Goal: Task Accomplishment & Management: Use online tool/utility

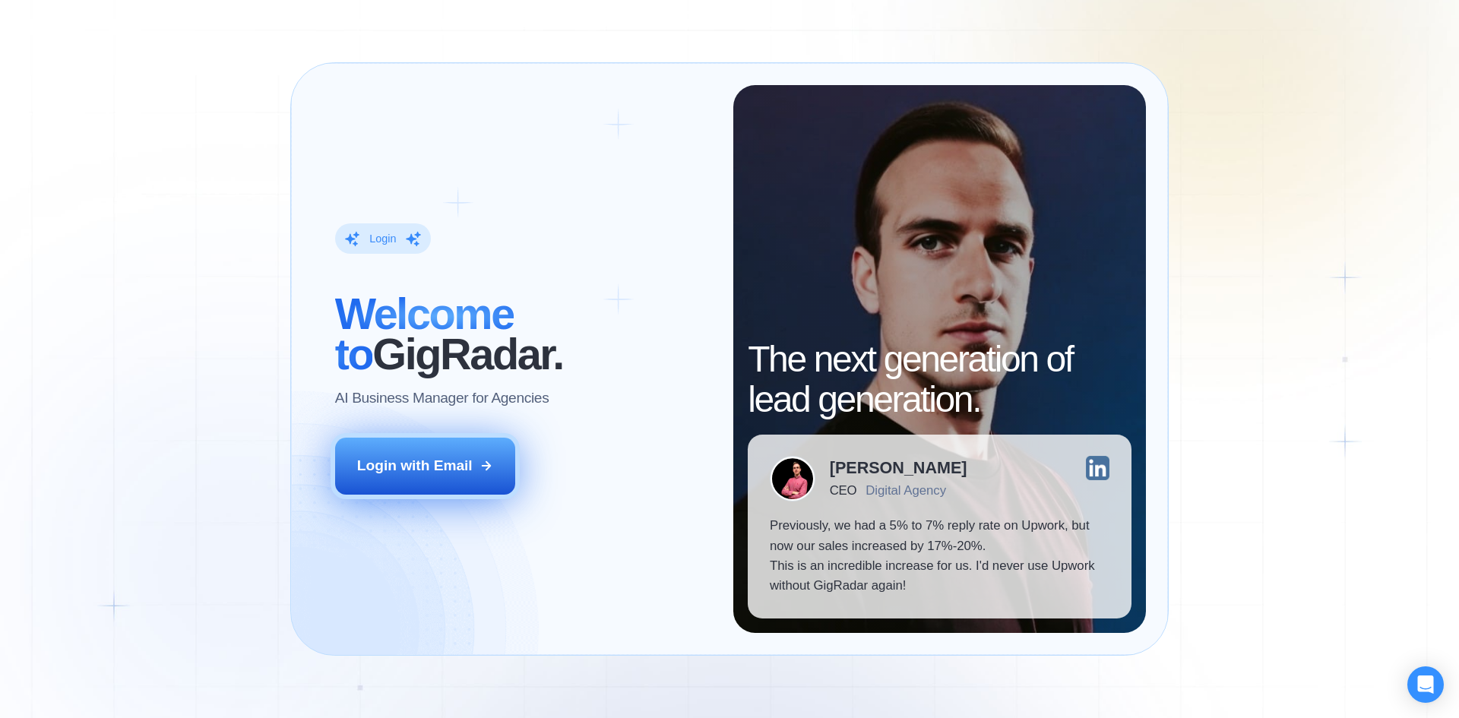
click at [444, 471] on div "Login with Email" at bounding box center [414, 466] width 115 height 20
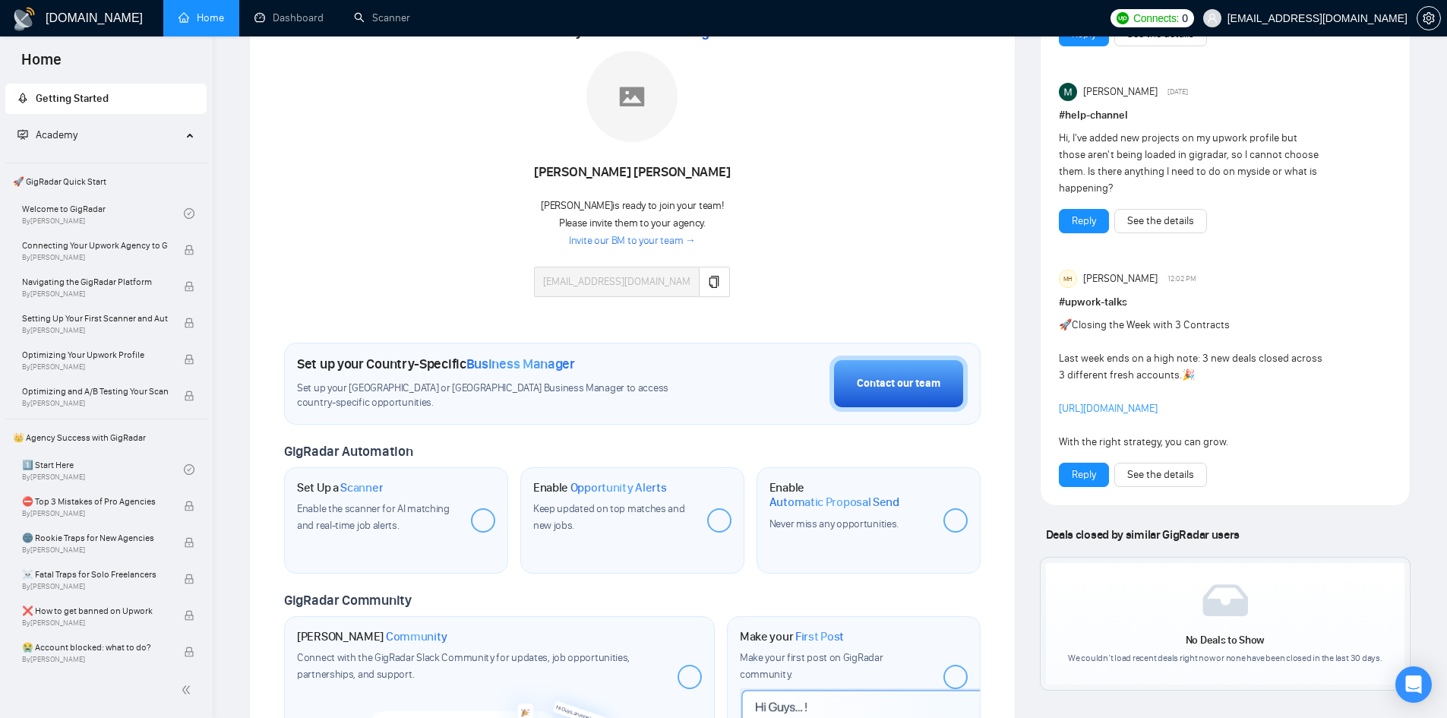
drag, startPoint x: 55, startPoint y: 17, endPoint x: 441, endPoint y: 107, distance: 396.4
click at [441, 107] on div "Meet your Business Manager Suparno Suparno Suparno is ready to join your team! …" at bounding box center [632, 166] width 697 height 293
click at [79, 21] on h1 "[DOMAIN_NAME]" at bounding box center [94, 18] width 97 height 36
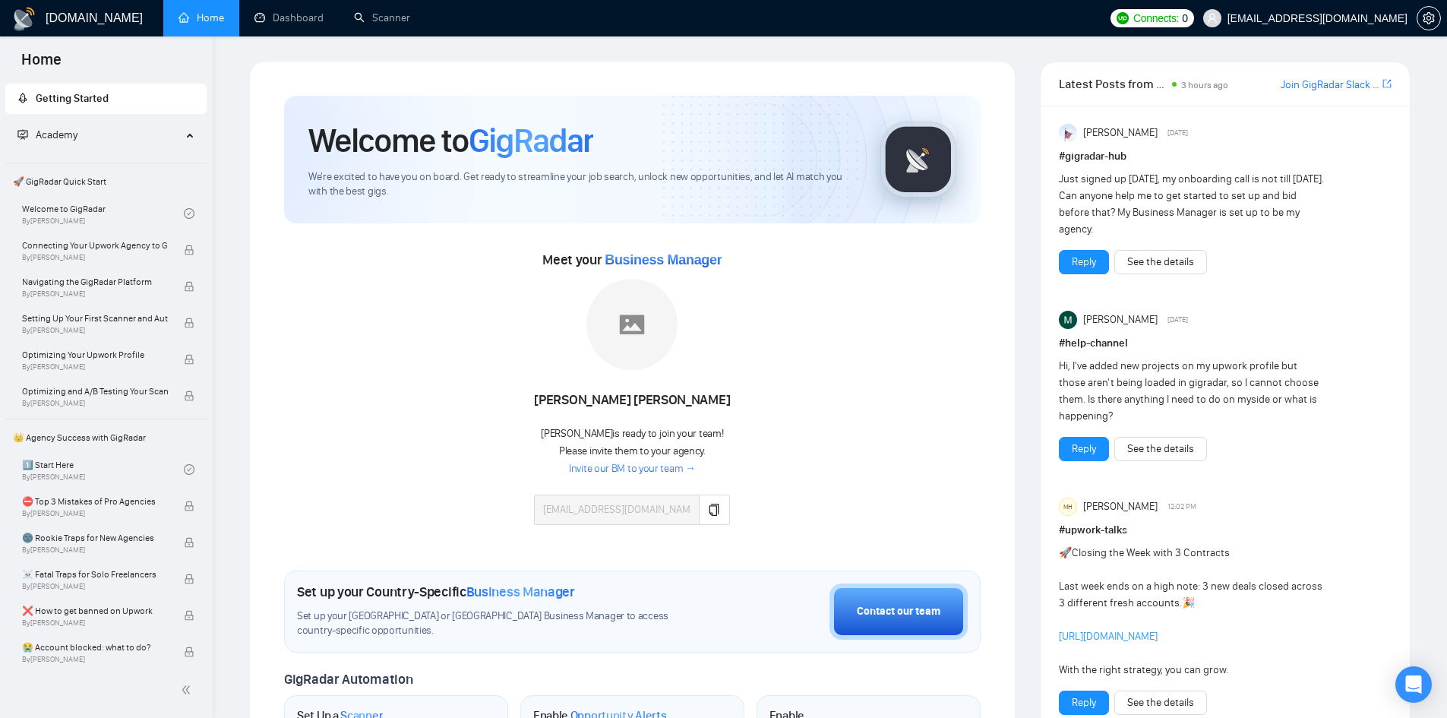
click at [837, 489] on div "Meet your Business Manager Suparno Suparno Suparno is ready to join your team! …" at bounding box center [632, 394] width 697 height 293
click at [657, 258] on span "Business Manager" at bounding box center [663, 259] width 117 height 15
click at [624, 400] on div "Suparno Suparno" at bounding box center [632, 400] width 196 height 26
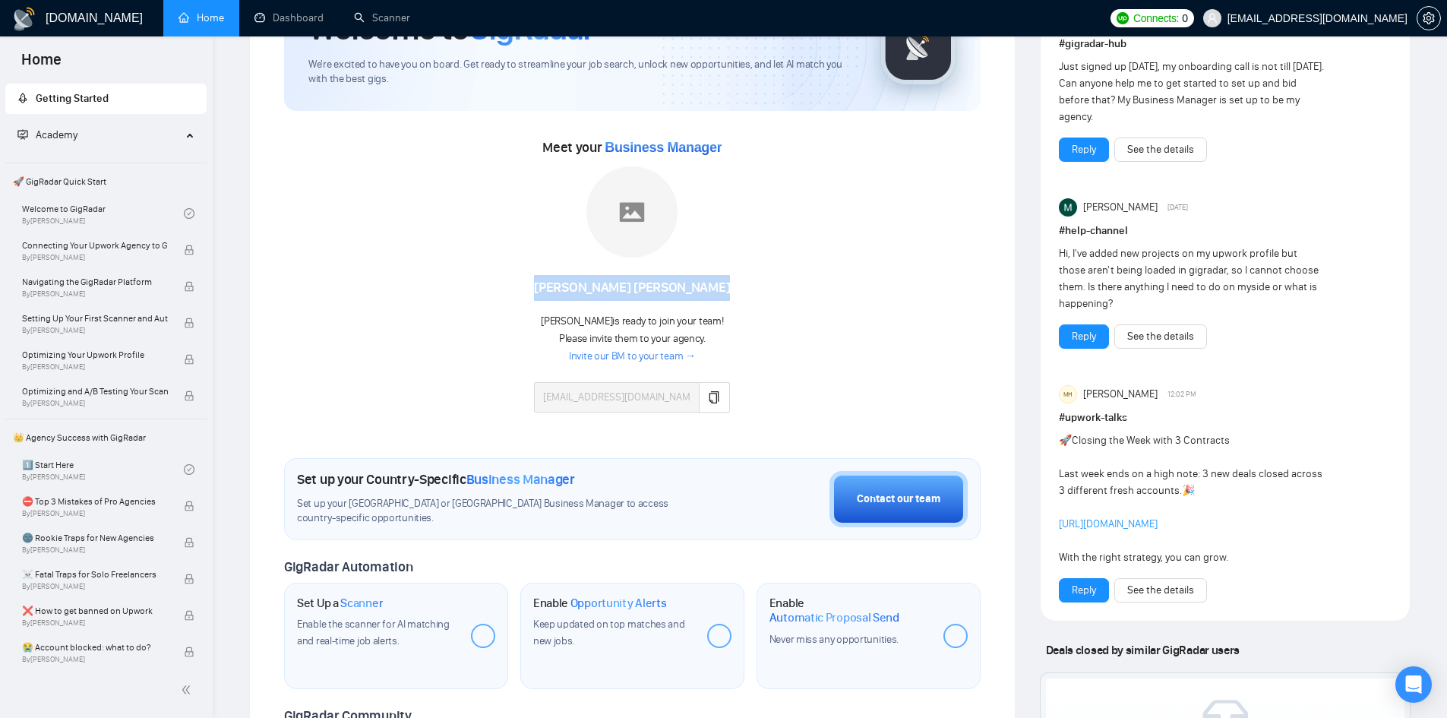
scroll to position [152, 0]
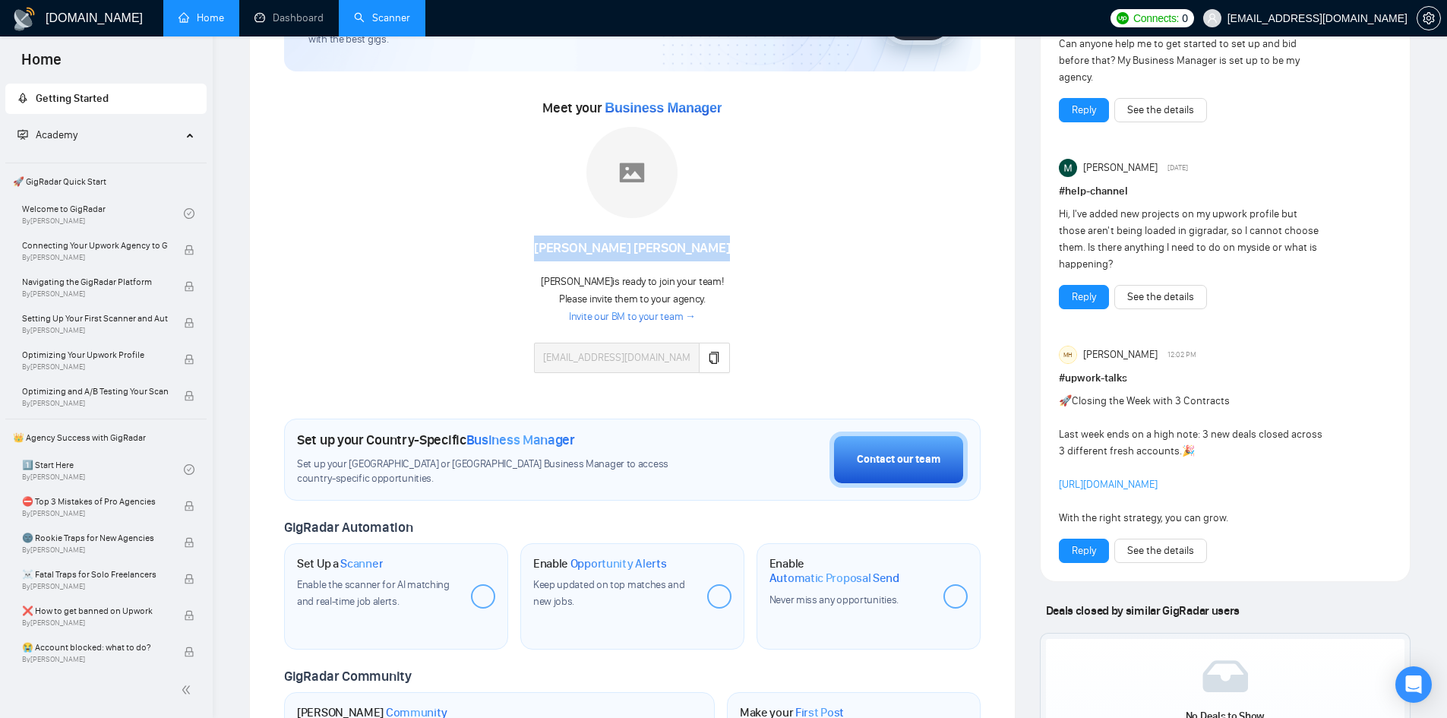
click at [395, 20] on link "Scanner" at bounding box center [382, 17] width 56 height 13
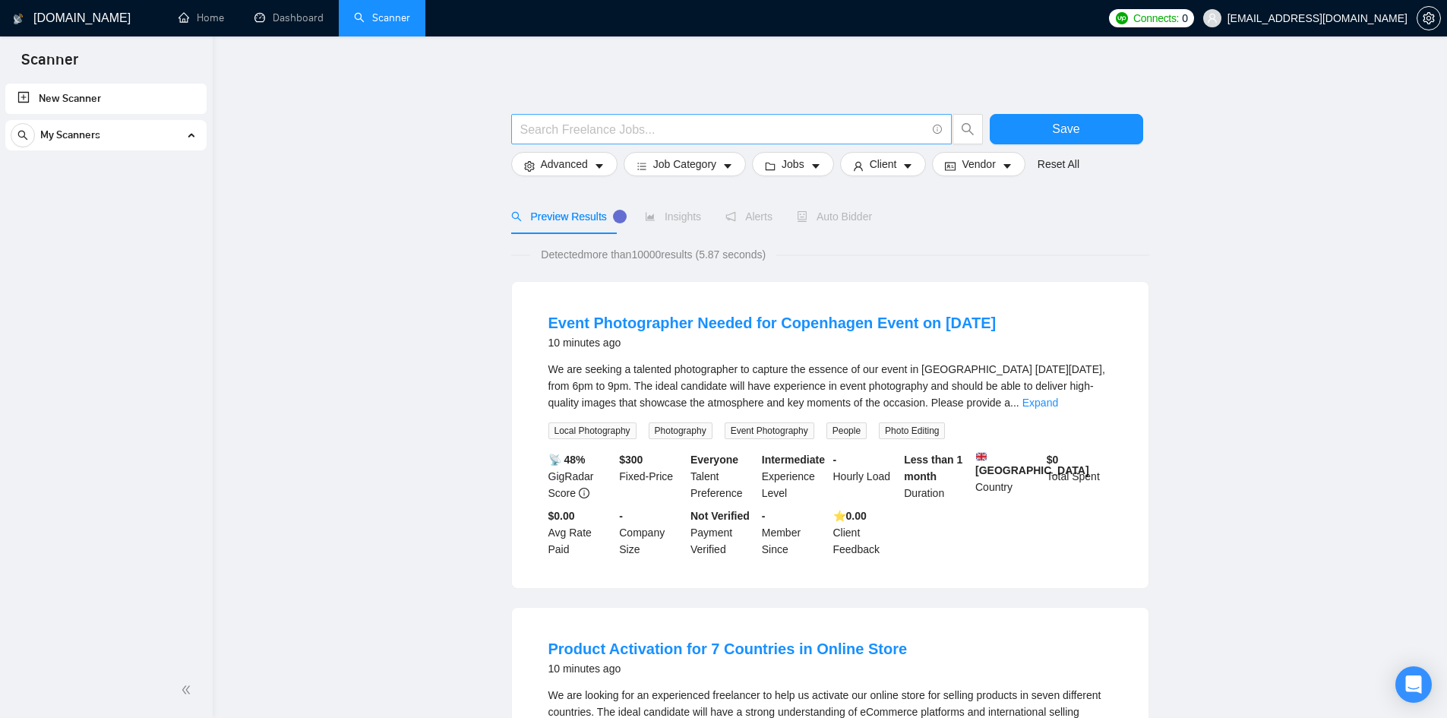
click at [601, 123] on input "text" at bounding box center [723, 129] width 406 height 19
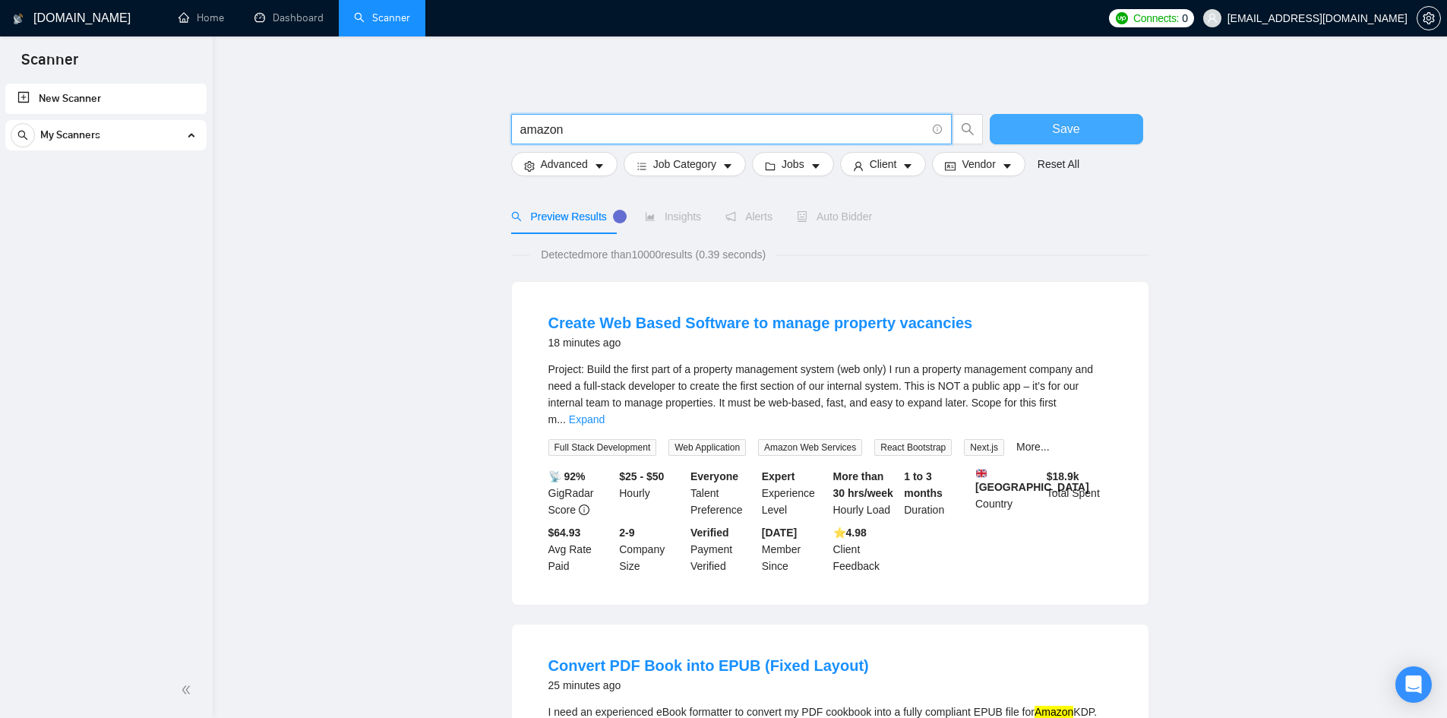
type input "amazon"
click at [1036, 133] on button "Save" at bounding box center [1066, 129] width 153 height 30
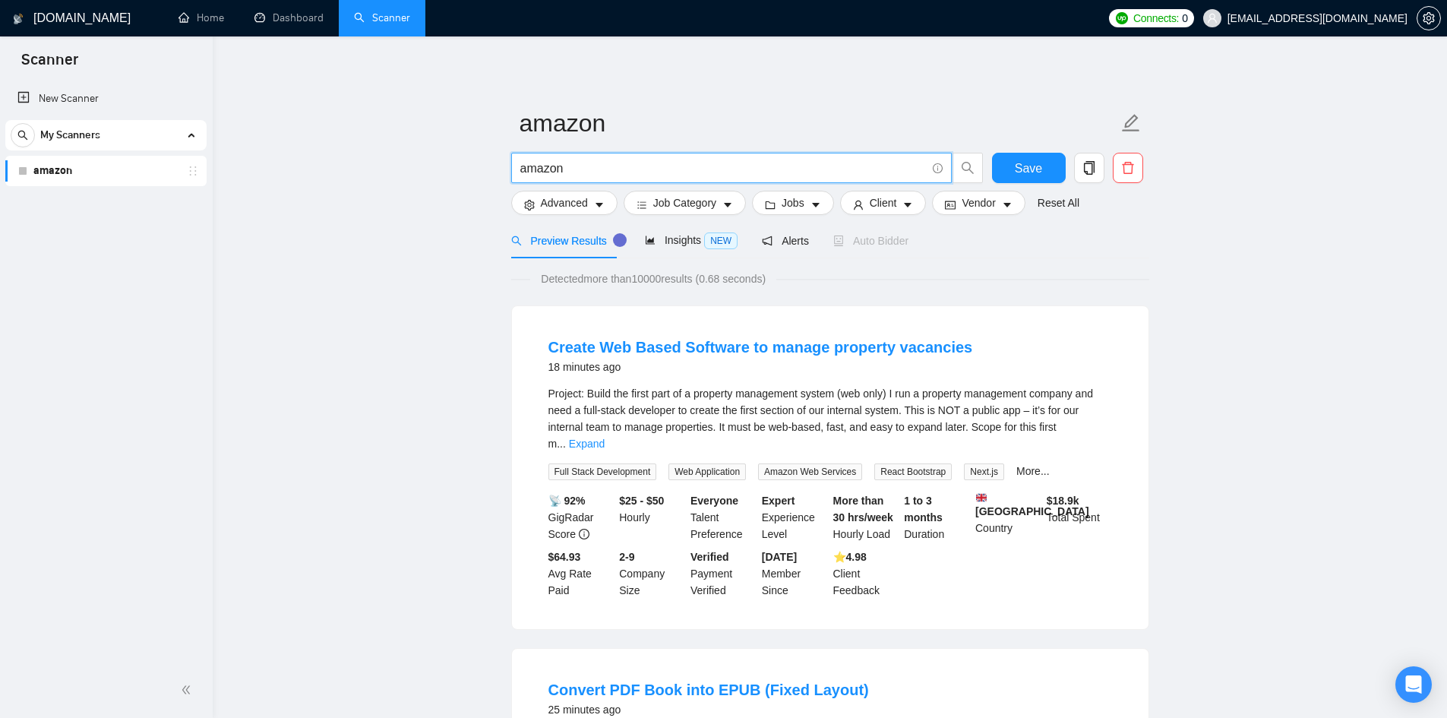
click at [549, 166] on input "amazon" at bounding box center [723, 168] width 406 height 19
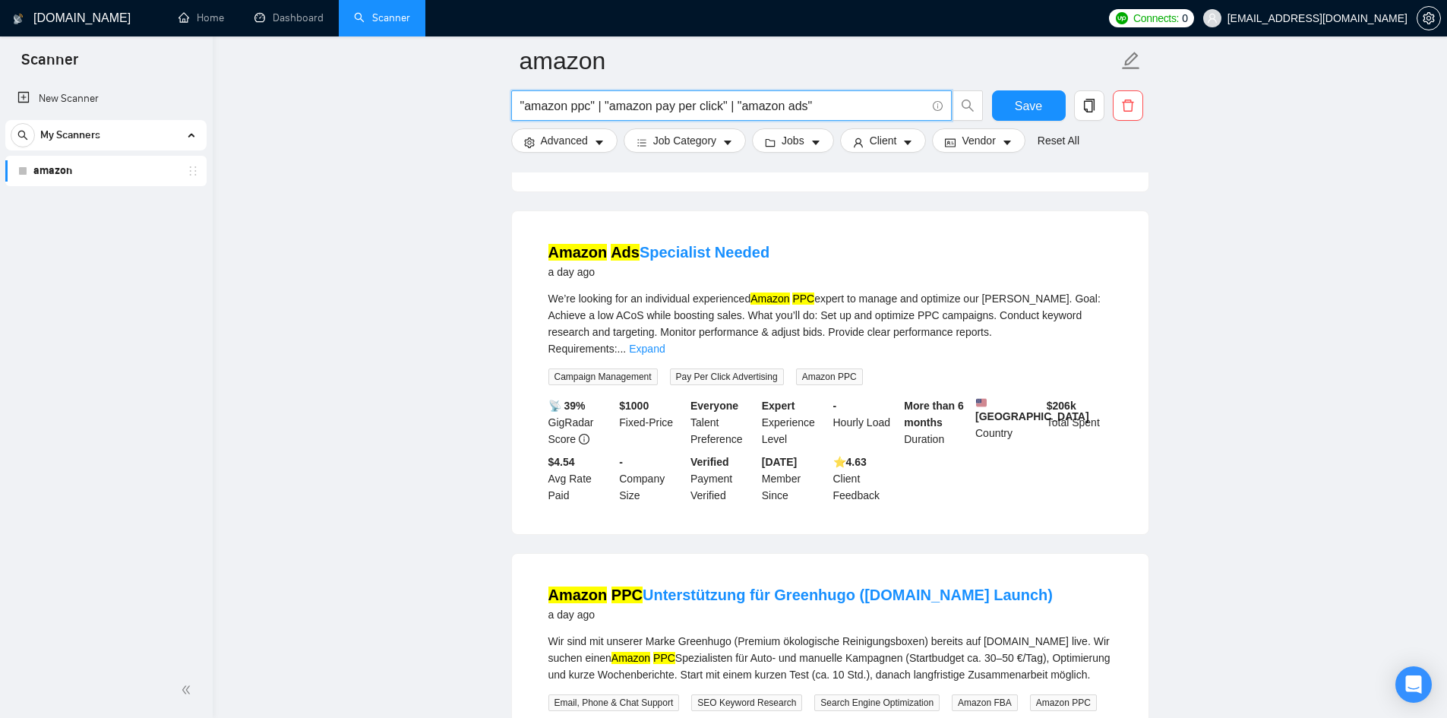
scroll to position [3188, 0]
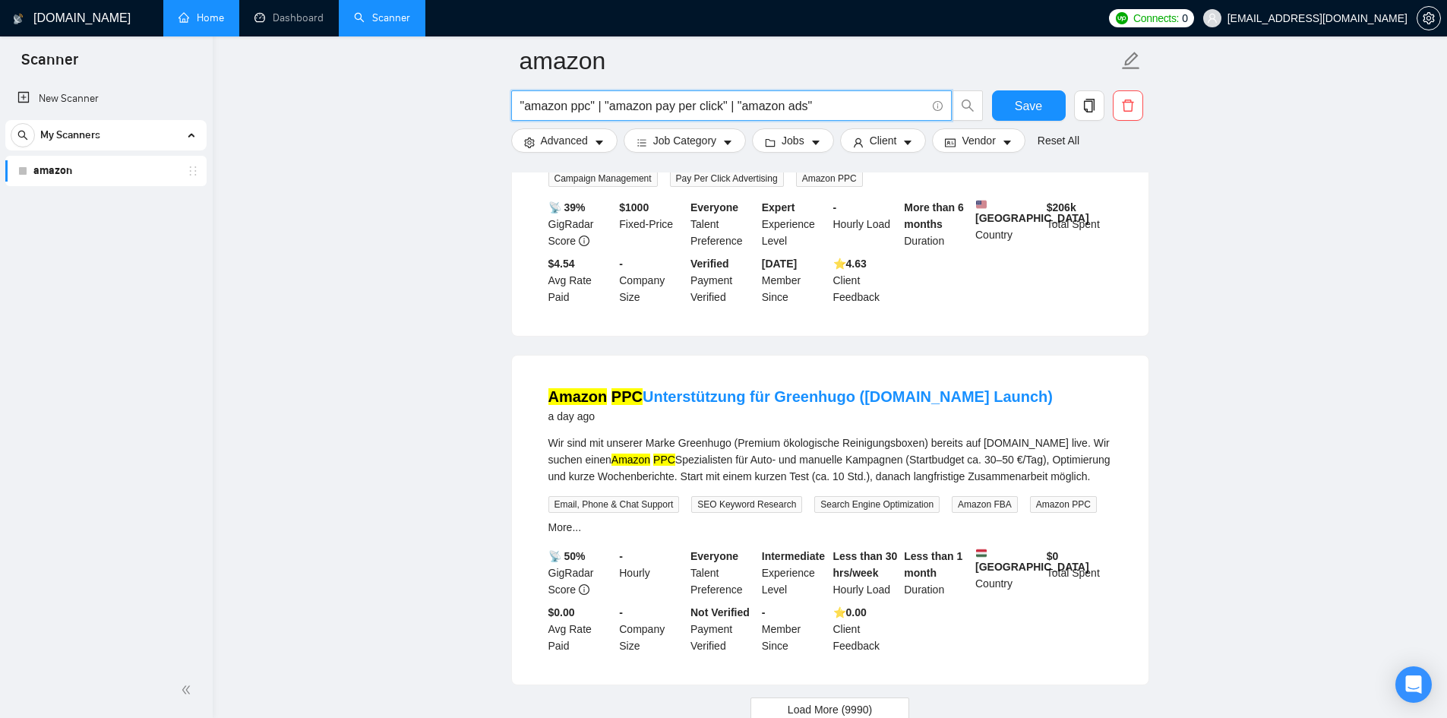
type input ""amazon ppc" | "amazon pay per click" | "amazon ads""
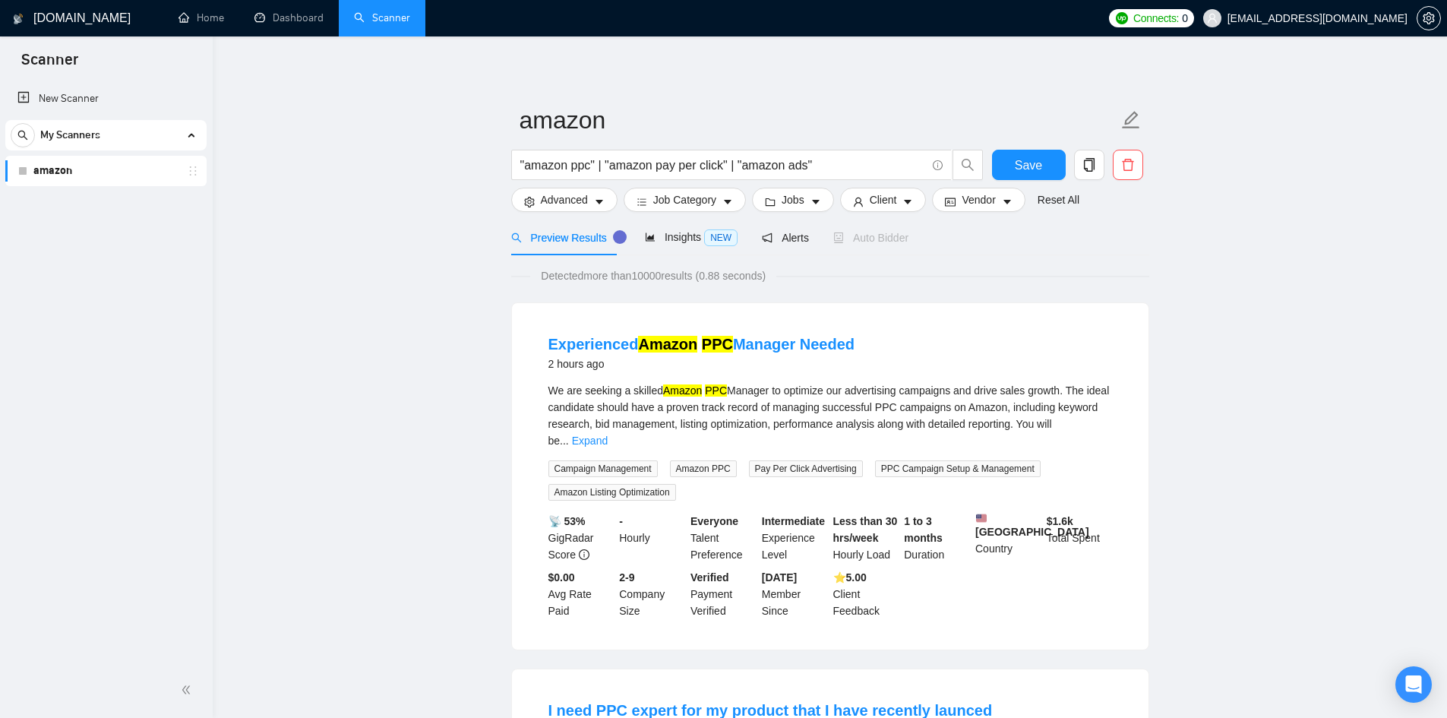
scroll to position [0, 0]
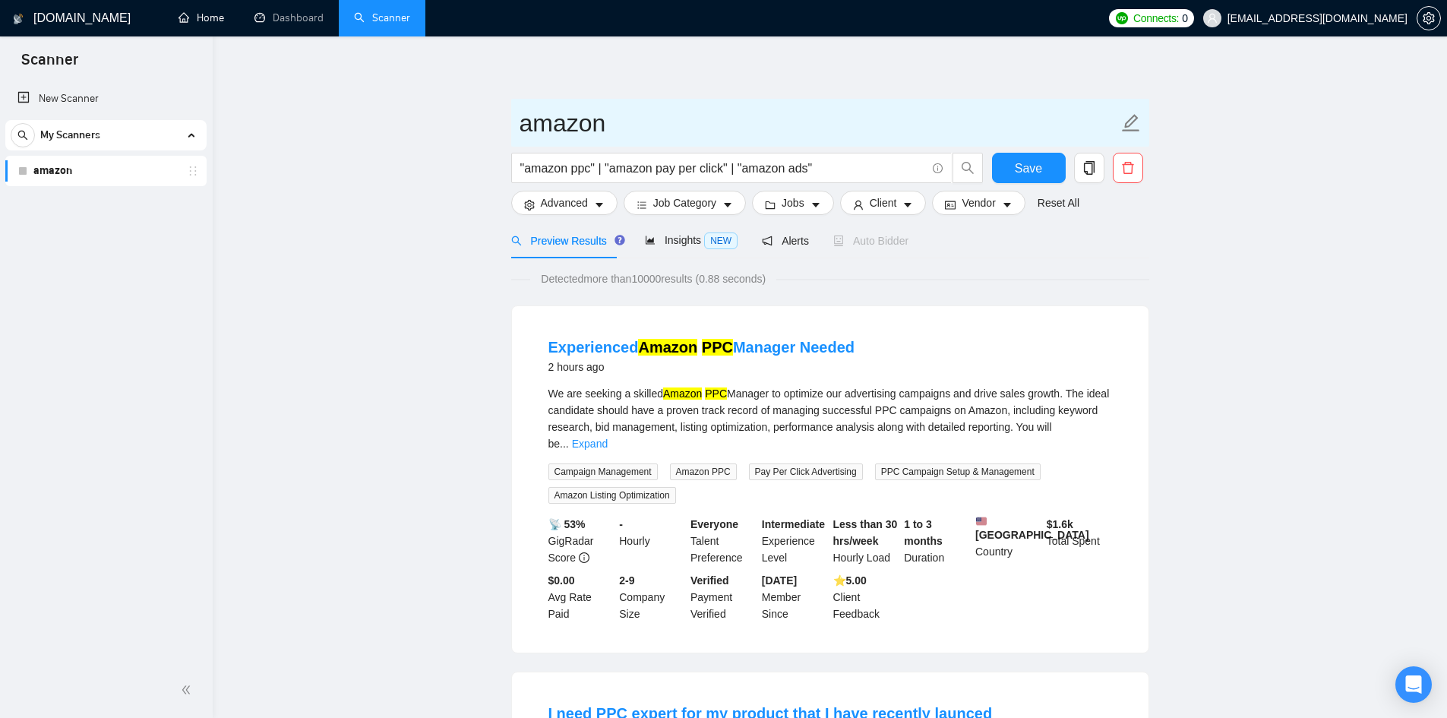
click at [1136, 125] on icon "edit" at bounding box center [1131, 123] width 20 height 20
type input "Amazon PPC"
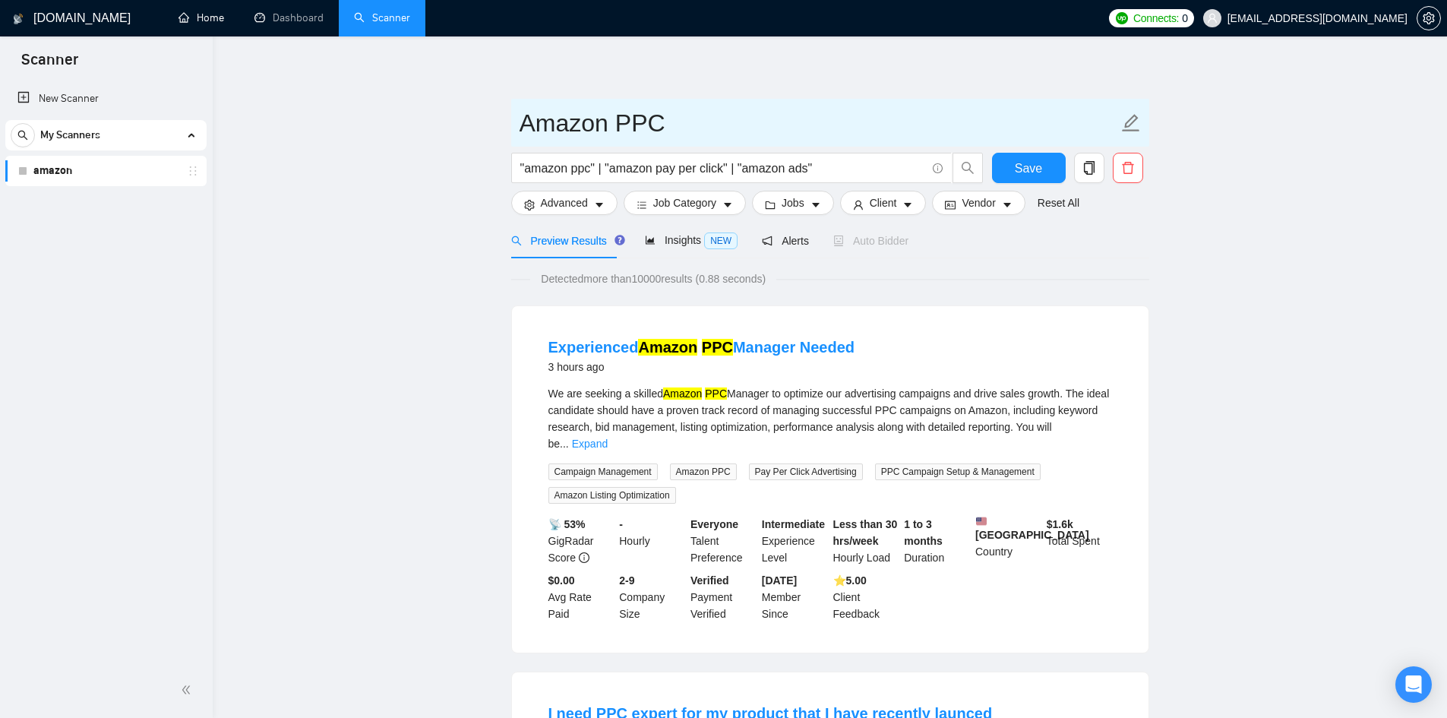
click at [1133, 122] on icon "edit" at bounding box center [1130, 122] width 17 height 17
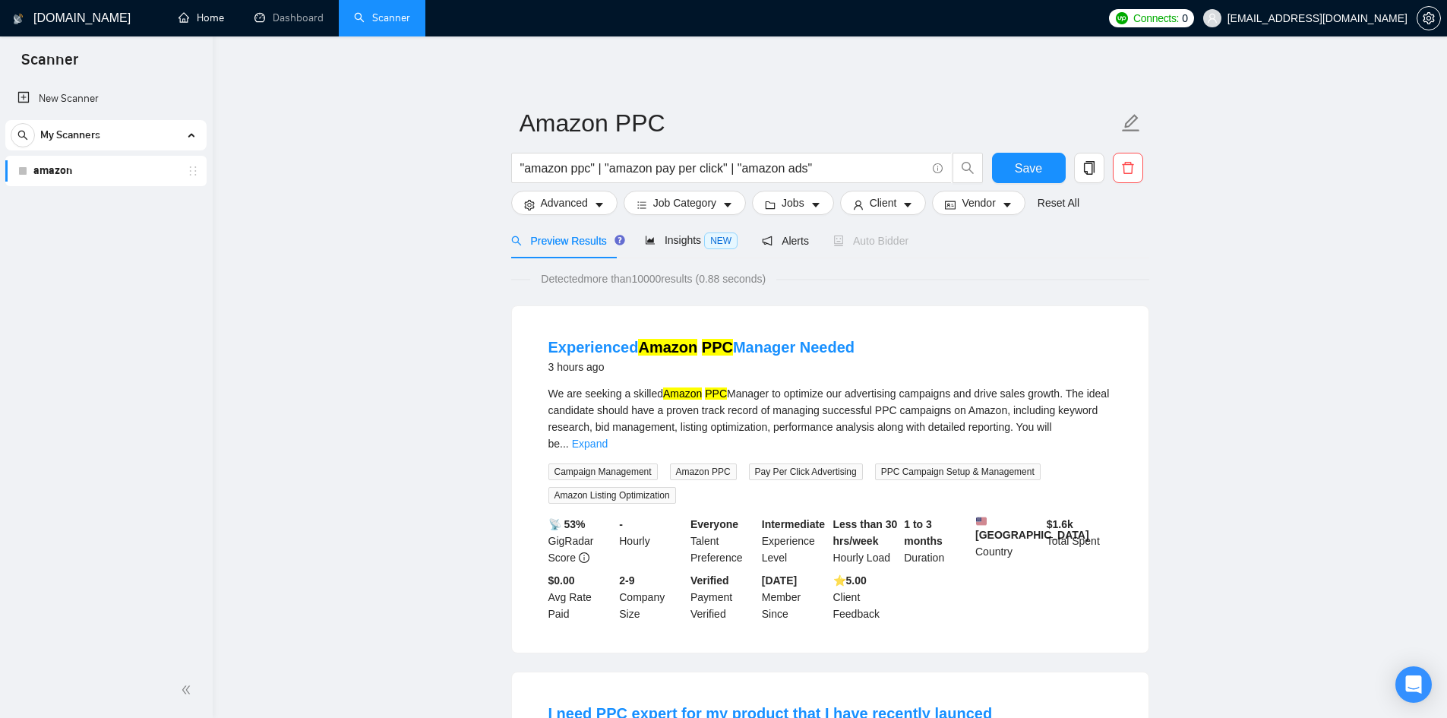
click at [605, 207] on button "Advanced" at bounding box center [564, 203] width 106 height 24
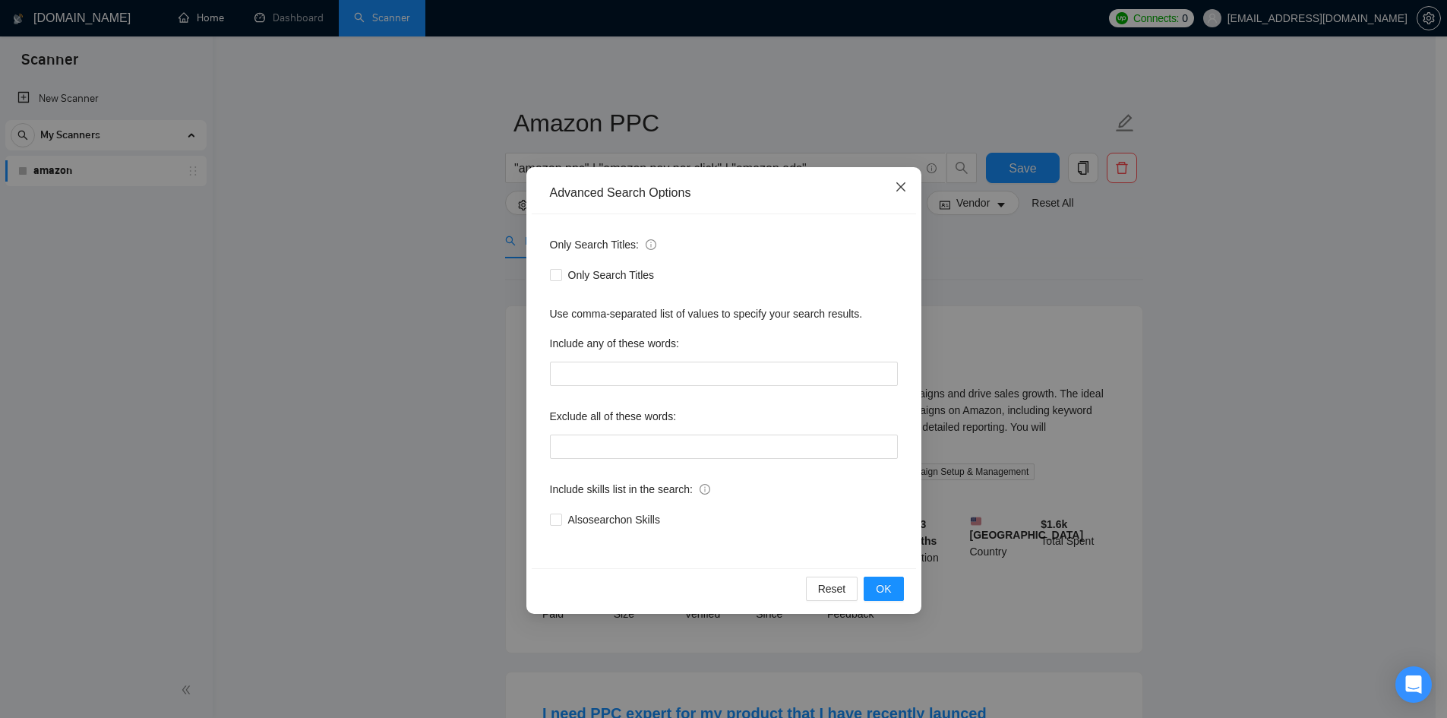
click at [906, 185] on icon "close" at bounding box center [901, 187] width 12 height 12
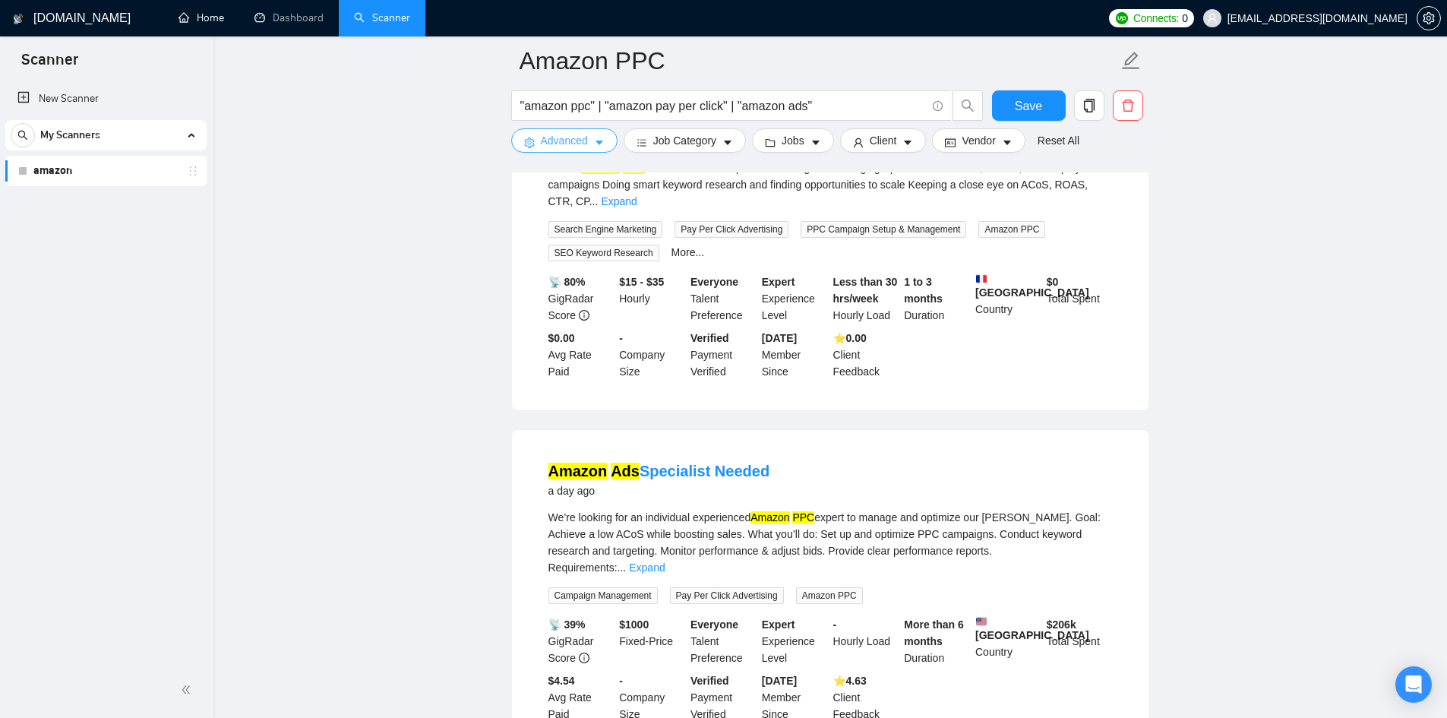
scroll to position [3188, 0]
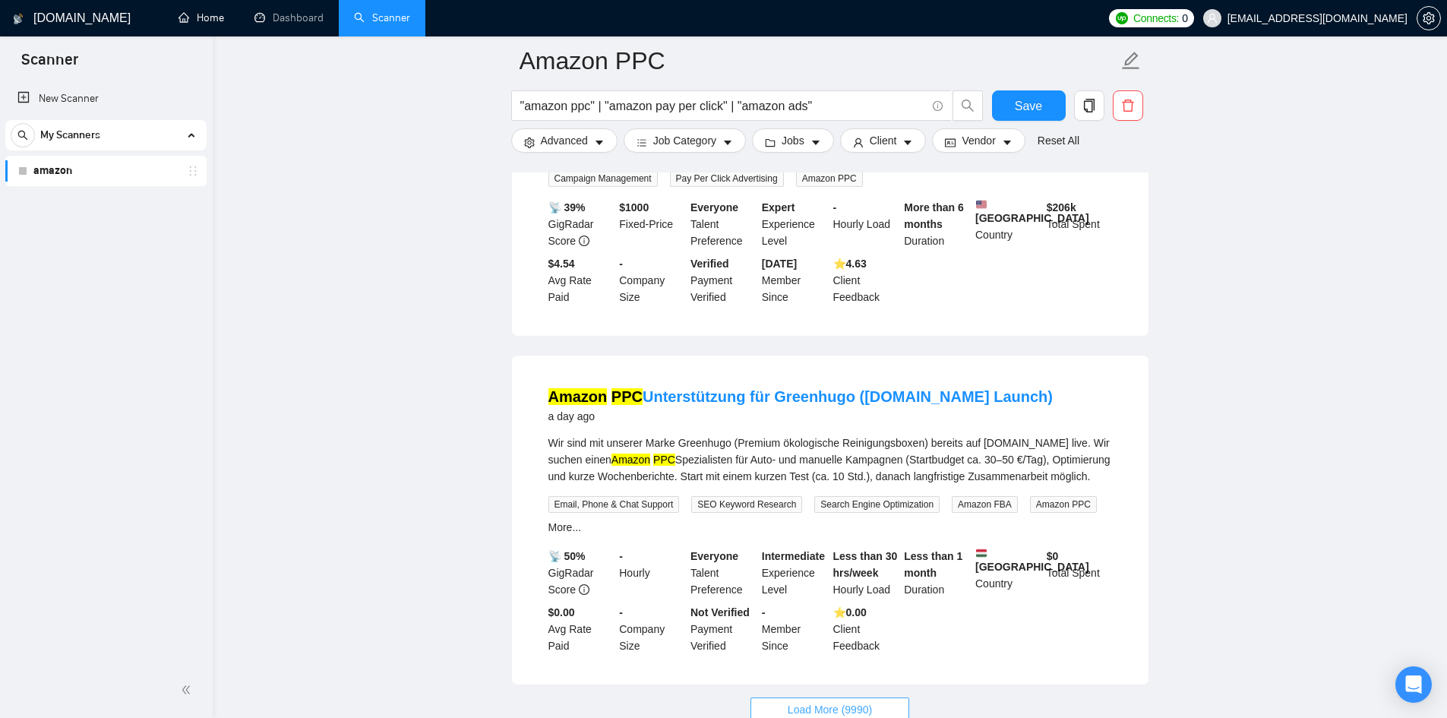
drag, startPoint x: 832, startPoint y: 594, endPoint x: 906, endPoint y: 542, distance: 90.6
click at [832, 701] on span "Load More (9990)" at bounding box center [830, 709] width 84 height 17
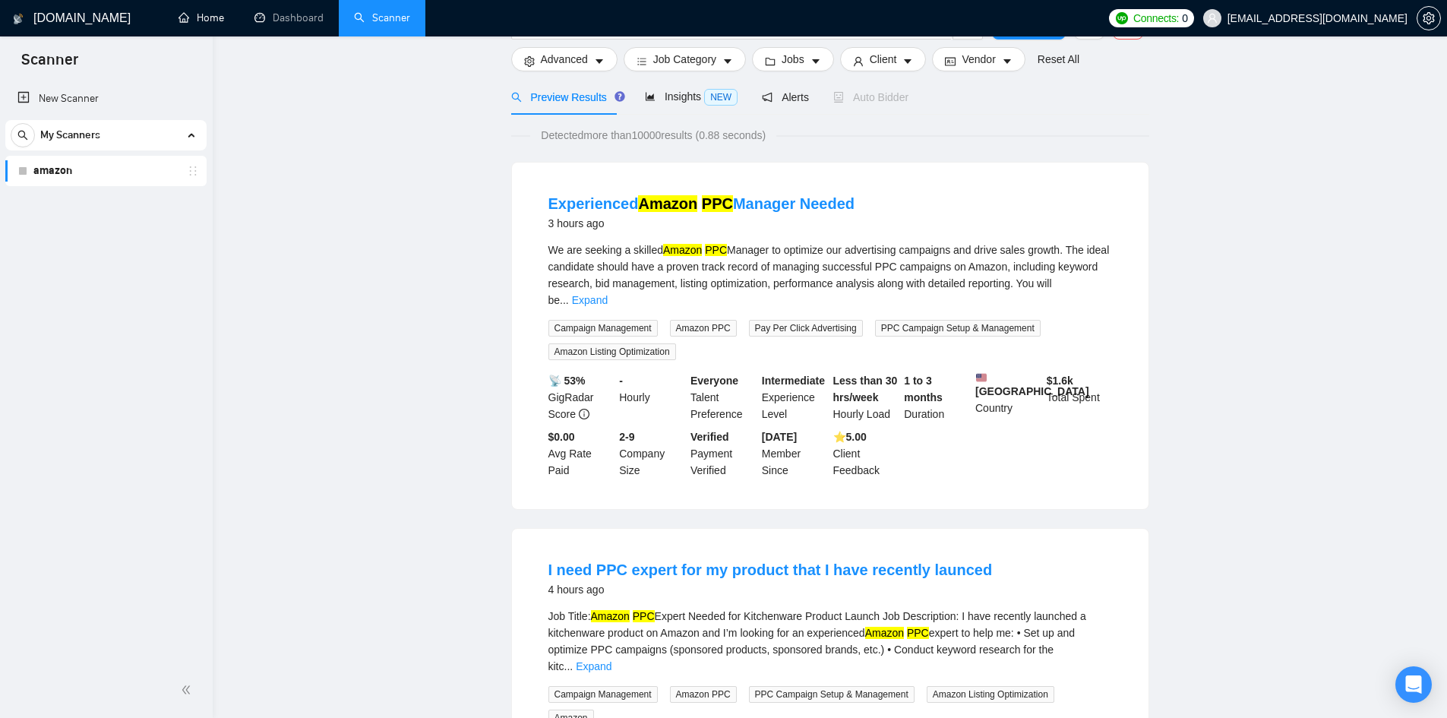
scroll to position [0, 0]
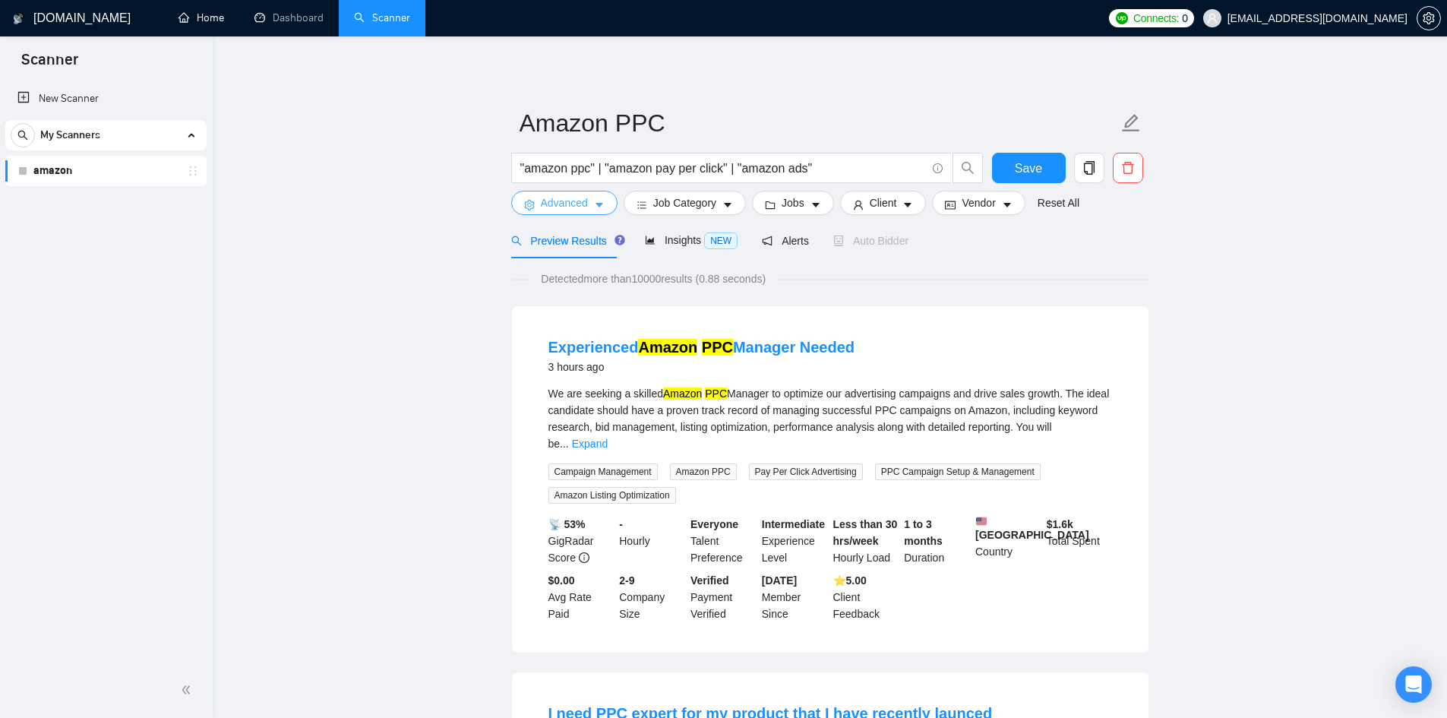
click at [606, 203] on button "Advanced" at bounding box center [564, 203] width 106 height 24
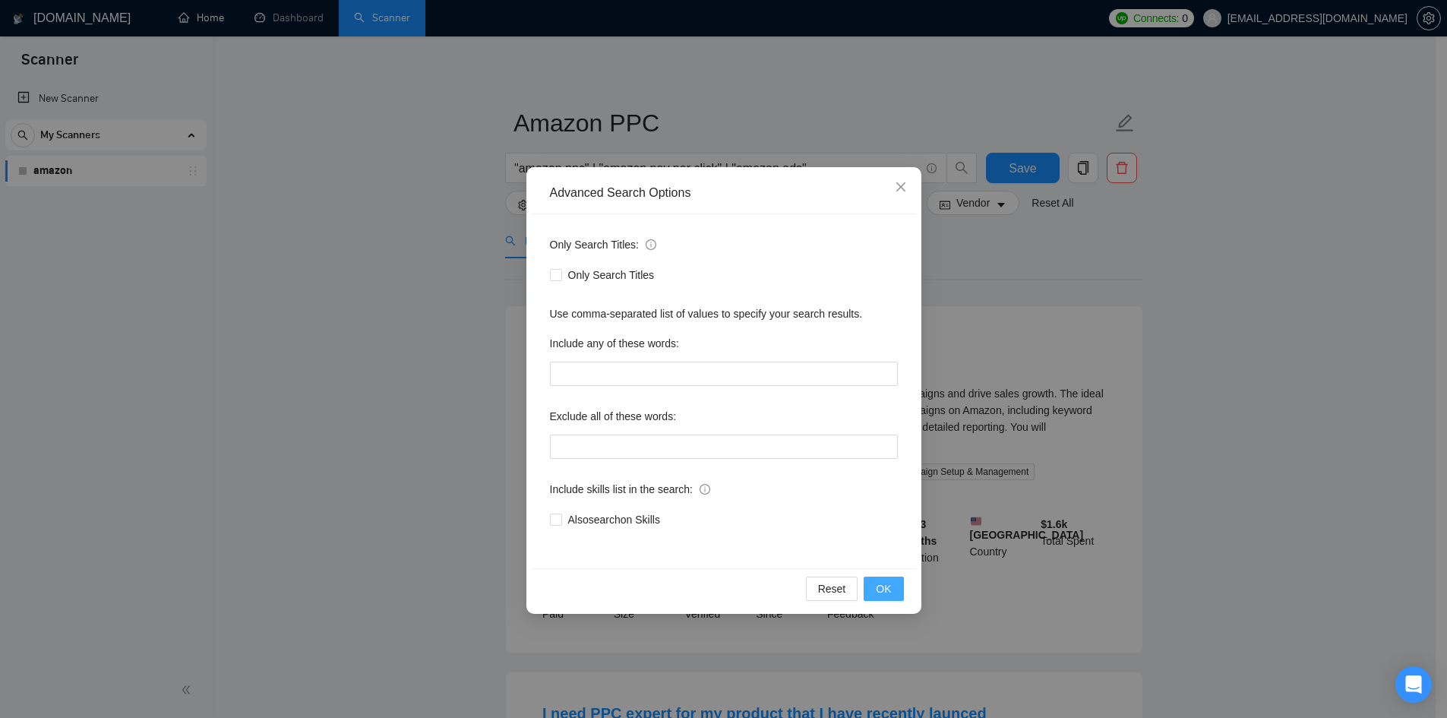
click at [894, 593] on button "OK" at bounding box center [884, 589] width 40 height 24
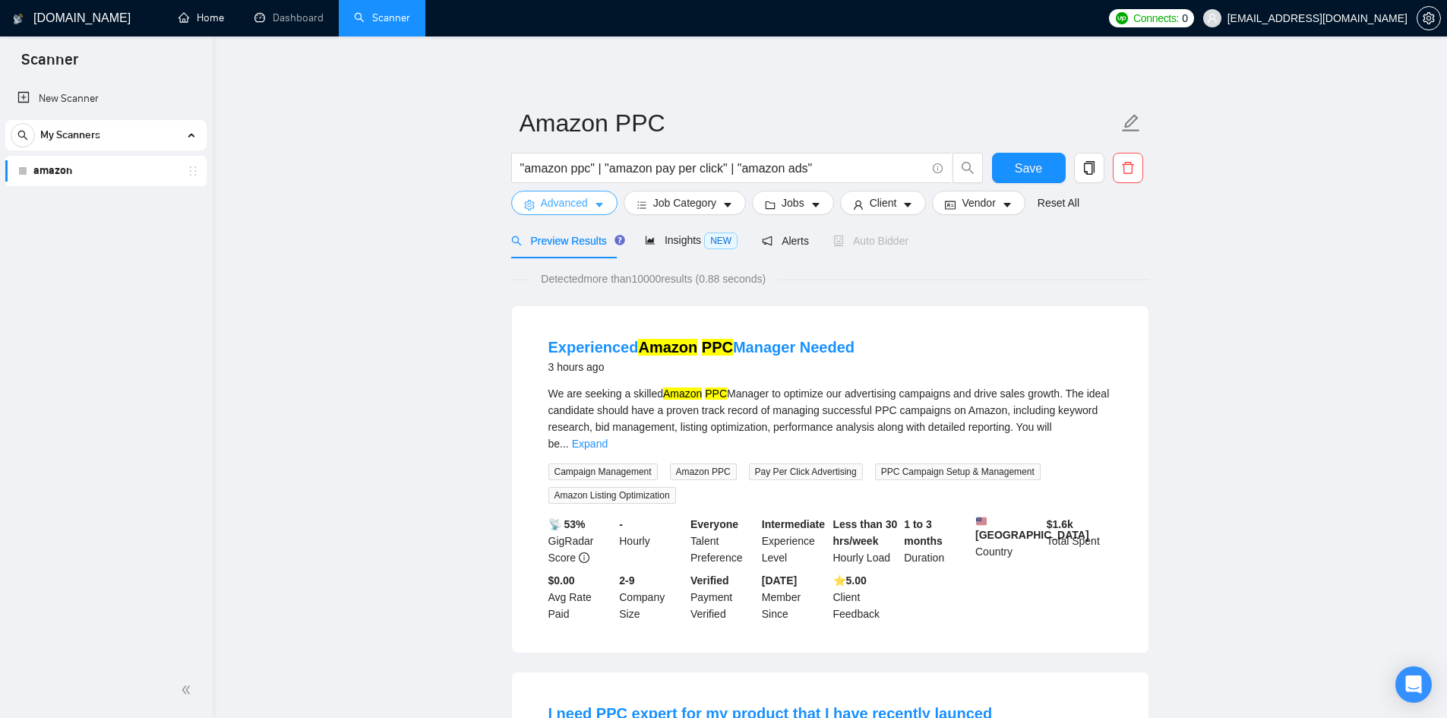
click at [596, 201] on button "Advanced" at bounding box center [564, 203] width 106 height 24
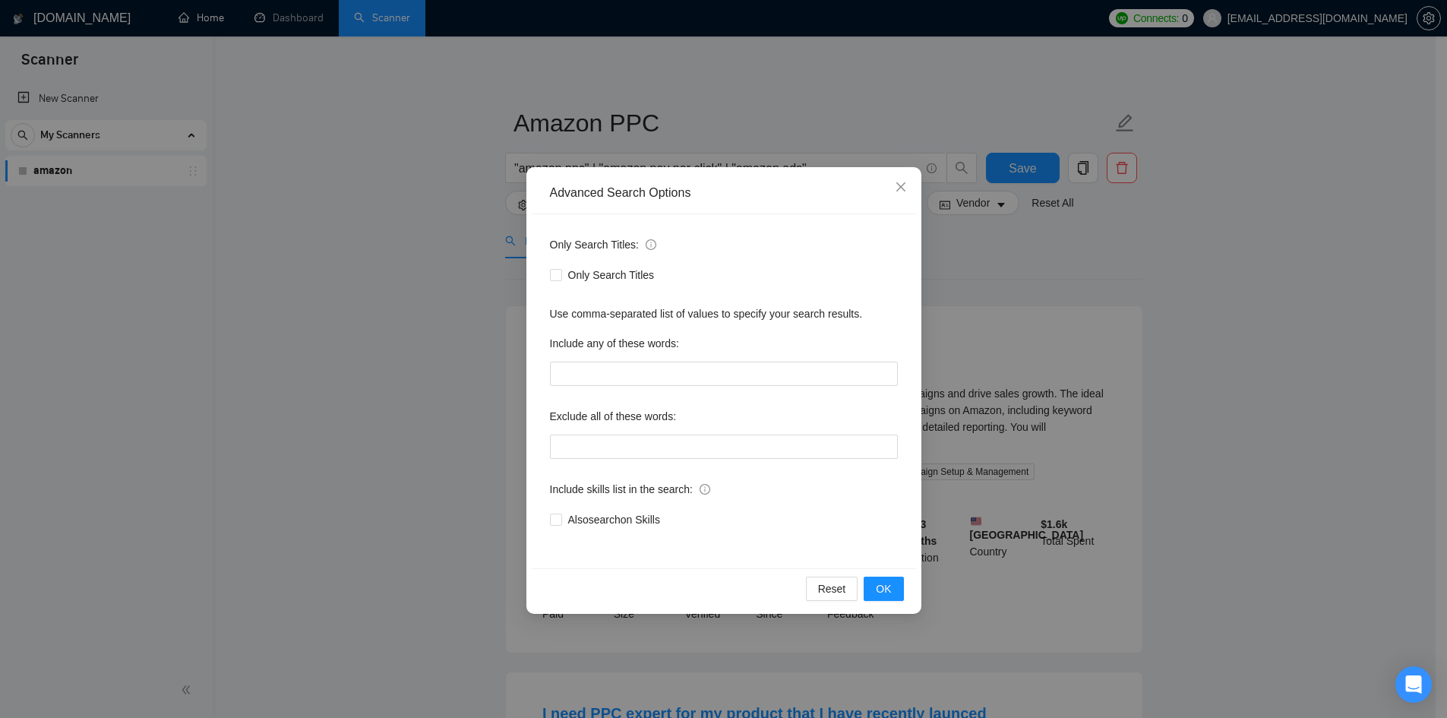
click at [451, 252] on div "Advanced Search Options Only Search Titles: Only Search Titles Use comma-separa…" at bounding box center [723, 359] width 1447 height 718
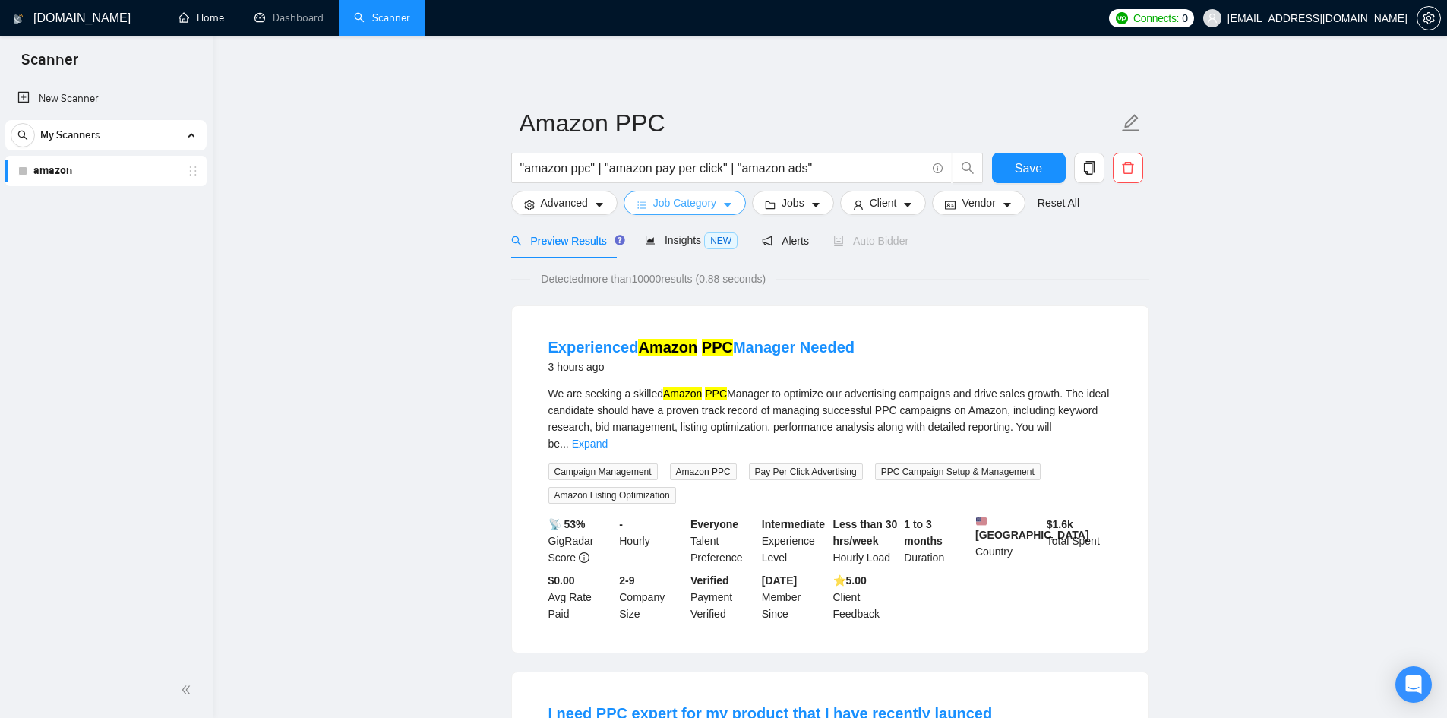
click at [724, 205] on icon "caret-down" at bounding box center [728, 206] width 8 height 5
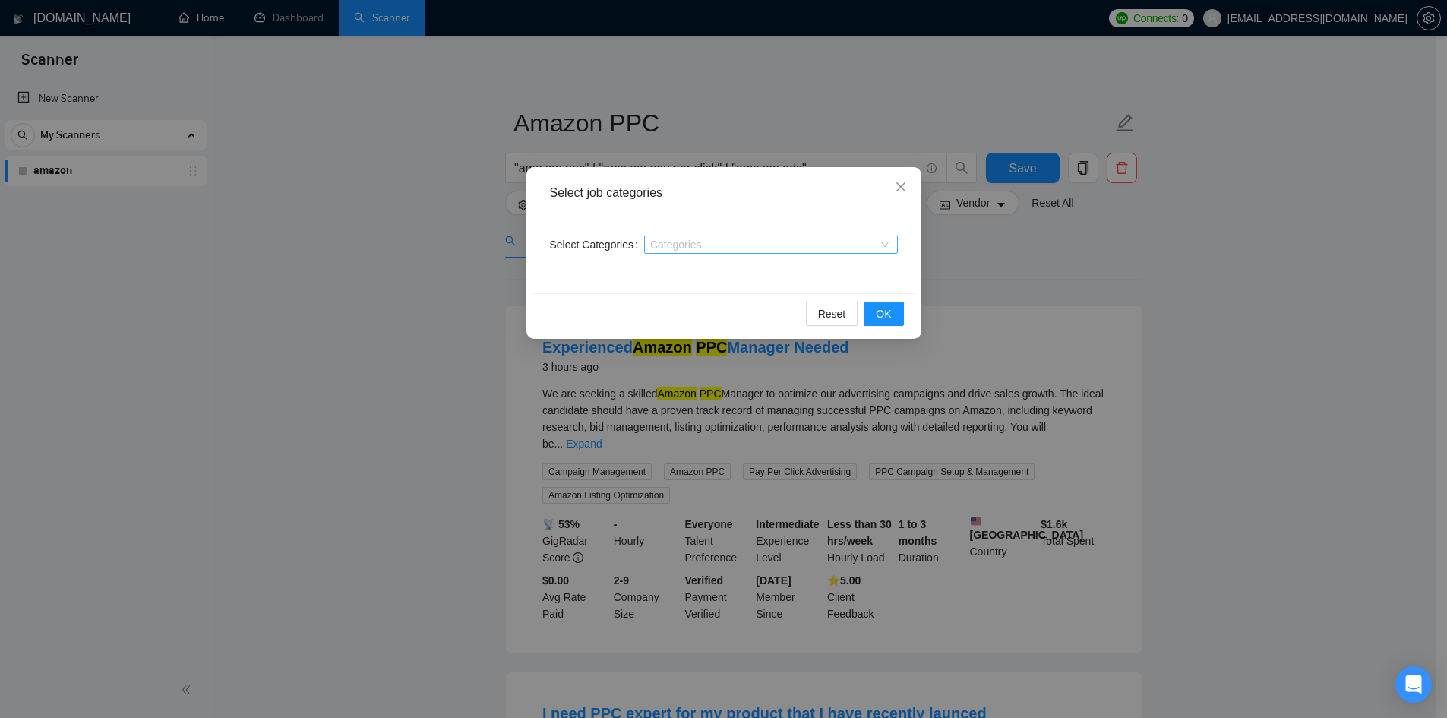
click at [720, 241] on div at bounding box center [763, 245] width 231 height 12
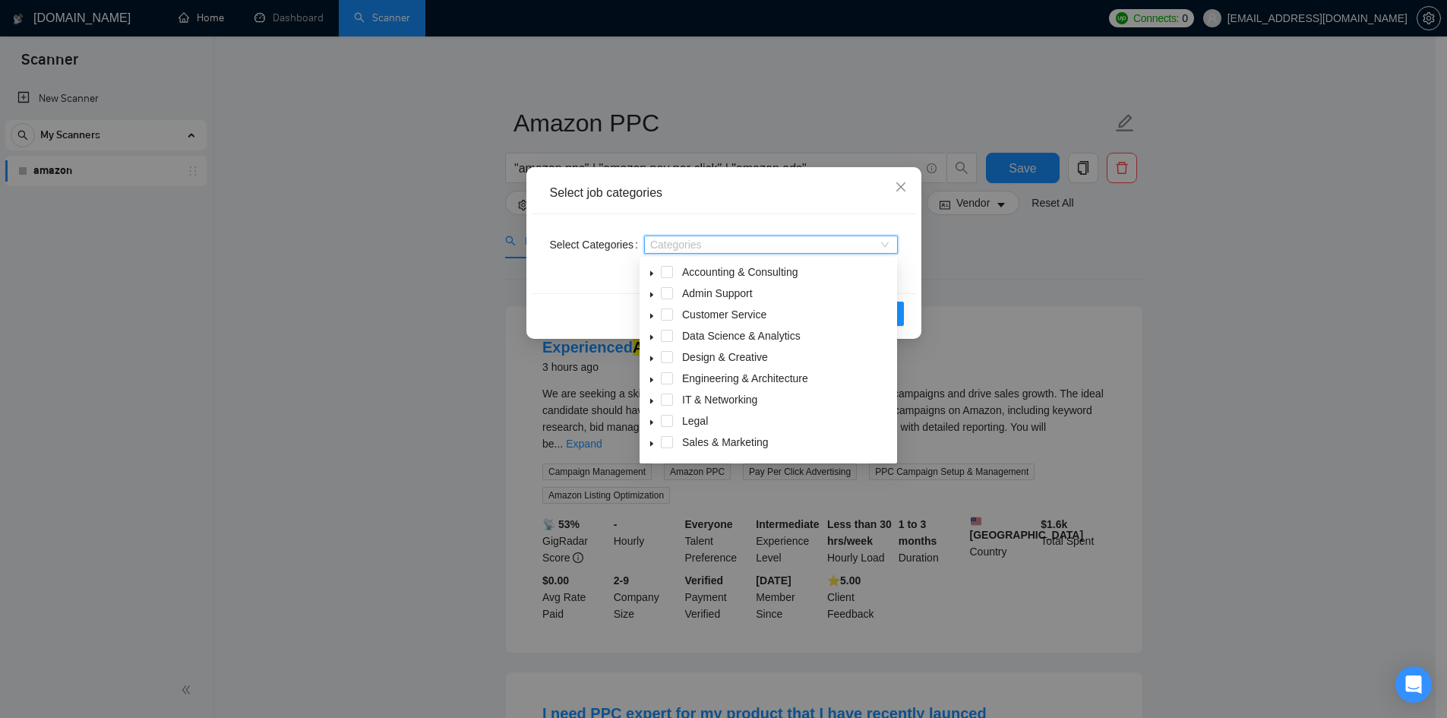
click at [1000, 248] on div "Select job categories Select Categories Categories Reset OK" at bounding box center [723, 359] width 1447 height 718
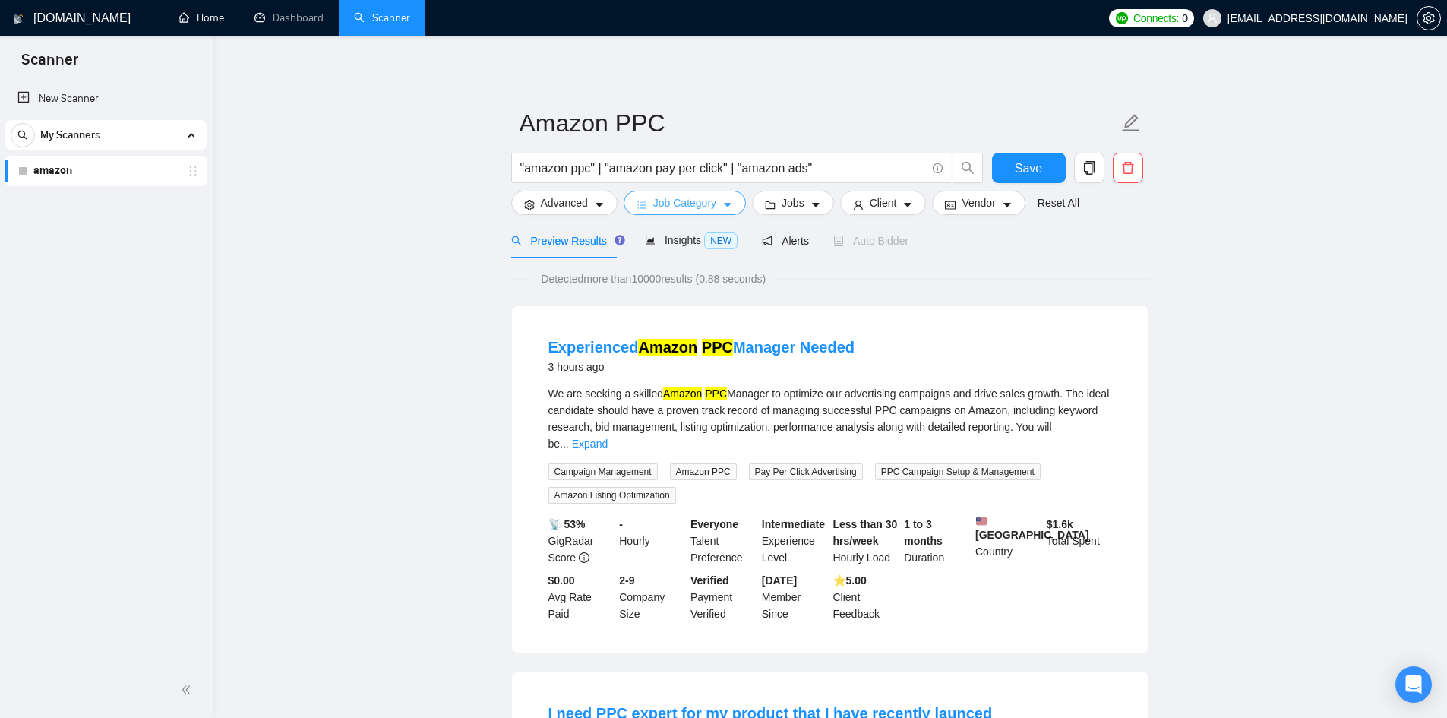
click at [723, 207] on icon "caret-down" at bounding box center [728, 205] width 11 height 11
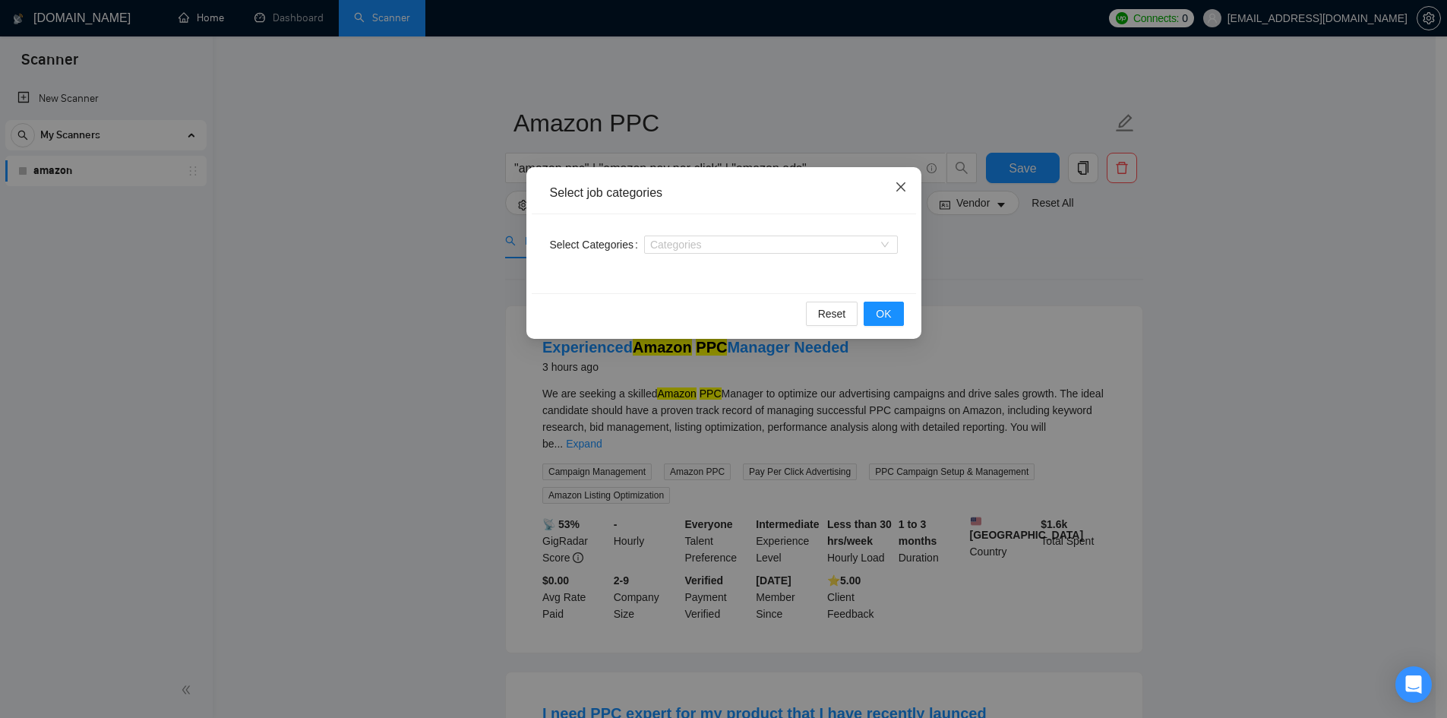
click at [900, 188] on icon "close" at bounding box center [900, 186] width 9 height 9
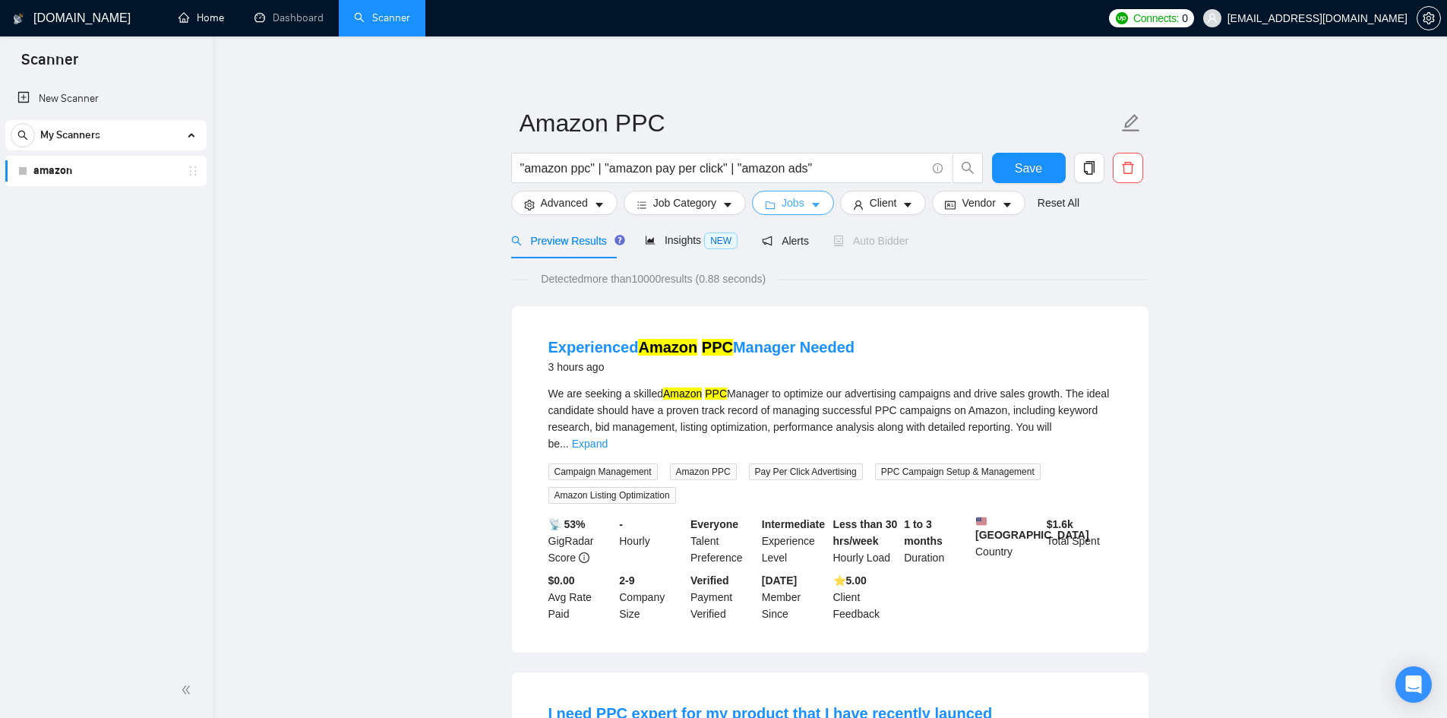
click at [812, 198] on button "Jobs" at bounding box center [793, 203] width 82 height 24
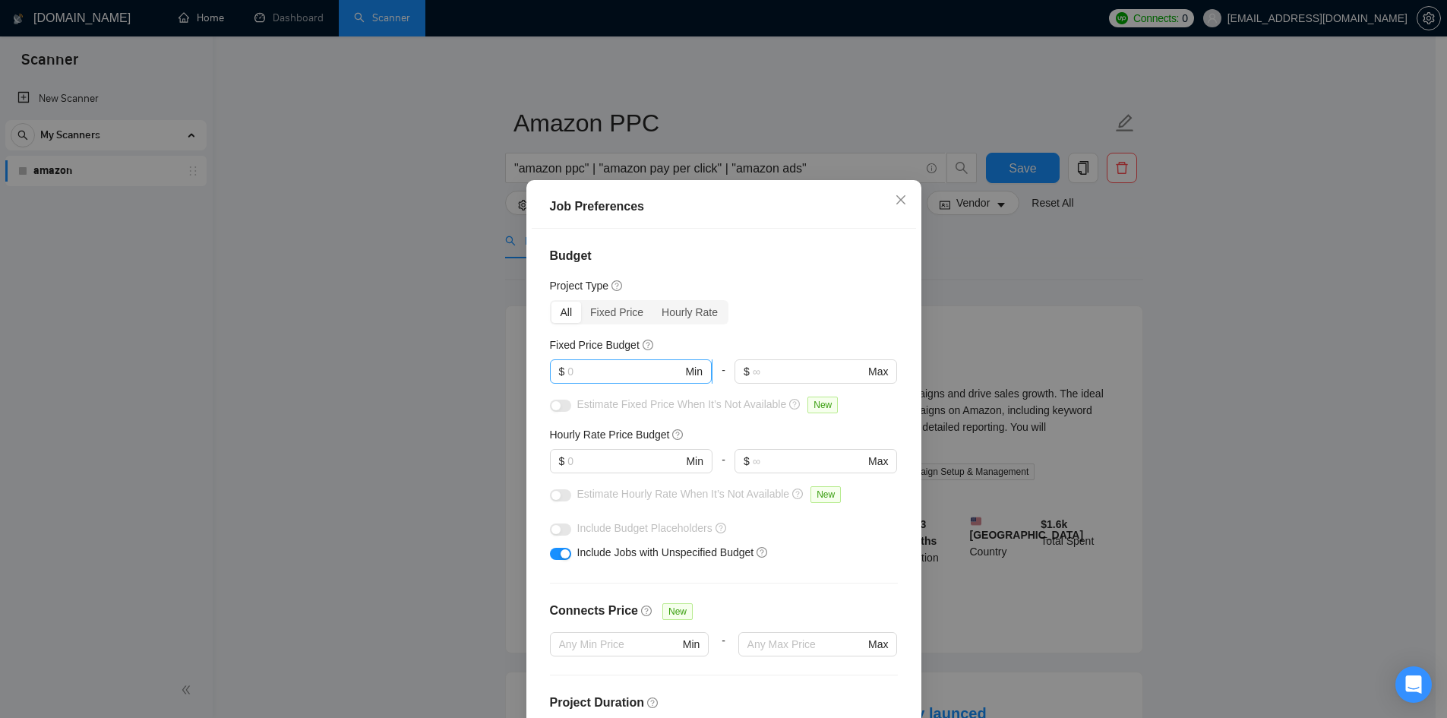
click at [625, 365] on input "text" at bounding box center [625, 371] width 115 height 17
click at [616, 313] on div "Fixed Price" at bounding box center [616, 312] width 71 height 21
click at [581, 302] on input "Fixed Price" at bounding box center [581, 302] width 0 height 0
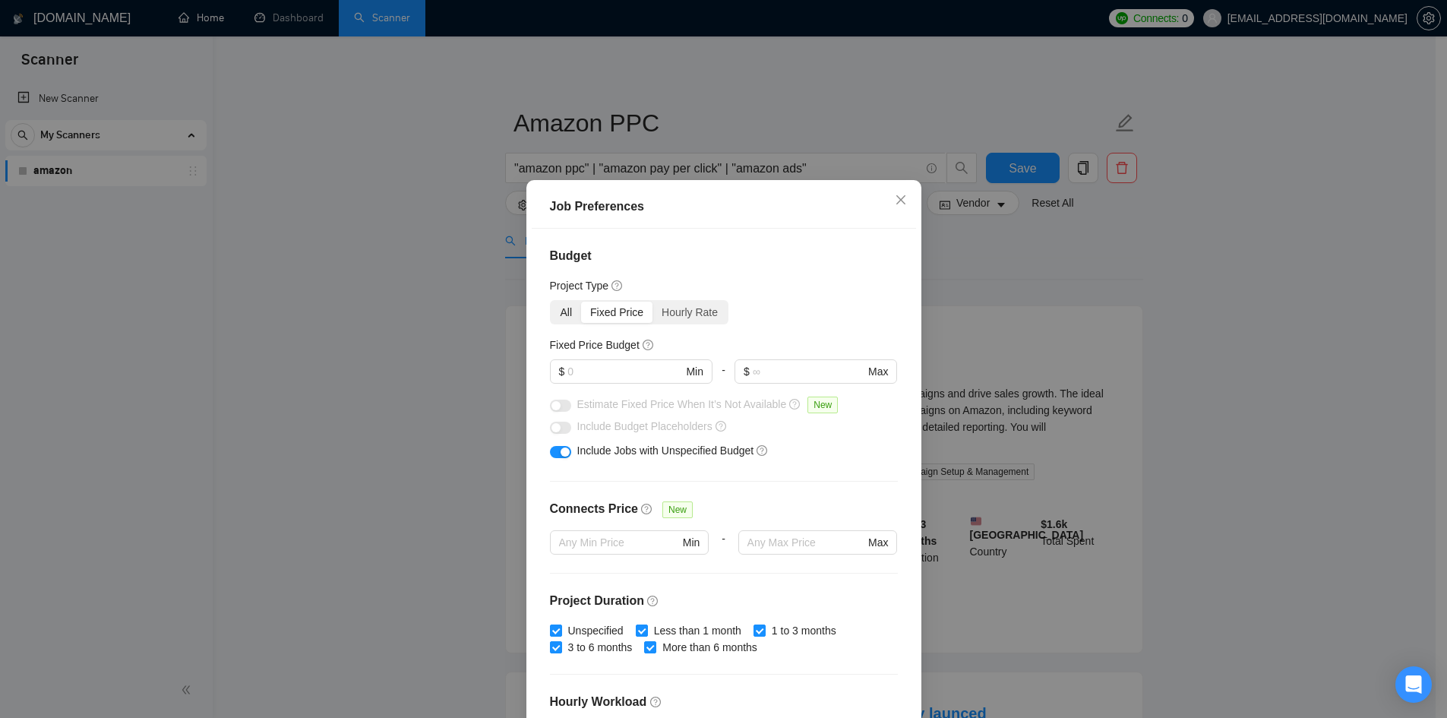
click at [563, 314] on div "All" at bounding box center [567, 312] width 30 height 21
click at [552, 302] on input "All" at bounding box center [552, 302] width 0 height 0
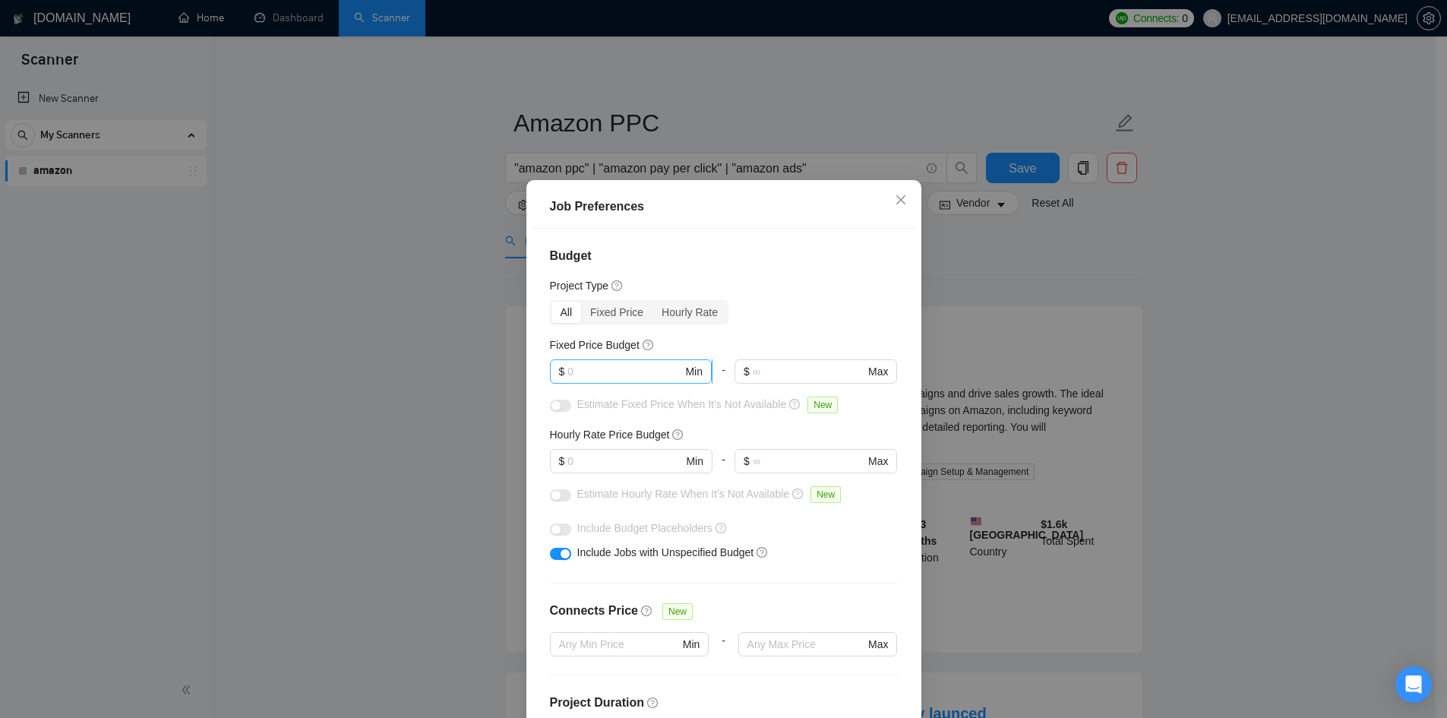
click at [599, 375] on input "text" at bounding box center [625, 371] width 115 height 17
type input "200"
click at [555, 405] on button "button" at bounding box center [560, 406] width 21 height 12
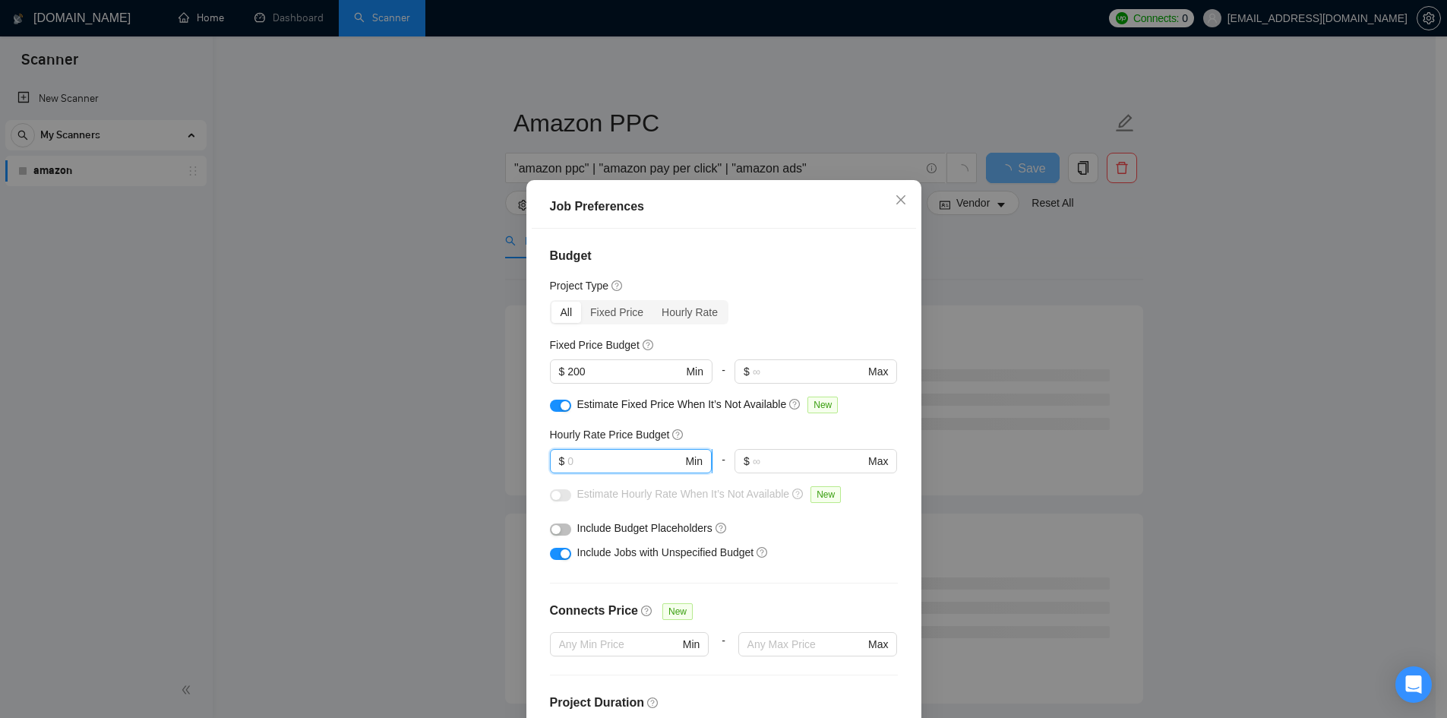
click at [593, 464] on input "text" at bounding box center [625, 461] width 115 height 17
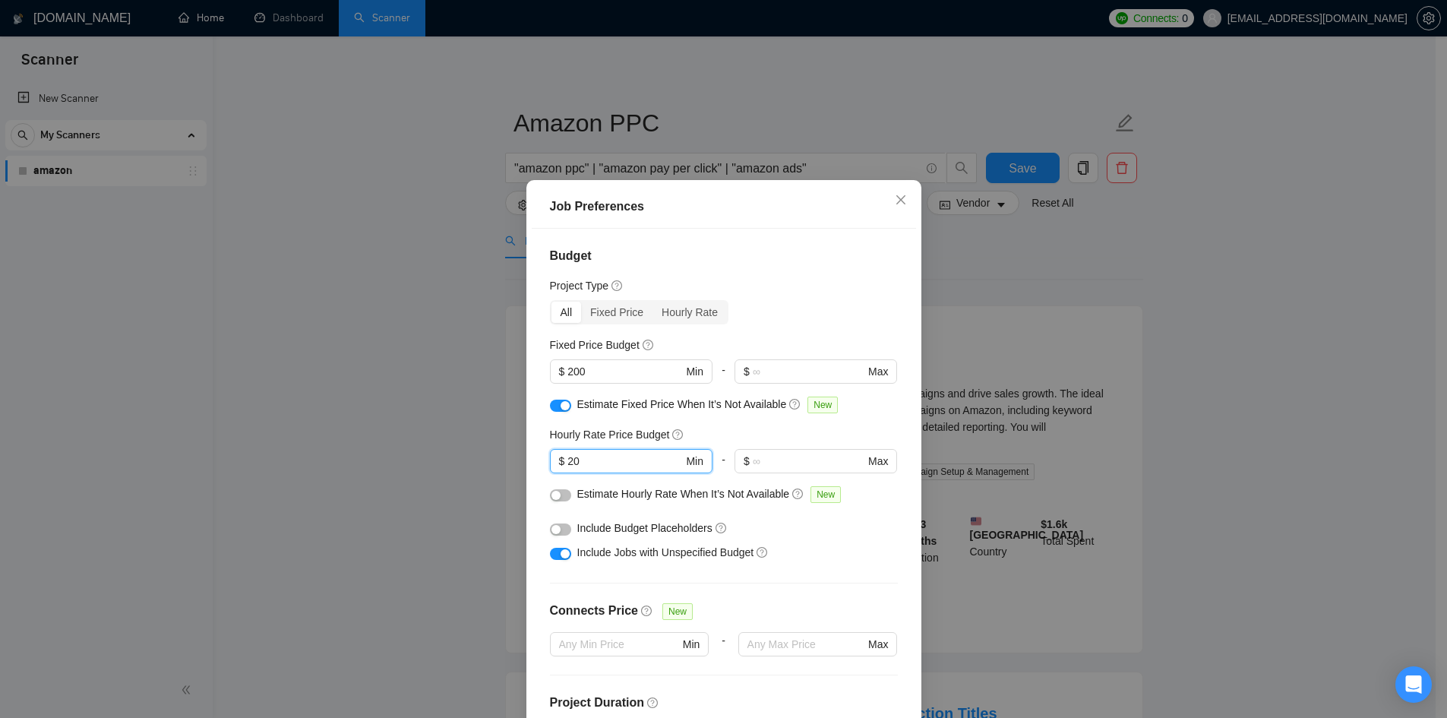
type input "20"
click at [561, 402] on div "button" at bounding box center [565, 405] width 9 height 9
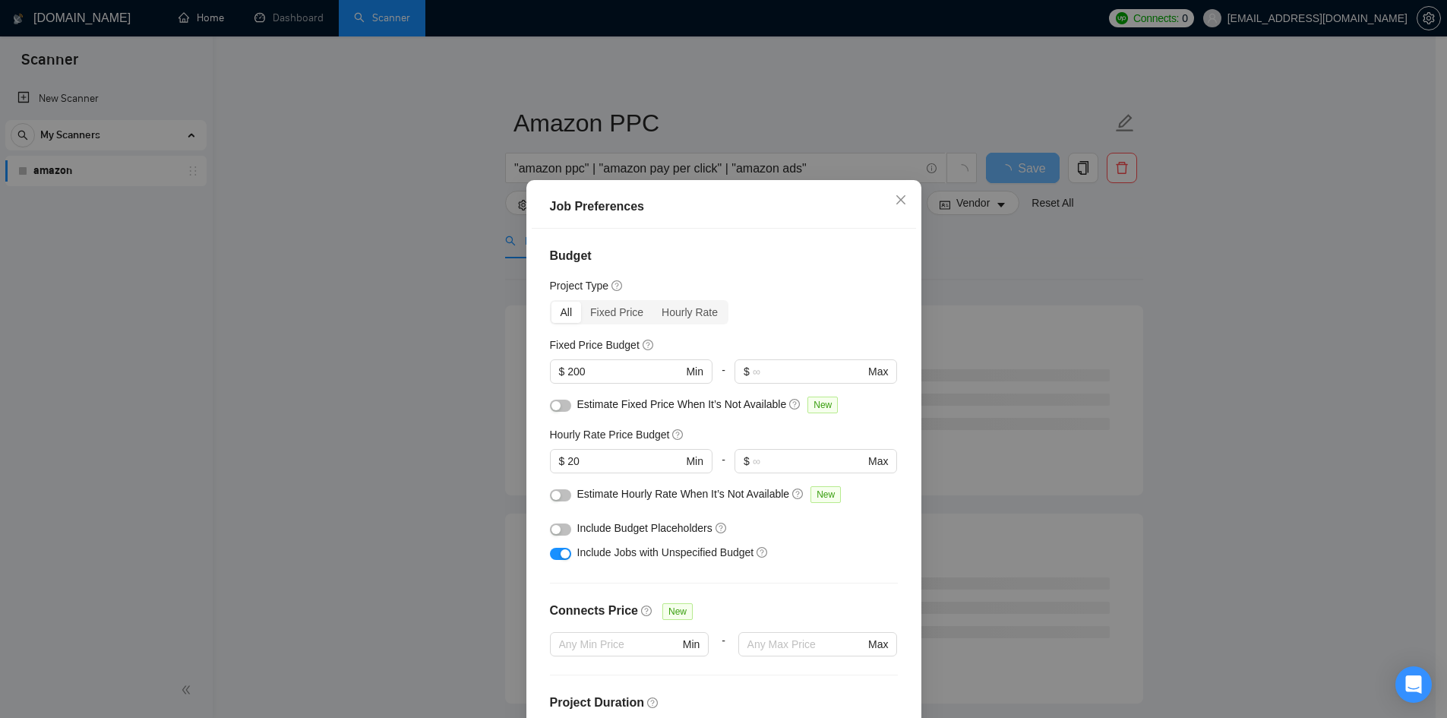
click at [553, 401] on div "button" at bounding box center [556, 405] width 9 height 9
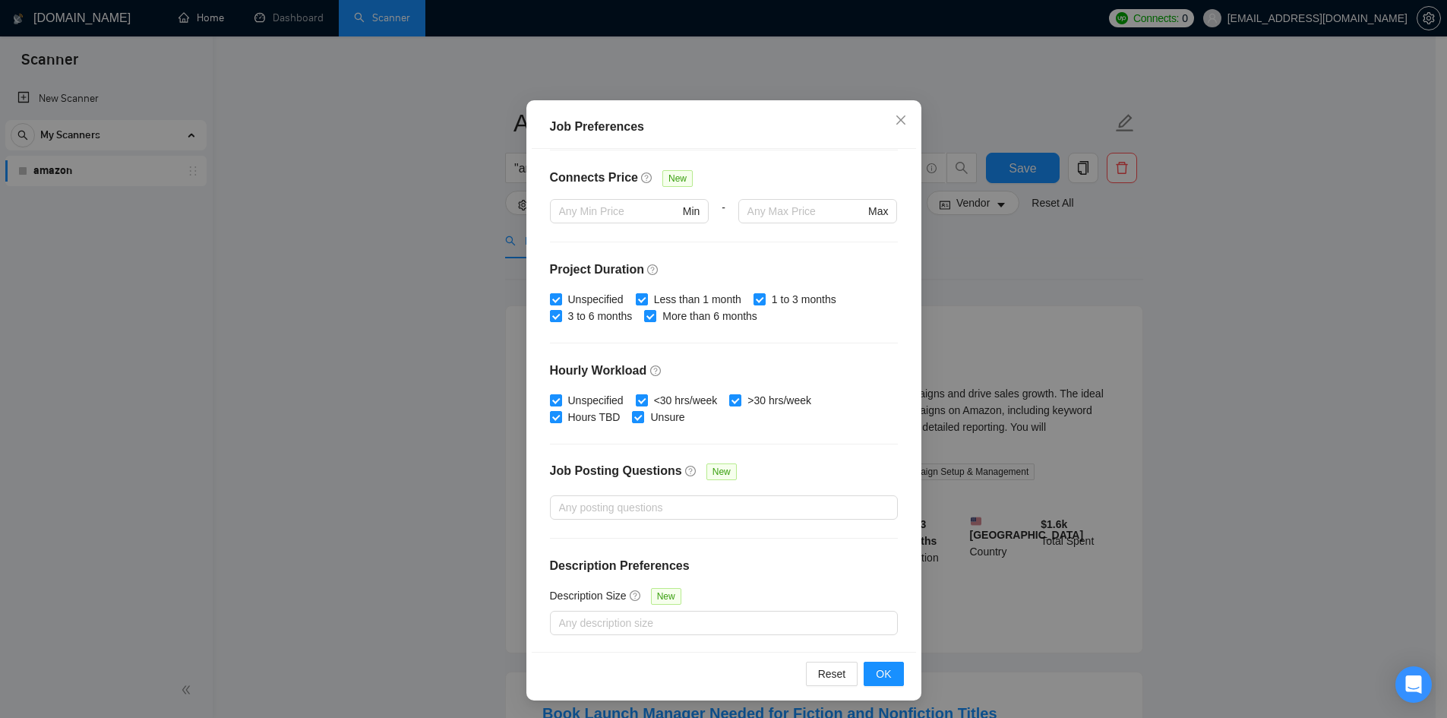
scroll to position [81, 0]
click at [878, 672] on span "OK" at bounding box center [883, 673] width 15 height 17
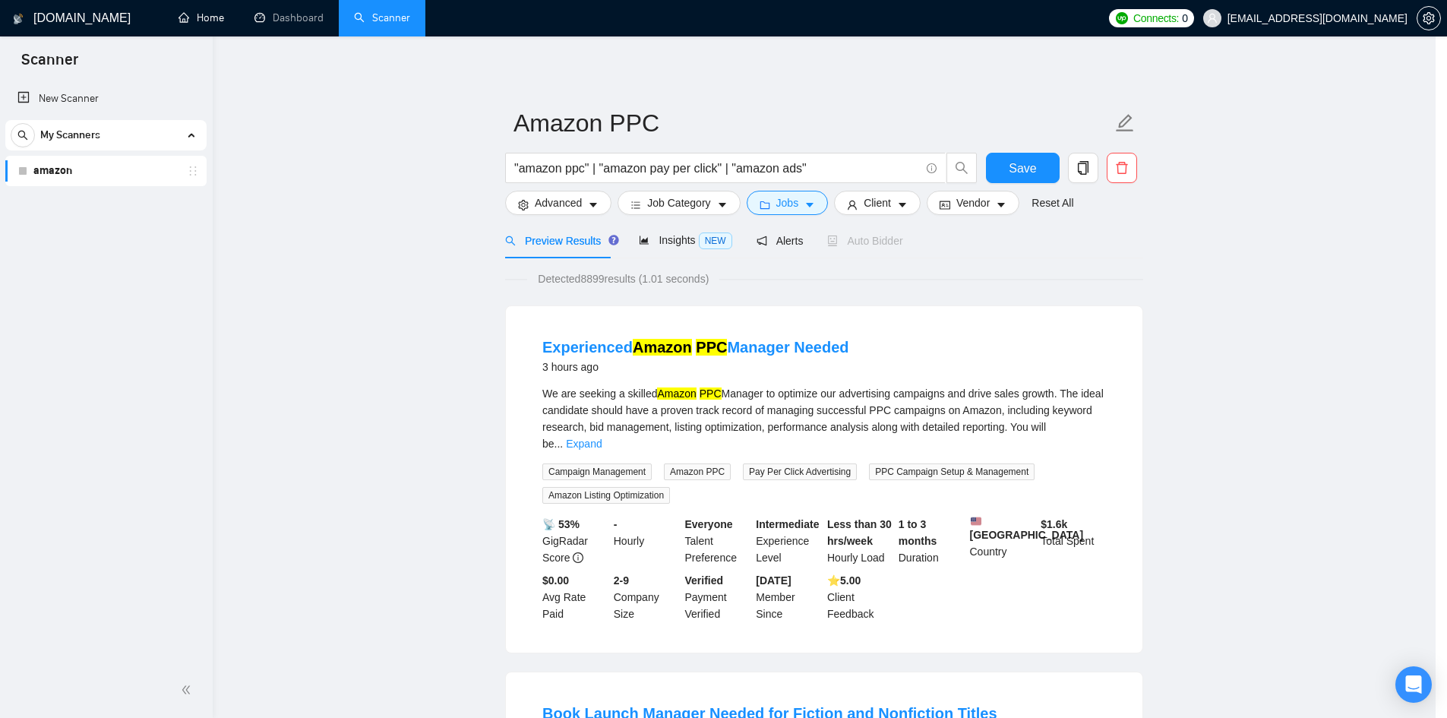
scroll to position [0, 0]
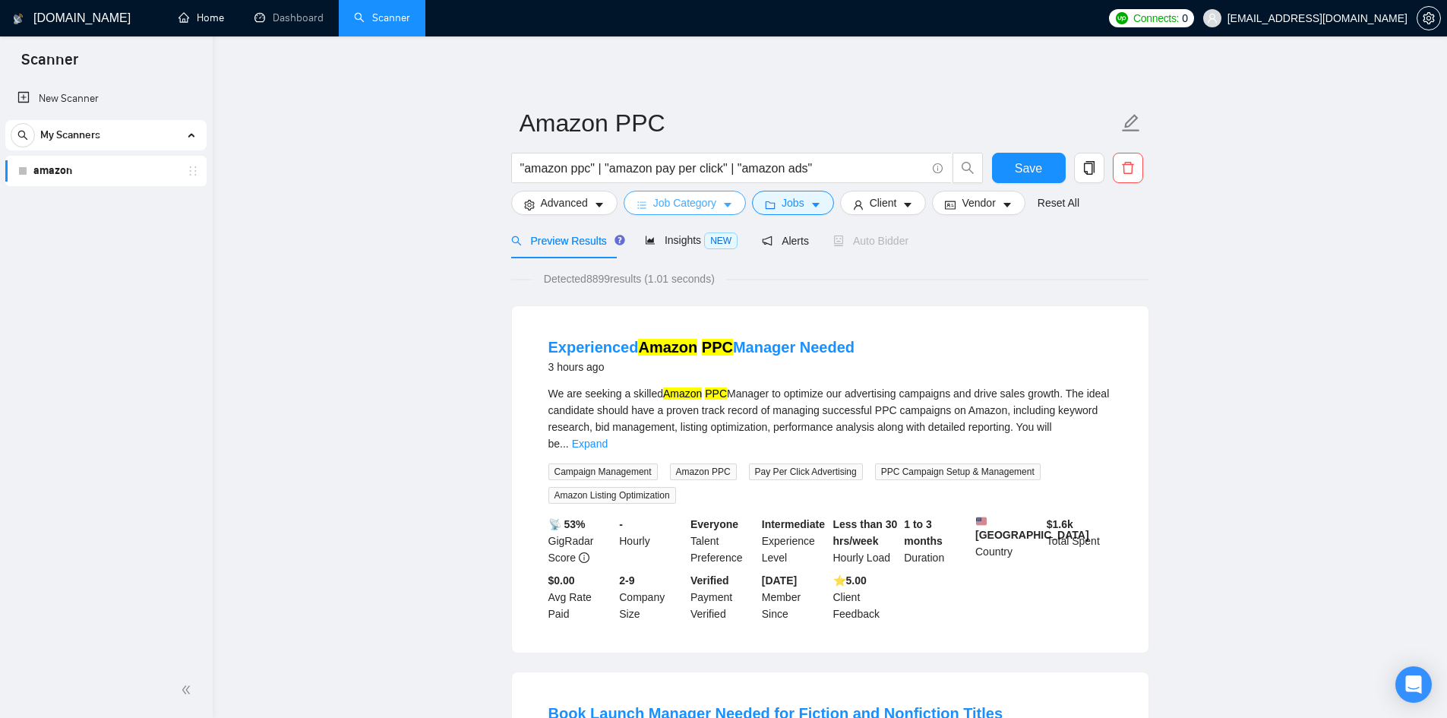
click at [731, 199] on button "Job Category" at bounding box center [685, 203] width 122 height 24
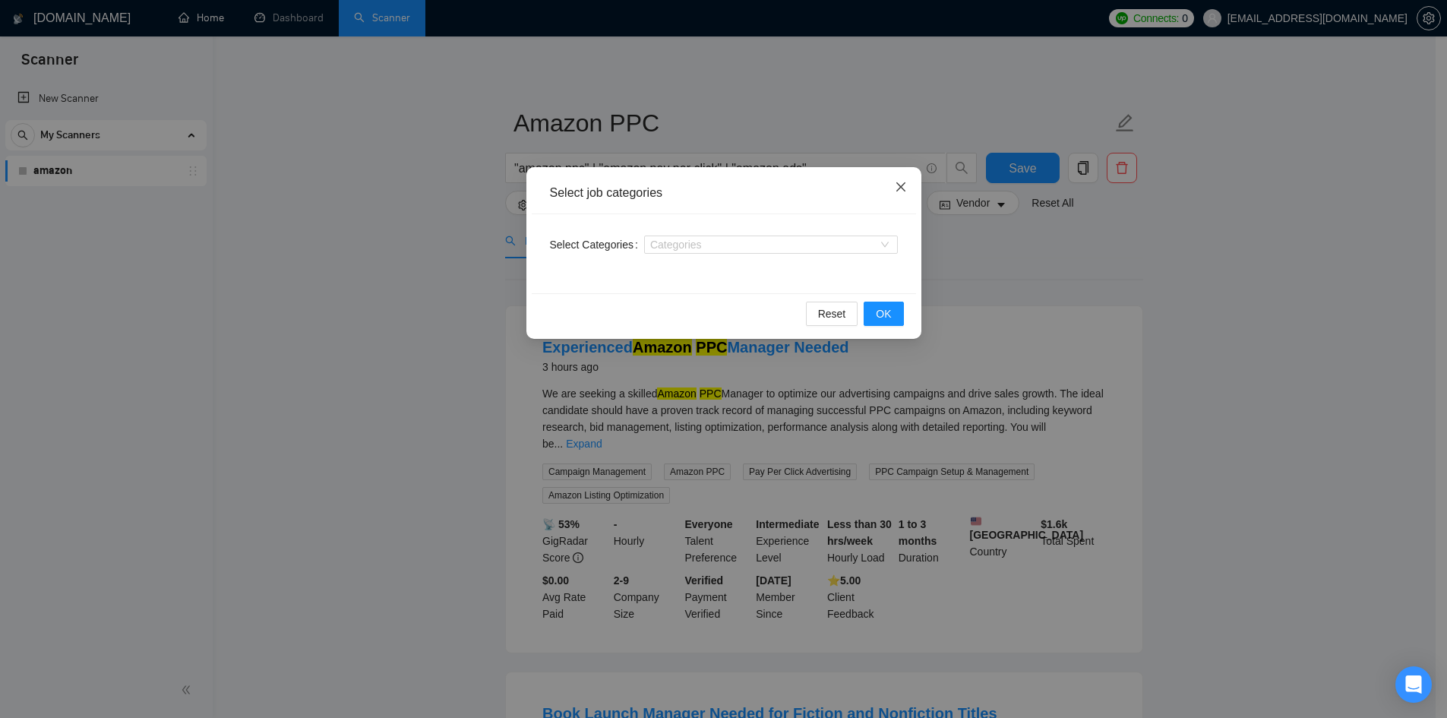
click at [902, 191] on icon "close" at bounding box center [901, 187] width 12 height 12
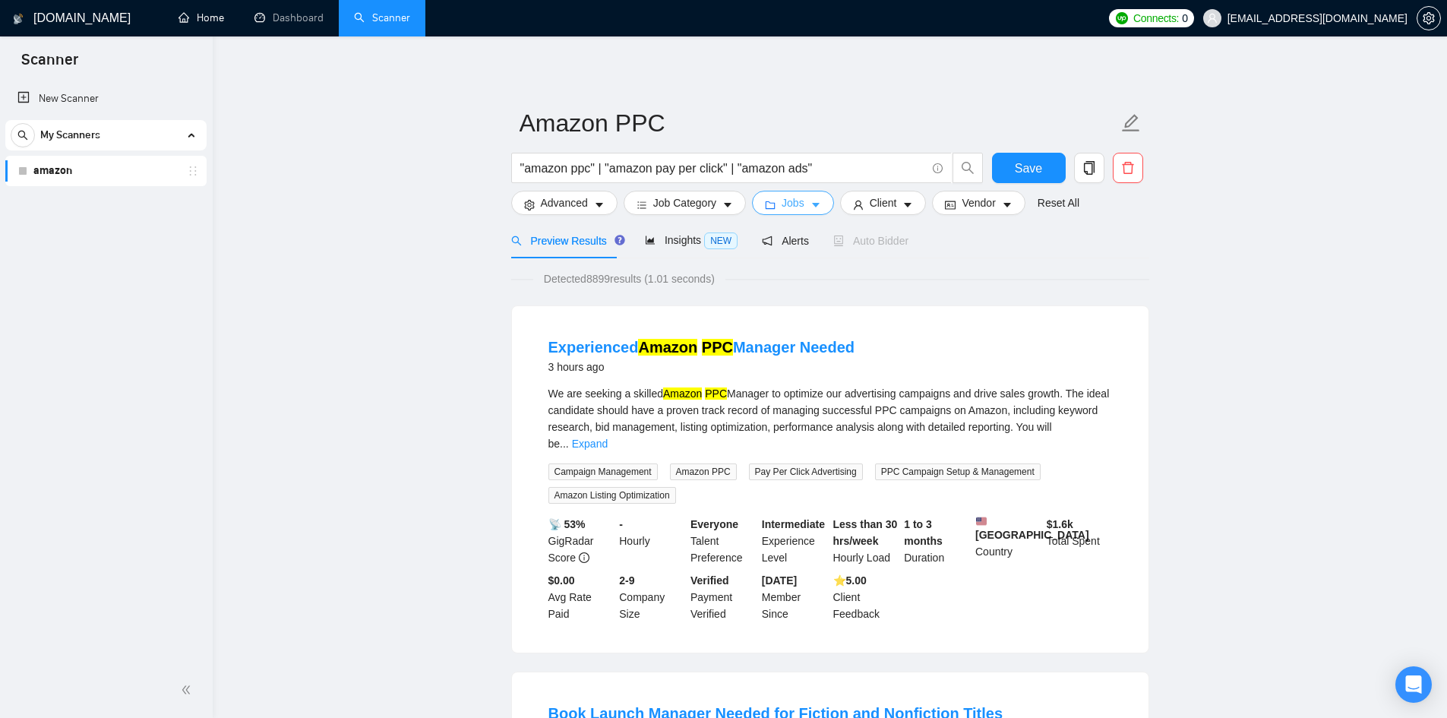
click at [814, 203] on icon "caret-down" at bounding box center [816, 205] width 11 height 11
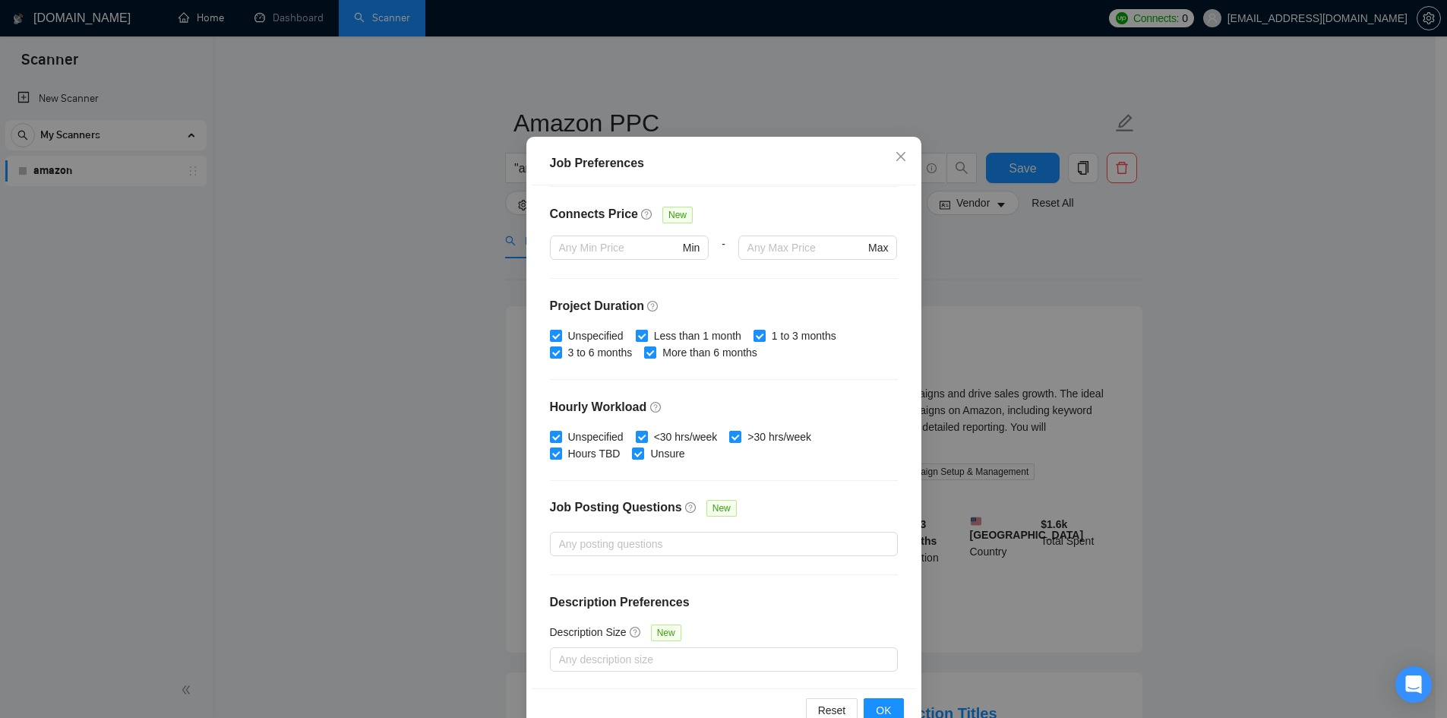
scroll to position [81, 0]
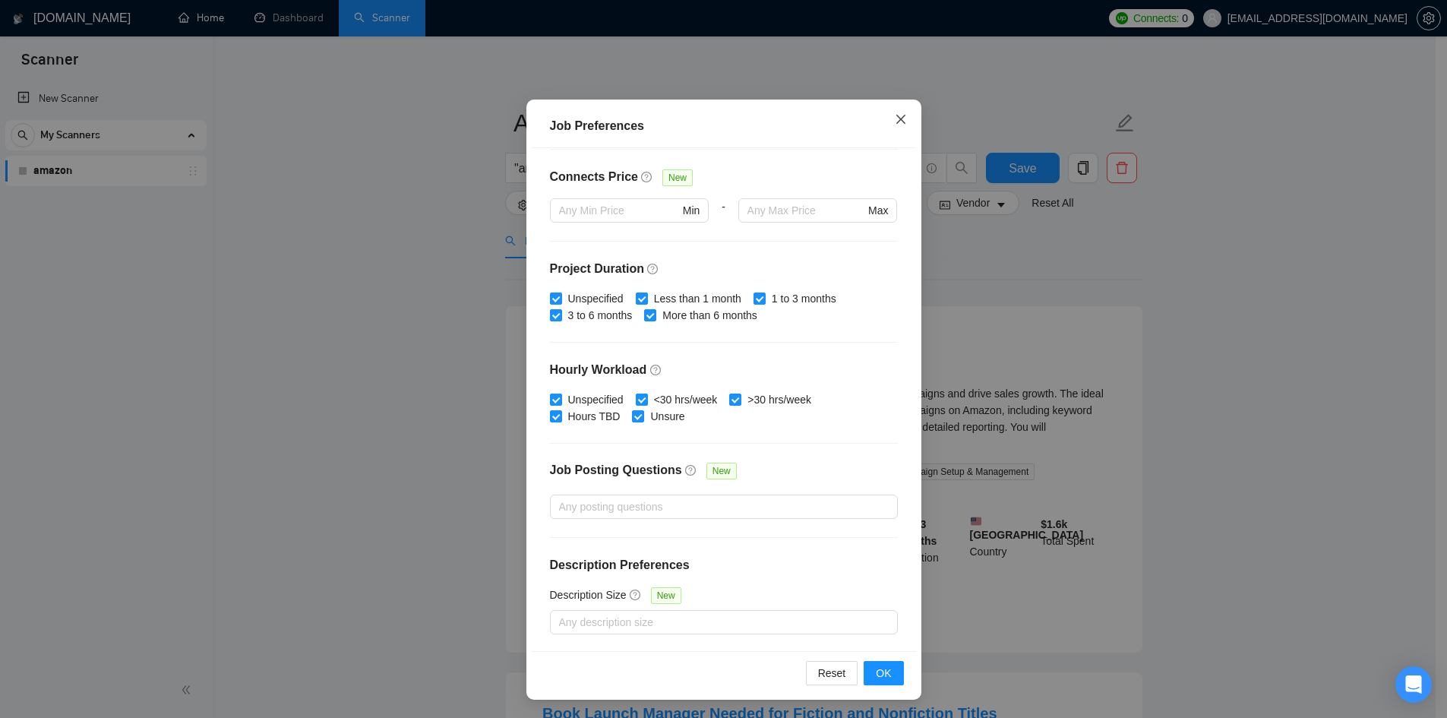
click at [896, 122] on icon "close" at bounding box center [900, 119] width 9 height 9
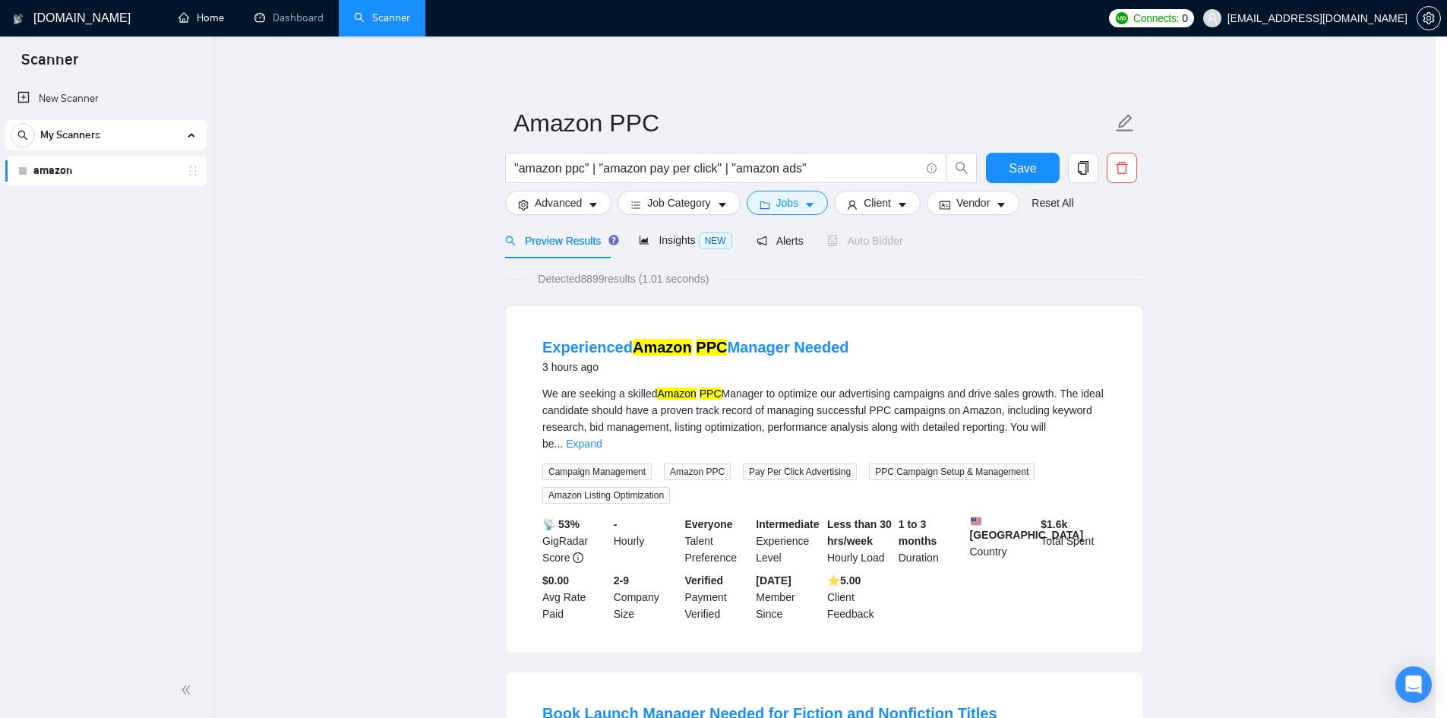
scroll to position [0, 0]
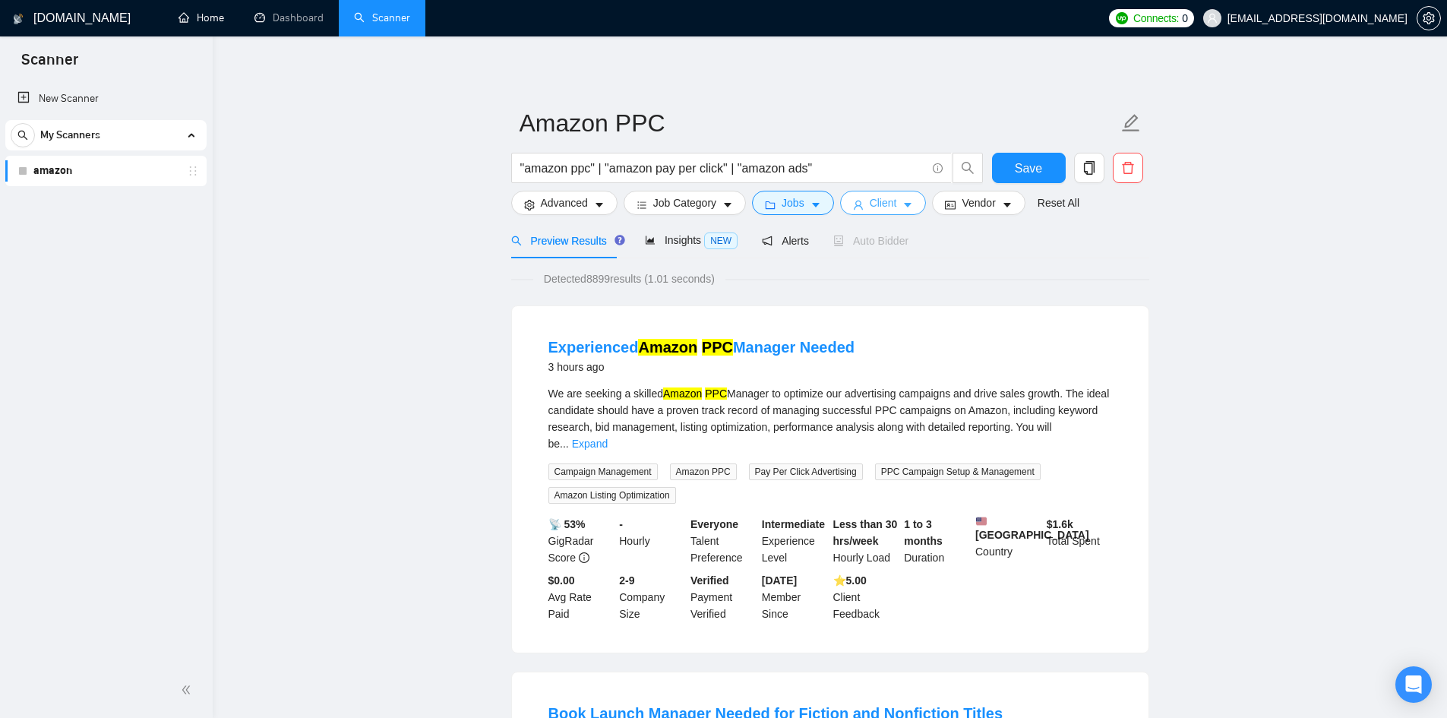
click at [905, 208] on icon "caret-down" at bounding box center [908, 205] width 11 height 11
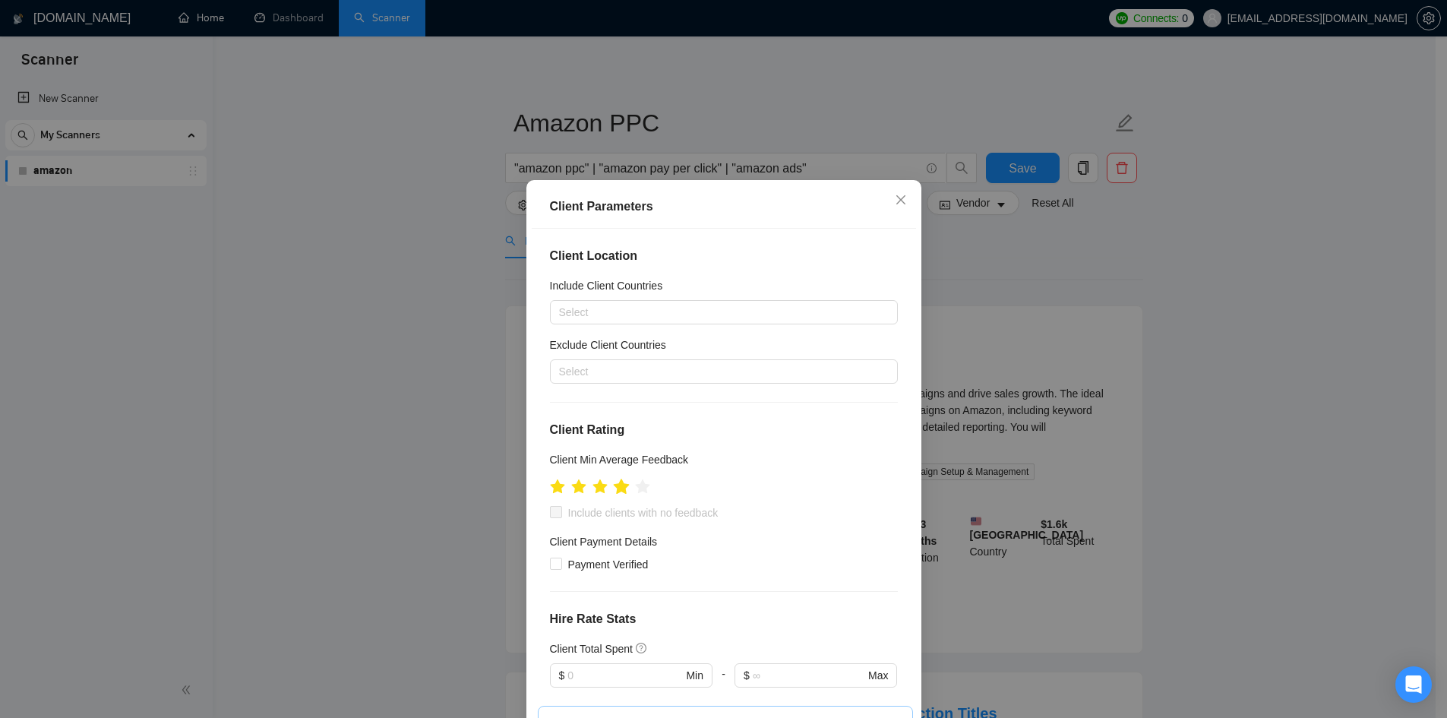
click at [618, 492] on icon "star" at bounding box center [621, 486] width 16 height 15
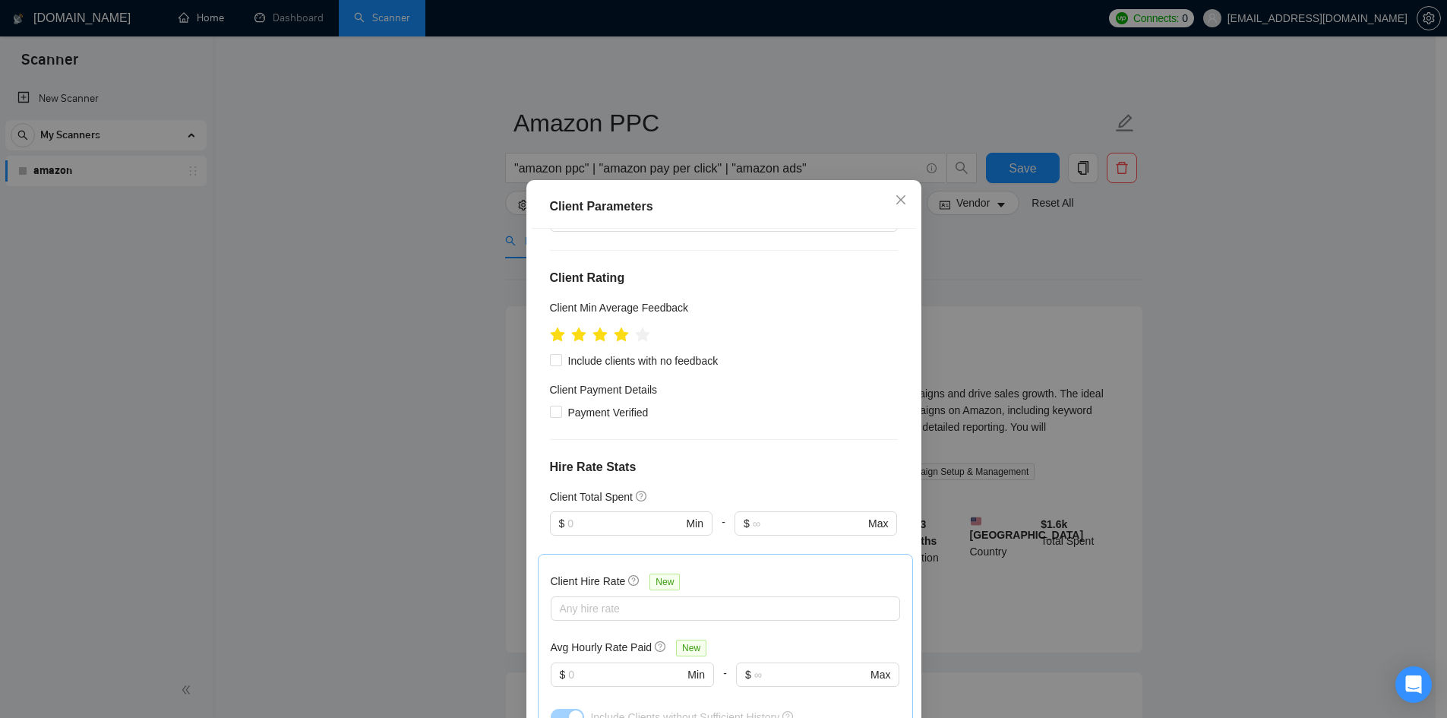
scroll to position [228, 0]
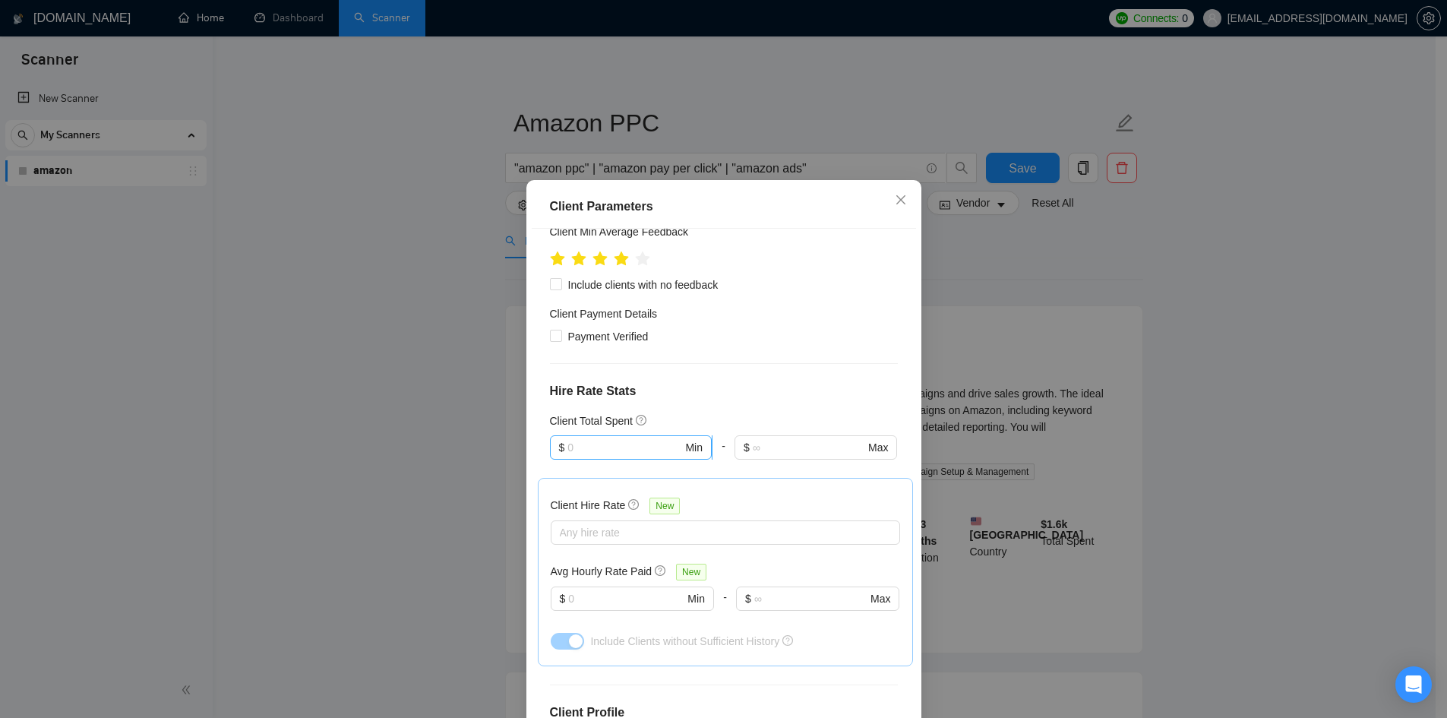
click at [647, 451] on input "text" at bounding box center [625, 447] width 115 height 17
click at [626, 515] on div "$1,000" at bounding box center [624, 526] width 160 height 24
type input "1000"
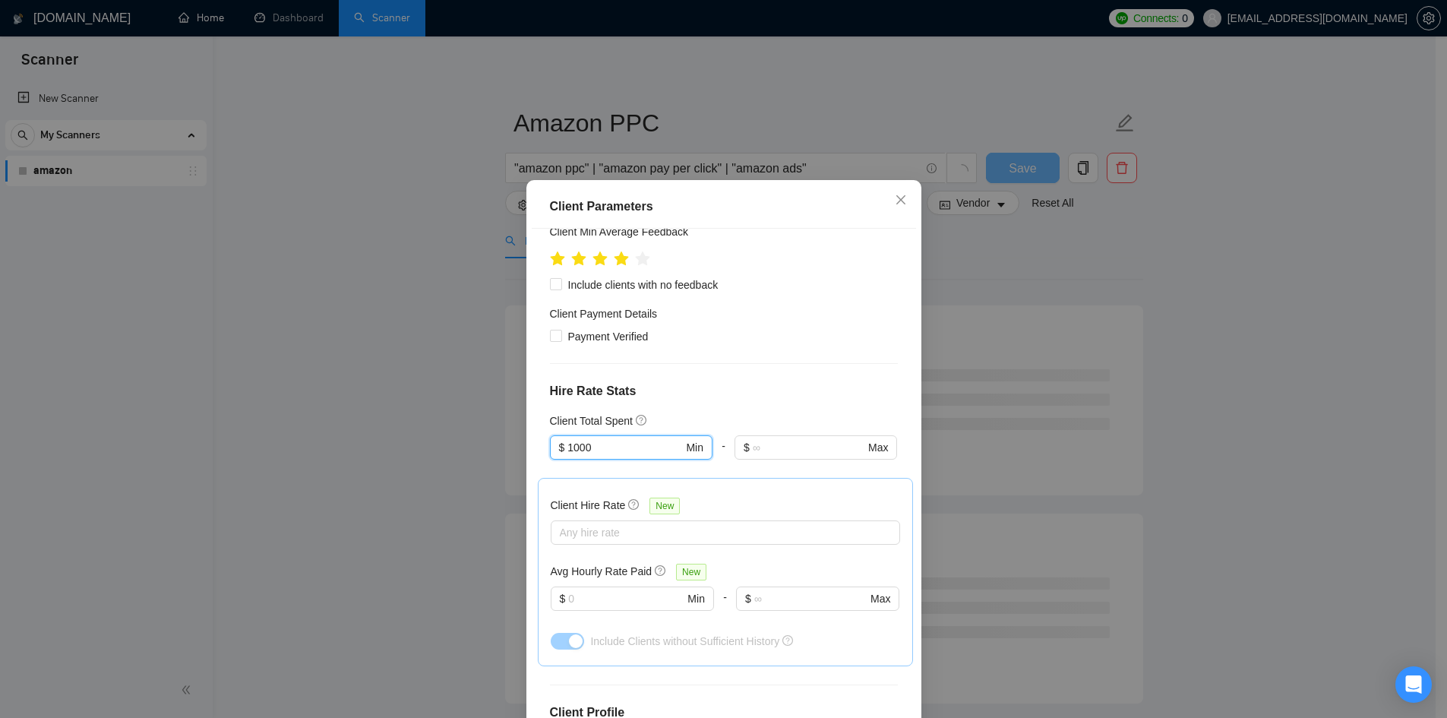
scroll to position [304, 0]
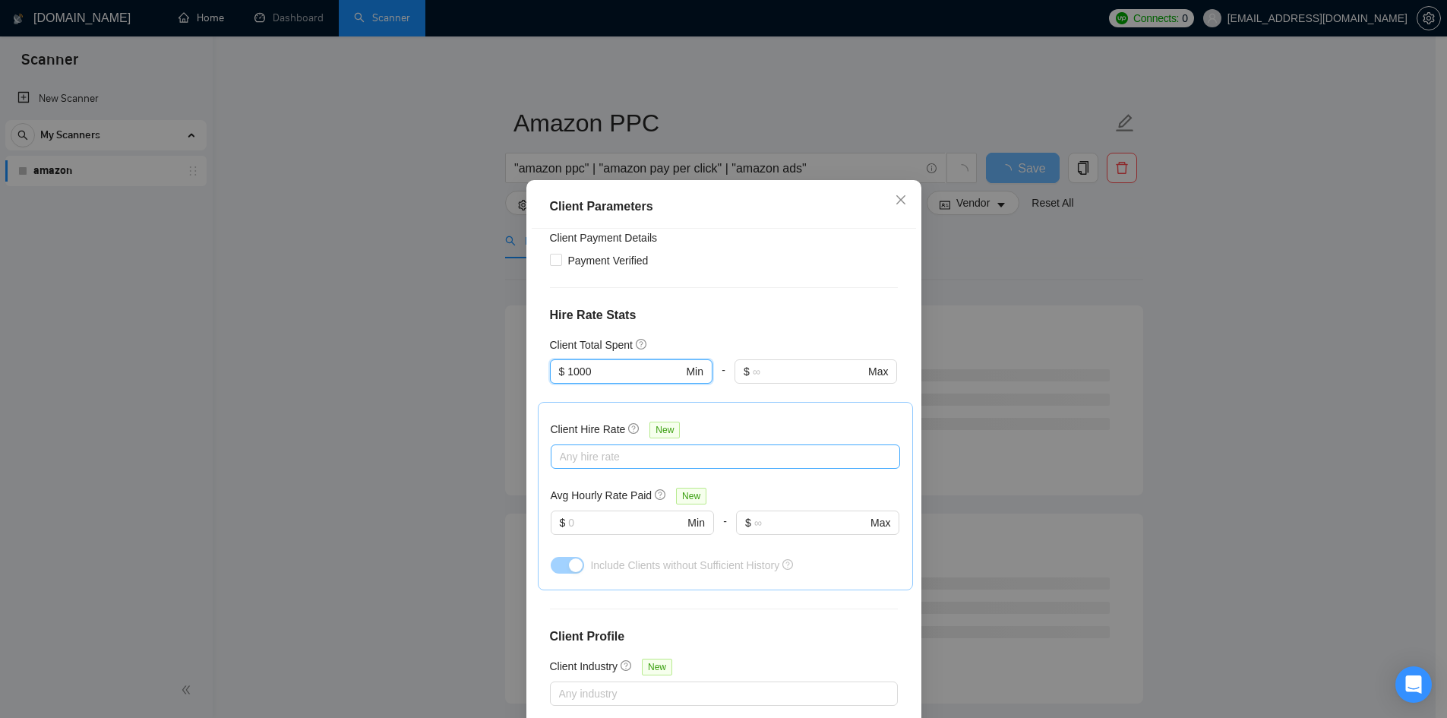
click at [622, 456] on div at bounding box center [718, 457] width 327 height 18
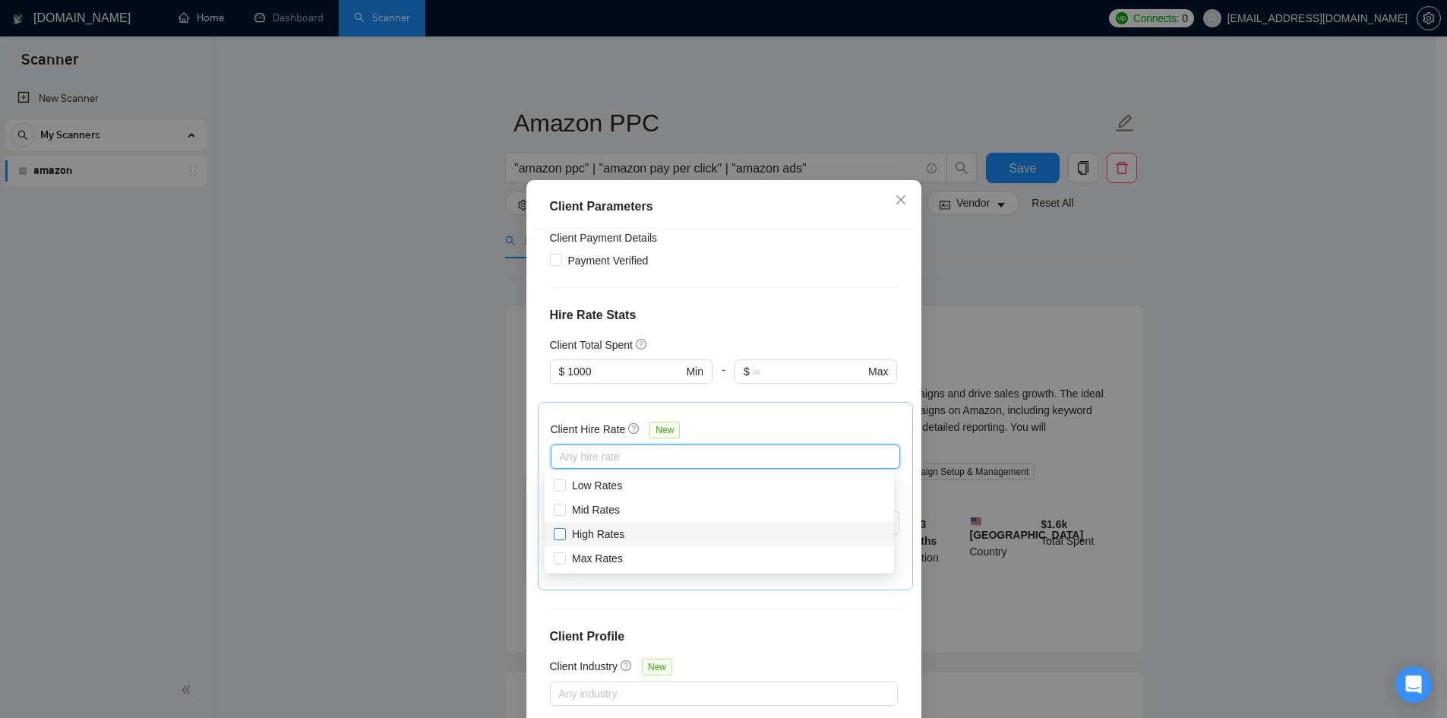
click at [615, 533] on span "High Rates" at bounding box center [598, 534] width 52 height 12
click at [565, 533] on input "High Rates" at bounding box center [559, 533] width 11 height 11
checkbox input "true"
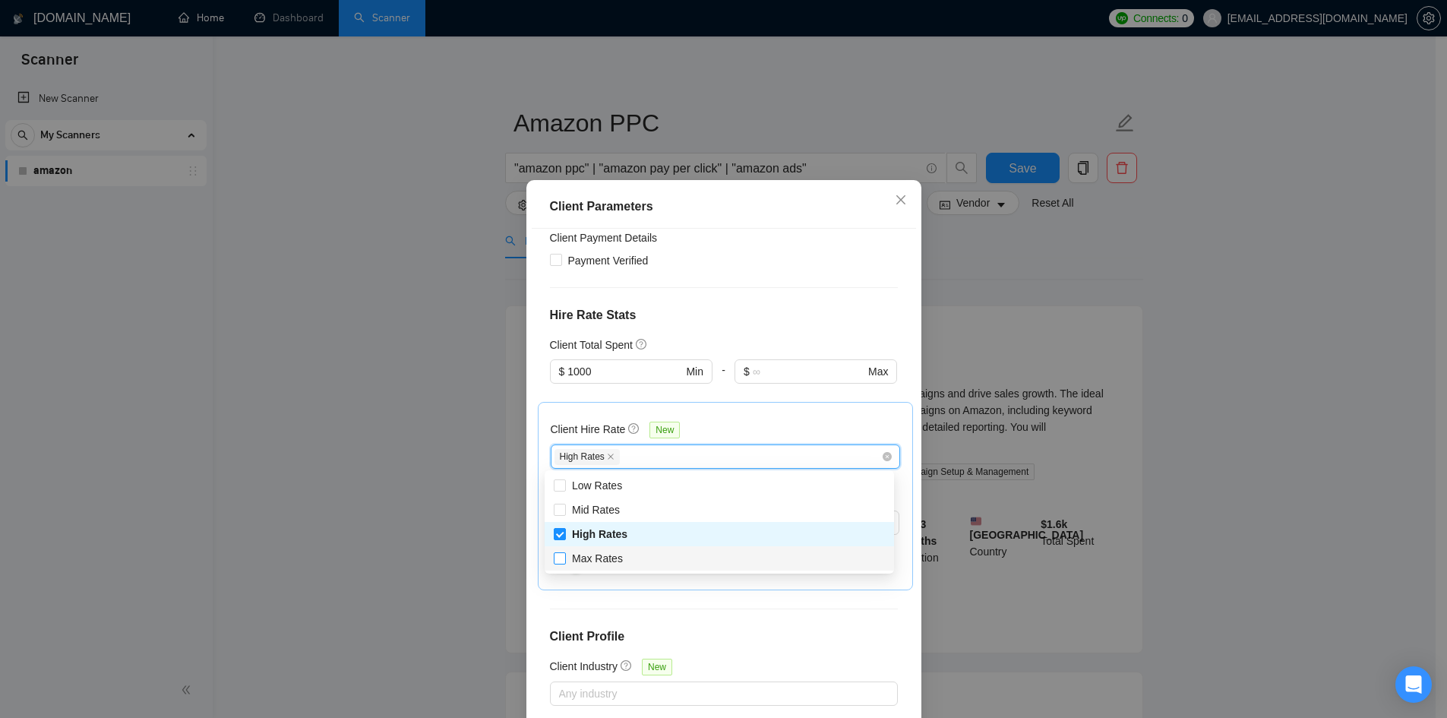
click at [587, 557] on span "Max Rates" at bounding box center [597, 558] width 51 height 12
click at [565, 557] on input "Max Rates" at bounding box center [559, 557] width 11 height 11
checkbox input "true"
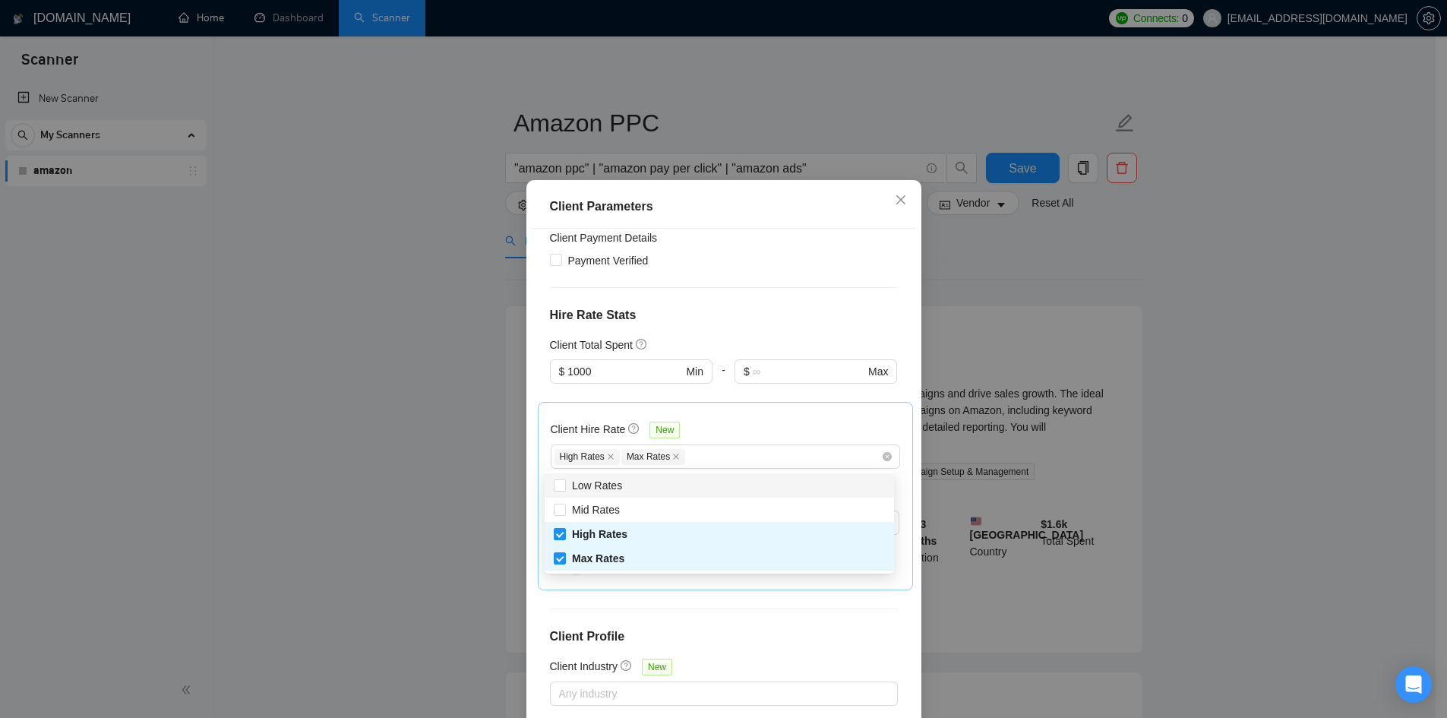
click at [744, 429] on div "Client Hire Rate New" at bounding box center [725, 433] width 349 height 24
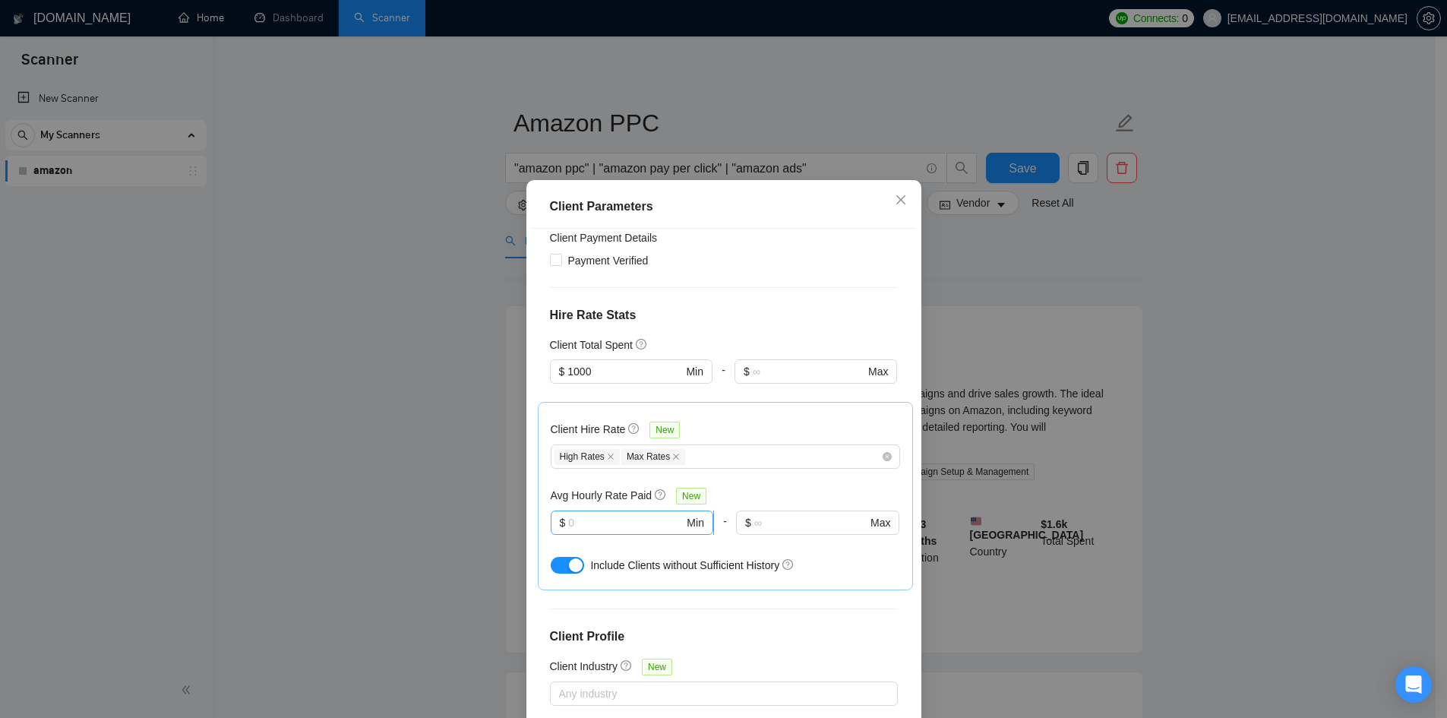
click at [636, 523] on input "text" at bounding box center [625, 522] width 115 height 17
click at [750, 487] on div "Avg Hourly Rate Paid New" at bounding box center [725, 495] width 349 height 17
click at [647, 514] on input "text" at bounding box center [625, 522] width 115 height 17
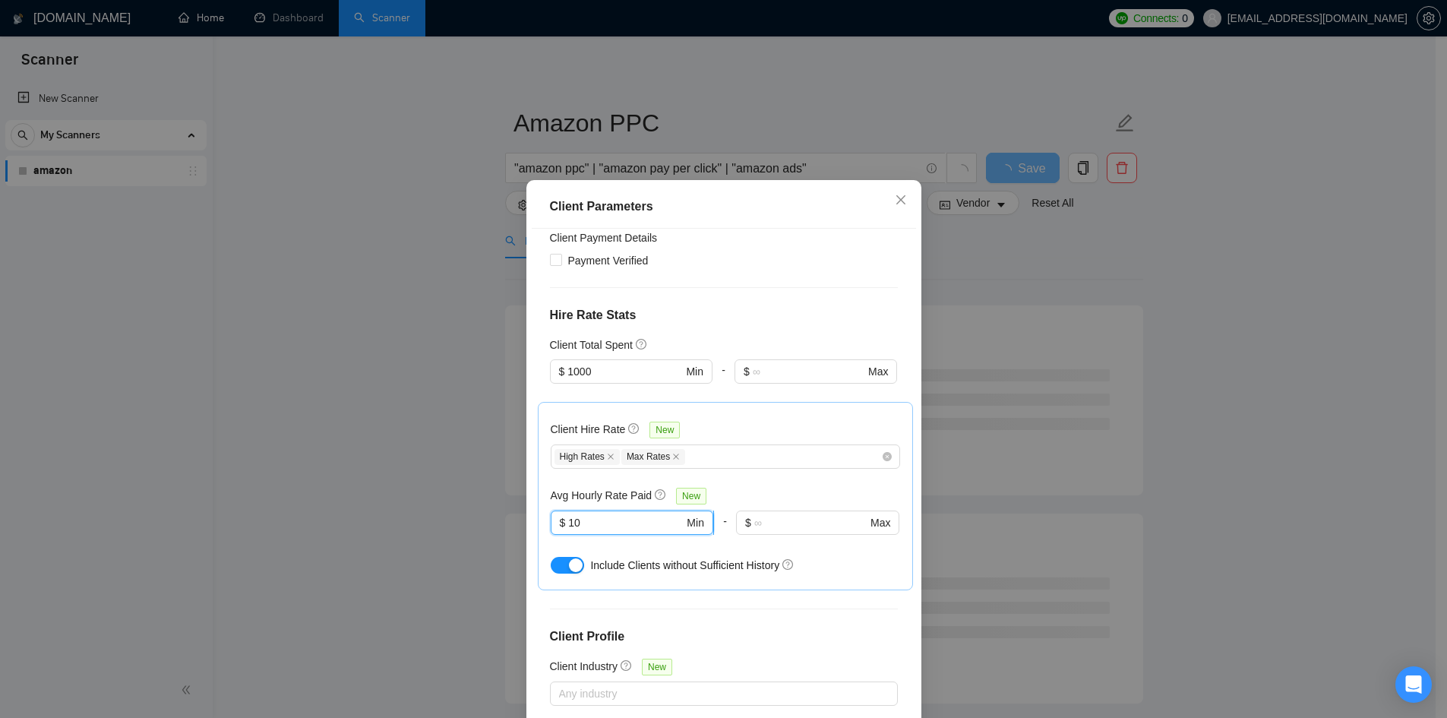
type input "1"
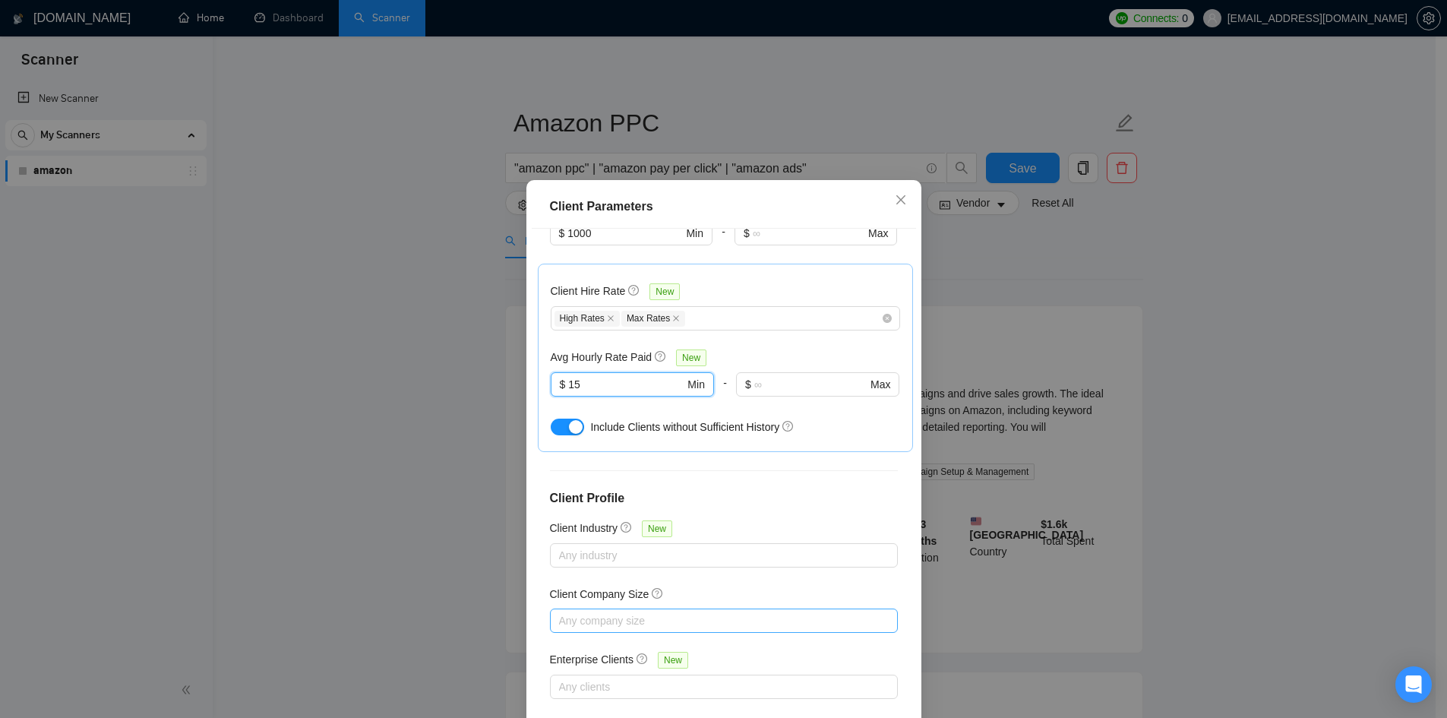
scroll to position [81, 0]
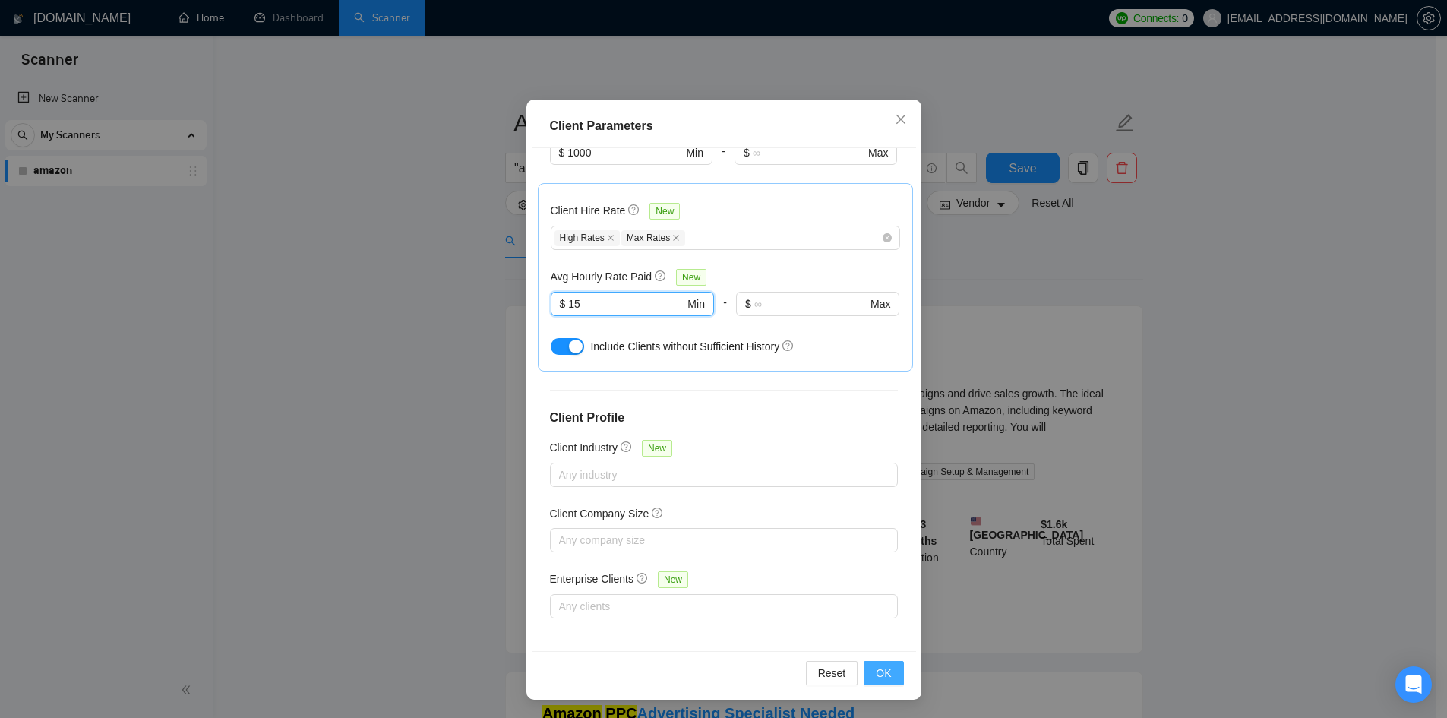
type input "15"
click at [881, 666] on span "OK" at bounding box center [883, 673] width 15 height 17
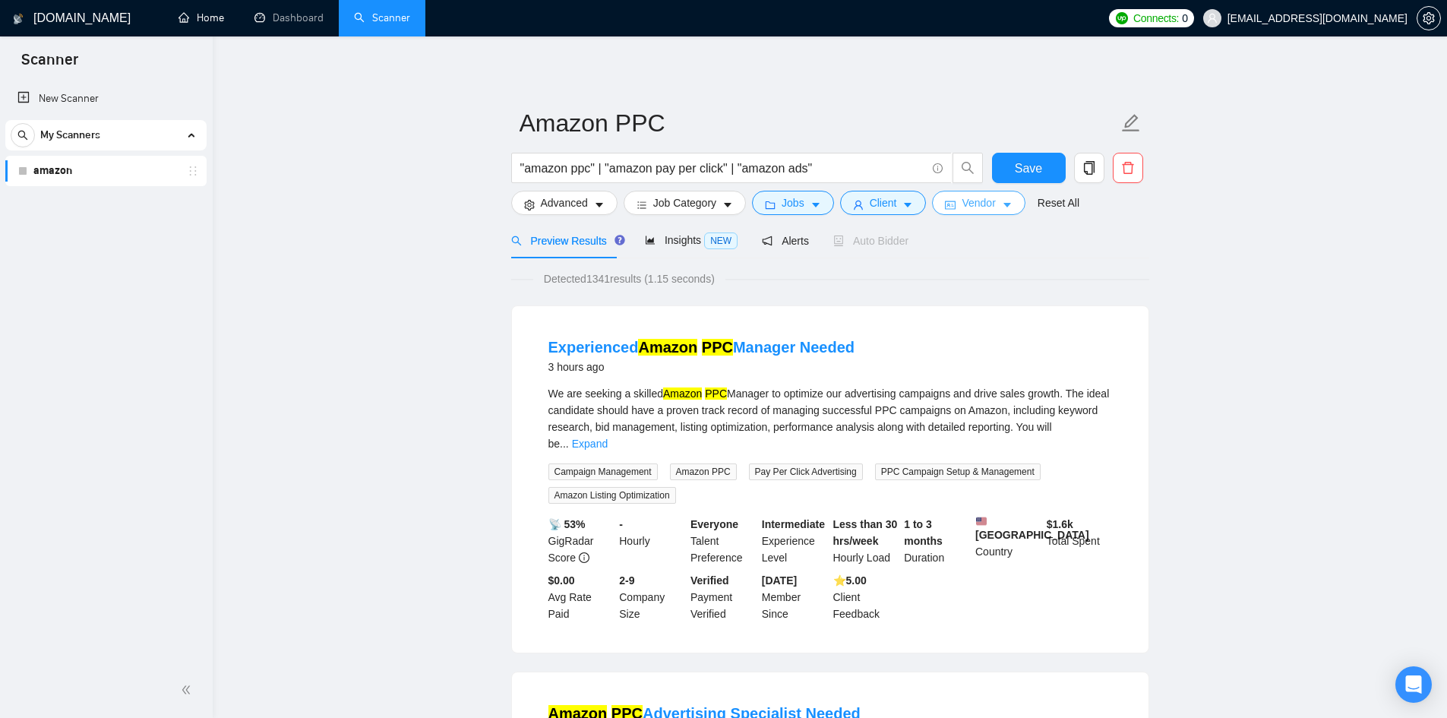
click at [1002, 203] on icon "caret-down" at bounding box center [1007, 205] width 11 height 11
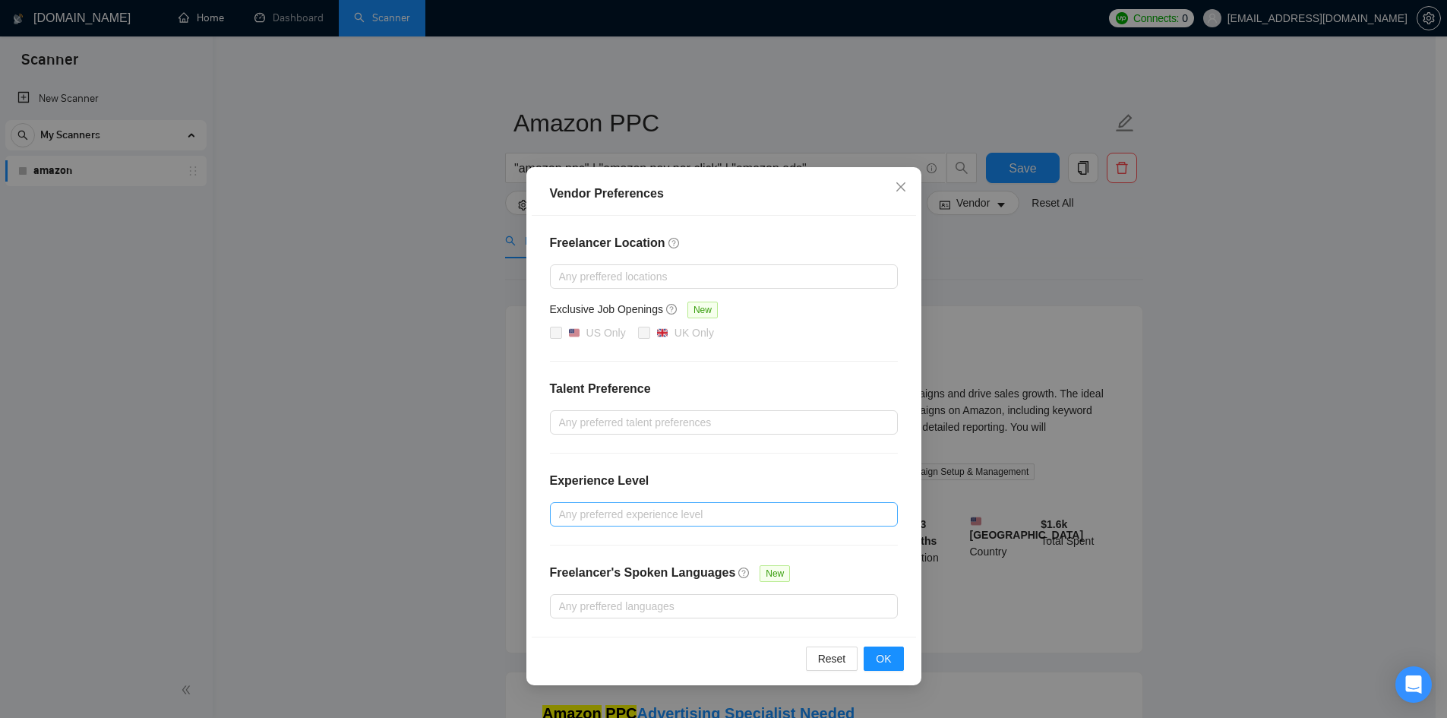
click at [697, 505] on div at bounding box center [716, 514] width 325 height 18
click at [686, 481] on div "Experience Level" at bounding box center [724, 487] width 348 height 30
click at [707, 427] on div at bounding box center [716, 422] width 325 height 18
click at [742, 378] on div "Freelancer Location Any preffered locations Exclusive Job Openings New US Only …" at bounding box center [724, 426] width 384 height 421
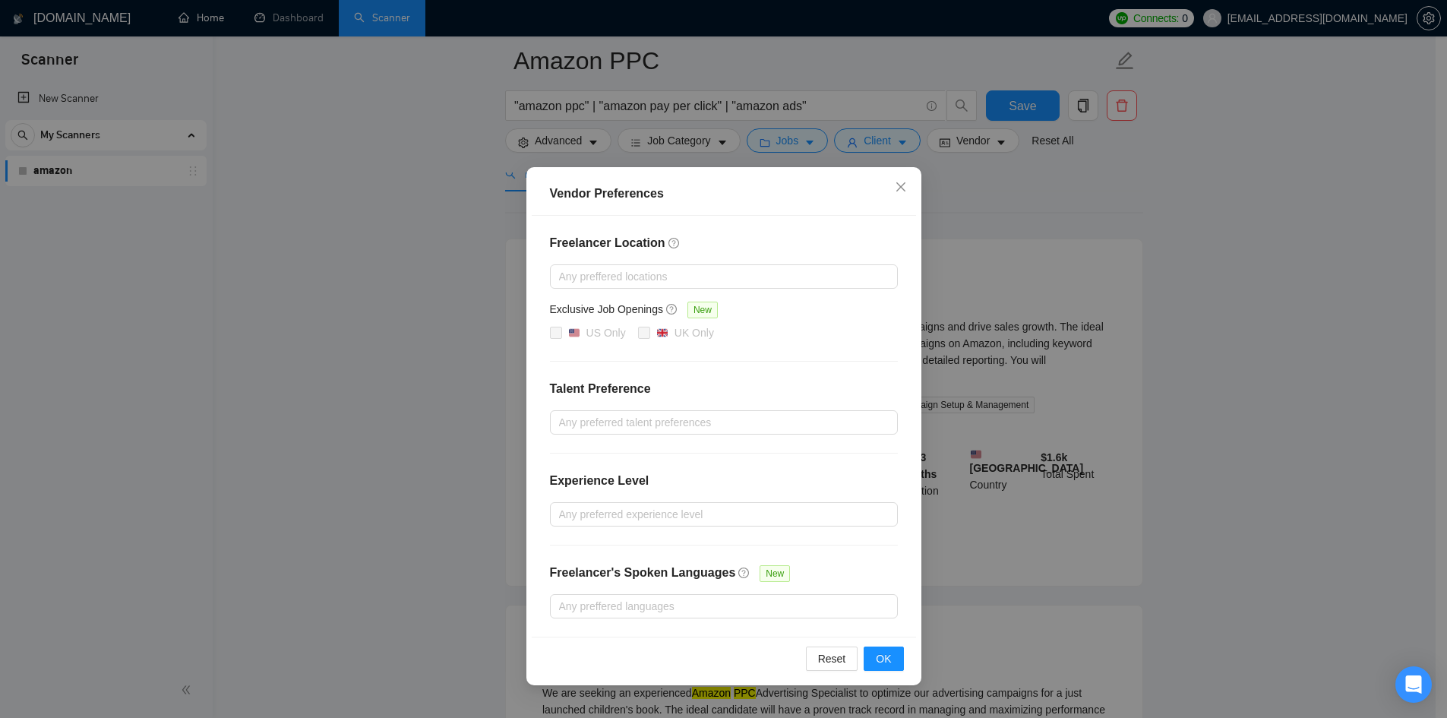
scroll to position [152, 0]
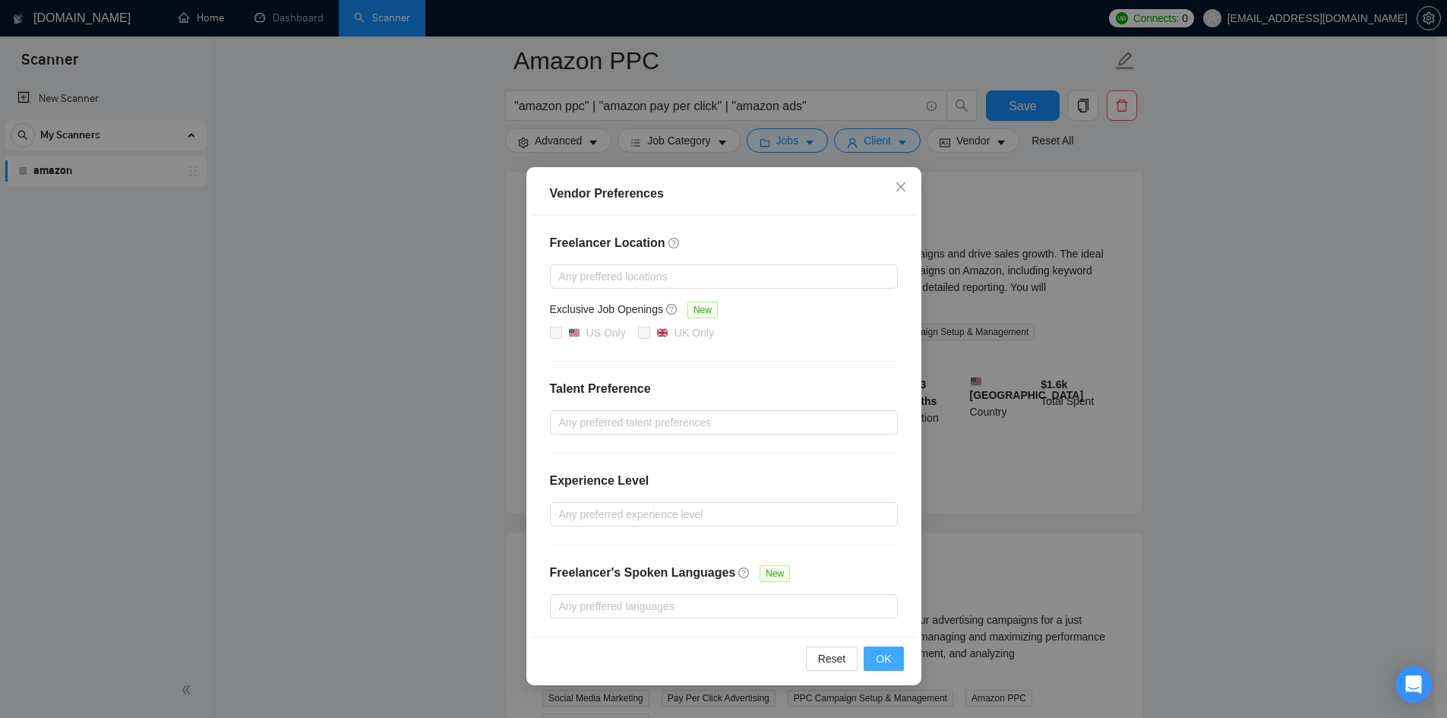
click at [887, 666] on span "OK" at bounding box center [883, 658] width 15 height 17
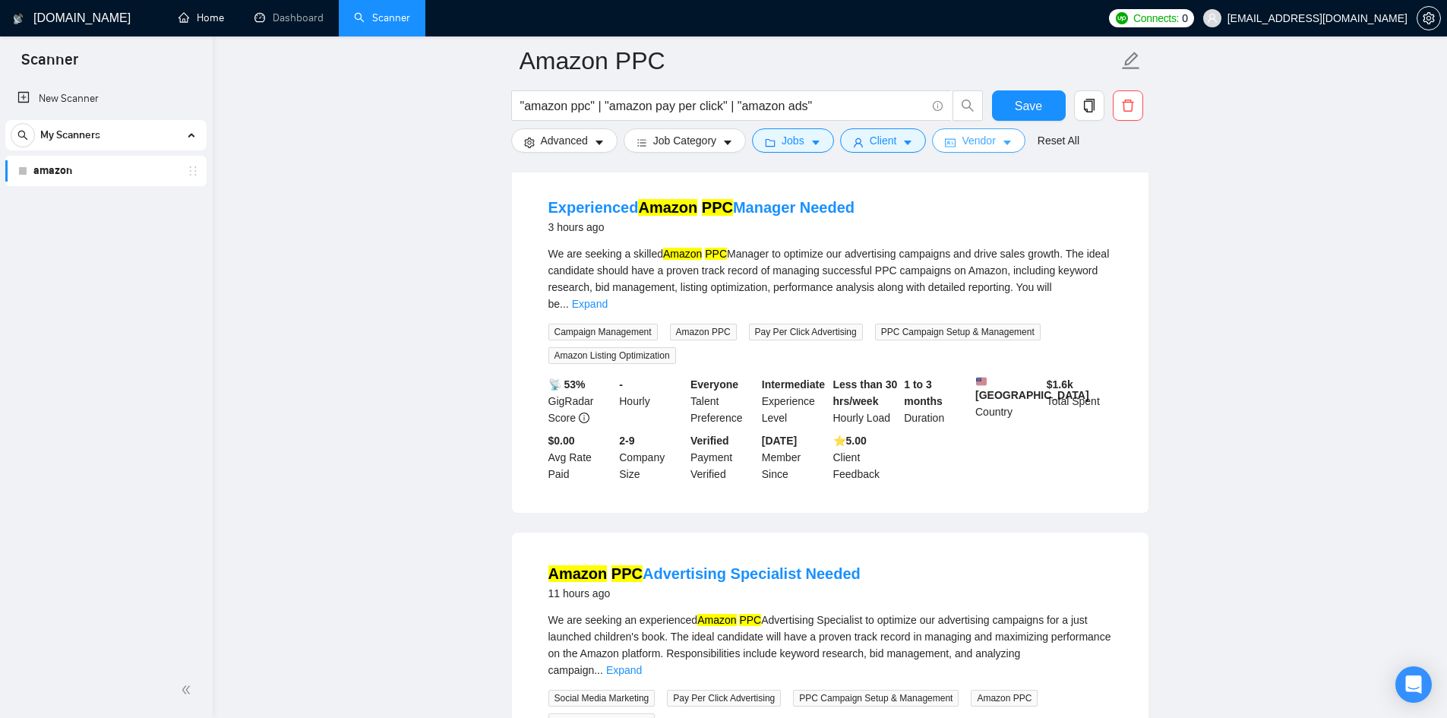
click at [989, 139] on span "Vendor" at bounding box center [978, 140] width 33 height 17
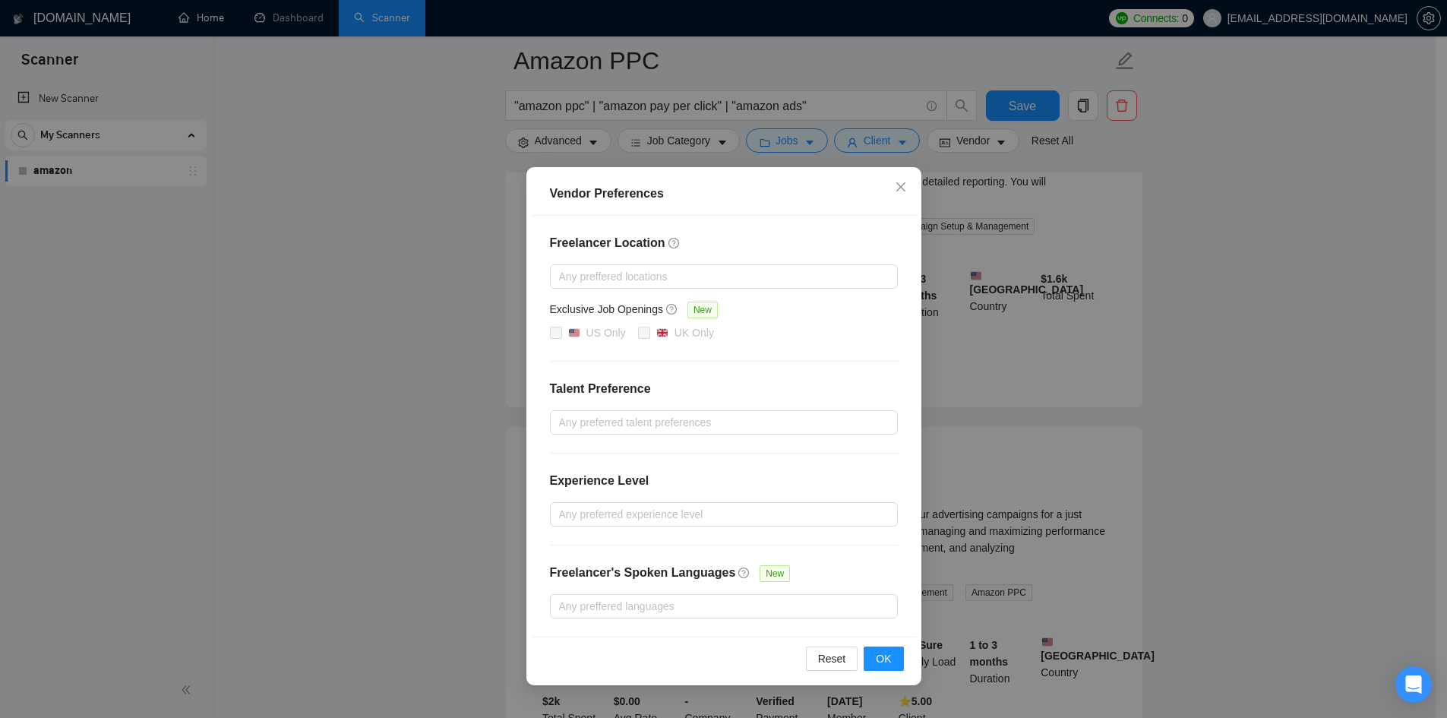
scroll to position [304, 0]
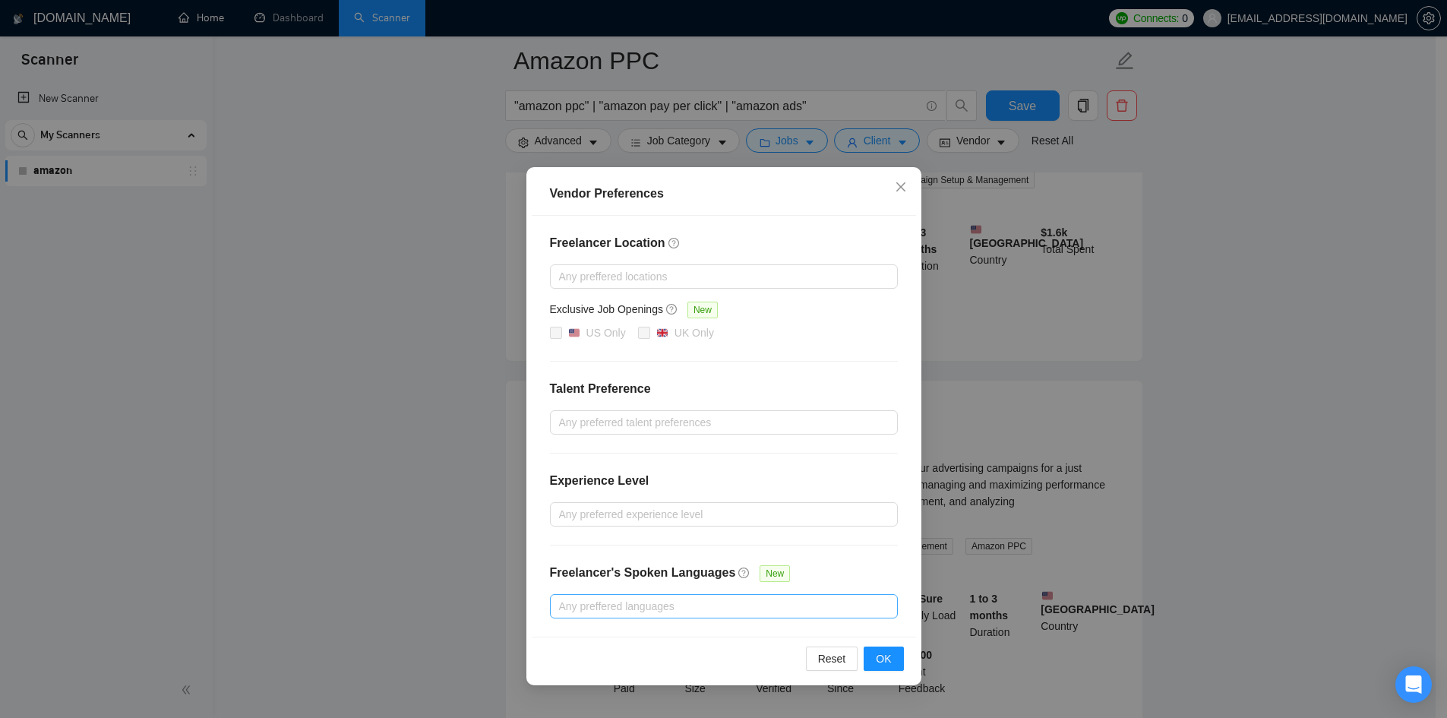
click at [736, 613] on div at bounding box center [716, 606] width 325 height 18
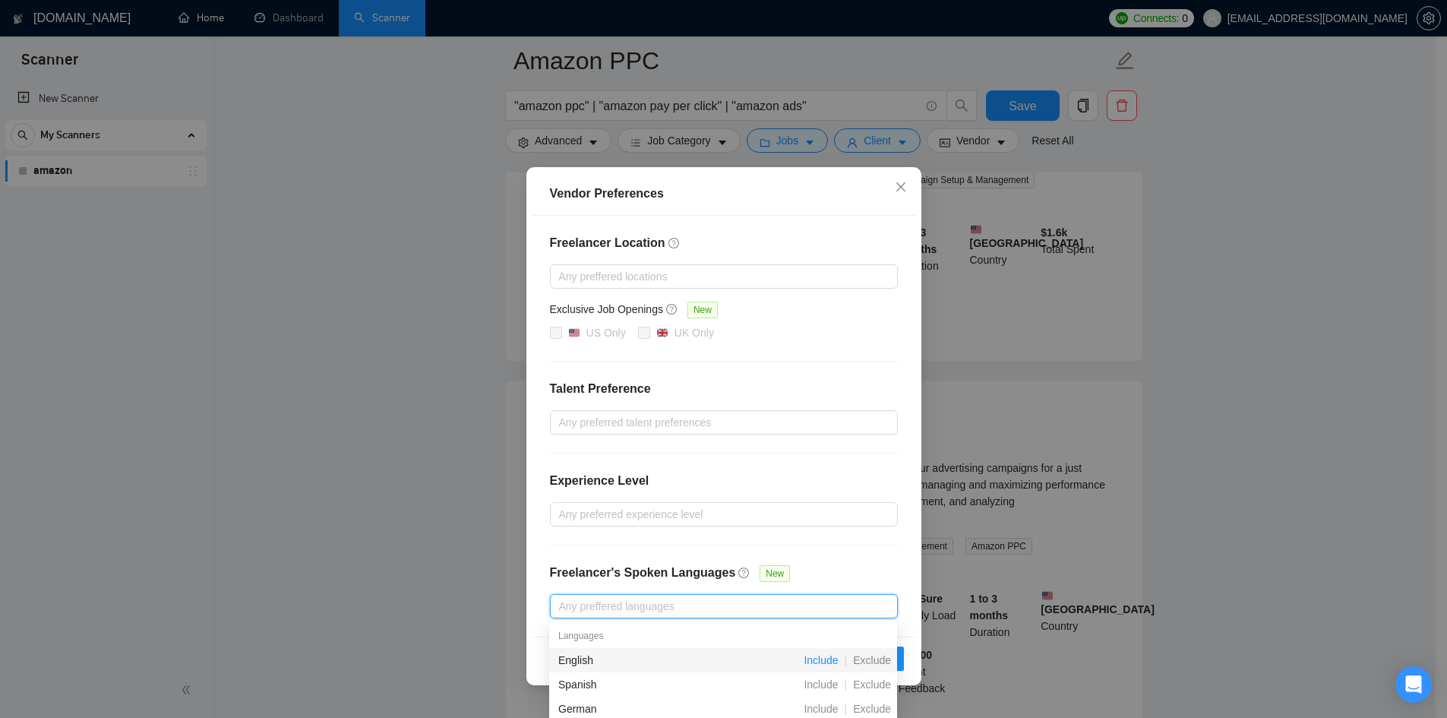
click at [832, 663] on span "Include" at bounding box center [821, 660] width 46 height 12
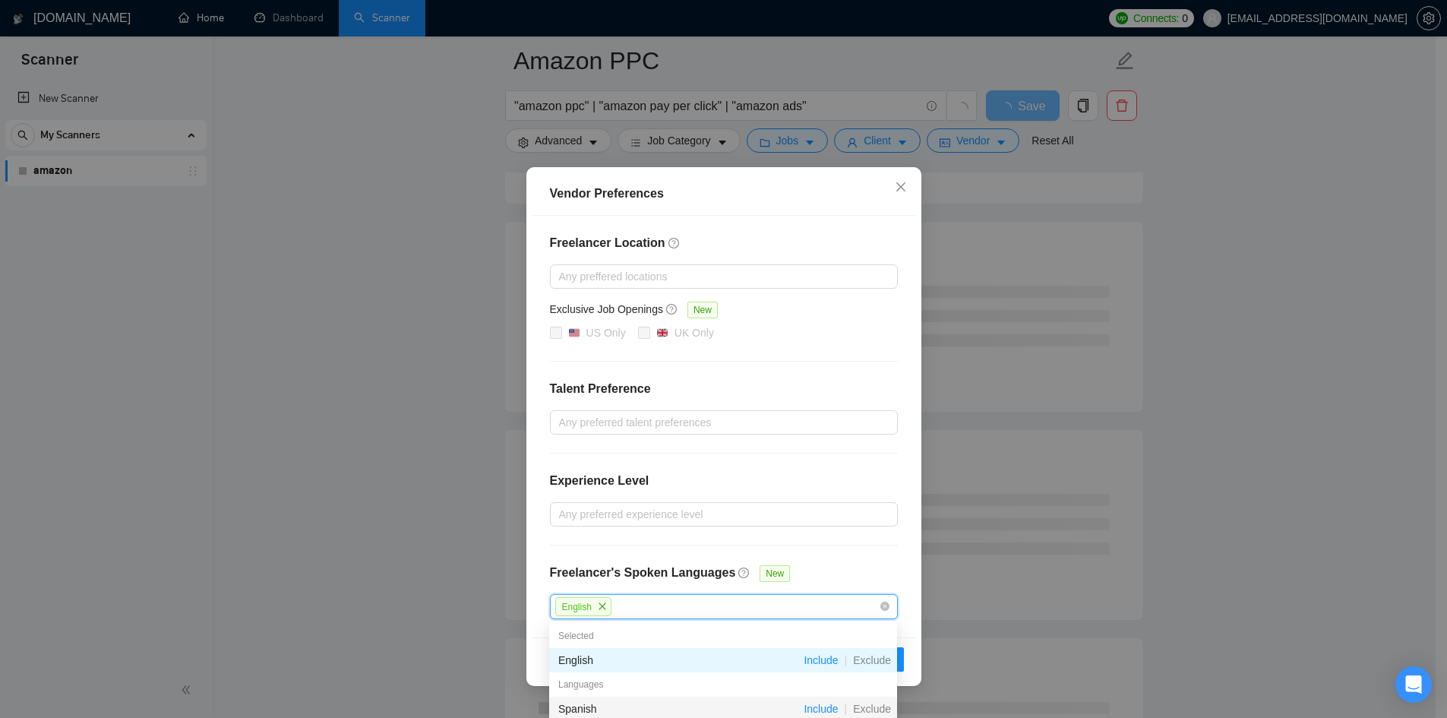
click at [820, 710] on span "Include" at bounding box center [821, 709] width 46 height 12
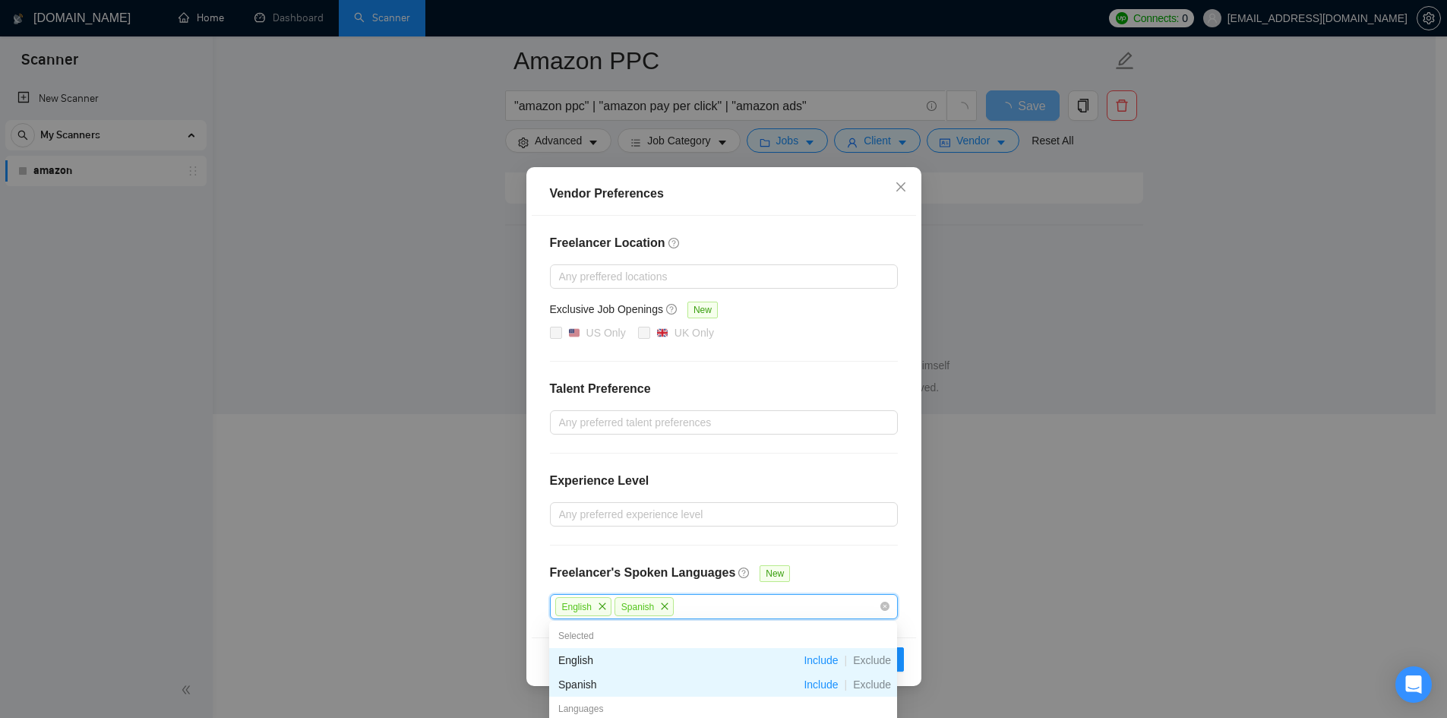
click at [858, 562] on div "Freelancer Location Any preffered locations Exclusive Job Openings New US Only …" at bounding box center [724, 427] width 384 height 422
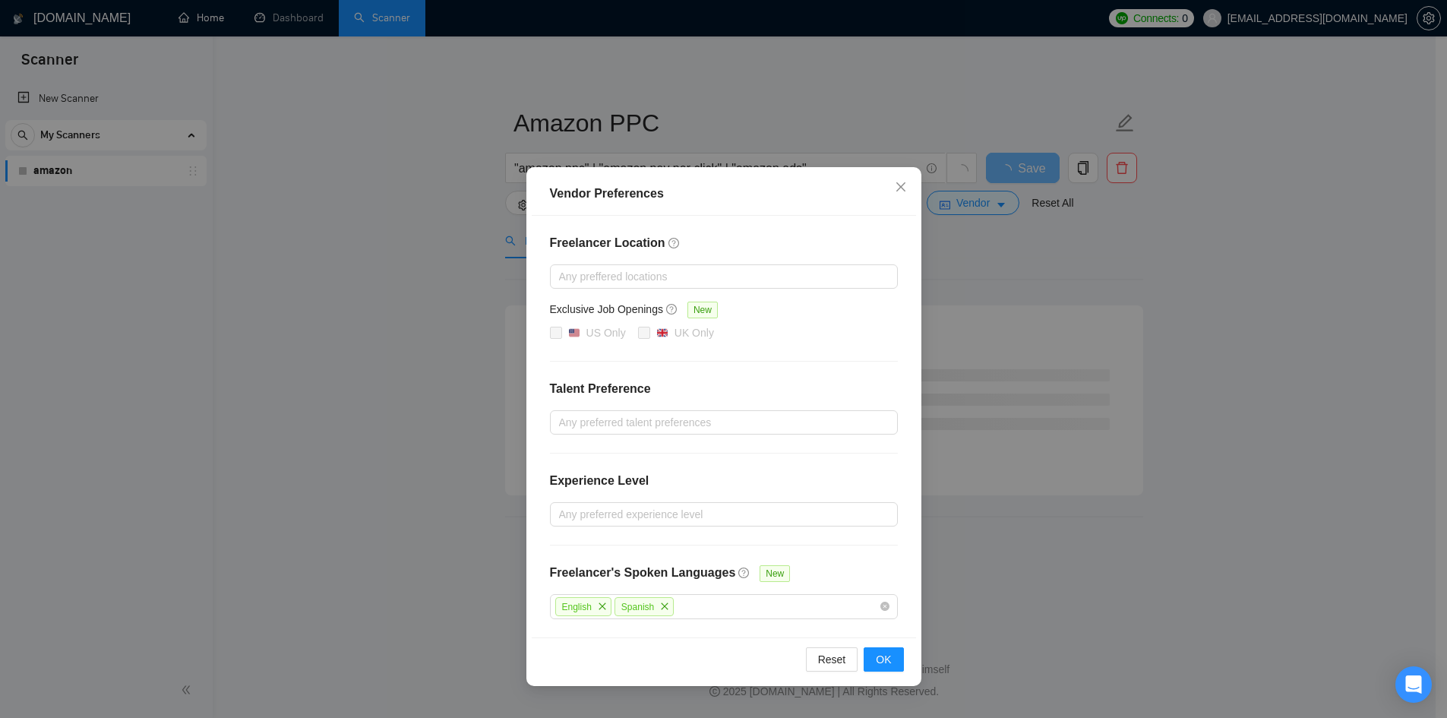
scroll to position [0, 0]
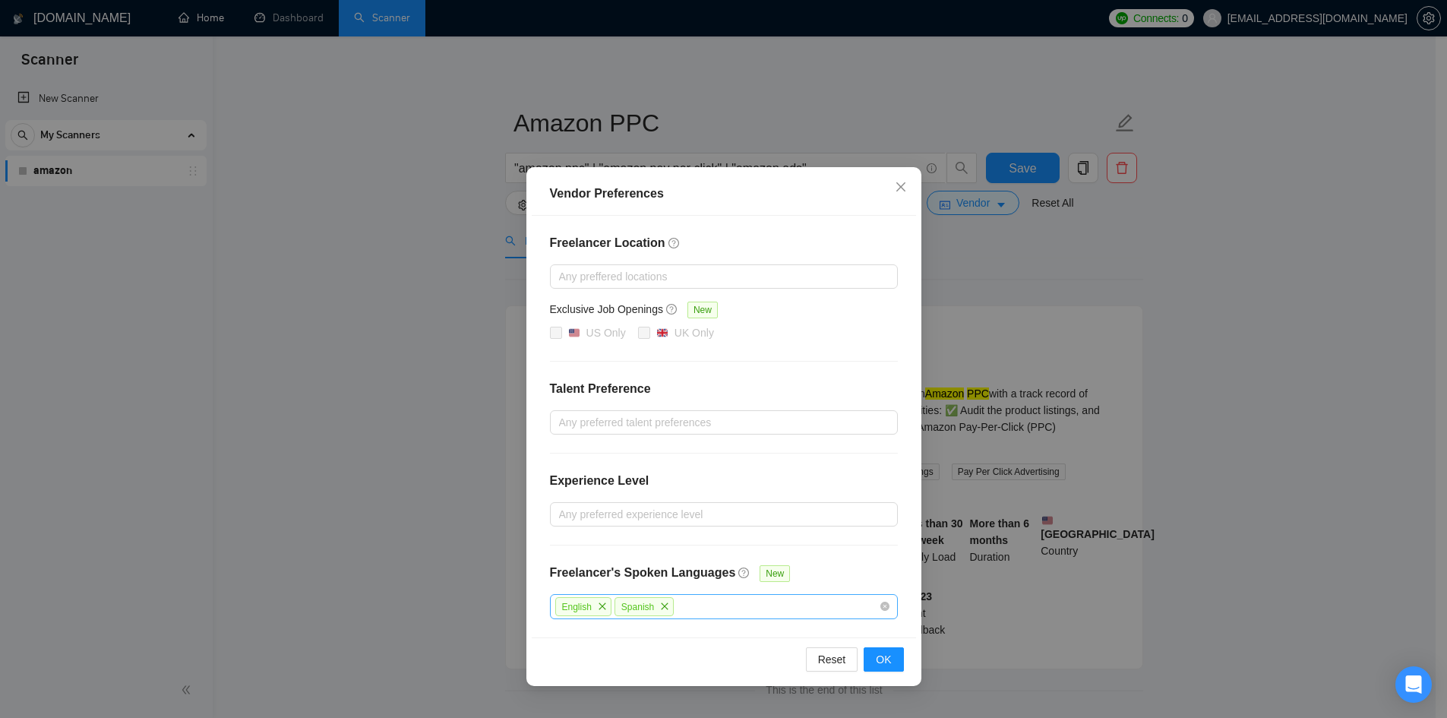
click at [728, 600] on div "English Spanish" at bounding box center [716, 607] width 325 height 22
type input "c"
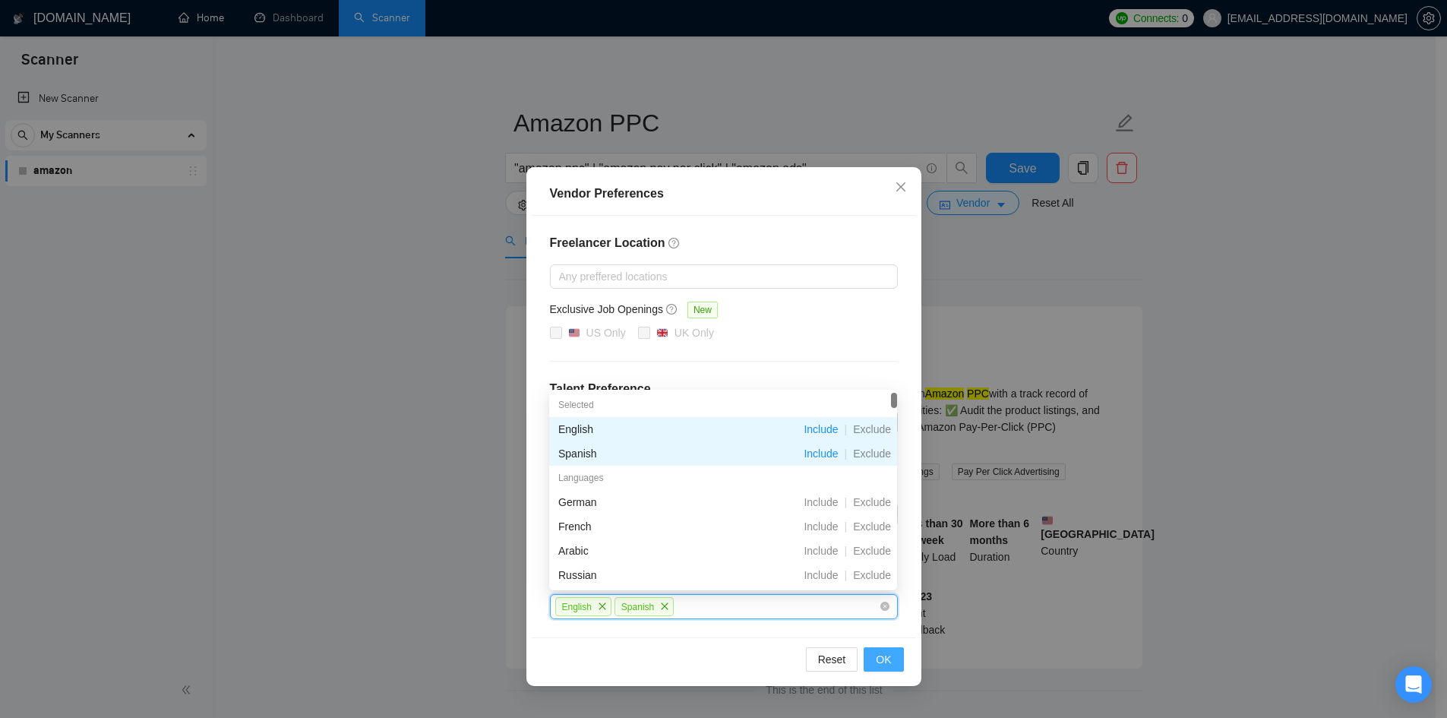
click at [887, 653] on span "OK" at bounding box center [883, 659] width 15 height 17
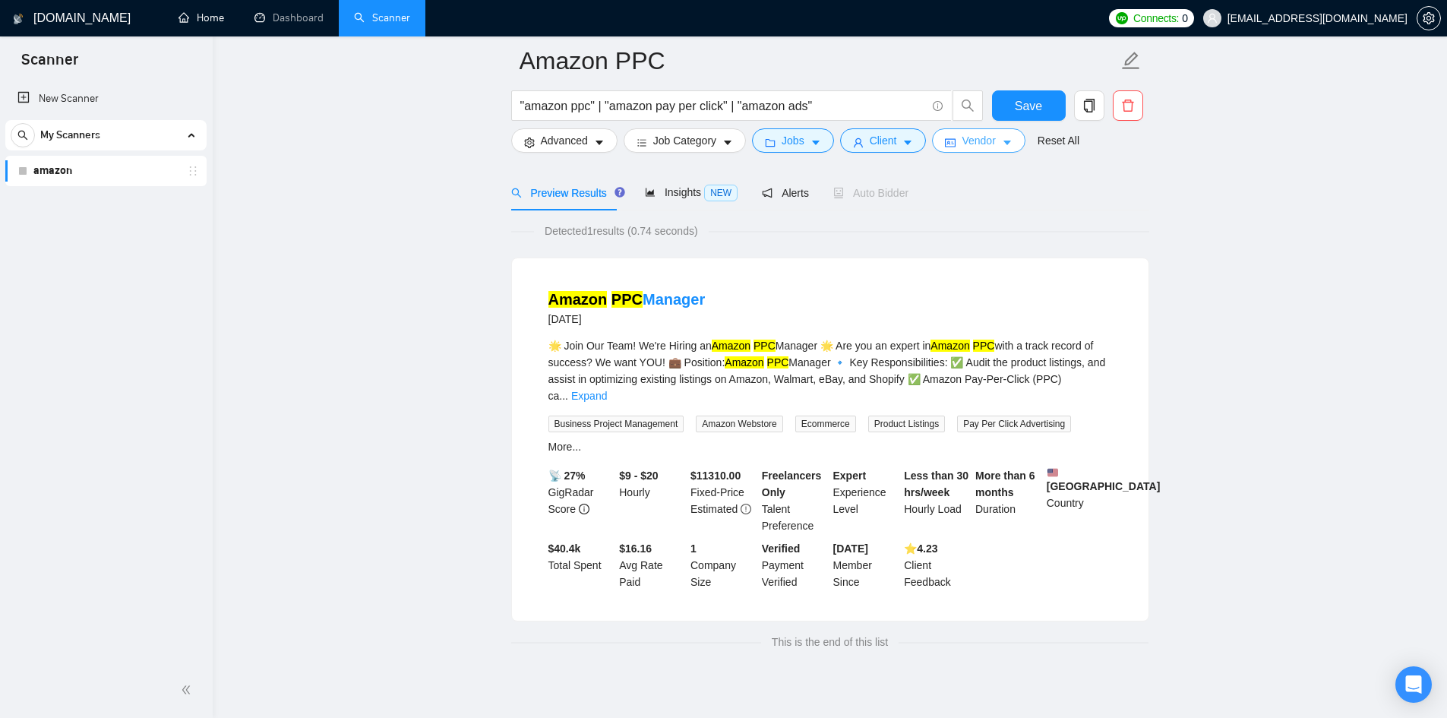
scroll to position [68, 0]
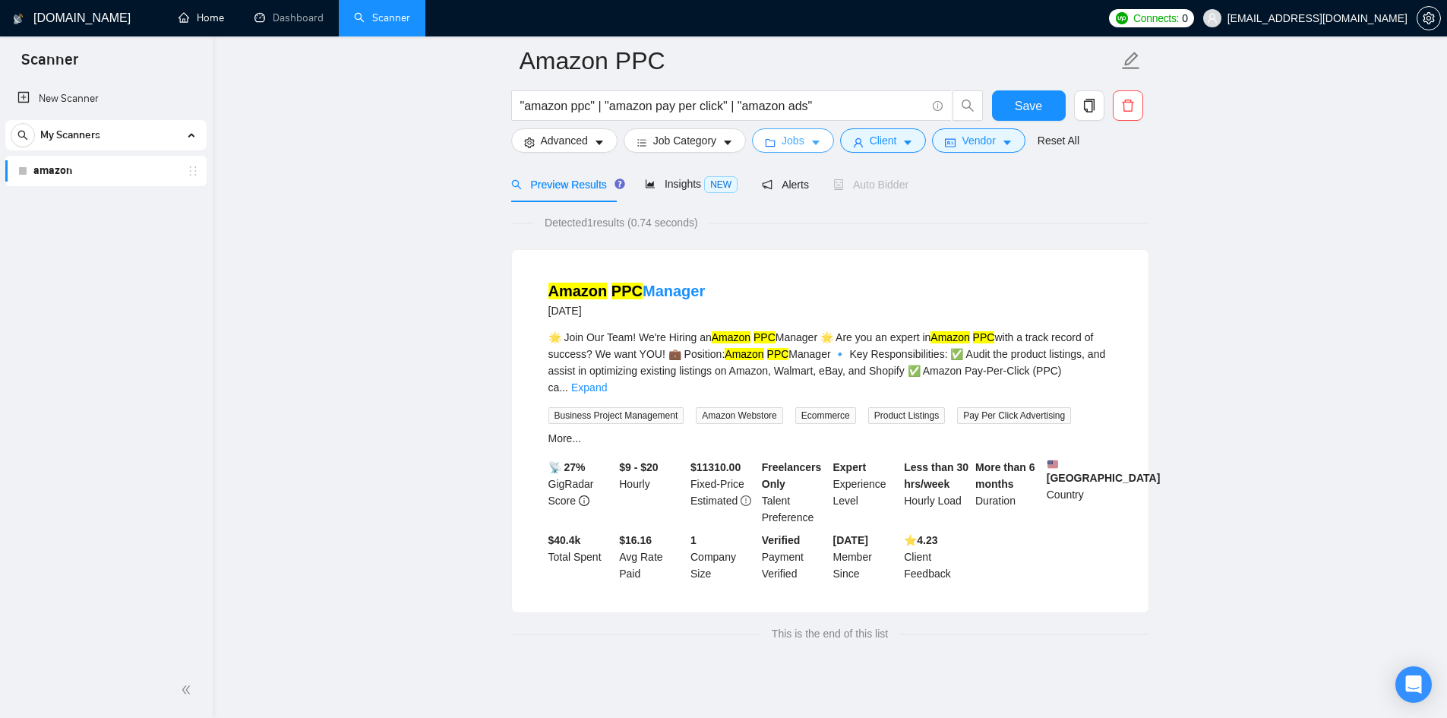
click at [811, 143] on icon "caret-down" at bounding box center [816, 143] width 11 height 11
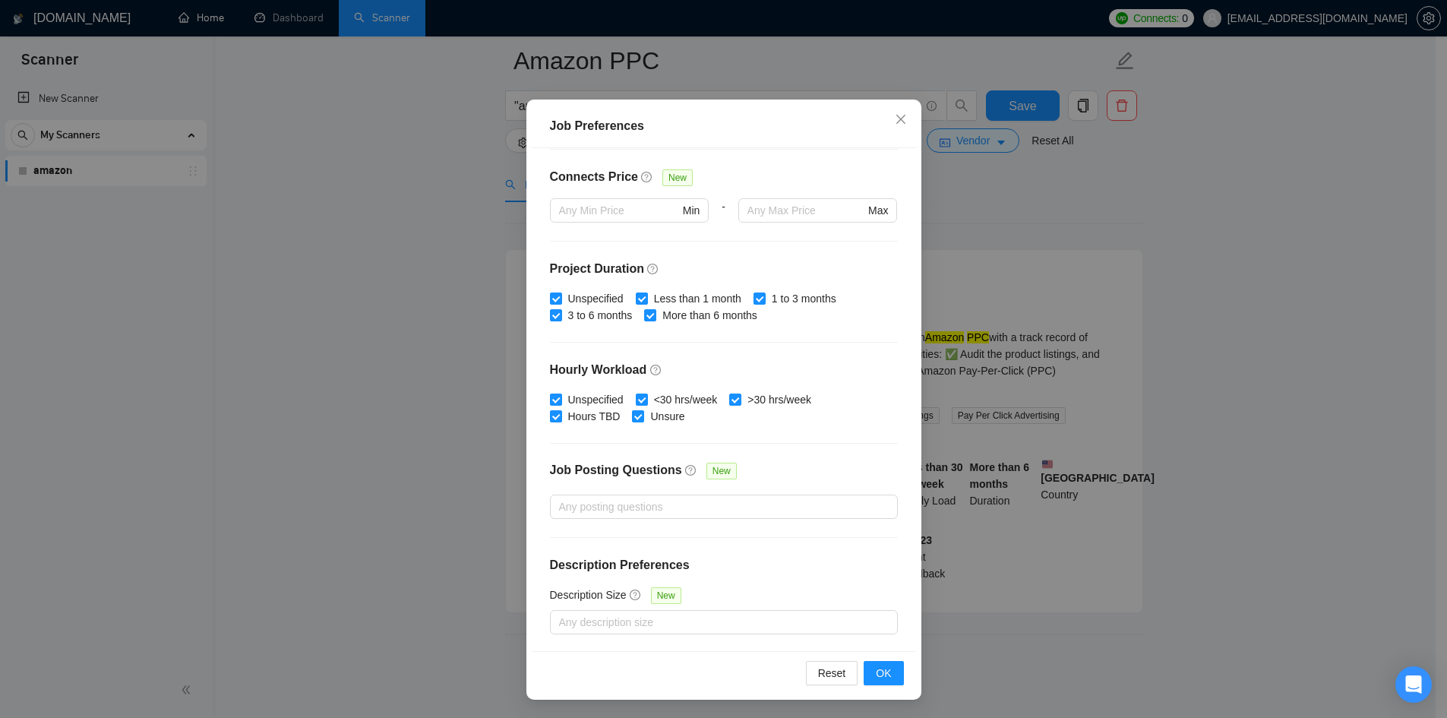
scroll to position [81, 0]
click at [885, 670] on span "OK" at bounding box center [883, 673] width 15 height 17
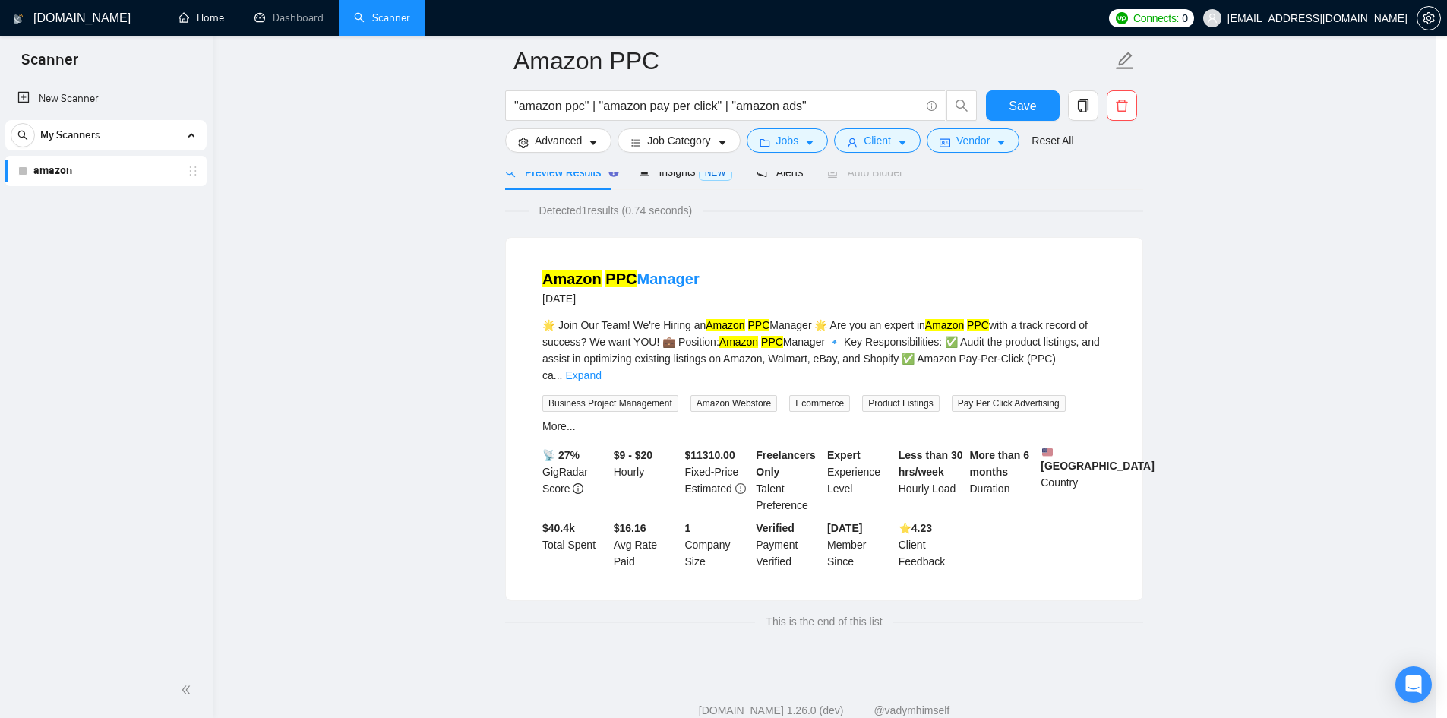
scroll to position [0, 0]
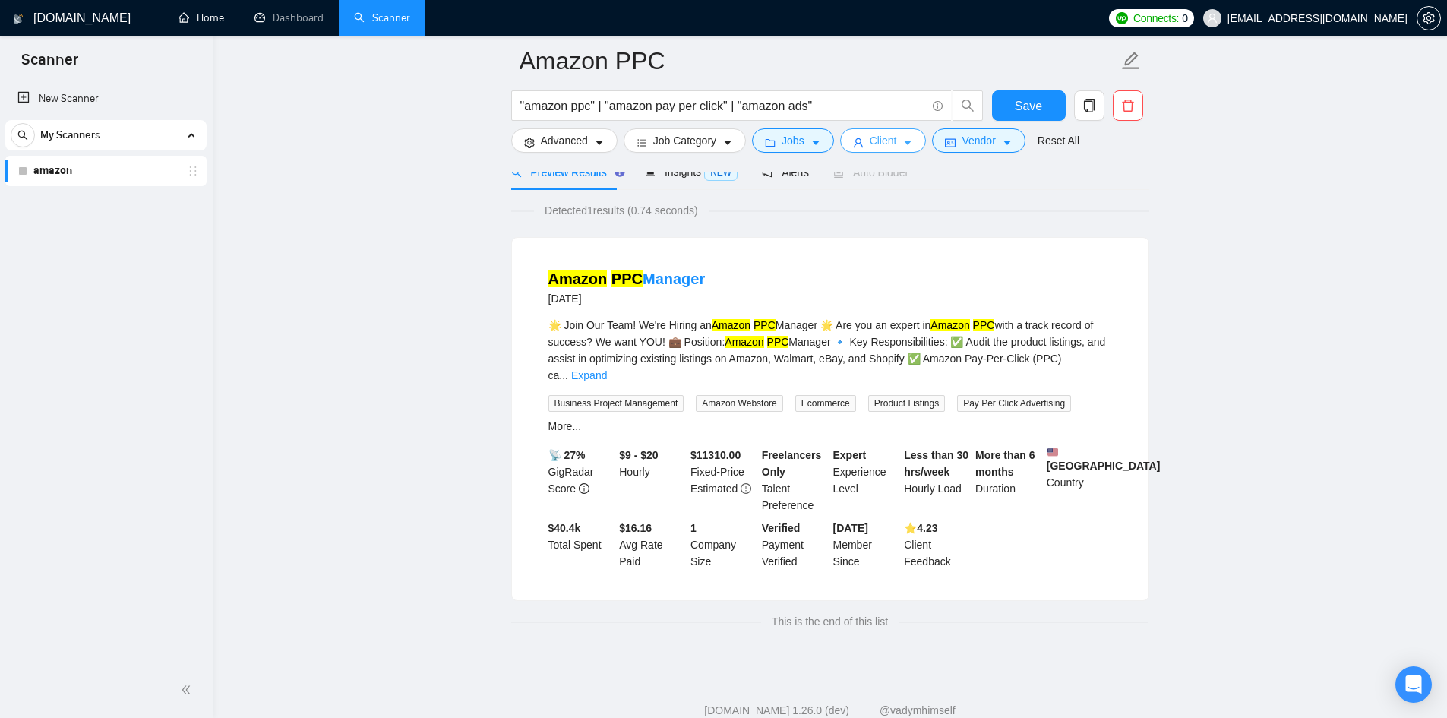
click at [903, 147] on icon "caret-down" at bounding box center [908, 143] width 11 height 11
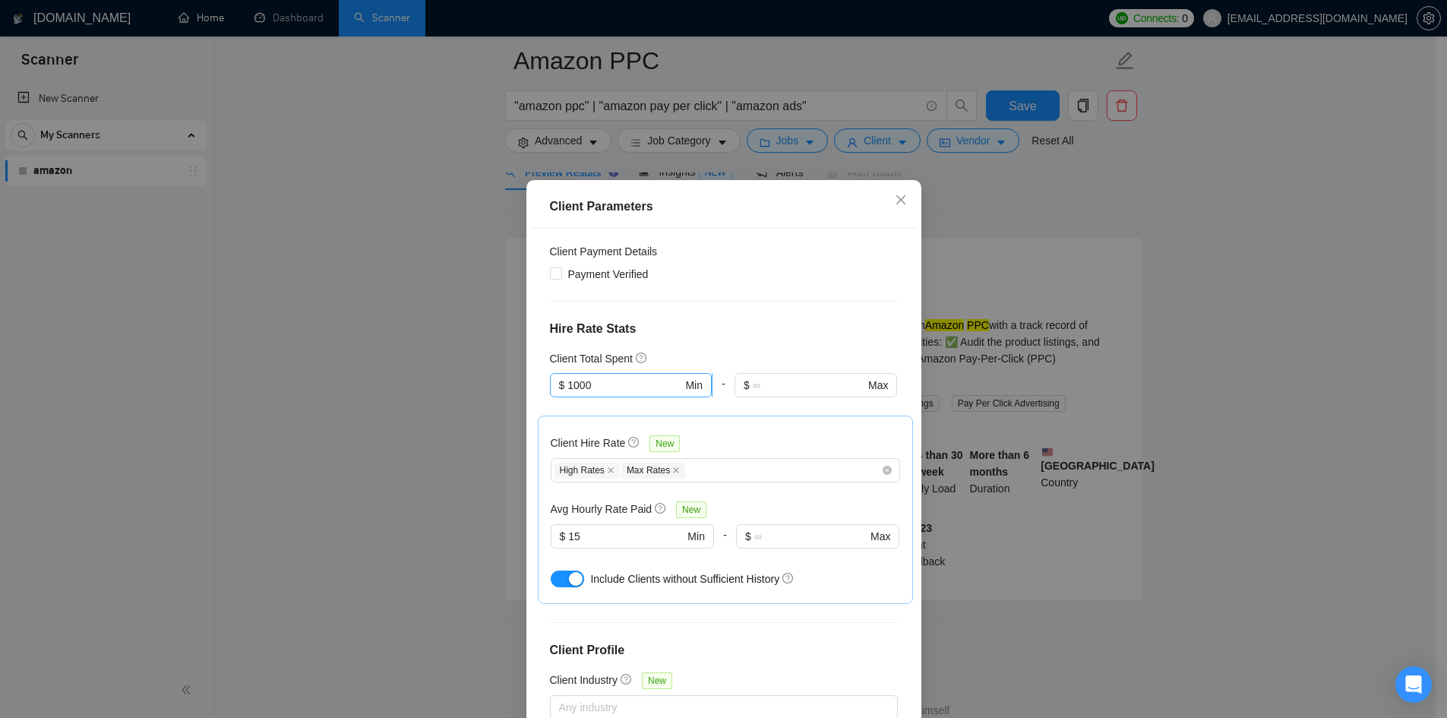
scroll to position [214, 0]
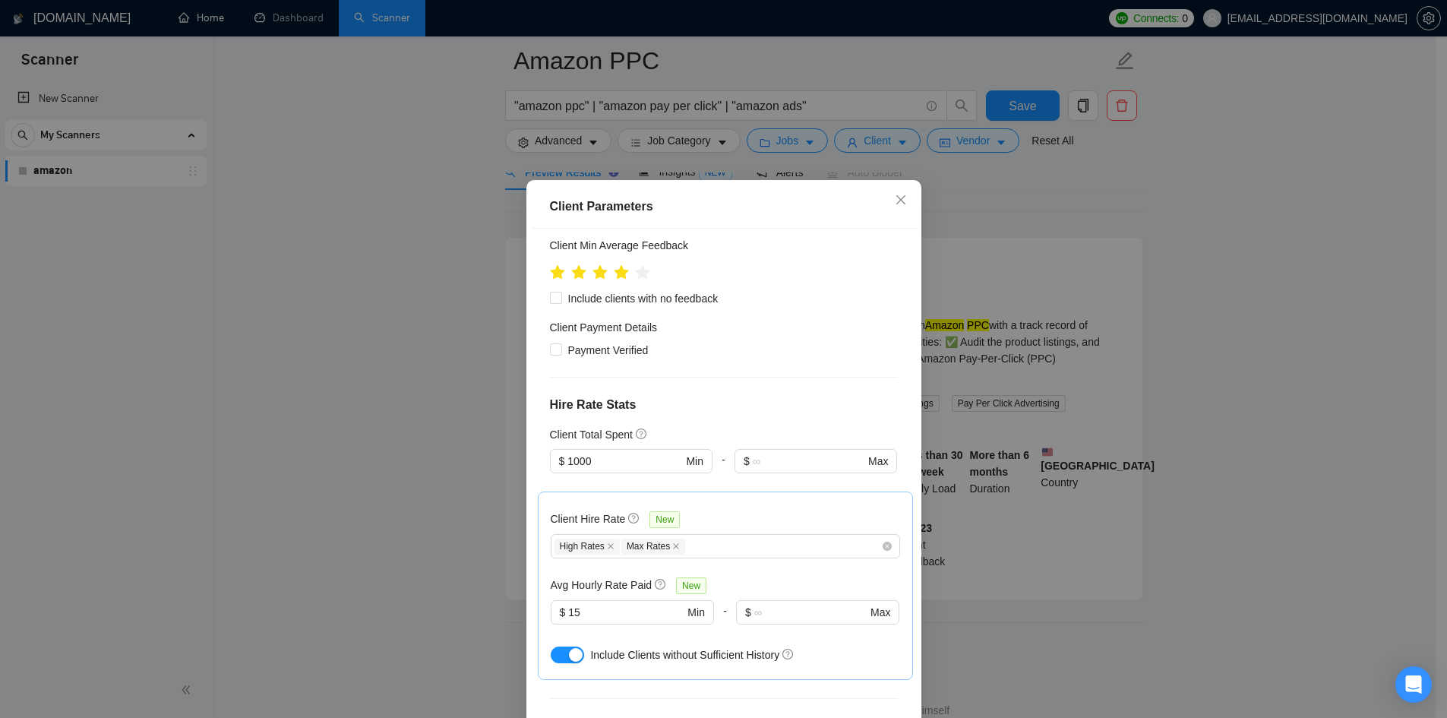
drag, startPoint x: 615, startPoint y: 456, endPoint x: 501, endPoint y: 457, distance: 113.2
click at [501, 457] on div "Client Parameters Client Location Include Client Countries Select Exclude Clien…" at bounding box center [723, 359] width 1447 height 718
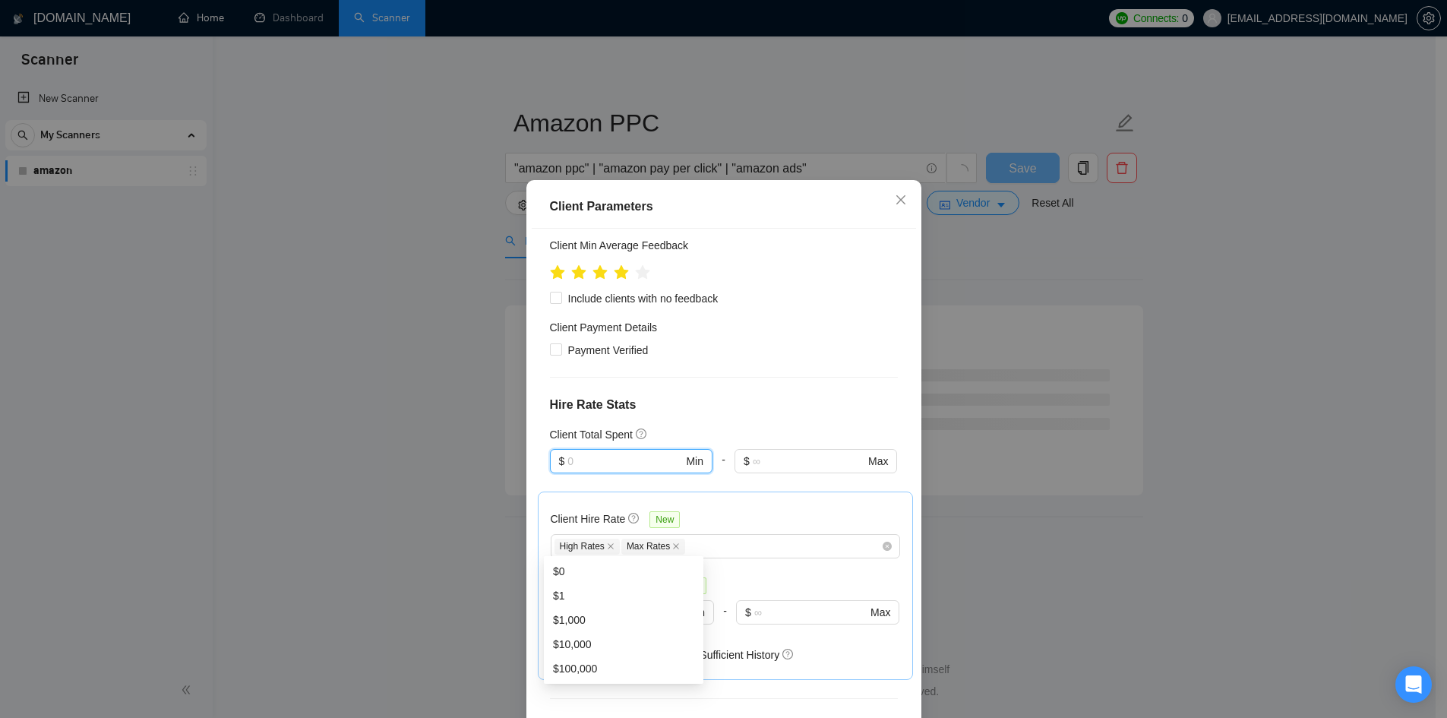
scroll to position [0, 0]
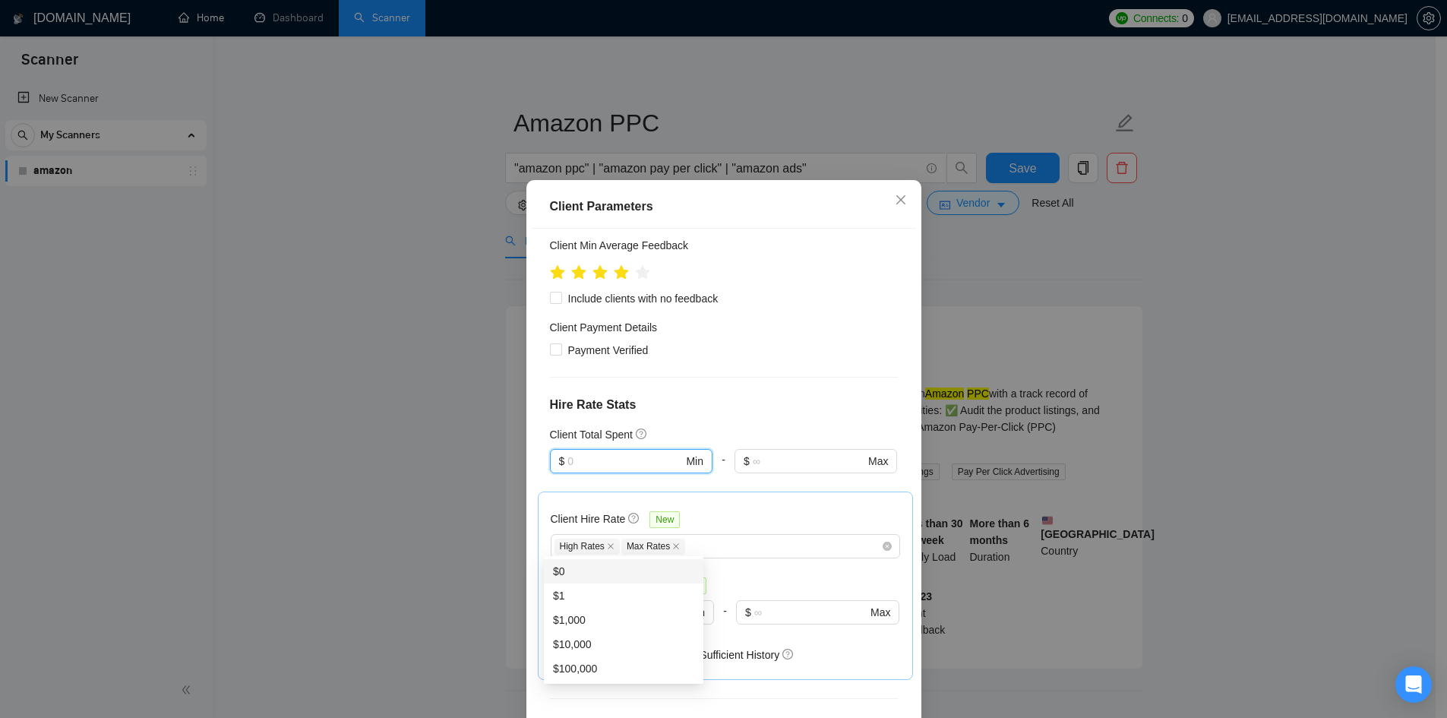
click at [602, 575] on div "$0" at bounding box center [623, 571] width 141 height 17
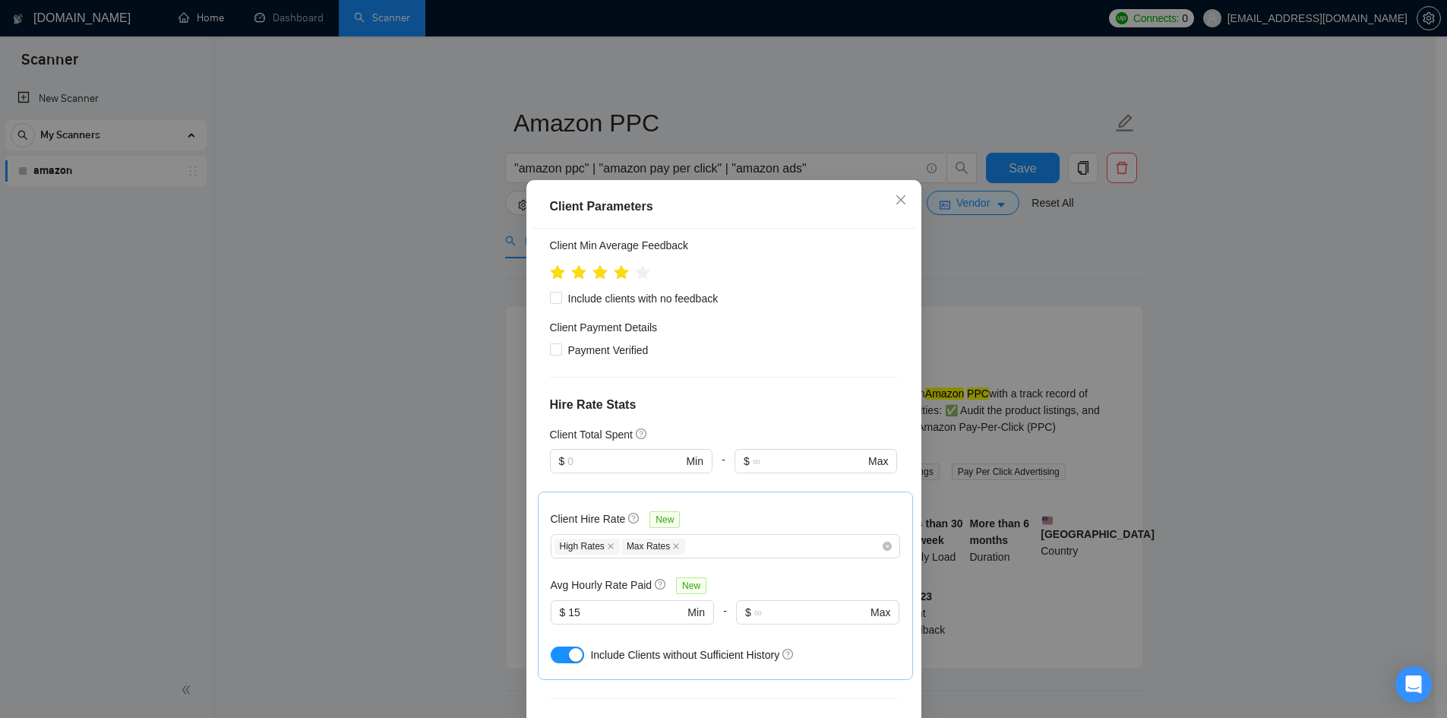
click at [1170, 410] on div "Client Parameters Client Location Include Client Countries Select Exclude Clien…" at bounding box center [723, 359] width 1447 height 718
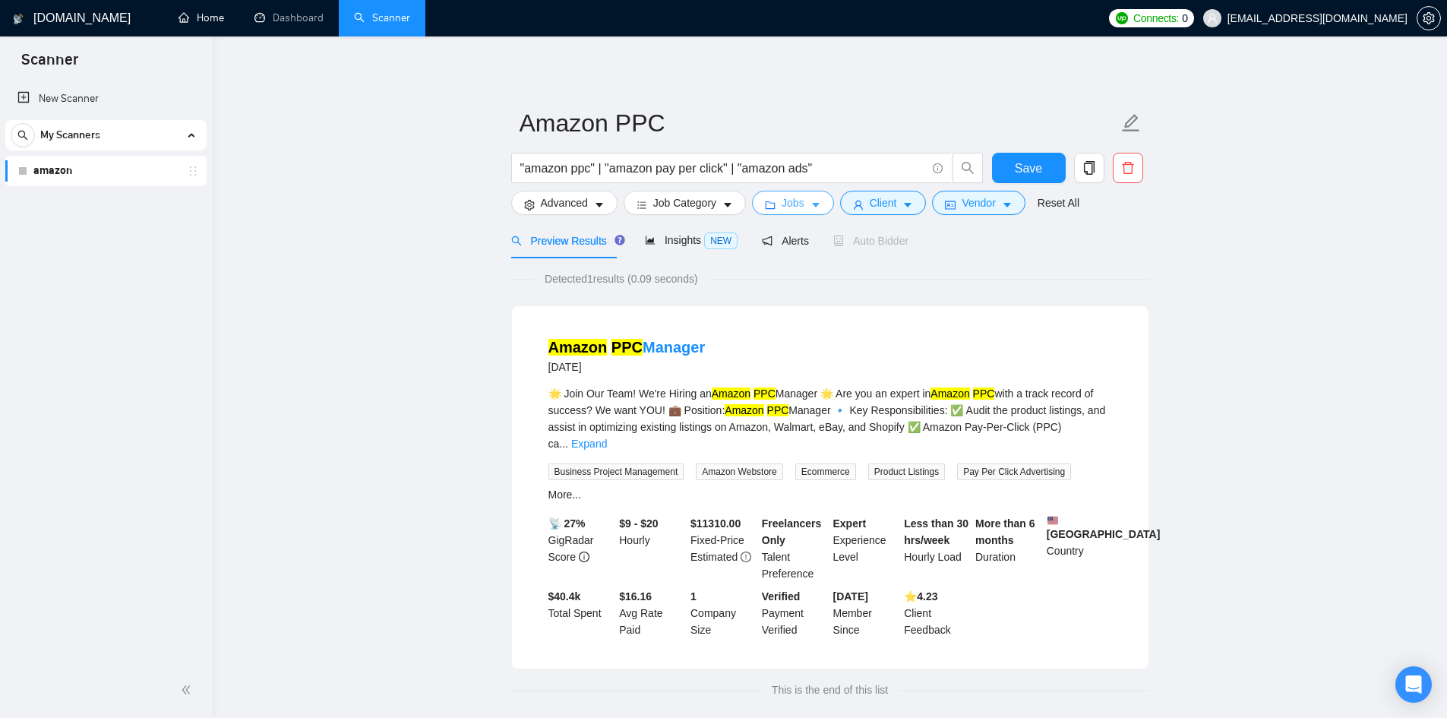
click at [802, 203] on button "Jobs" at bounding box center [793, 203] width 82 height 24
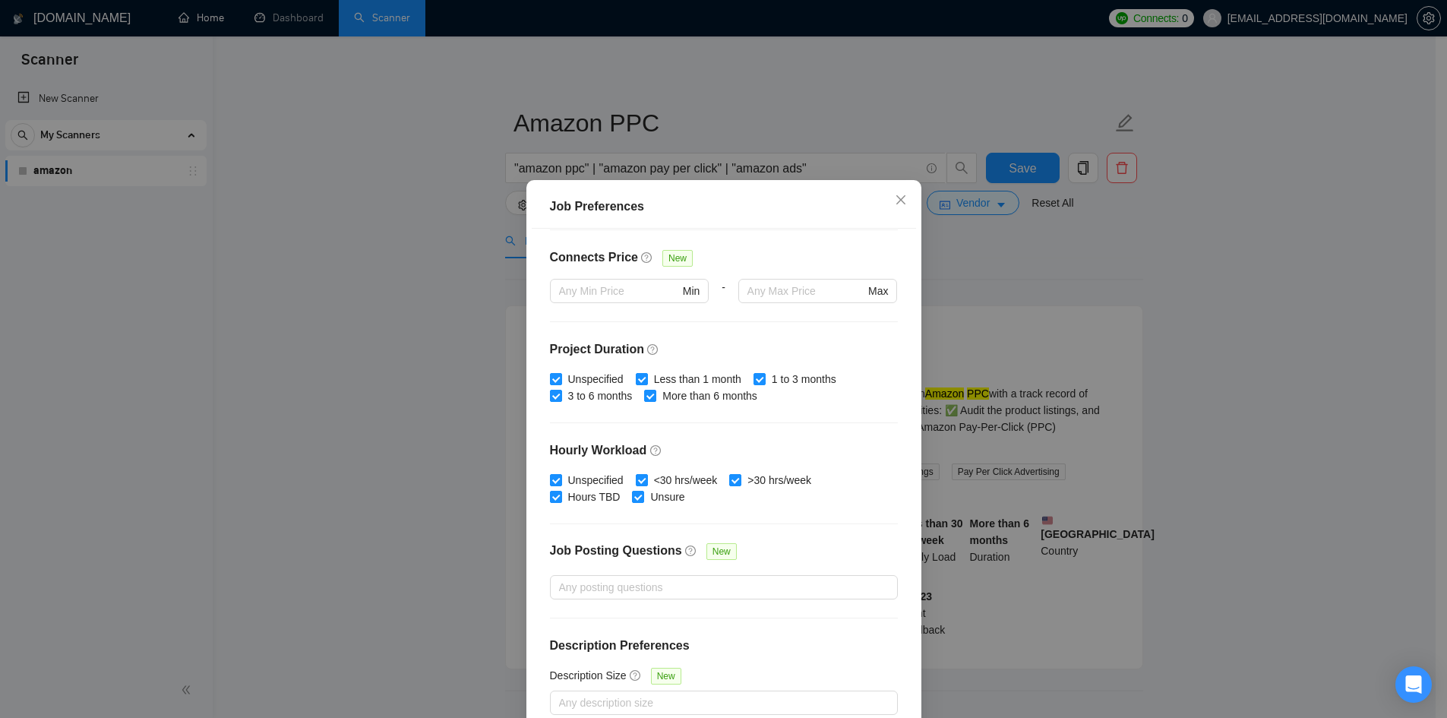
click at [1135, 308] on div "Job Preferences Budget Project Type All Fixed Price Hourly Rate Fixed Price Bud…" at bounding box center [723, 359] width 1447 height 718
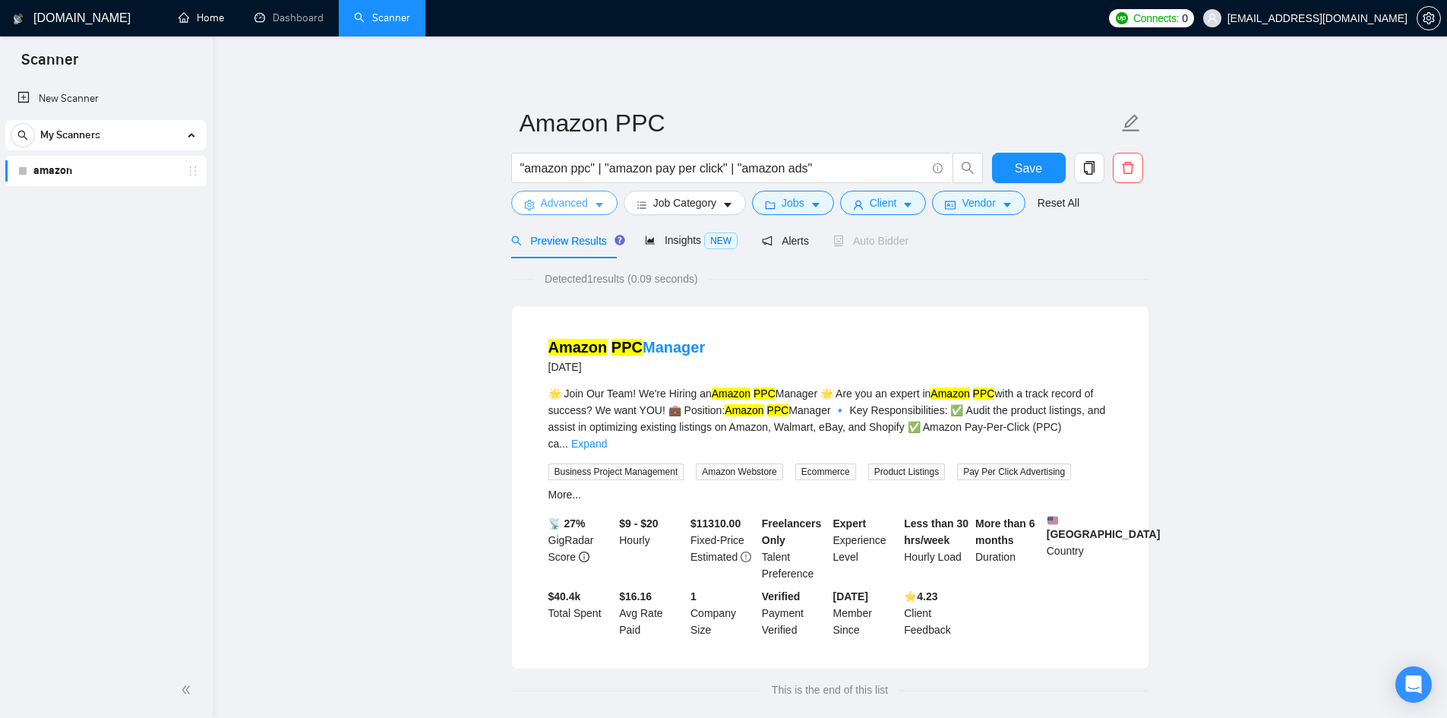
click at [594, 200] on icon "caret-down" at bounding box center [599, 205] width 11 height 11
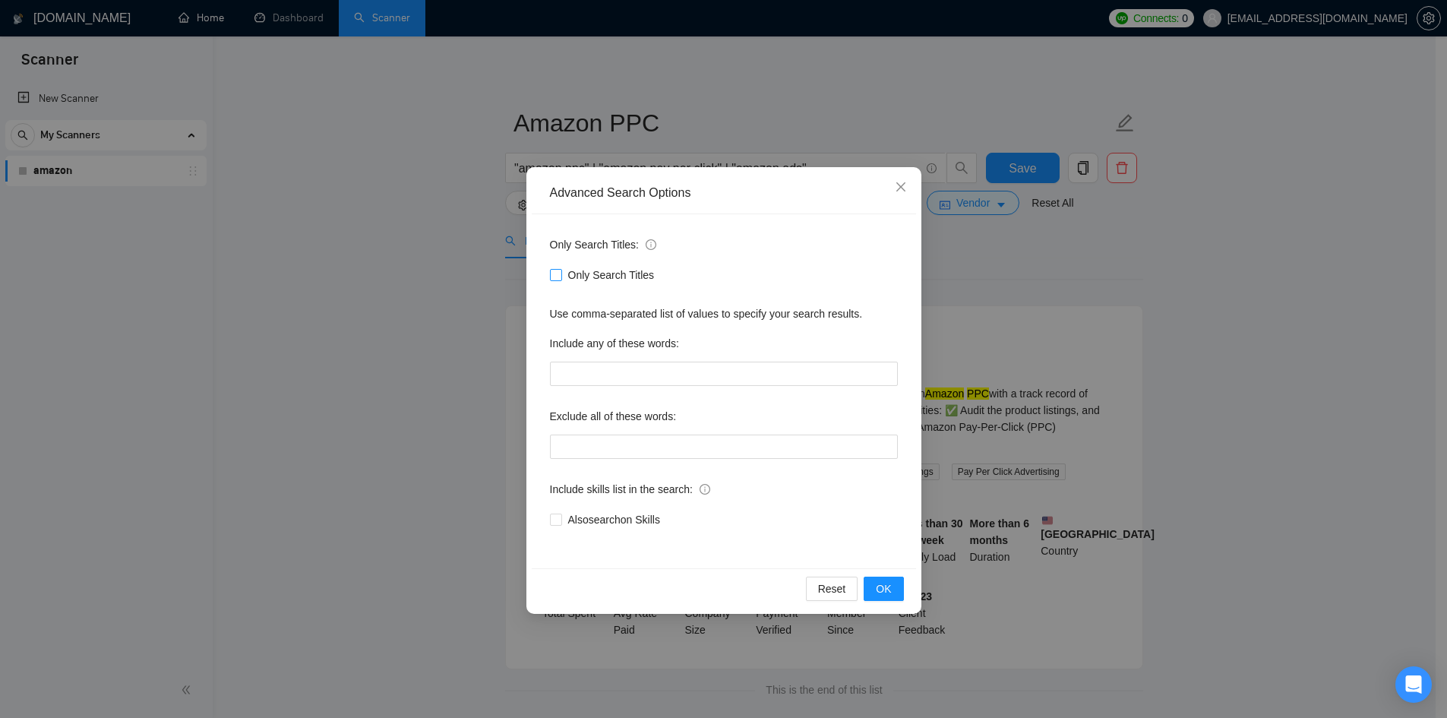
click at [554, 273] on input "Only Search Titles" at bounding box center [555, 274] width 11 height 11
click at [562, 278] on span "Only Search Titles" at bounding box center [611, 275] width 99 height 17
click at [561, 278] on input "Only Search Titles" at bounding box center [555, 274] width 11 height 11
checkbox input "false"
click at [890, 591] on span "OK" at bounding box center [883, 588] width 15 height 17
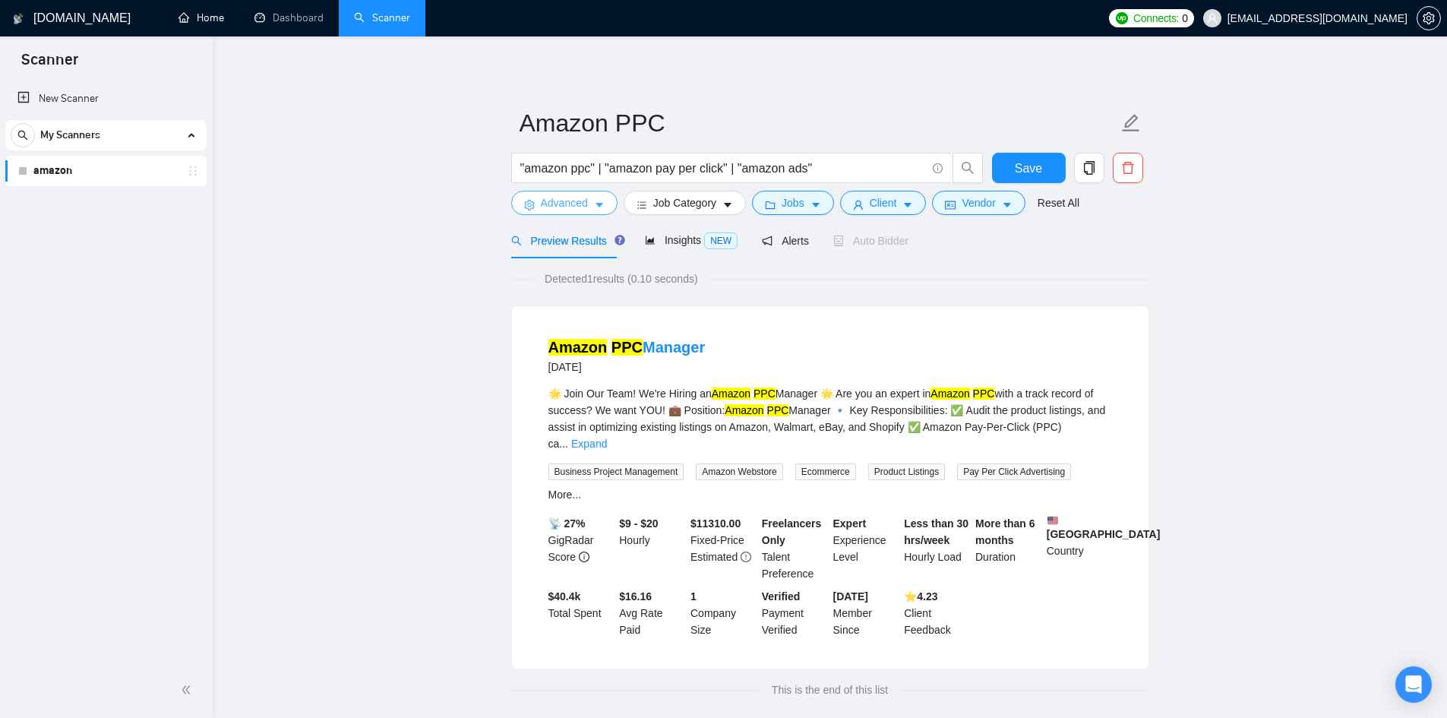
click at [607, 203] on button "Advanced" at bounding box center [564, 203] width 106 height 24
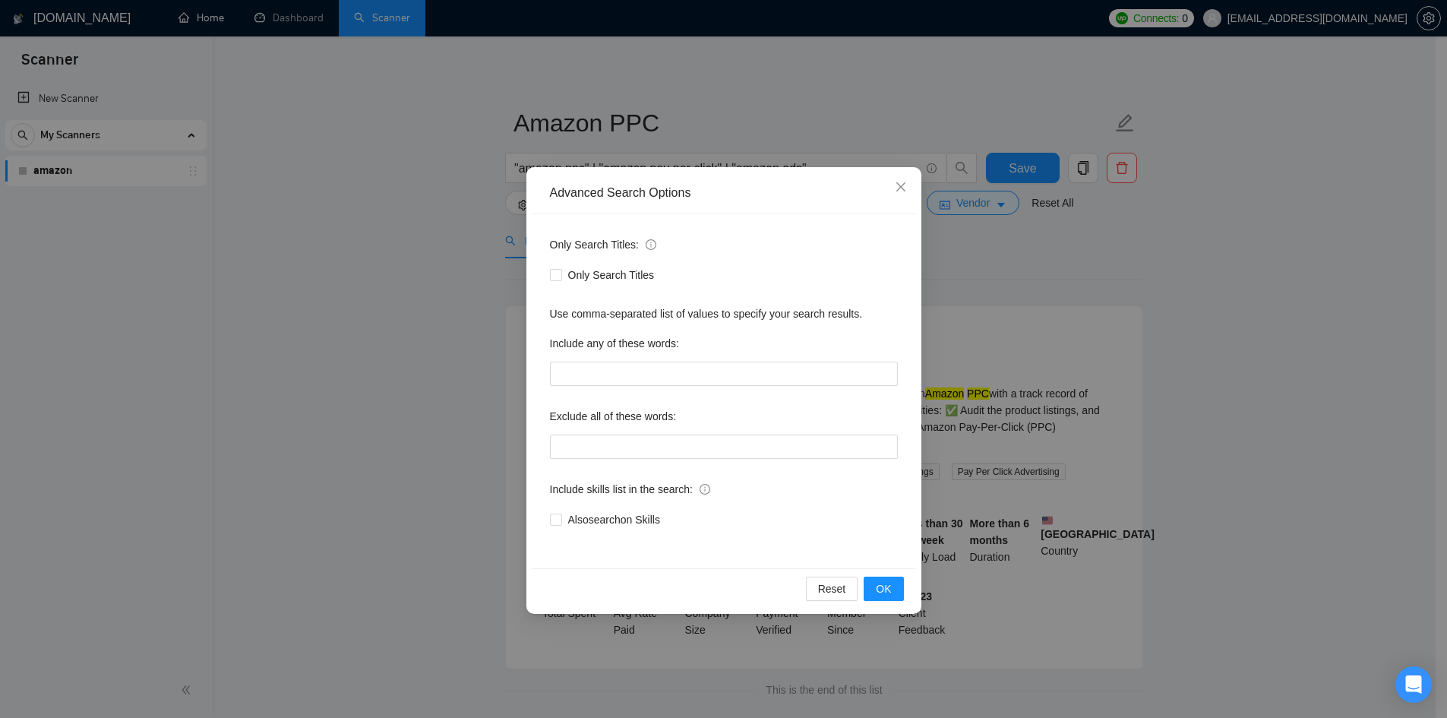
click at [1022, 277] on div "Advanced Search Options Only Search Titles: Only Search Titles Use comma-separa…" at bounding box center [723, 359] width 1447 height 718
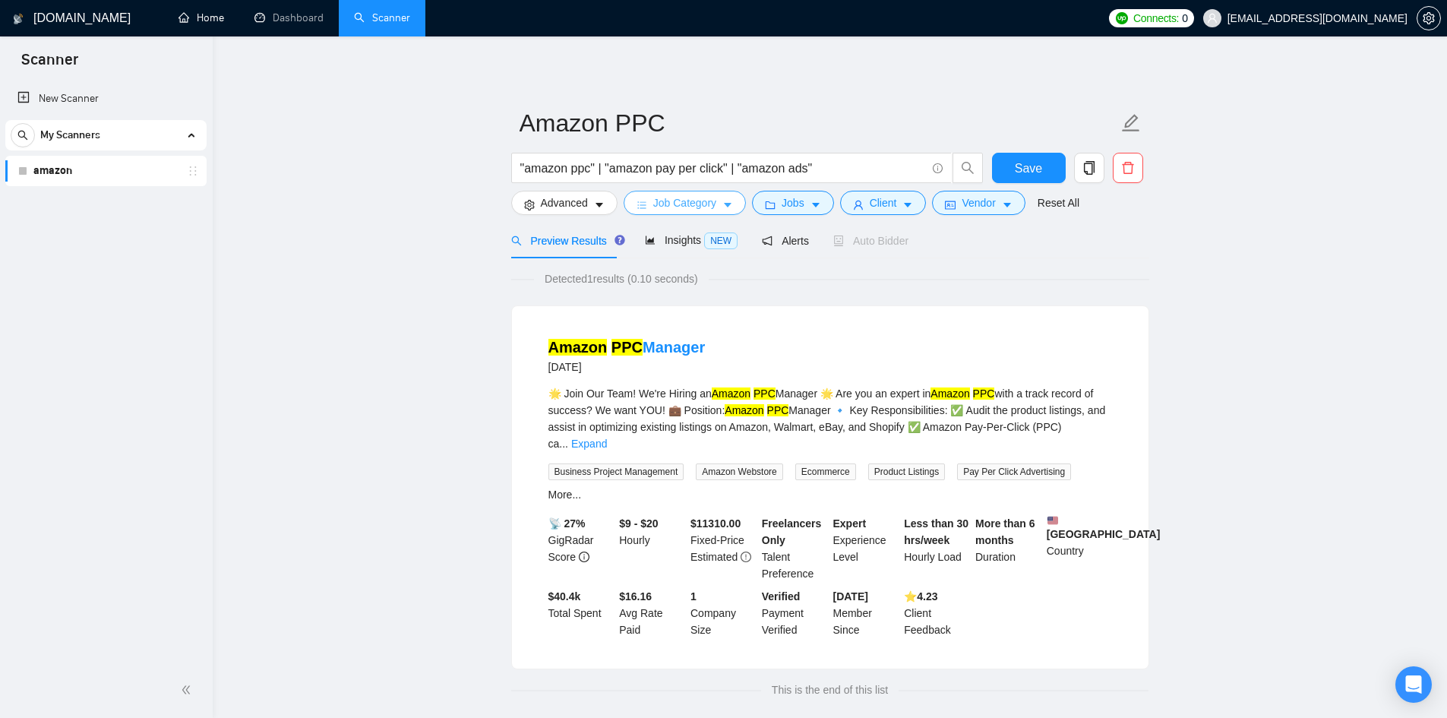
click at [708, 208] on span "Job Category" at bounding box center [684, 203] width 63 height 17
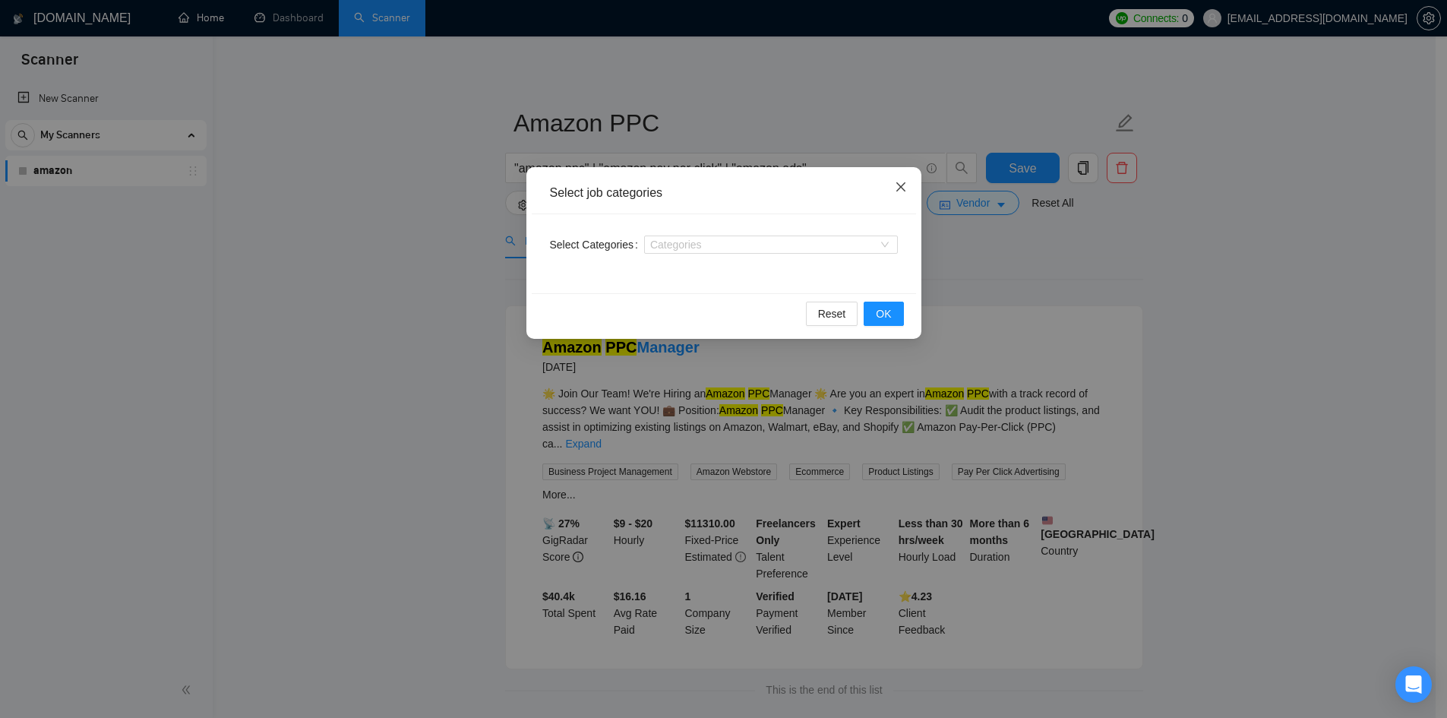
click at [896, 187] on icon "close" at bounding box center [901, 187] width 12 height 12
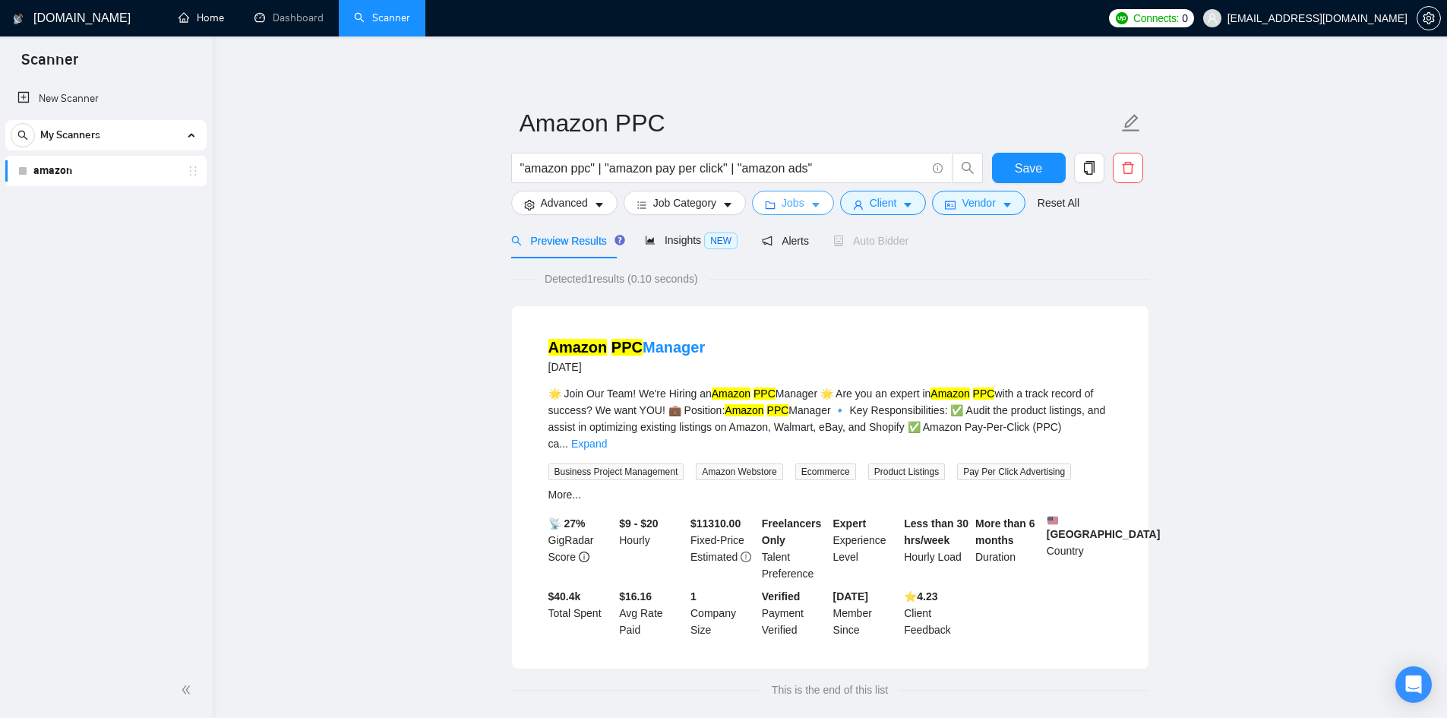
click at [805, 202] on button "Jobs" at bounding box center [793, 203] width 82 height 24
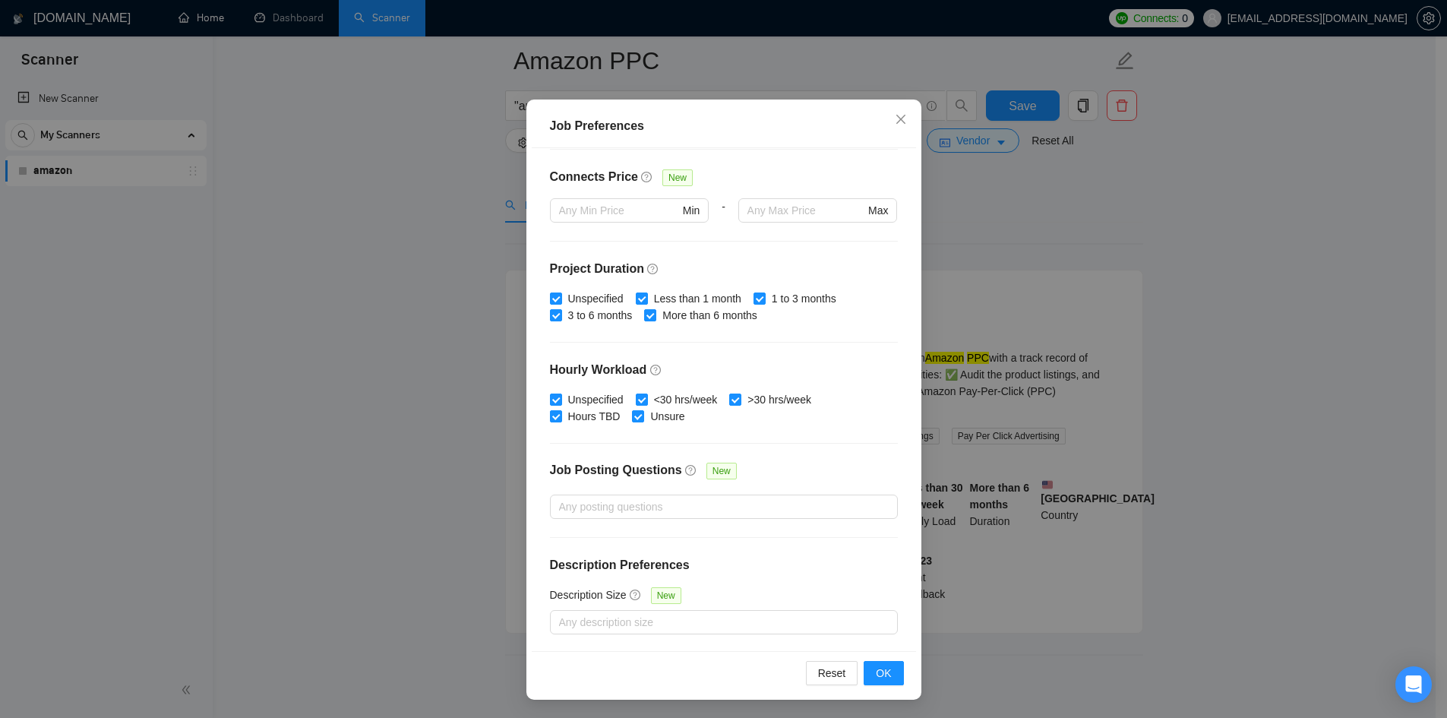
scroll to position [68, 0]
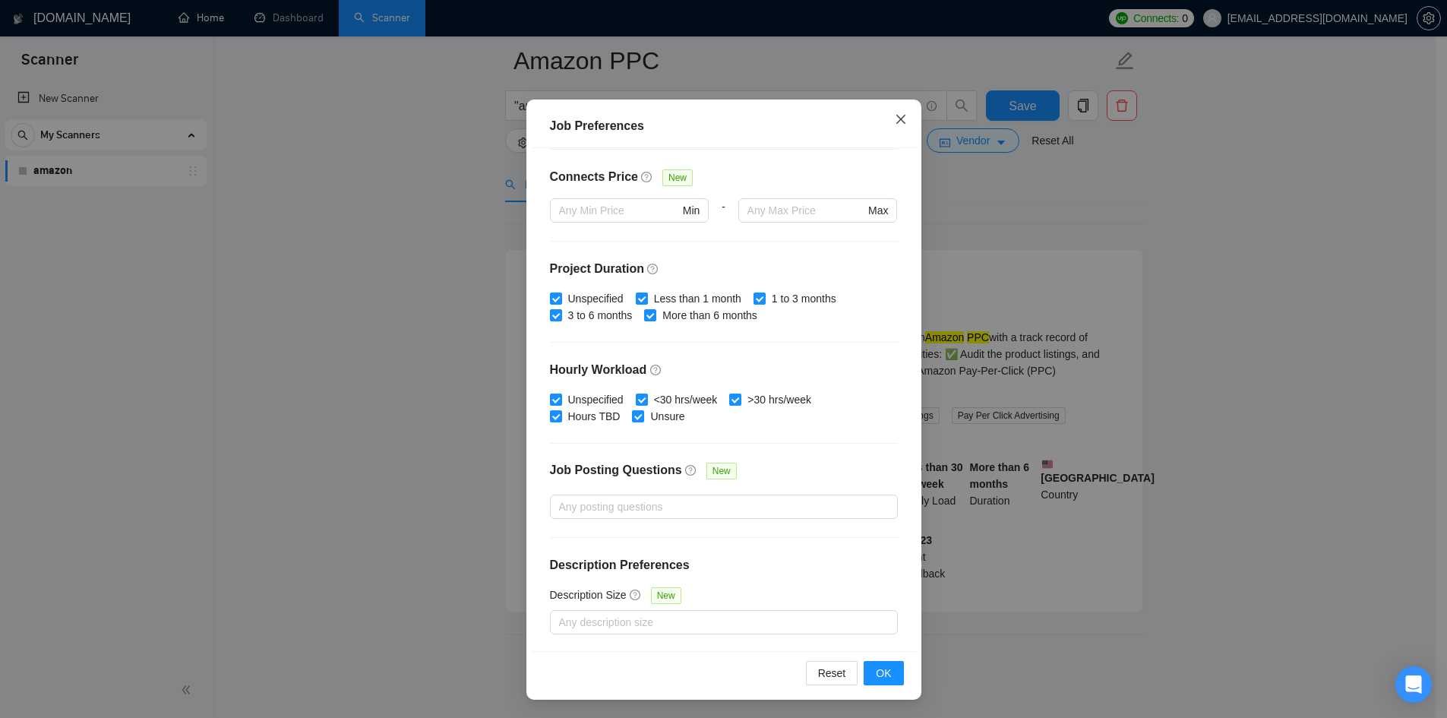
click at [897, 119] on icon "close" at bounding box center [900, 119] width 9 height 9
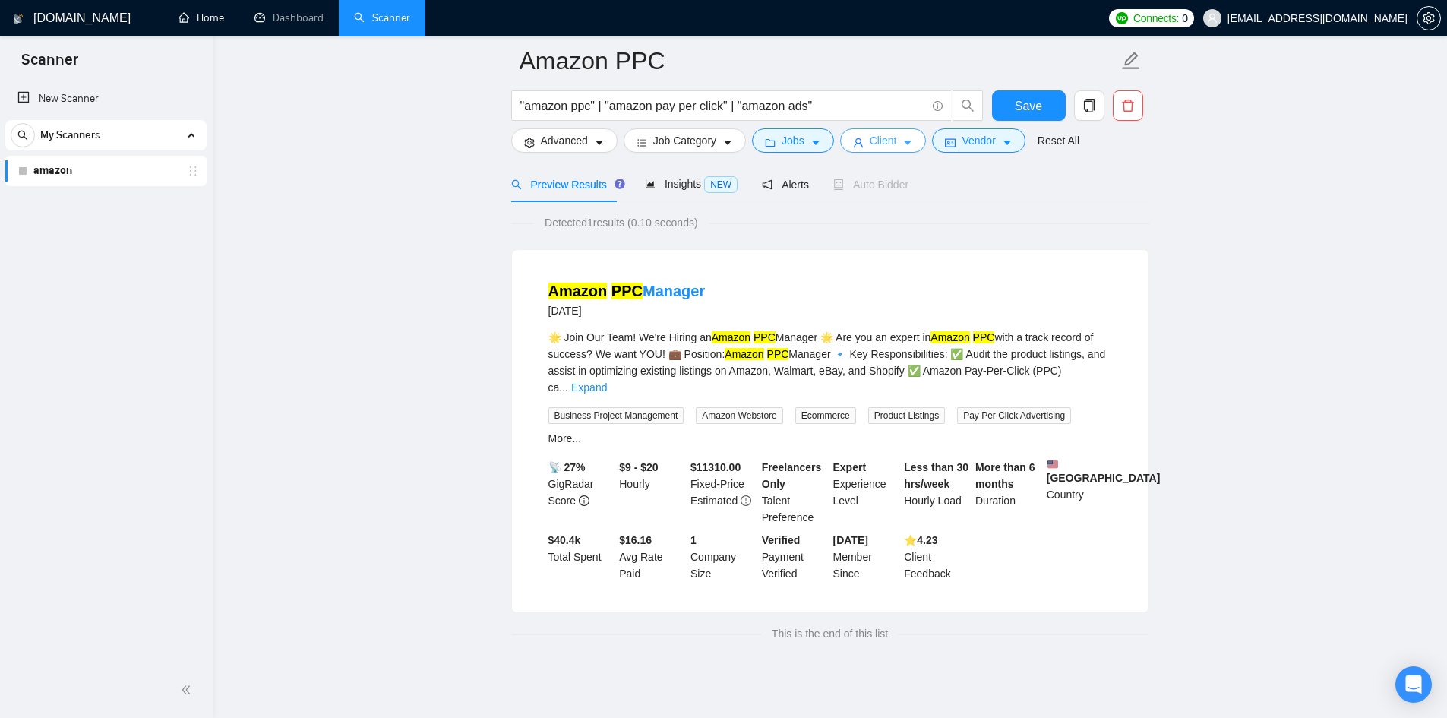
click at [905, 139] on icon "caret-down" at bounding box center [908, 143] width 11 height 11
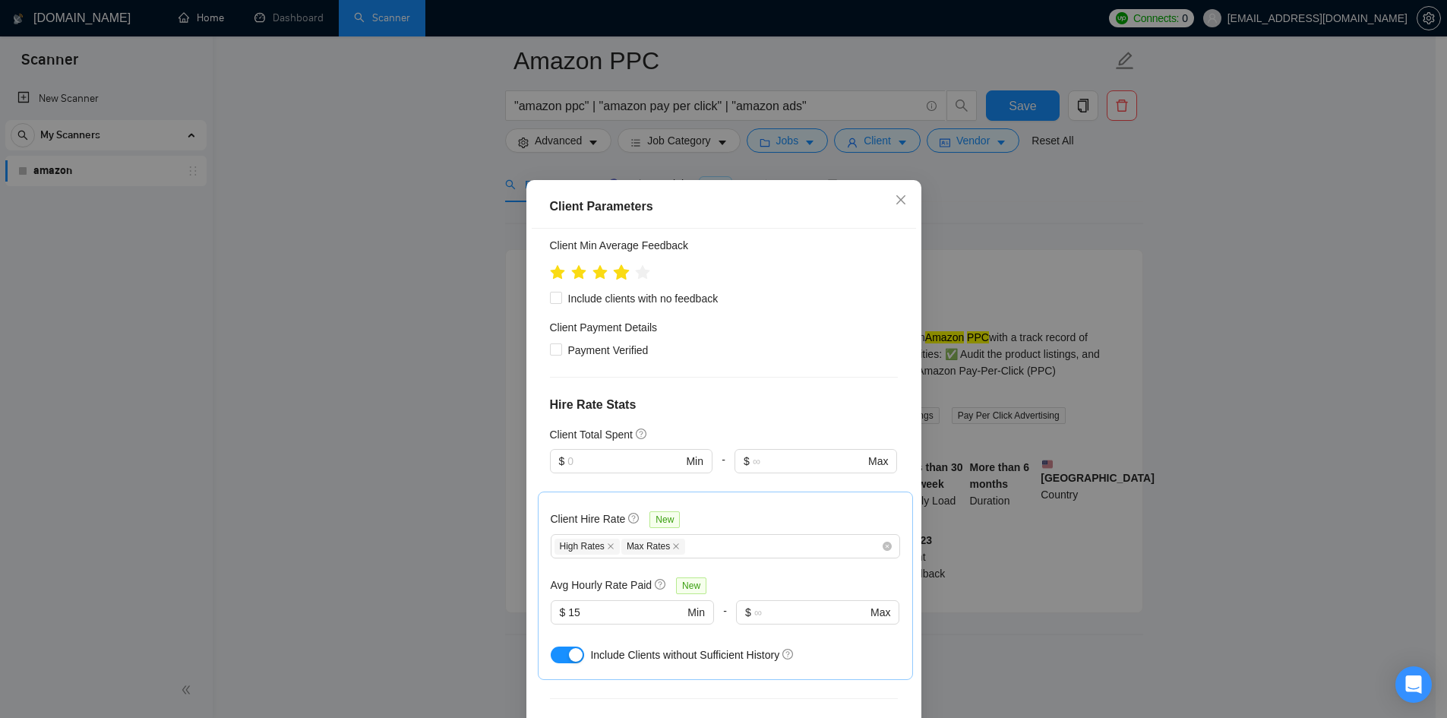
click at [615, 275] on icon "star" at bounding box center [621, 271] width 16 height 15
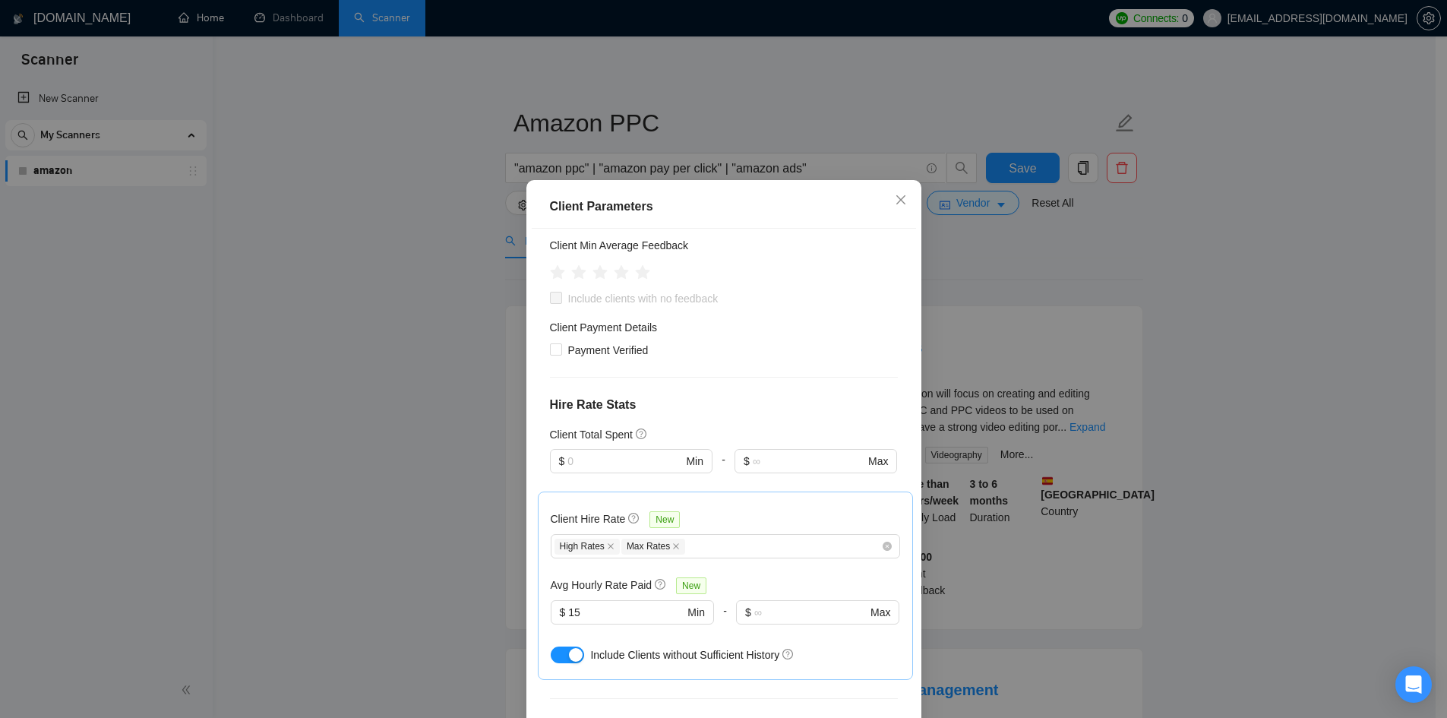
click at [1211, 312] on div "Client Parameters Client Location Include Client Countries Select Exclude Clien…" at bounding box center [723, 359] width 1447 height 718
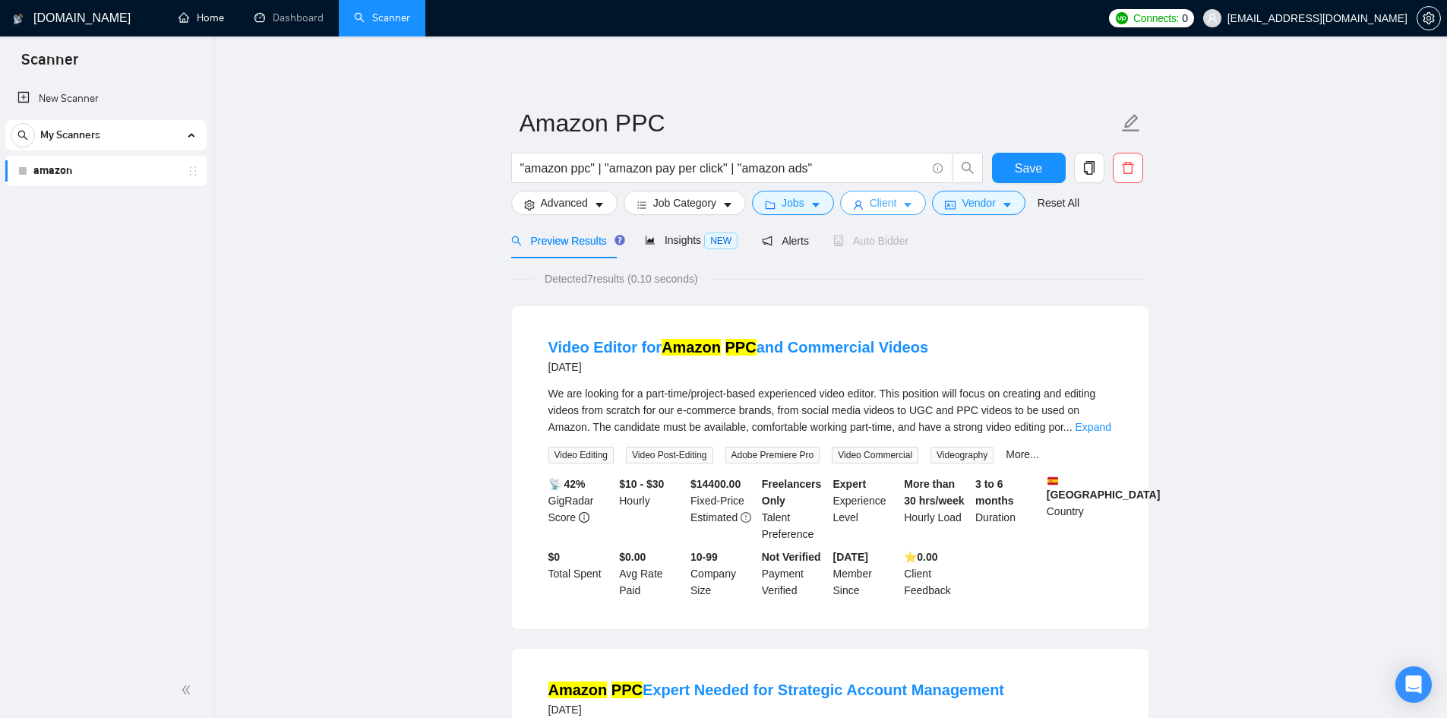
click at [908, 209] on icon "caret-down" at bounding box center [908, 205] width 11 height 11
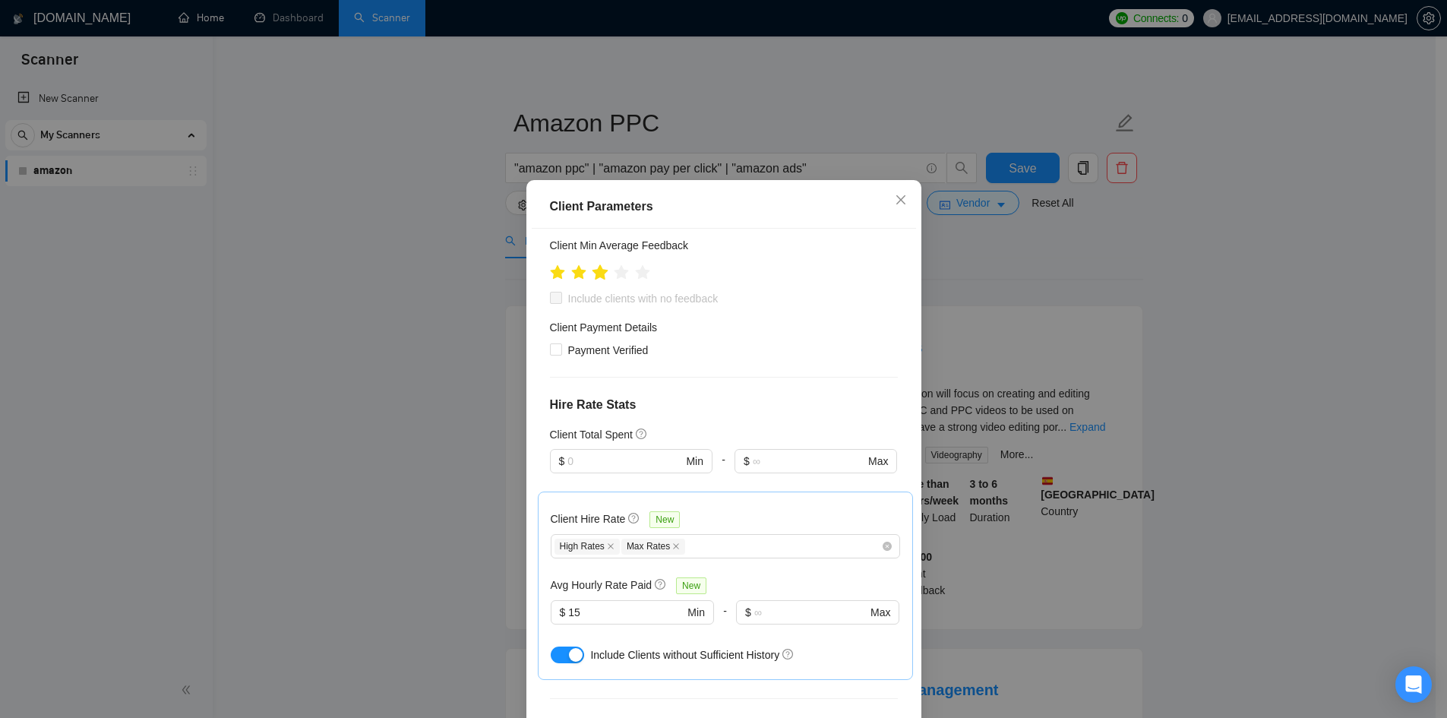
click at [595, 274] on icon "star" at bounding box center [600, 271] width 16 height 15
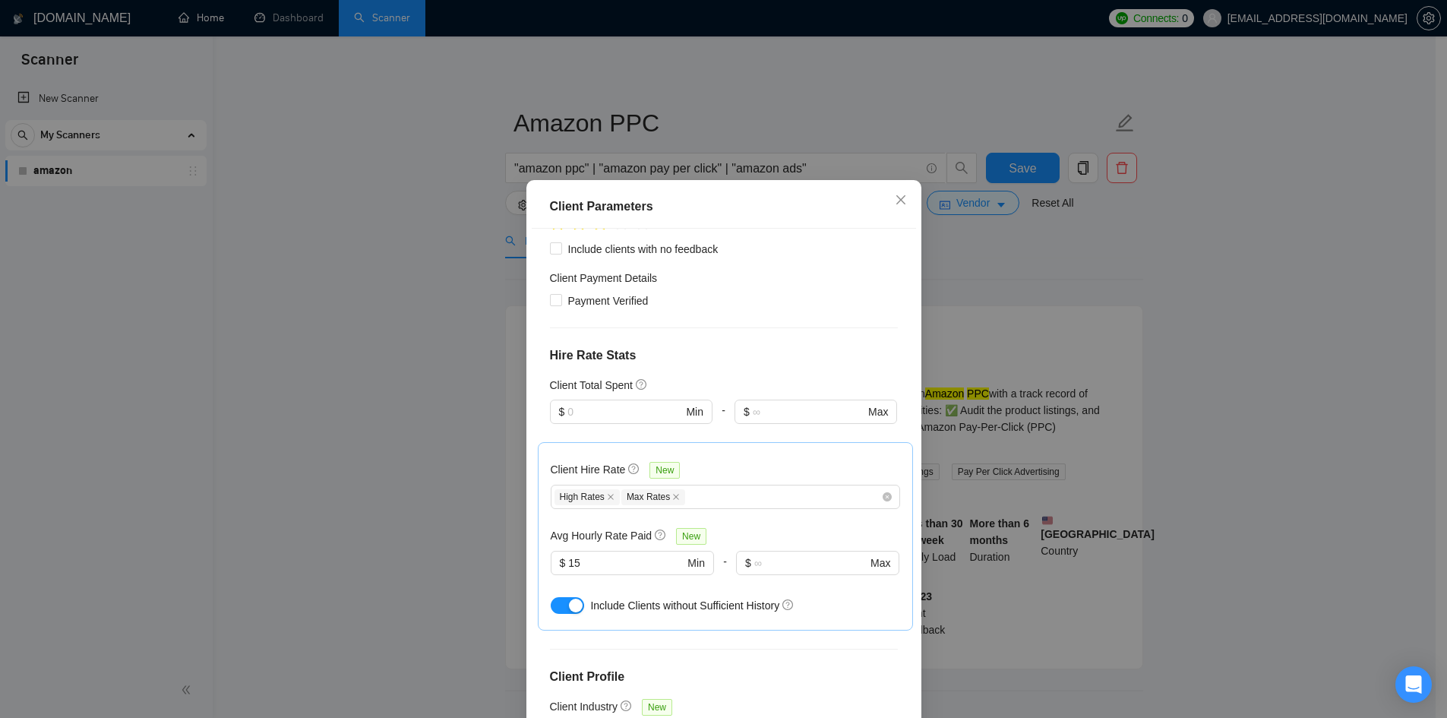
scroll to position [290, 0]
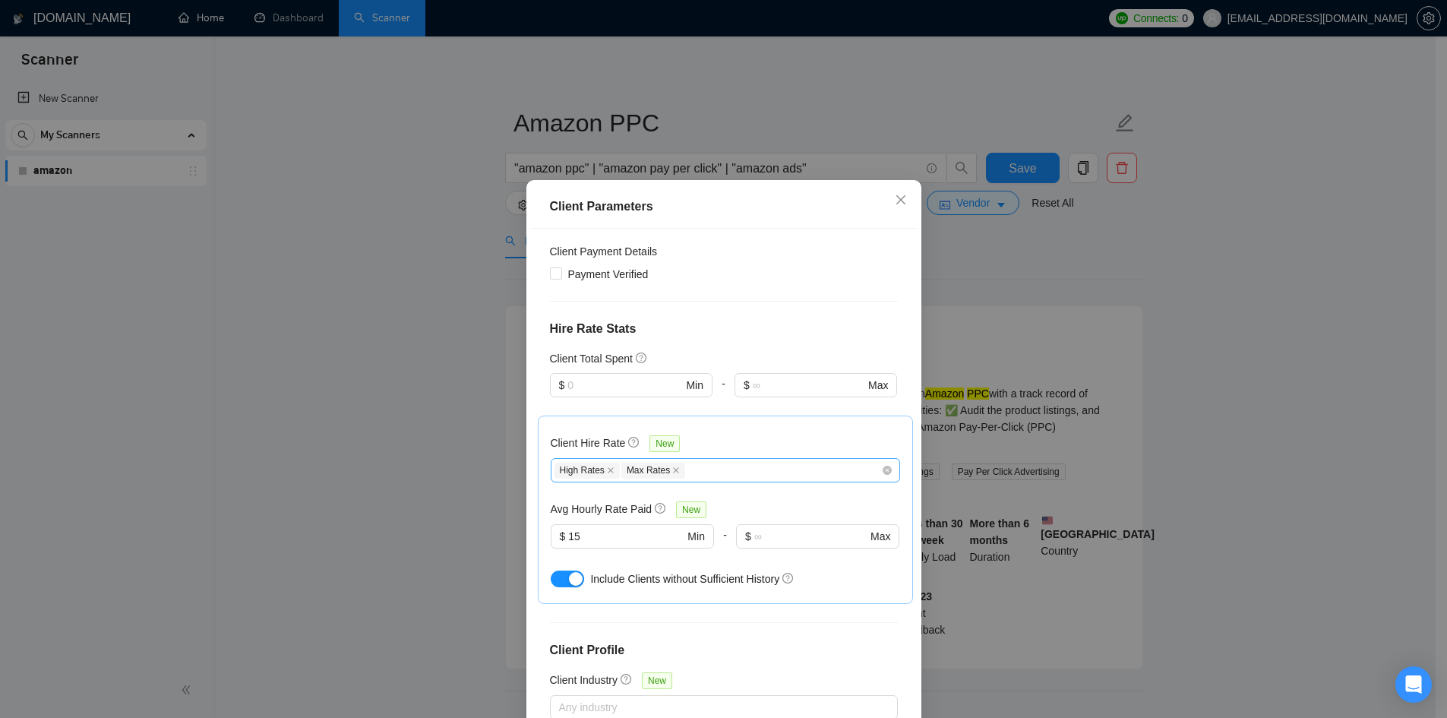
click at [699, 470] on div "High Rates Max Rates" at bounding box center [718, 470] width 327 height 18
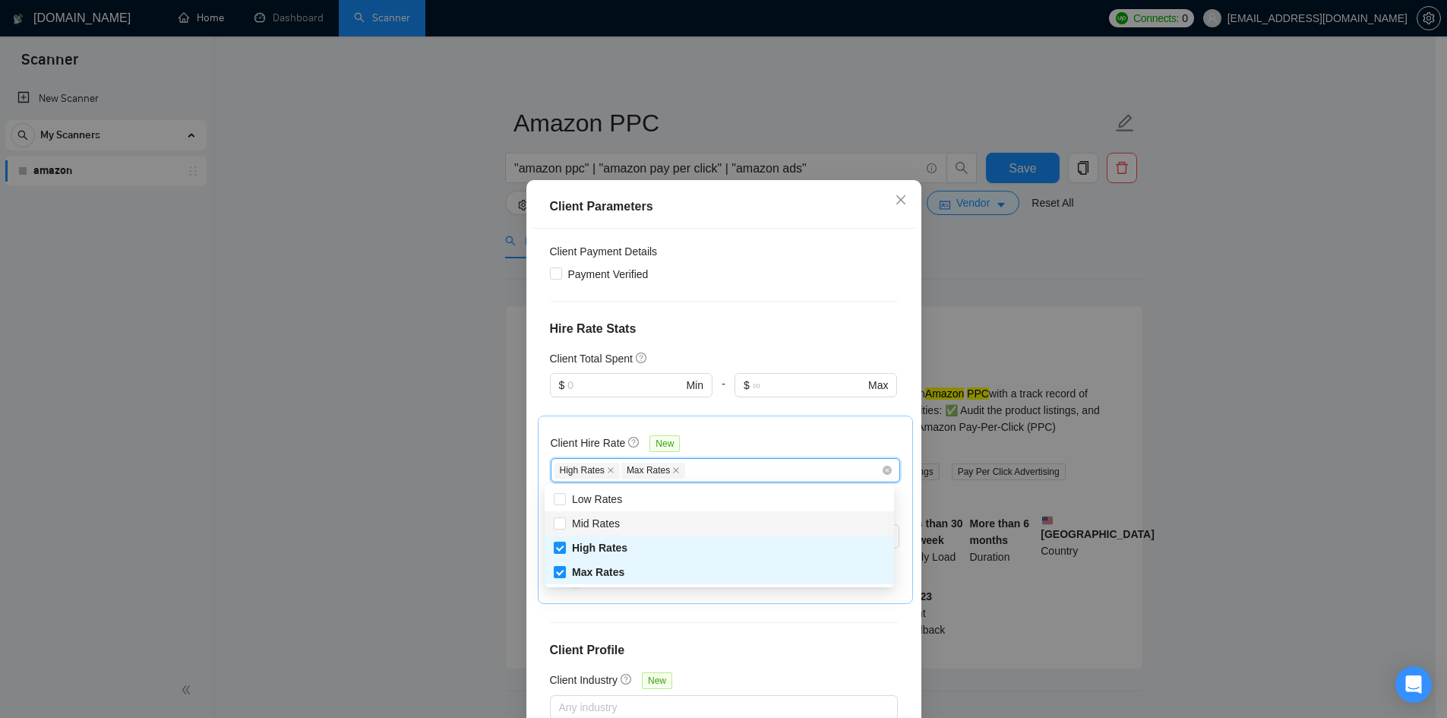
click at [655, 527] on div "Mid Rates" at bounding box center [719, 523] width 331 height 17
checkbox input "true"
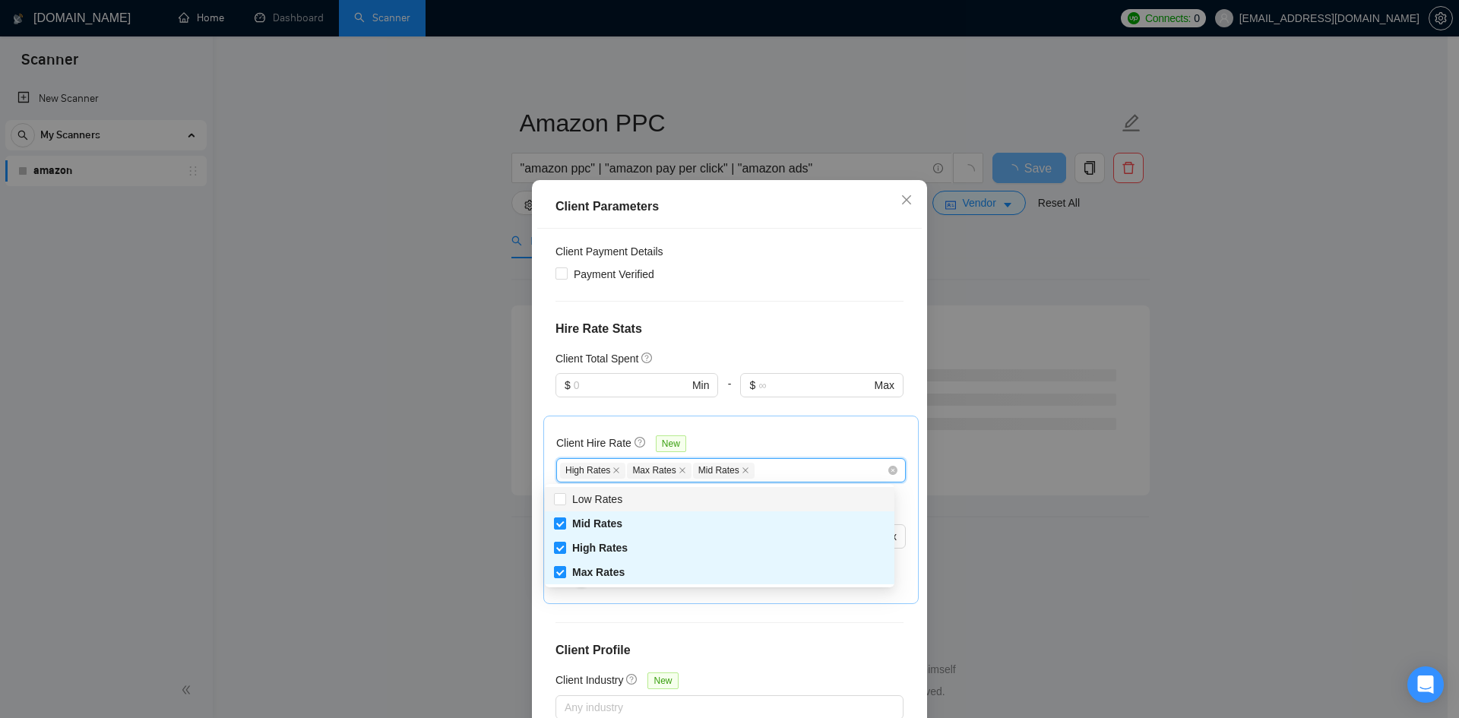
click at [1240, 404] on div "Client Parameters Client Location Include Client Countries Select Exclude Clien…" at bounding box center [729, 359] width 1459 height 718
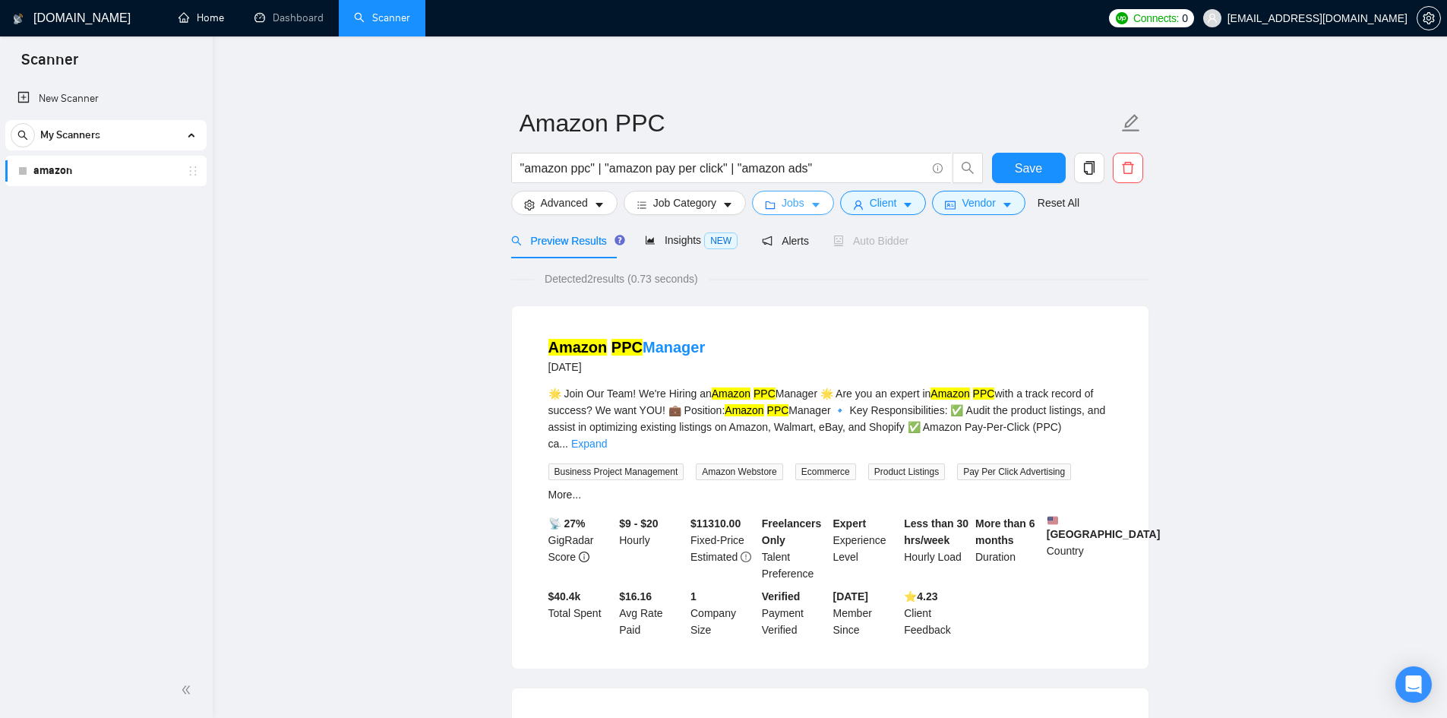
click at [804, 202] on button "Jobs" at bounding box center [793, 203] width 82 height 24
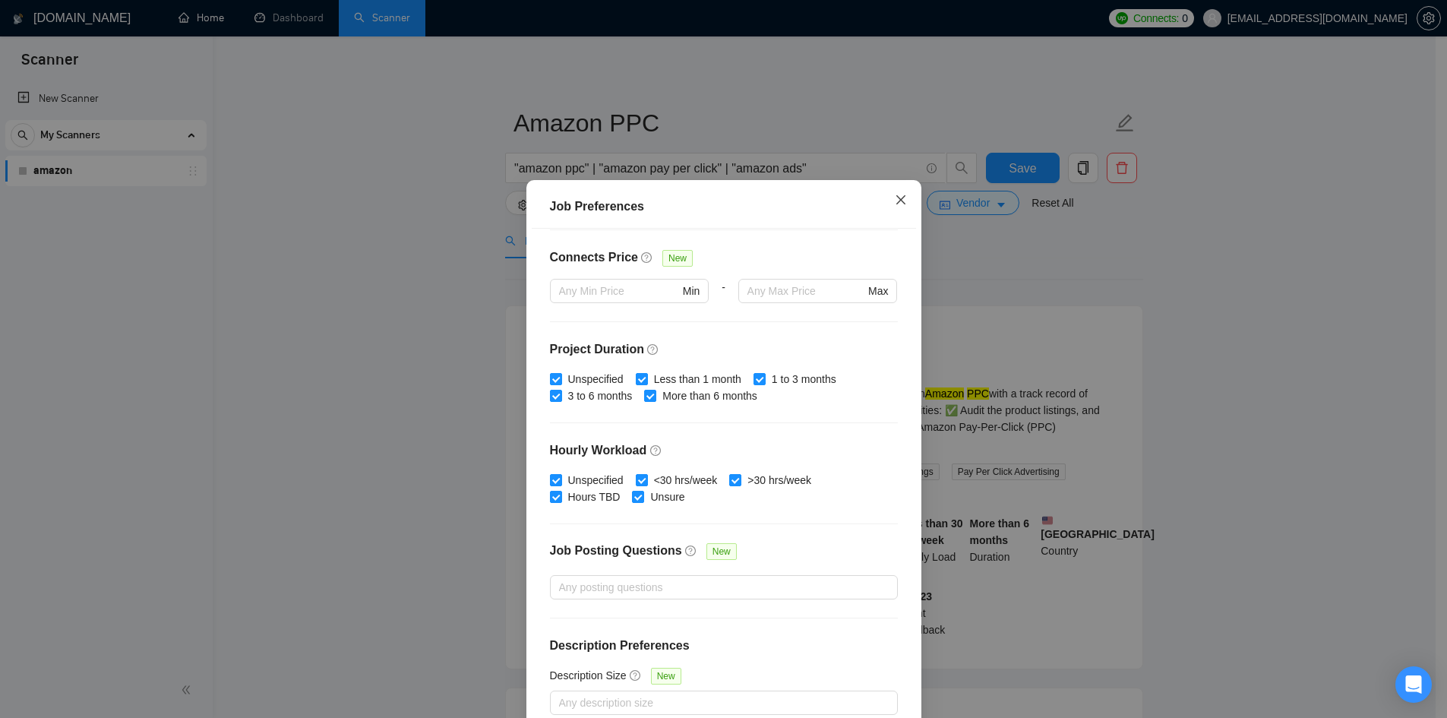
drag, startPoint x: 894, startPoint y: 204, endPoint x: 885, endPoint y: 220, distance: 18.4
click at [895, 204] on icon "close" at bounding box center [901, 200] width 12 height 12
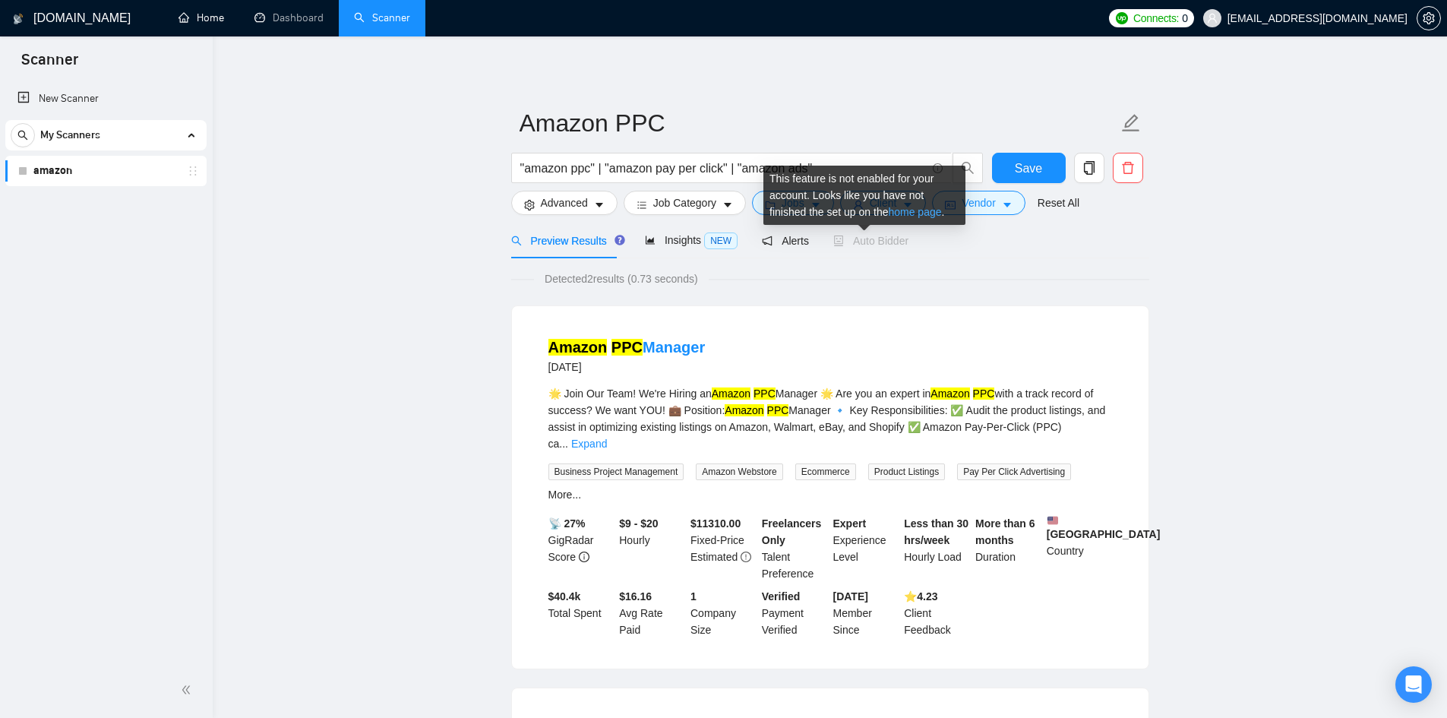
click at [900, 214] on link "home page" at bounding box center [914, 212] width 53 height 12
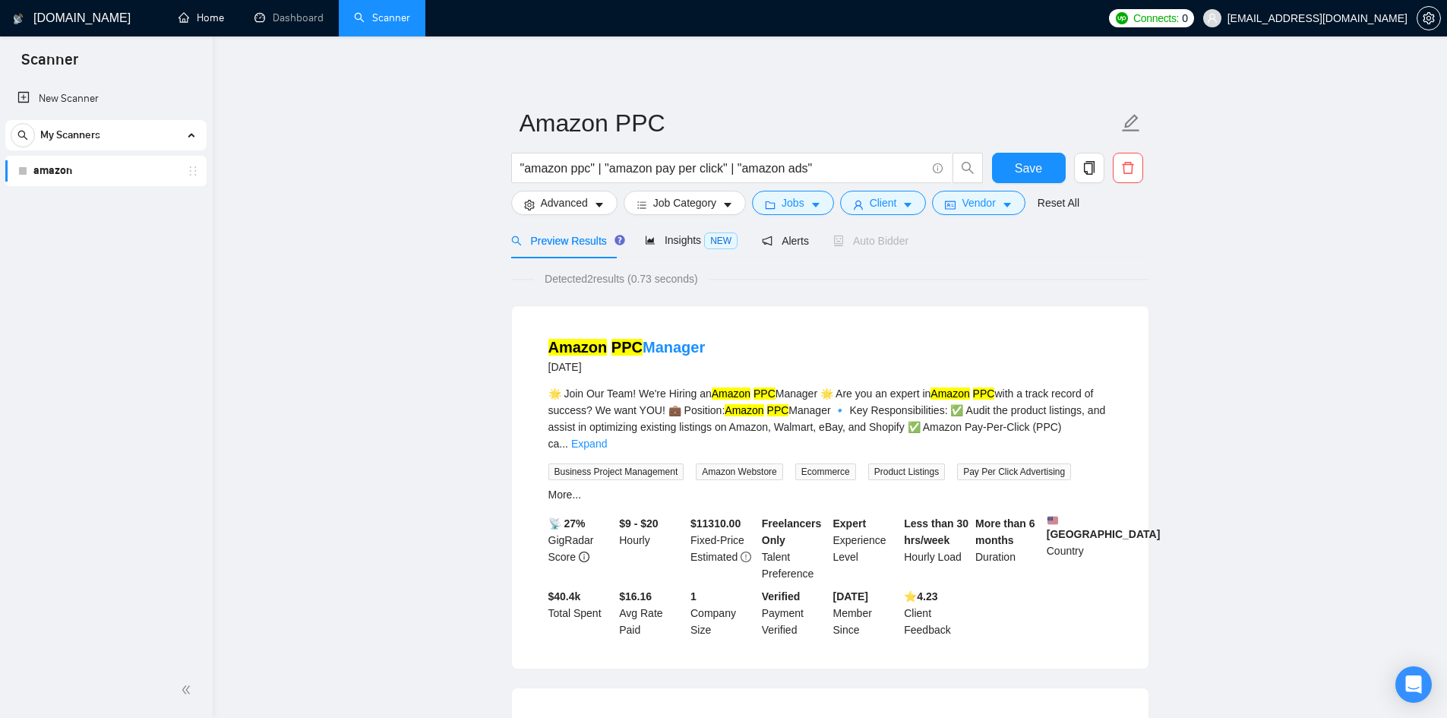
click at [1167, 267] on main "Amazon PPC "amazon ppc" | "amazon pay per click" | "amazon ads" Save Advanced J…" at bounding box center [830, 549] width 1186 height 976
click at [909, 208] on icon "caret-down" at bounding box center [908, 205] width 11 height 11
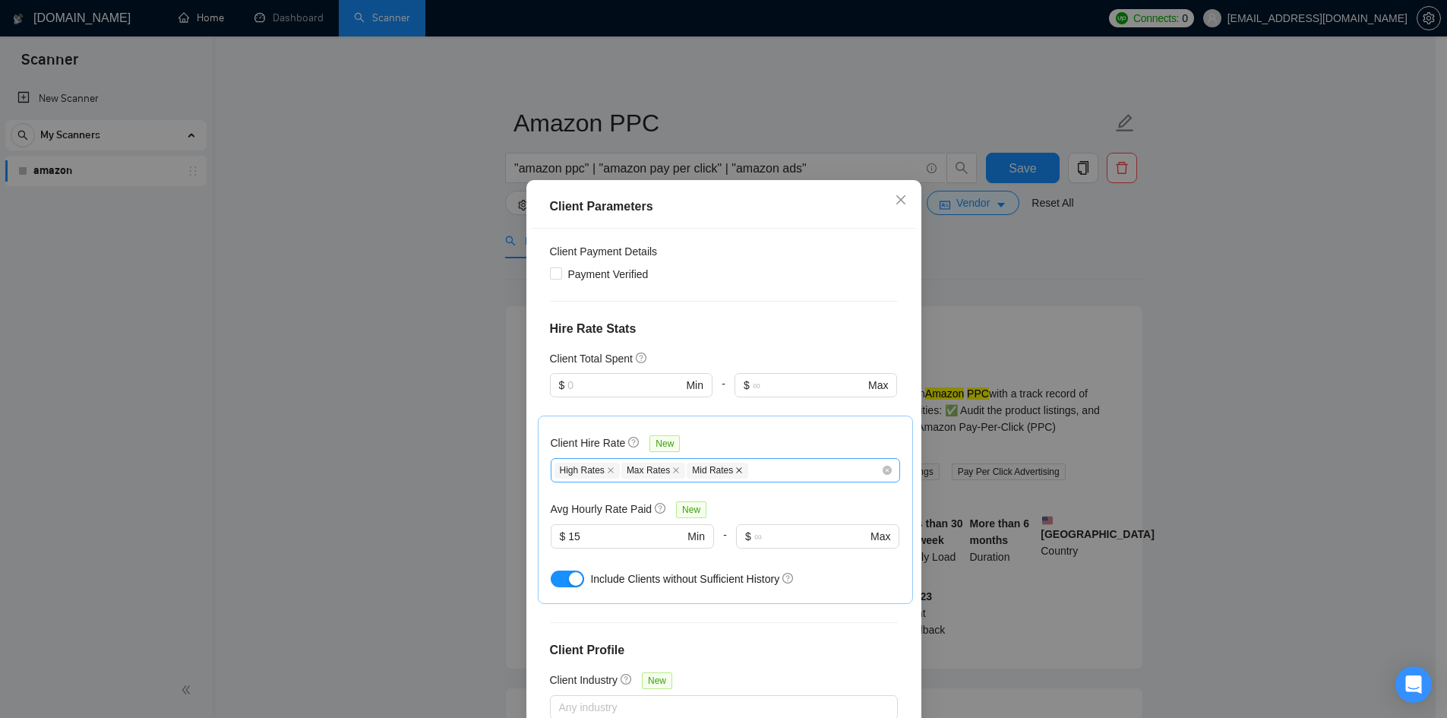
click at [735, 473] on icon "close" at bounding box center [739, 471] width 8 height 8
click at [720, 467] on div "High Rates Max Rates" at bounding box center [718, 470] width 327 height 18
click at [721, 479] on div "High Rates Max Rates" at bounding box center [725, 470] width 349 height 24
click at [815, 447] on div "Client Hire Rate New" at bounding box center [725, 447] width 349 height 24
click at [593, 533] on input "15" at bounding box center [625, 536] width 115 height 17
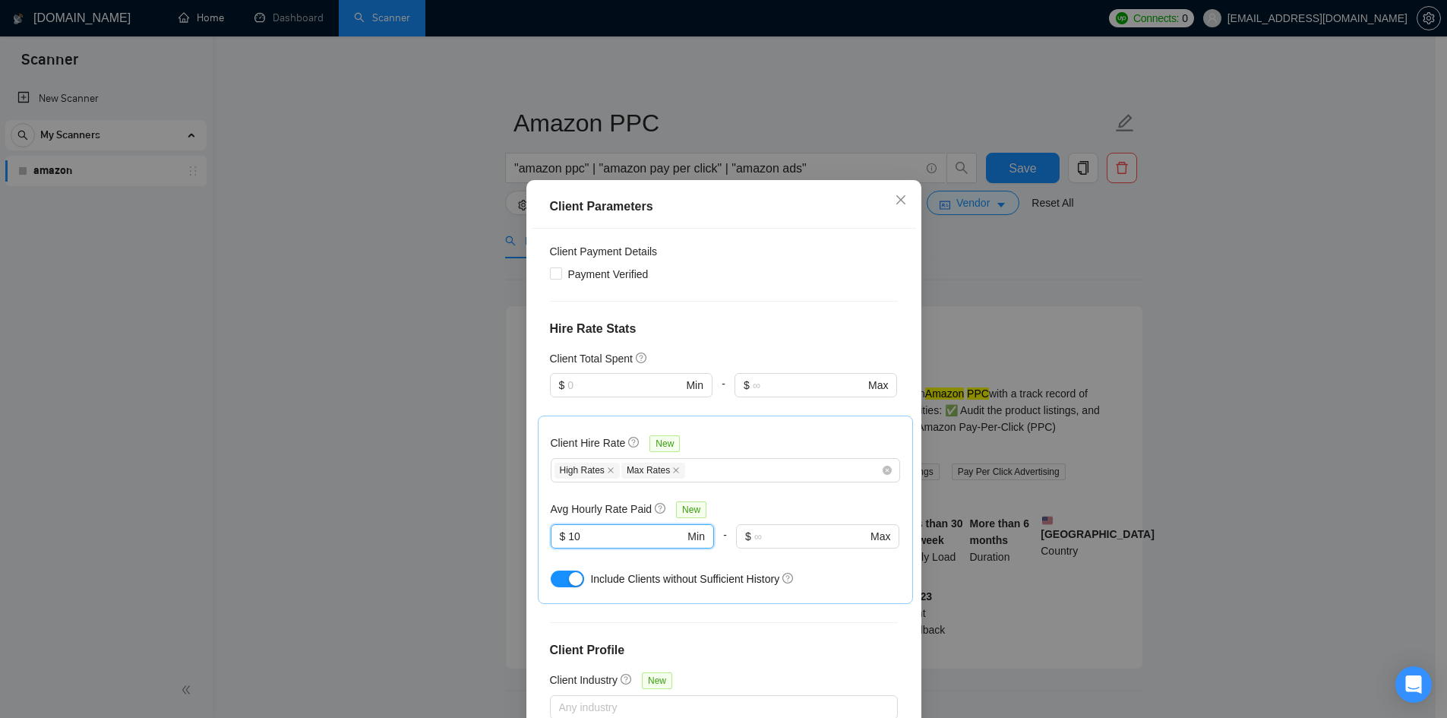
click at [849, 498] on div "Client Hire Rate New High Rates Max Rates Avg Hourly Rate Paid New 10 $ 10 Min …" at bounding box center [725, 510] width 349 height 163
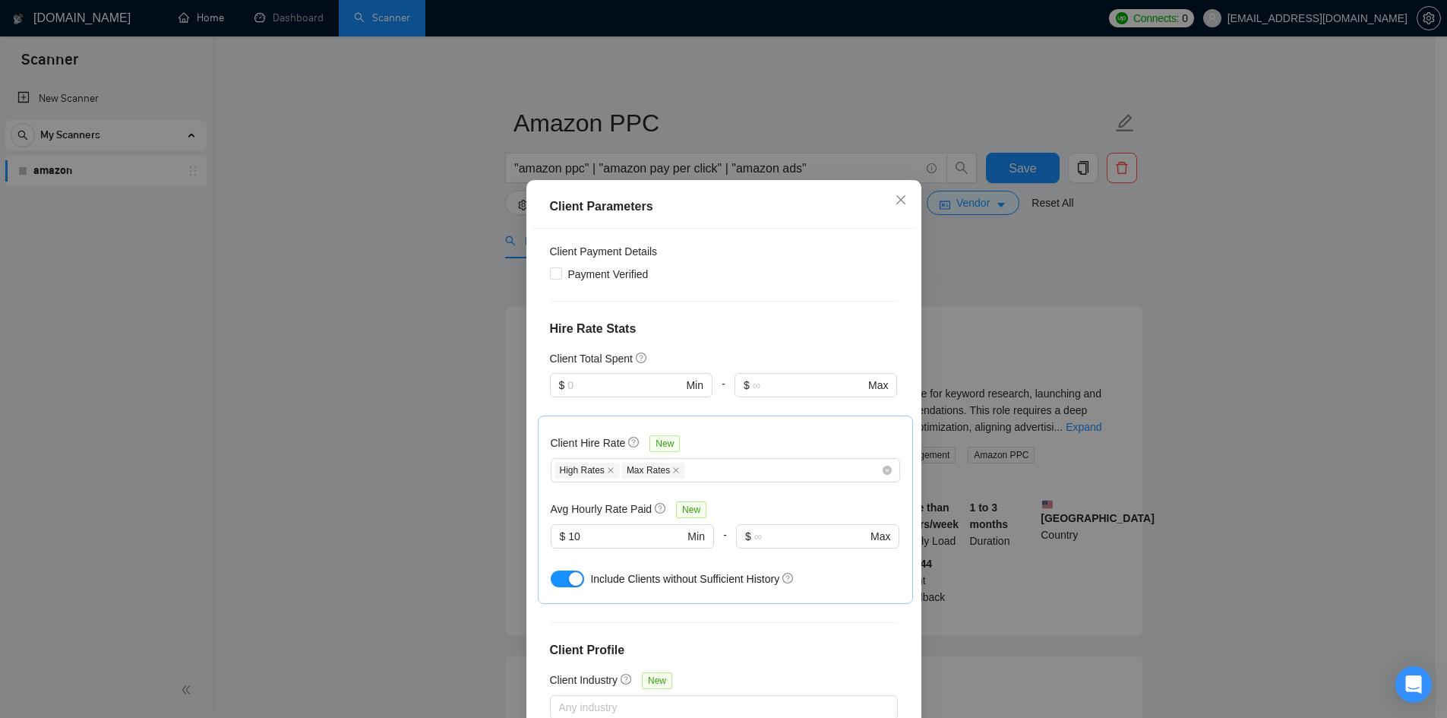
click at [1184, 407] on div "Client Parameters Client Location Include Client Countries Select Exclude Clien…" at bounding box center [723, 359] width 1447 height 718
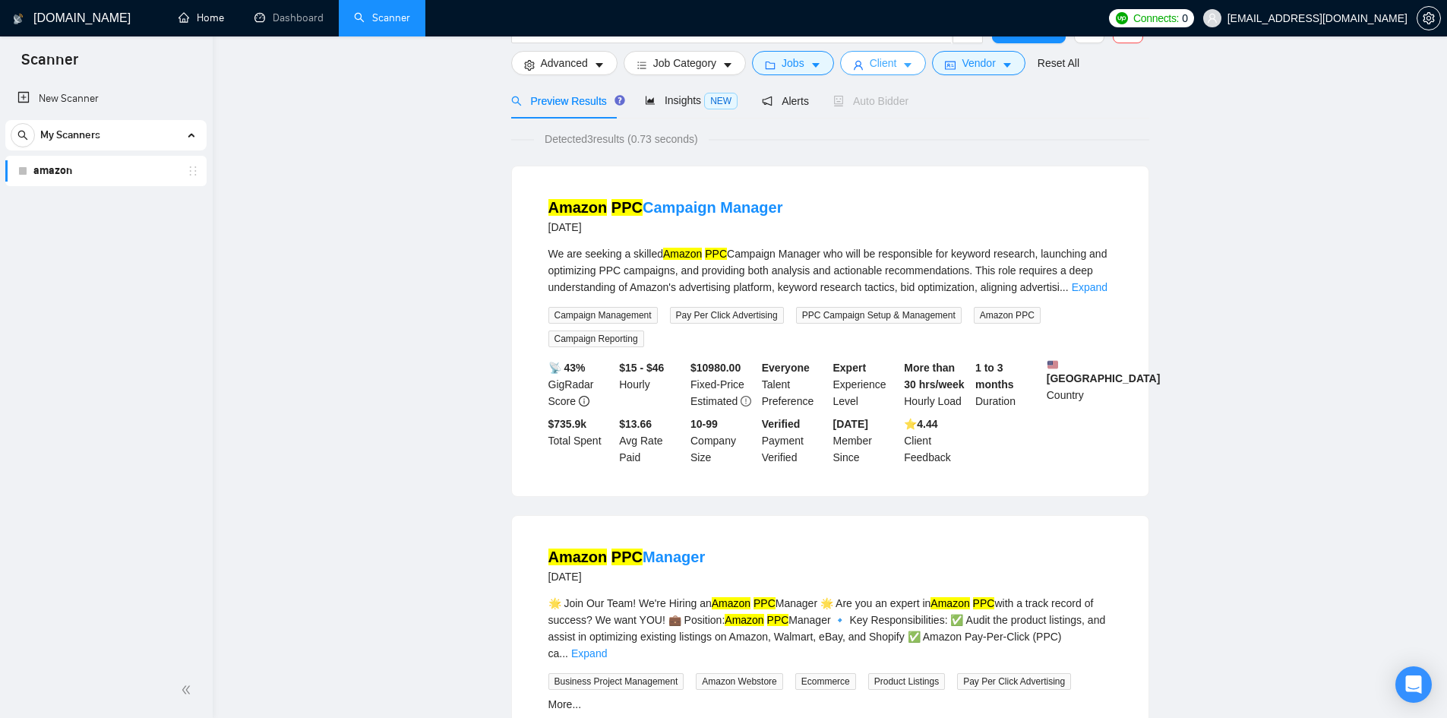
scroll to position [0, 0]
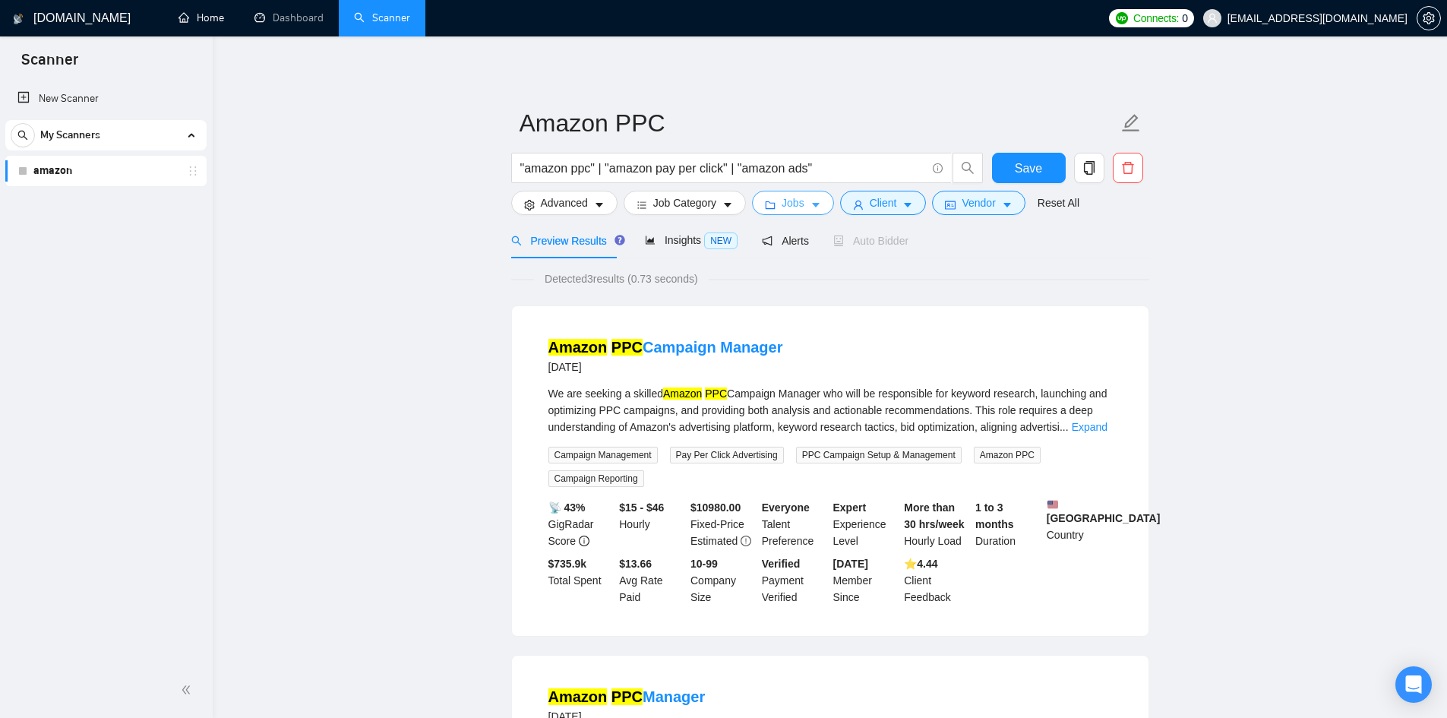
click at [814, 205] on icon "caret-down" at bounding box center [816, 206] width 8 height 5
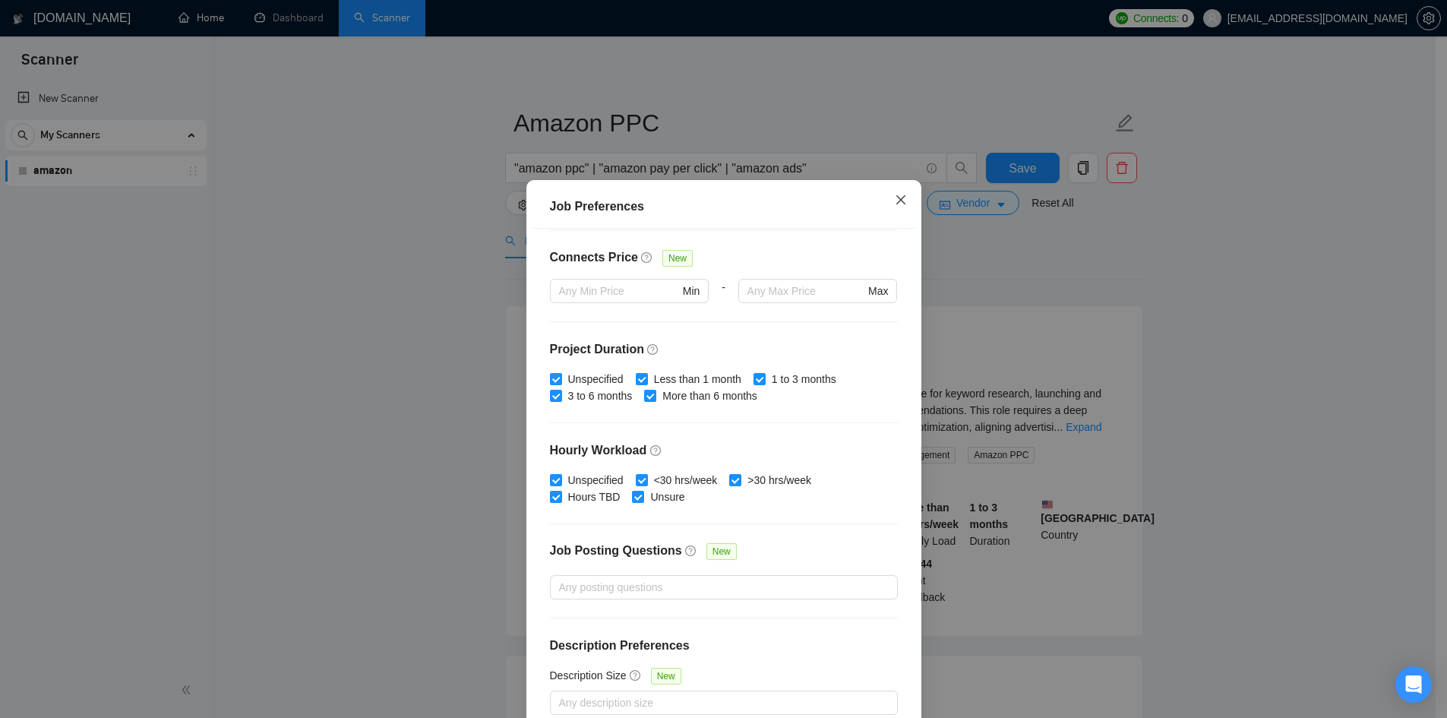
click at [900, 200] on icon "close" at bounding box center [901, 200] width 12 height 12
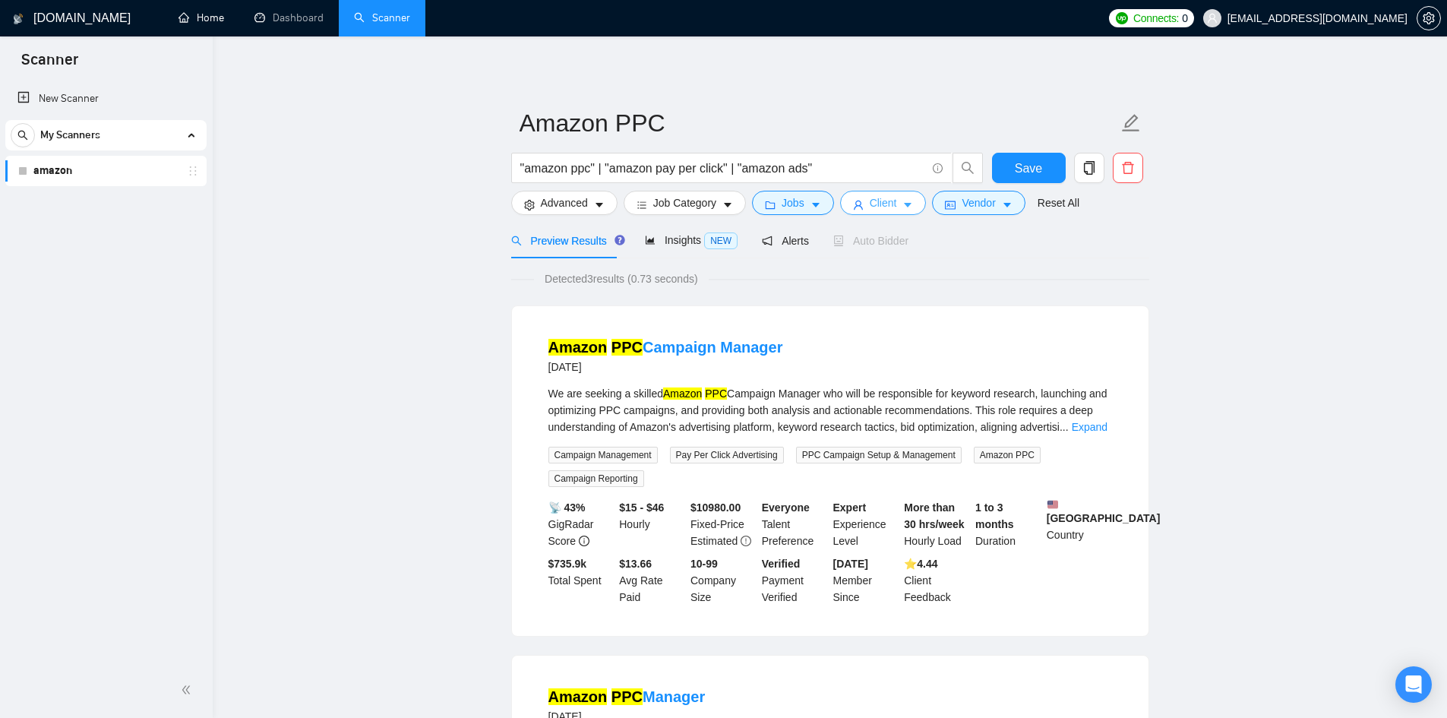
click at [897, 206] on button "Client" at bounding box center [883, 203] width 87 height 24
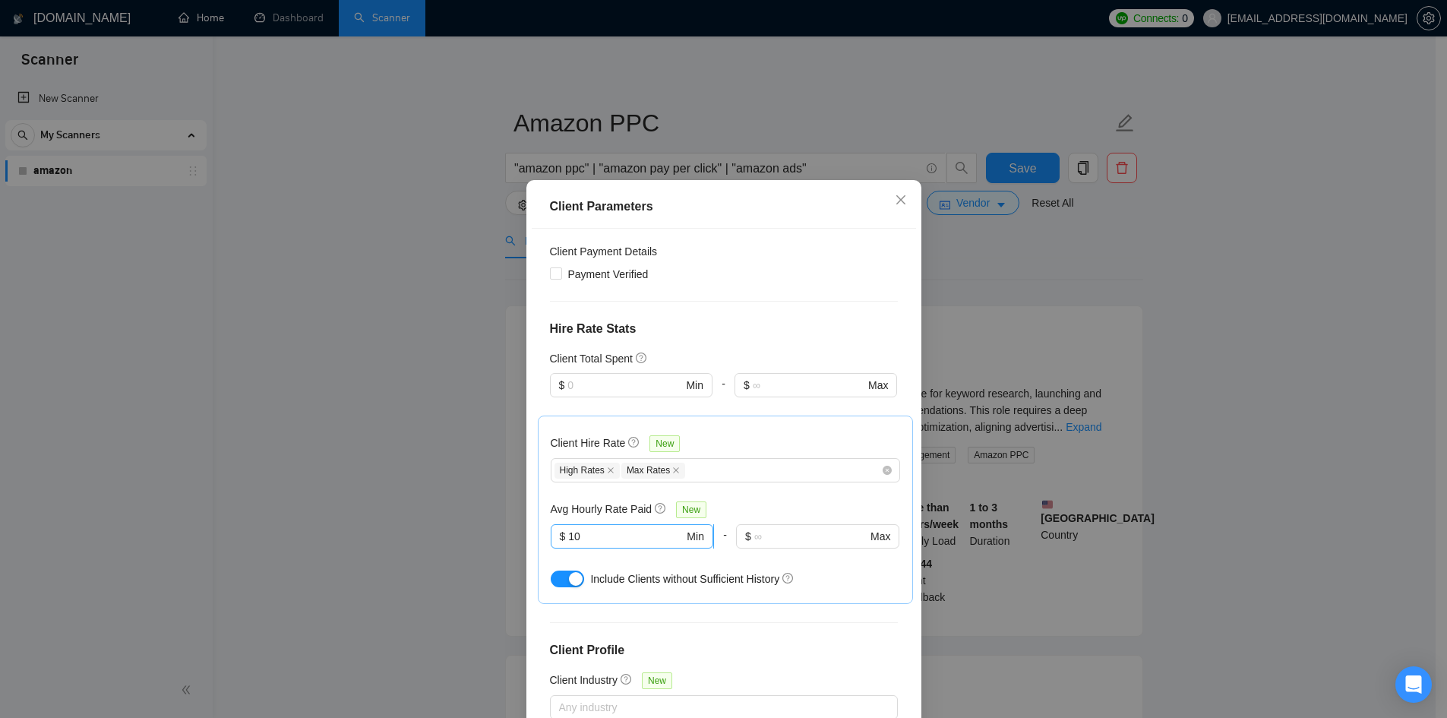
click at [628, 533] on input "10" at bounding box center [625, 536] width 115 height 17
type input "1"
type input "20"
click at [1310, 372] on div "Client Parameters Client Location Include Client Countries Select Exclude Clien…" at bounding box center [723, 359] width 1447 height 718
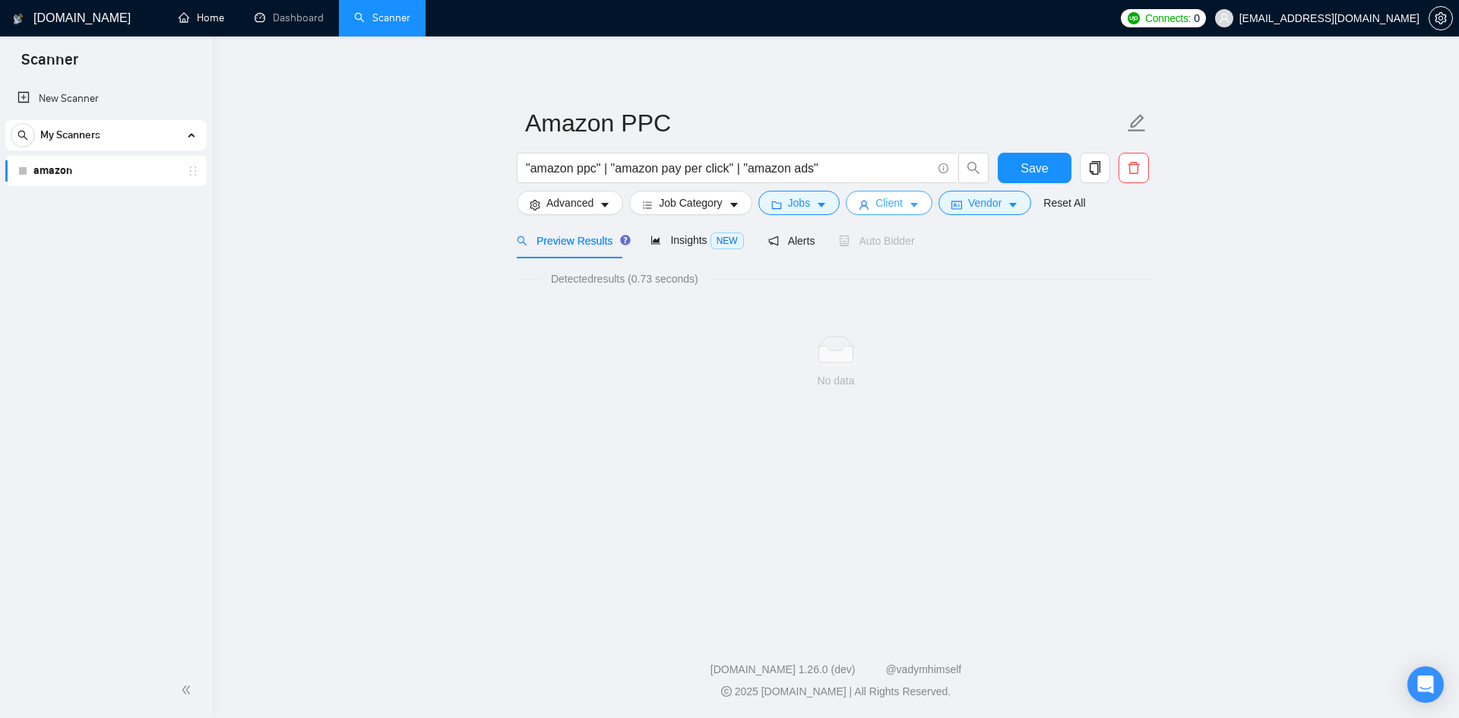
click at [903, 202] on button "Client" at bounding box center [889, 203] width 87 height 24
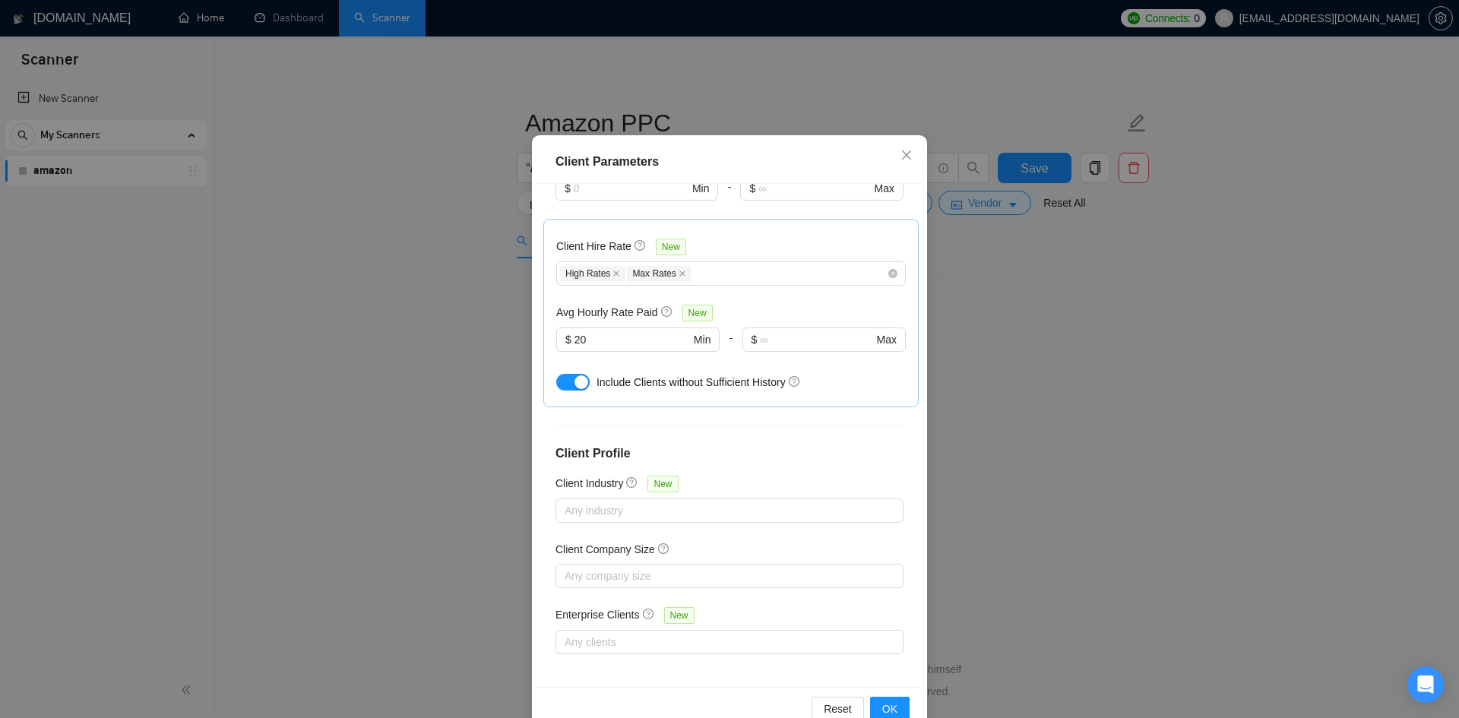
scroll to position [81, 0]
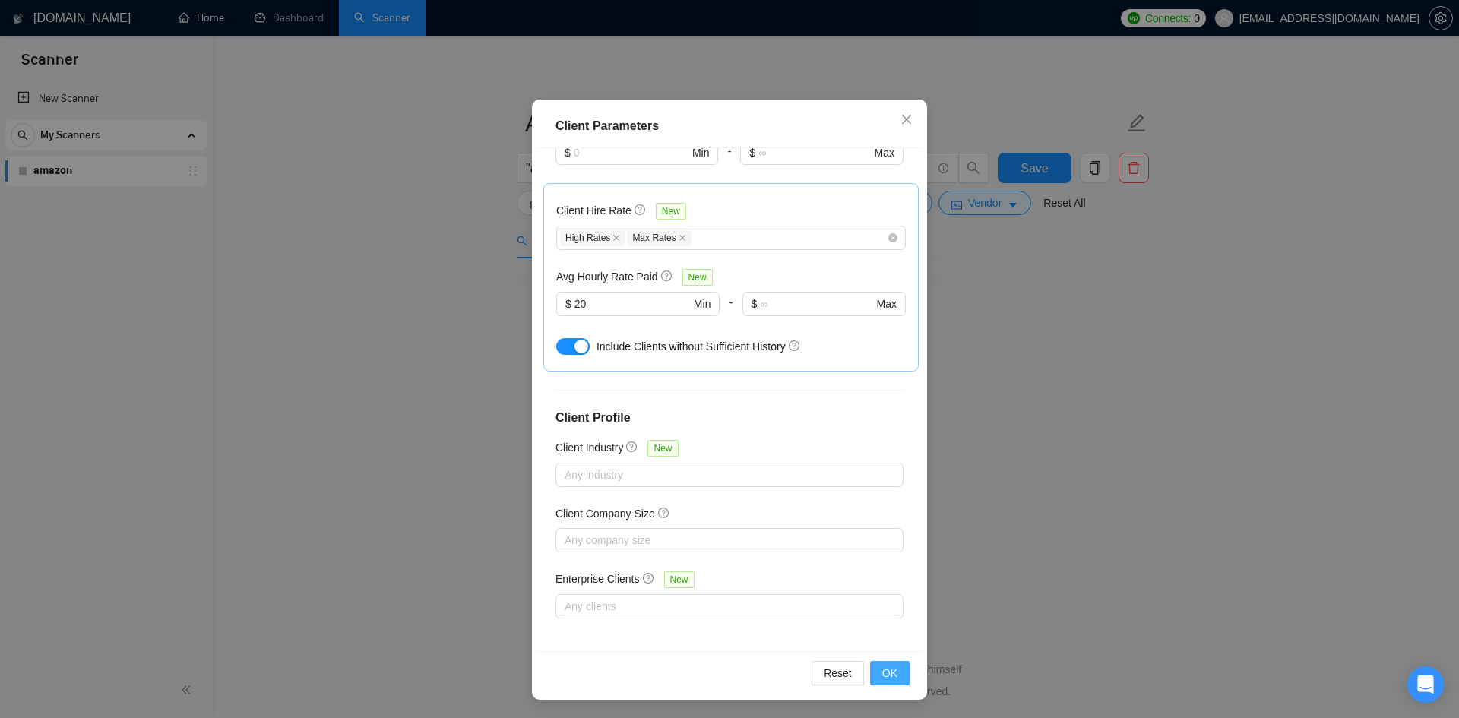
click at [884, 669] on span "OK" at bounding box center [889, 673] width 15 height 17
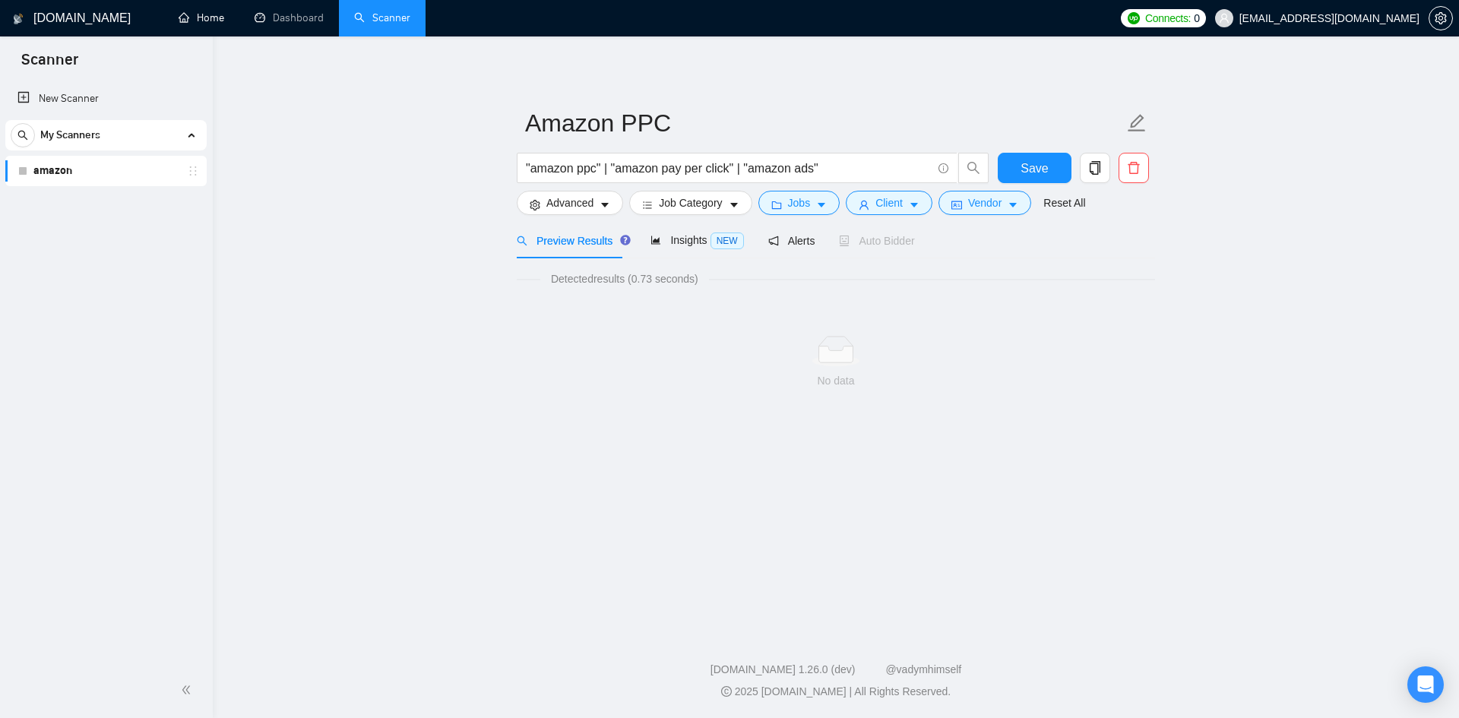
scroll to position [0, 0]
click at [993, 202] on span "Vendor" at bounding box center [984, 203] width 33 height 17
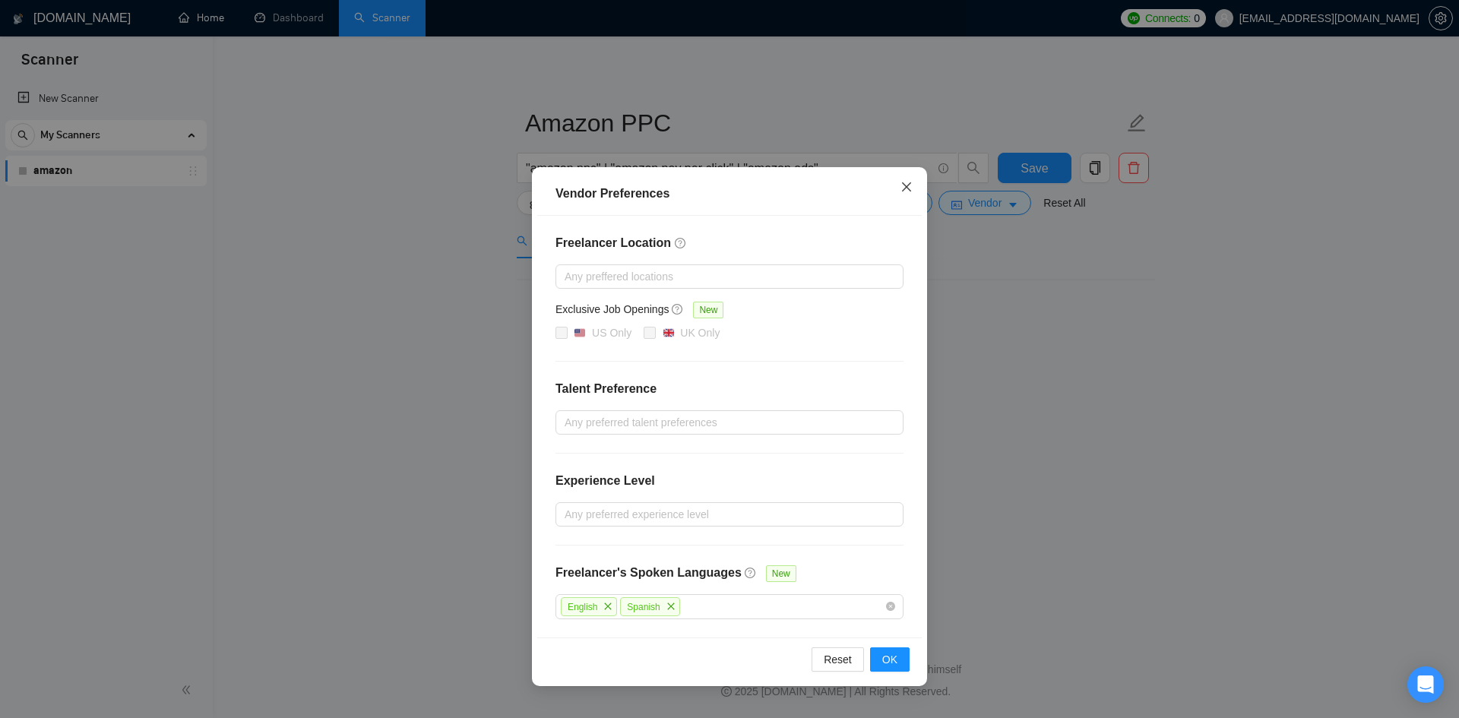
click at [906, 192] on icon "close" at bounding box center [906, 187] width 12 height 12
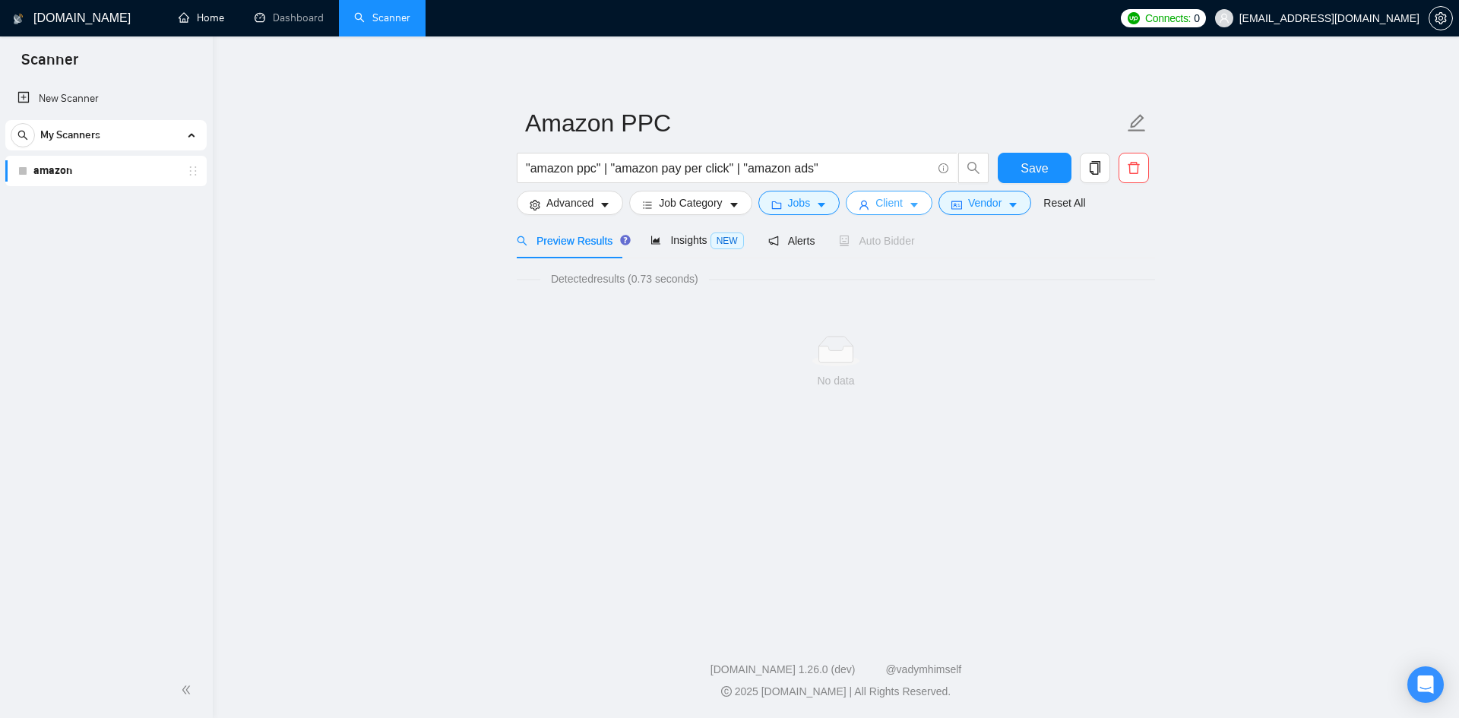
click at [901, 206] on button "Client" at bounding box center [889, 203] width 87 height 24
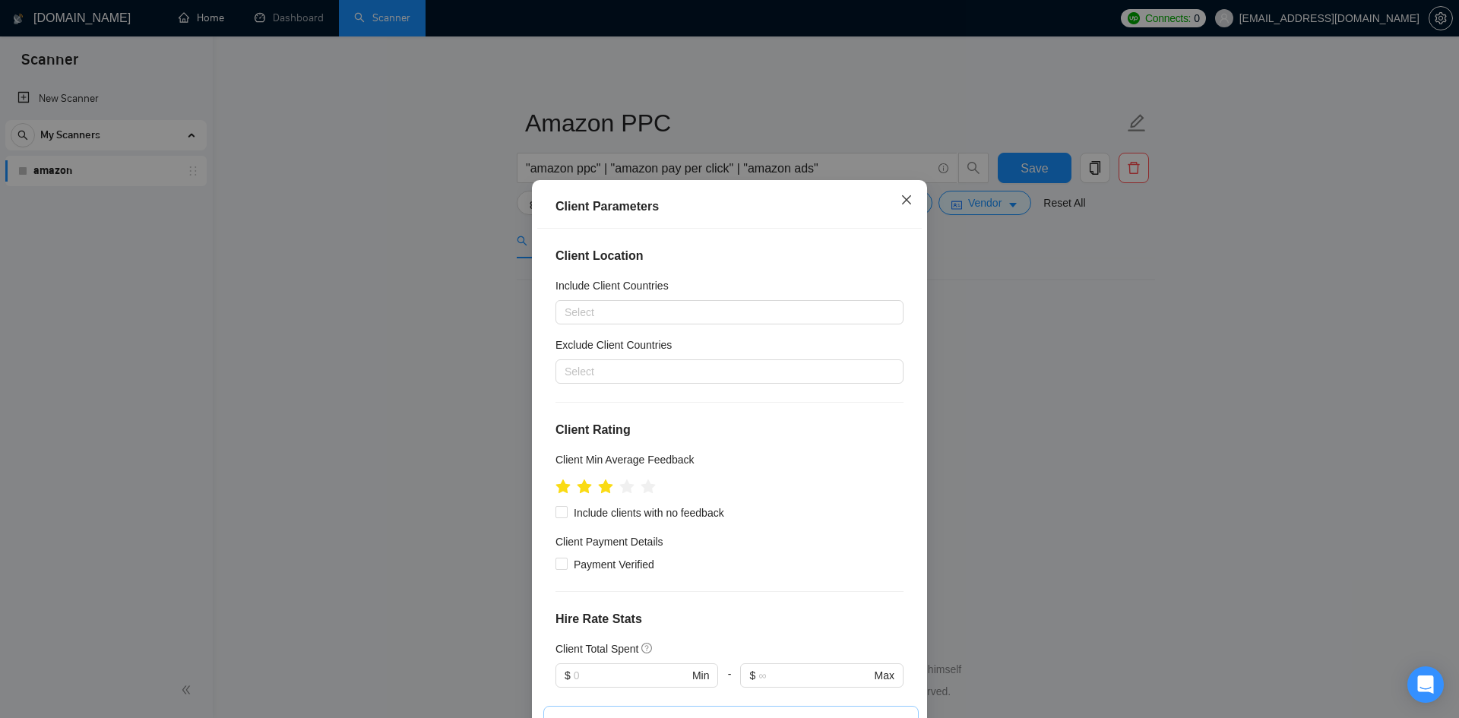
click at [902, 198] on icon "close" at bounding box center [906, 200] width 12 height 12
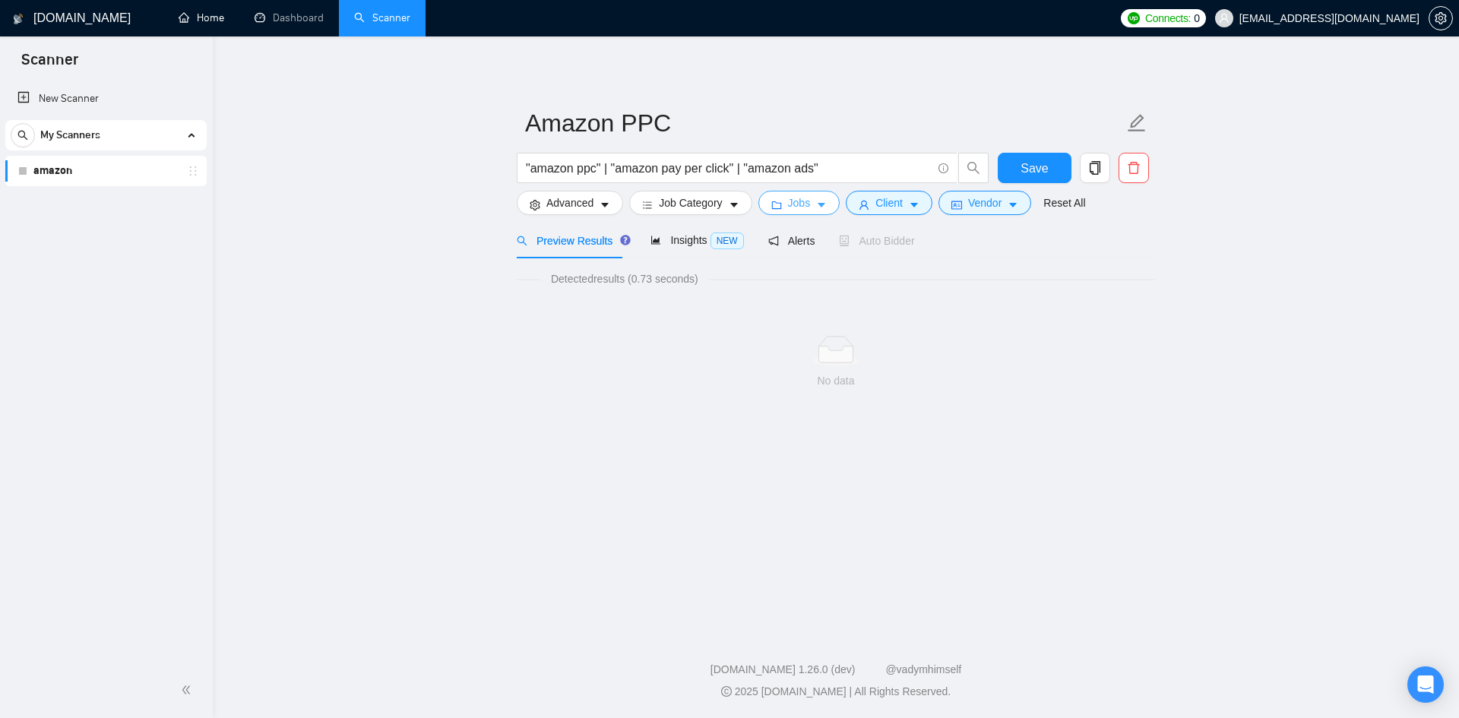
click at [821, 203] on icon "caret-down" at bounding box center [821, 205] width 11 height 11
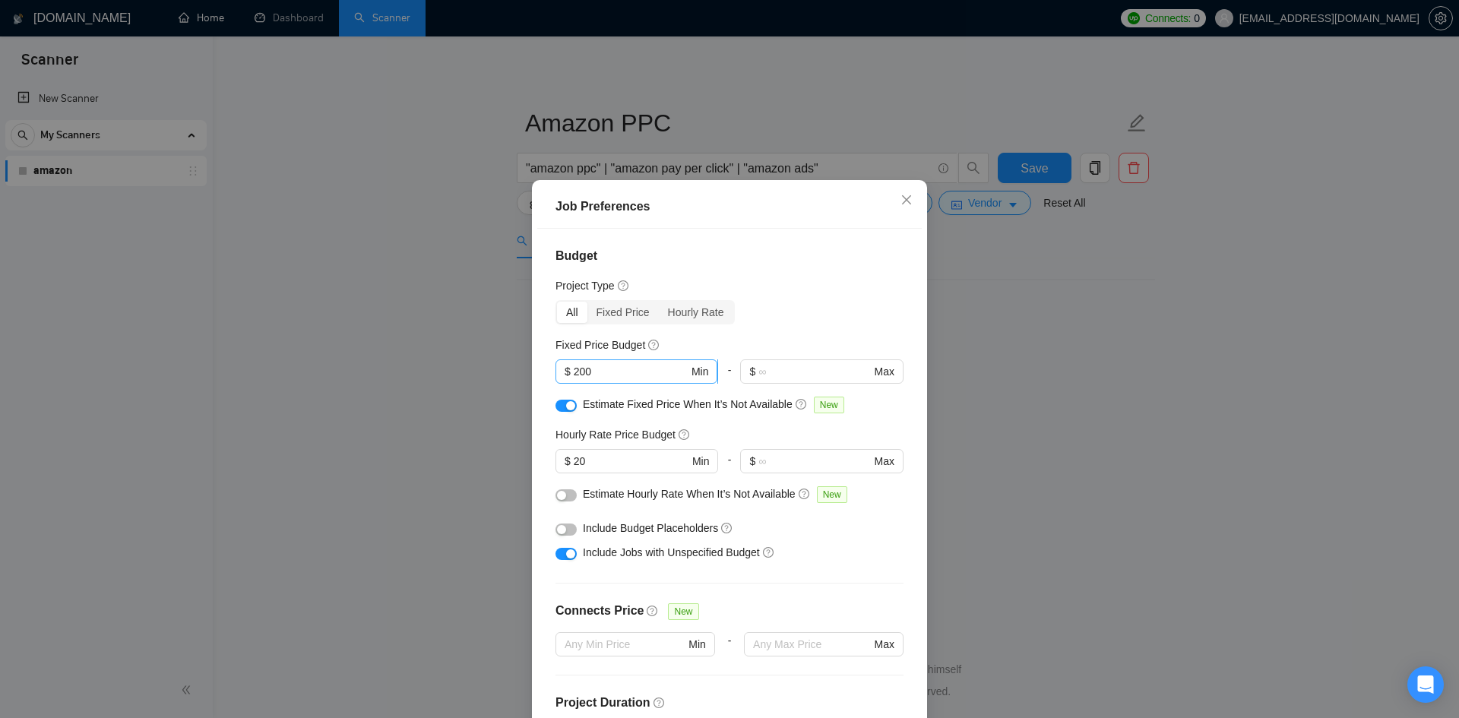
click at [585, 367] on input "200" at bounding box center [631, 371] width 115 height 17
drag, startPoint x: 714, startPoint y: 191, endPoint x: 1068, endPoint y: 206, distance: 354.4
click at [1068, 206] on div "Job Preferences Budget Project Type All Fixed Price Hourly Rate Fixed Price Bud…" at bounding box center [729, 359] width 1459 height 718
click at [900, 195] on icon "close" at bounding box center [906, 200] width 12 height 12
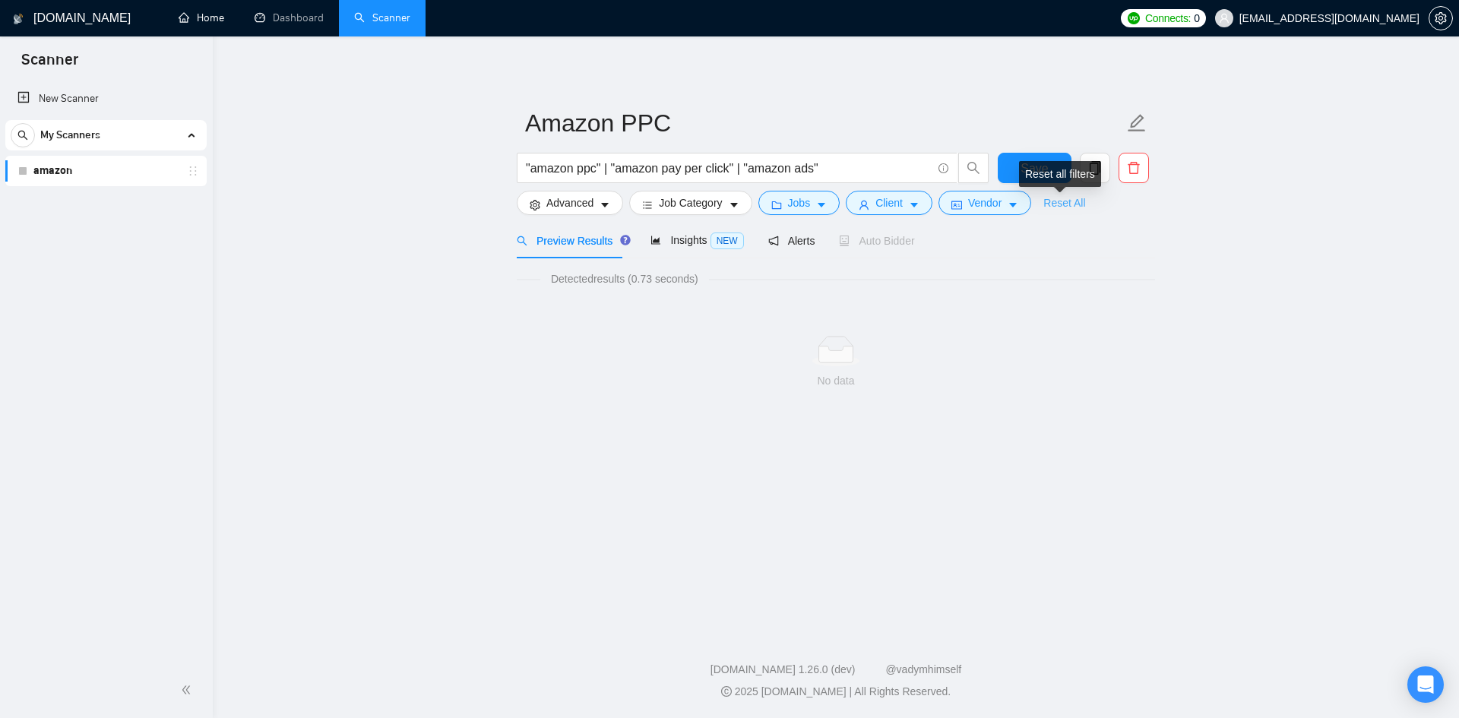
click at [1055, 203] on link "Reset All" at bounding box center [1064, 203] width 42 height 17
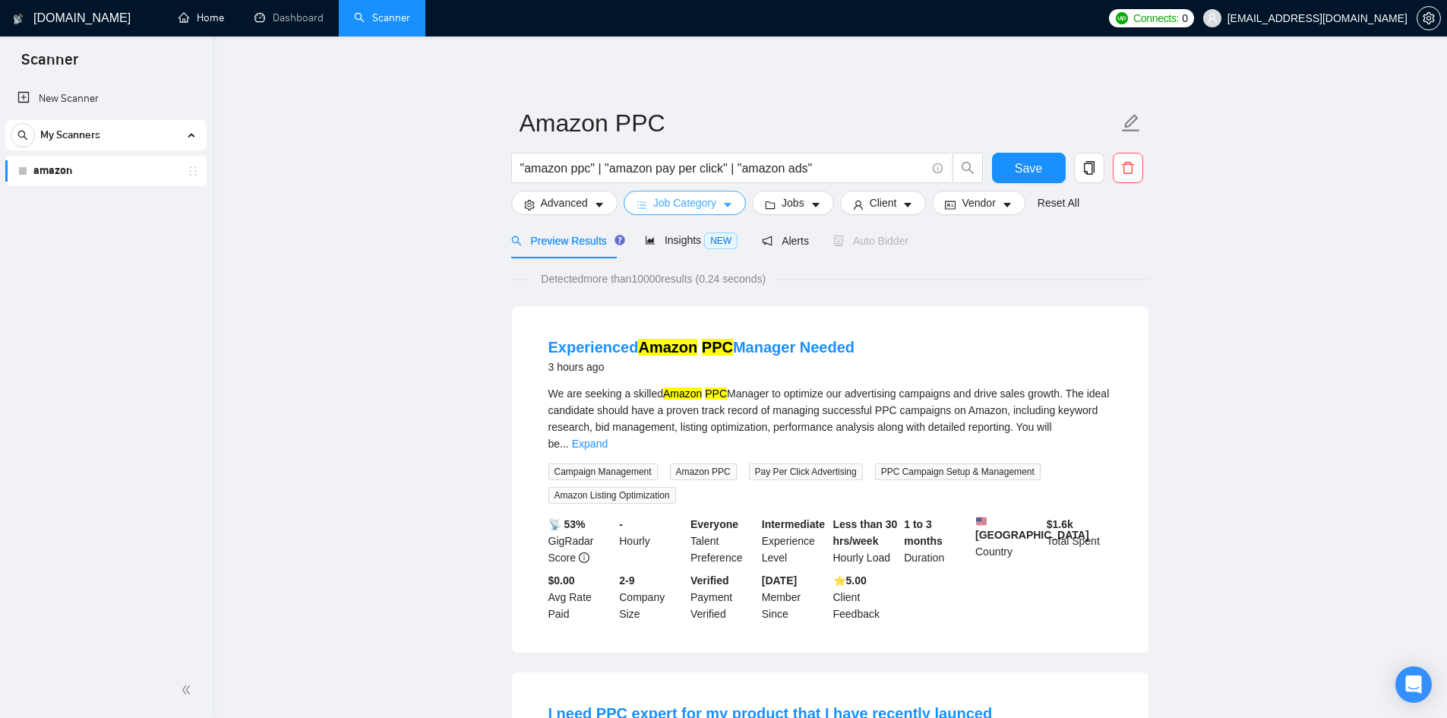
click at [716, 204] on button "Job Category" at bounding box center [685, 203] width 122 height 24
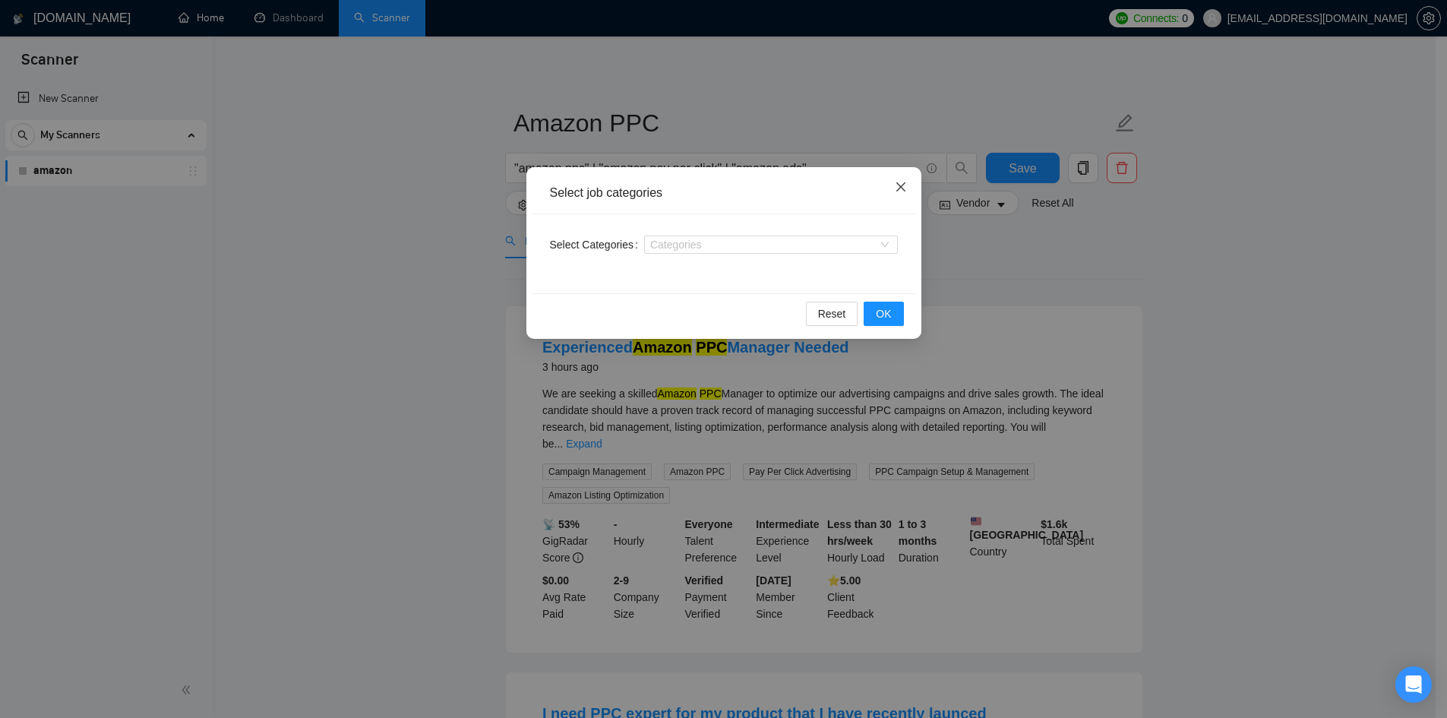
click at [904, 176] on span "Close" at bounding box center [901, 187] width 41 height 41
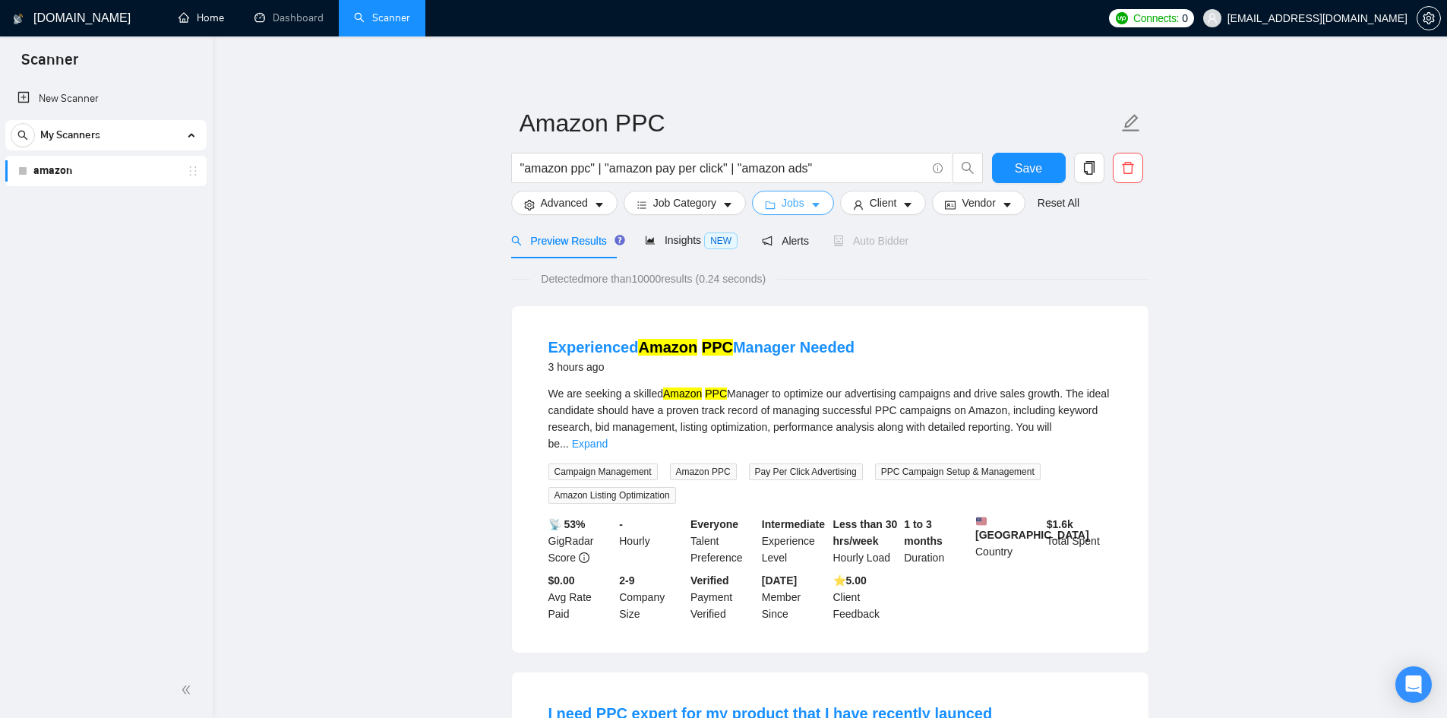
click at [799, 202] on span "Jobs" at bounding box center [793, 203] width 23 height 17
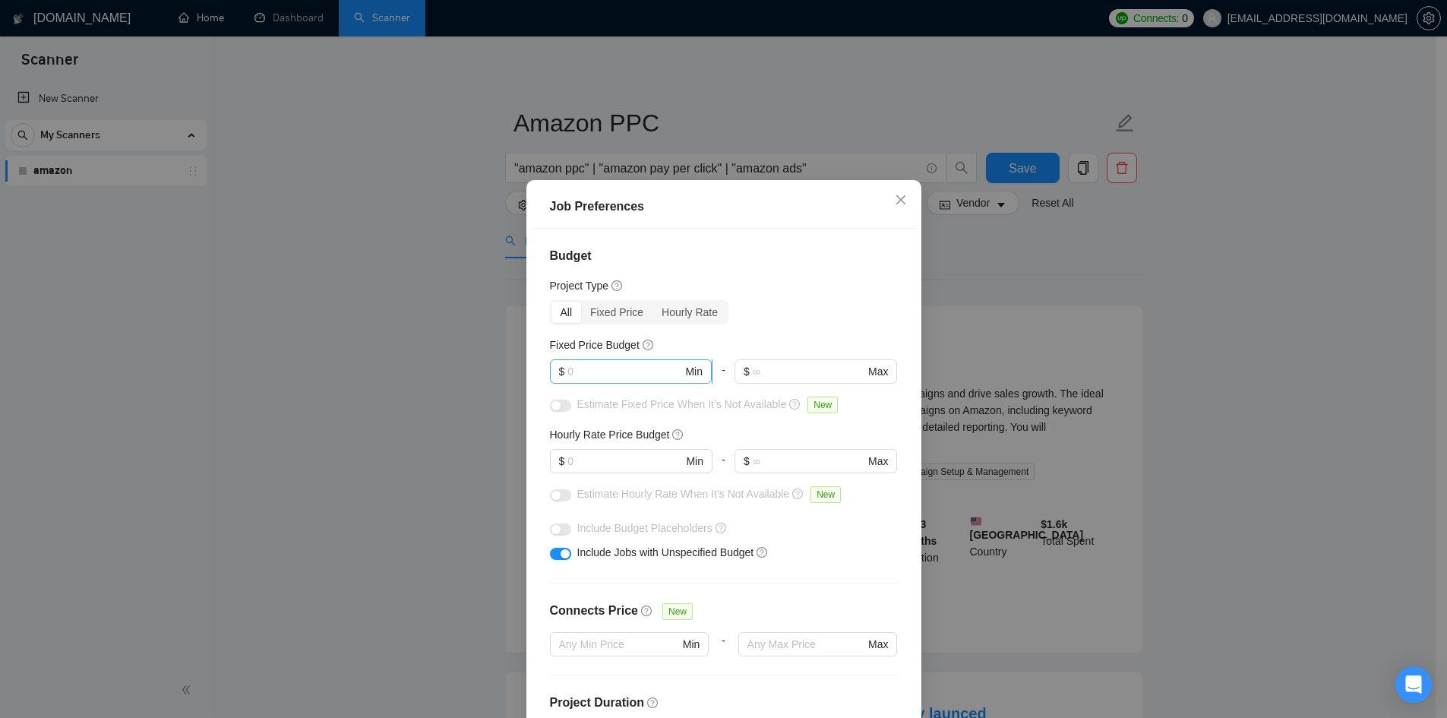
click at [623, 375] on input "text" at bounding box center [625, 371] width 115 height 17
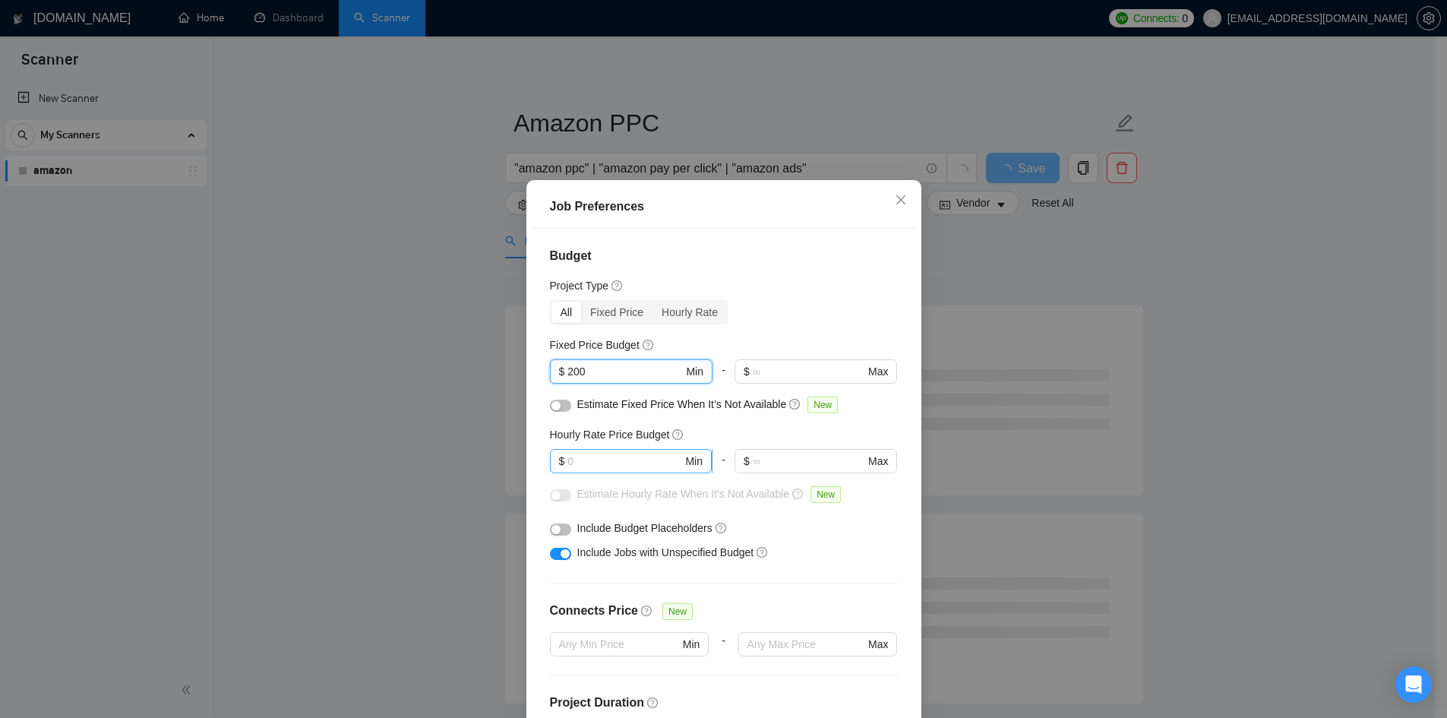
type input "200"
click at [614, 459] on input "text" at bounding box center [625, 461] width 115 height 17
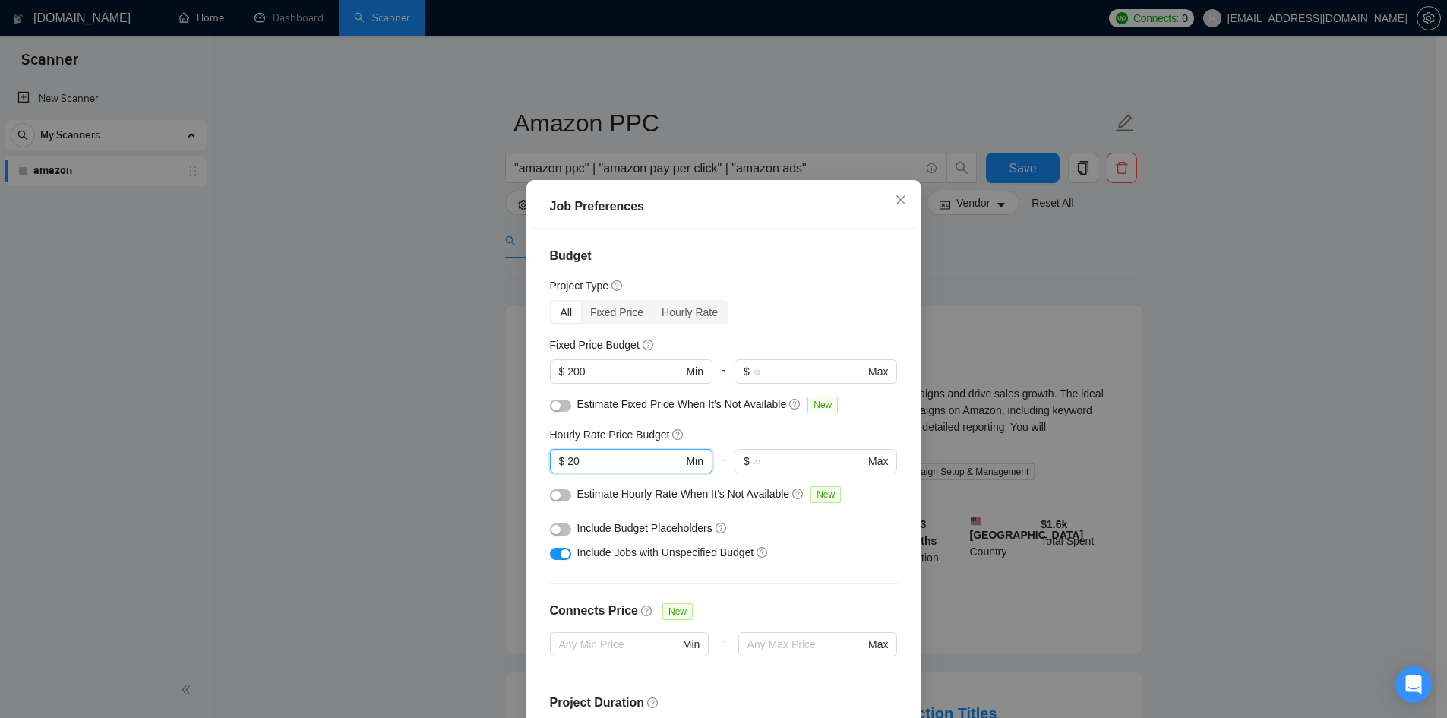
type input "20"
click at [1134, 457] on div "Job Preferences Budget Project Type All Fixed Price Hourly Rate Fixed Price Bud…" at bounding box center [723, 359] width 1447 height 718
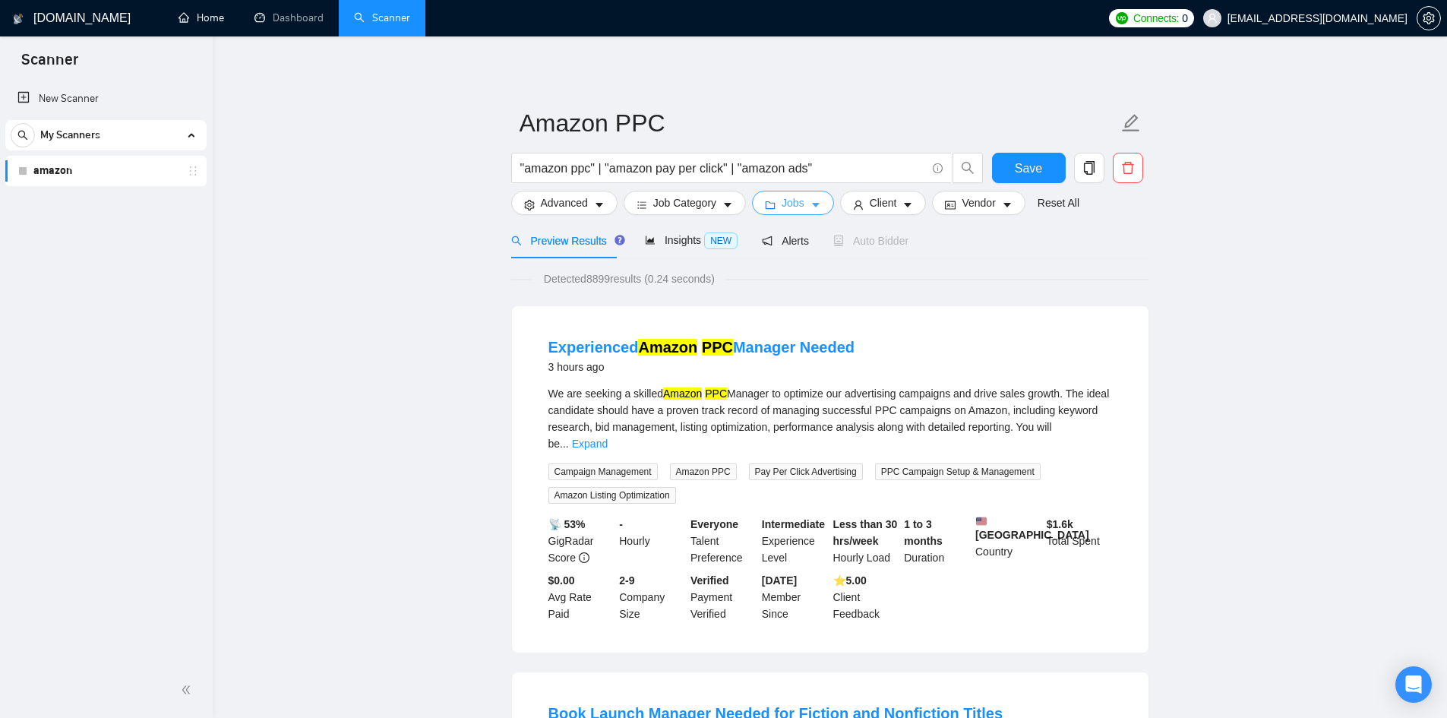
click at [816, 208] on icon "caret-down" at bounding box center [816, 205] width 11 height 11
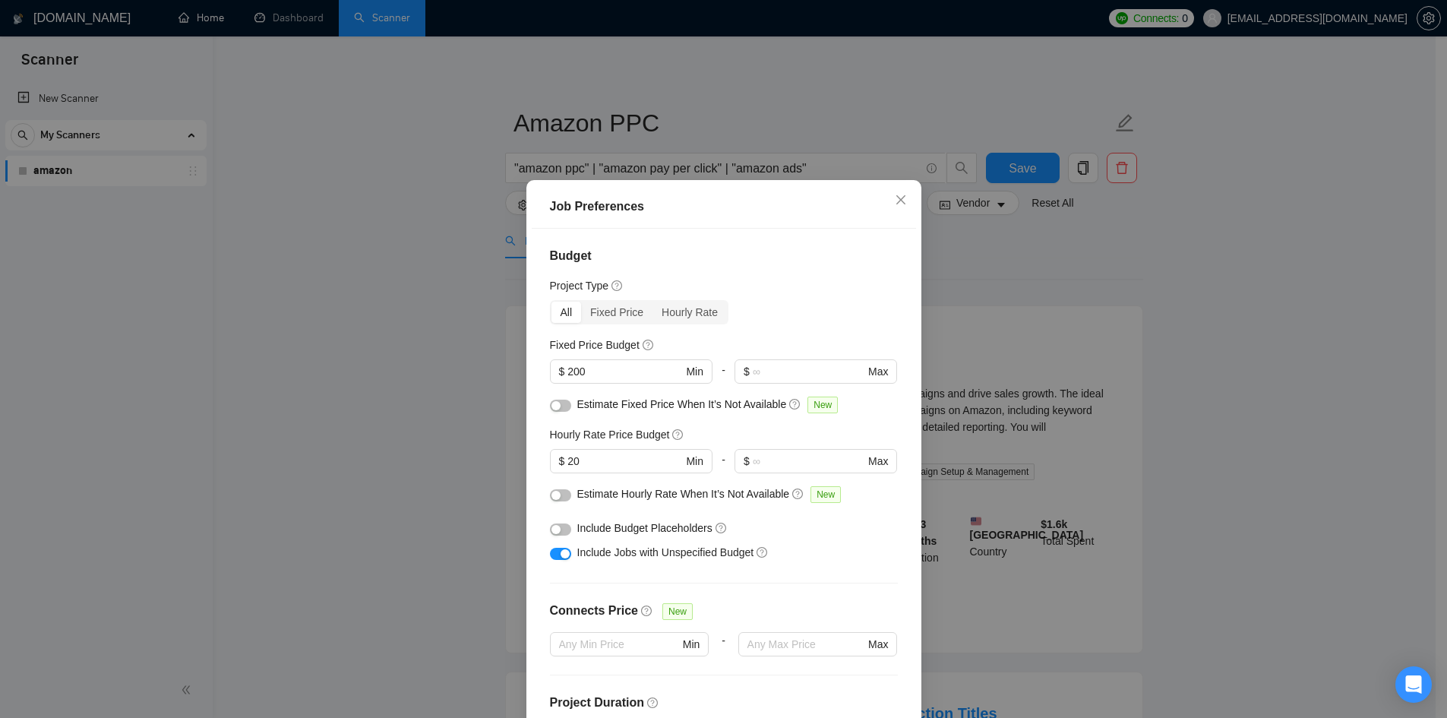
click at [556, 489] on button "button" at bounding box center [560, 495] width 21 height 12
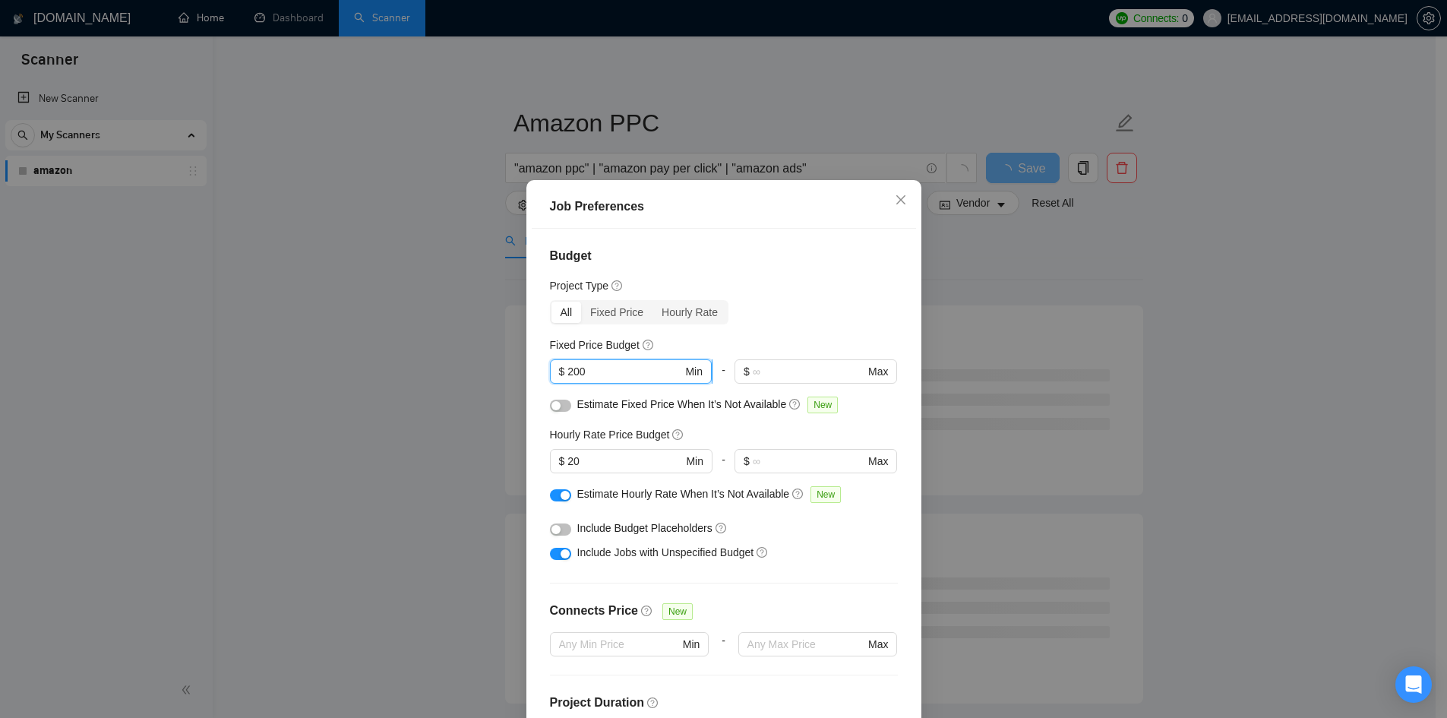
click at [568, 371] on input "200" at bounding box center [625, 371] width 115 height 17
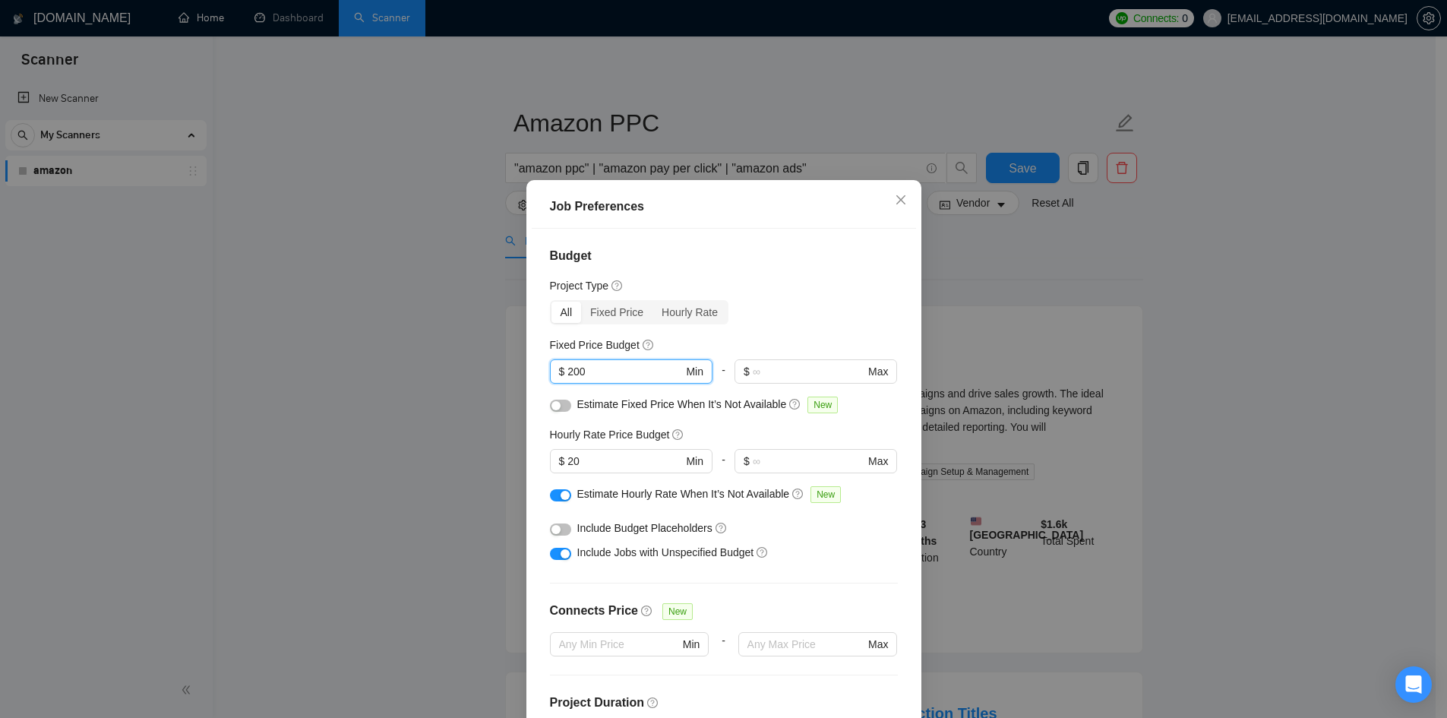
click at [561, 496] on div "button" at bounding box center [565, 495] width 9 height 9
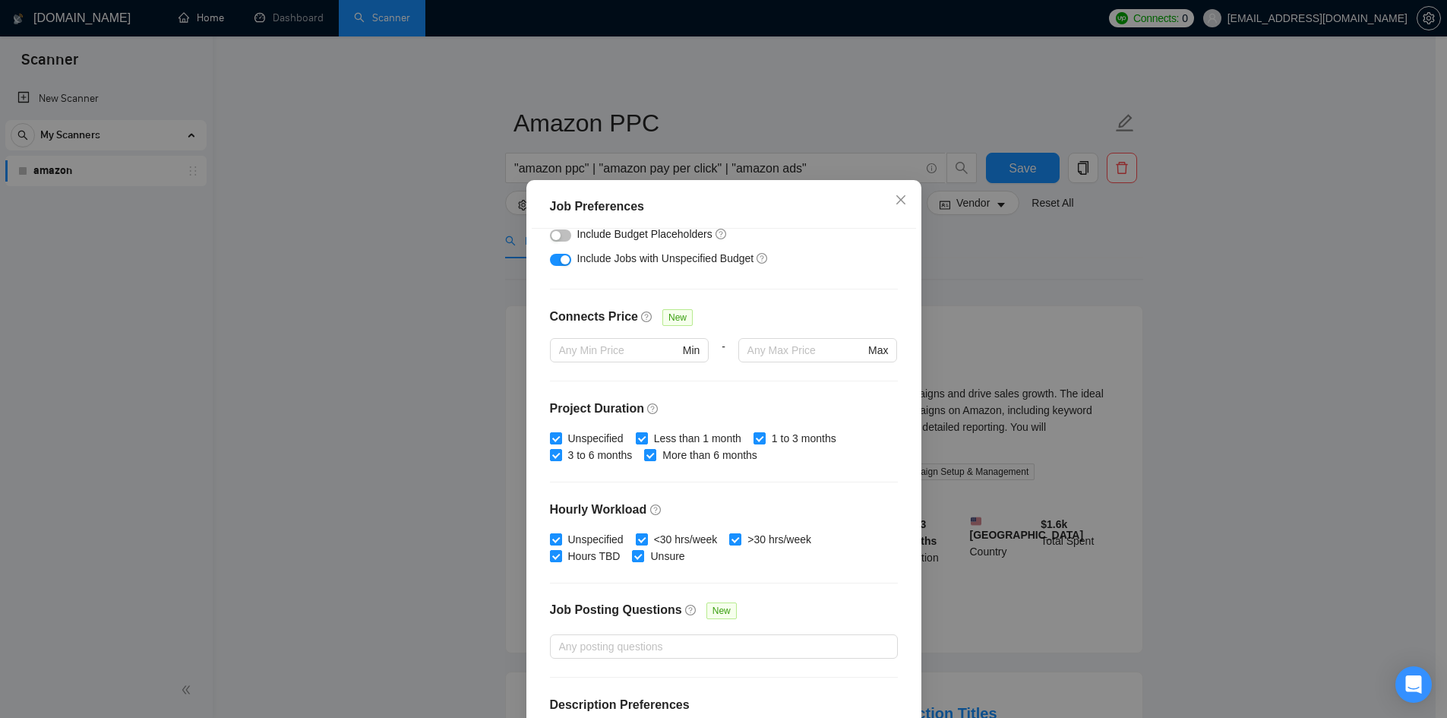
scroll to position [353, 0]
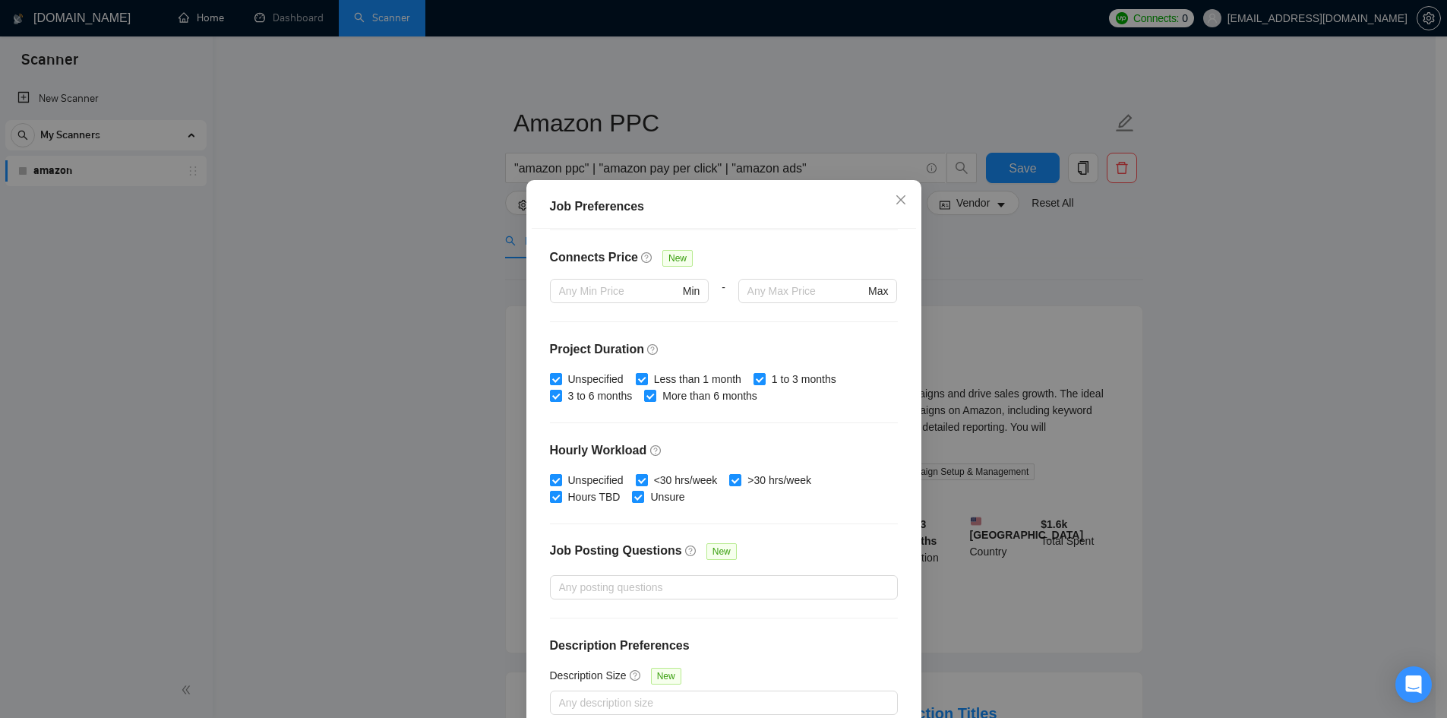
click at [1160, 458] on div "Job Preferences Budget Project Type All Fixed Price Hourly Rate Fixed Price Bud…" at bounding box center [723, 359] width 1447 height 718
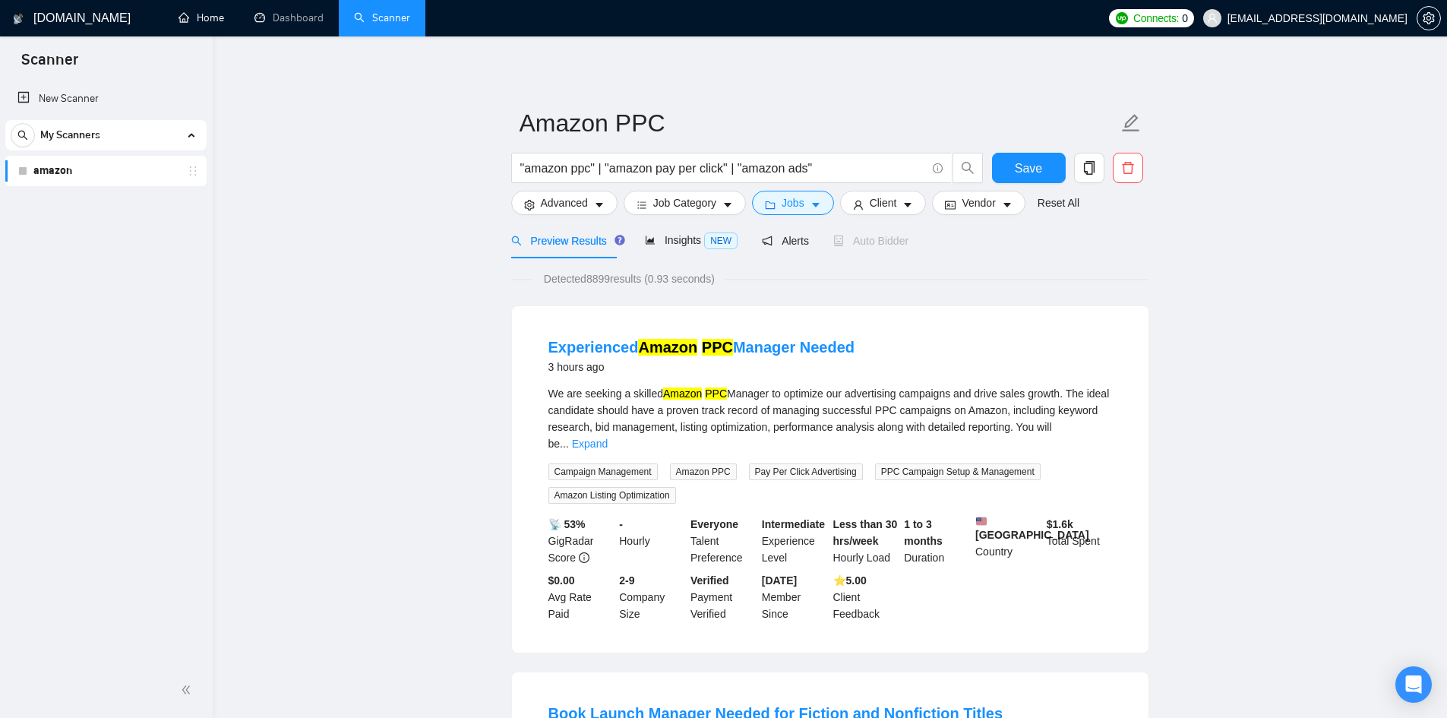
click at [883, 216] on form "Amazon PPC "amazon ppc" | "amazon pay per click" | "amazon ads" Save Advanced J…" at bounding box center [830, 161] width 638 height 124
click at [897, 204] on button "Client" at bounding box center [883, 203] width 87 height 24
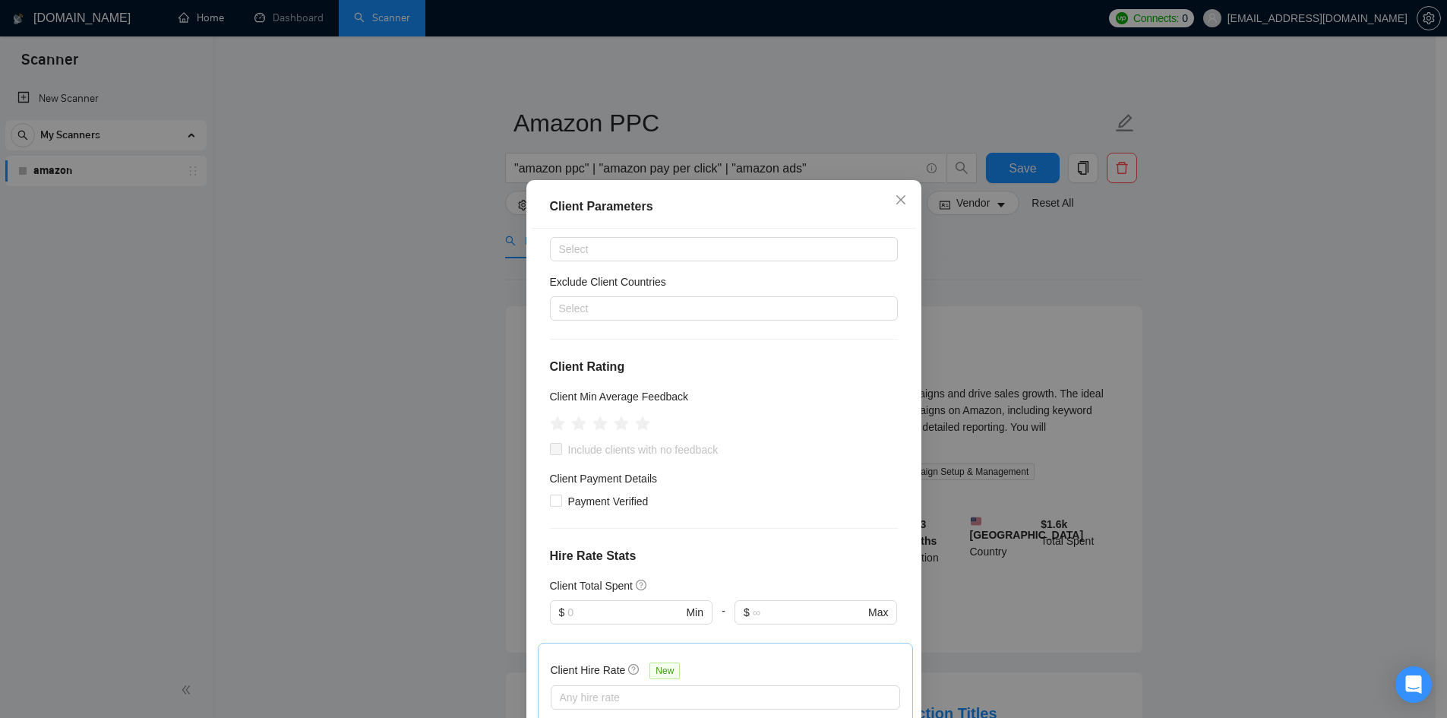
scroll to position [152, 0]
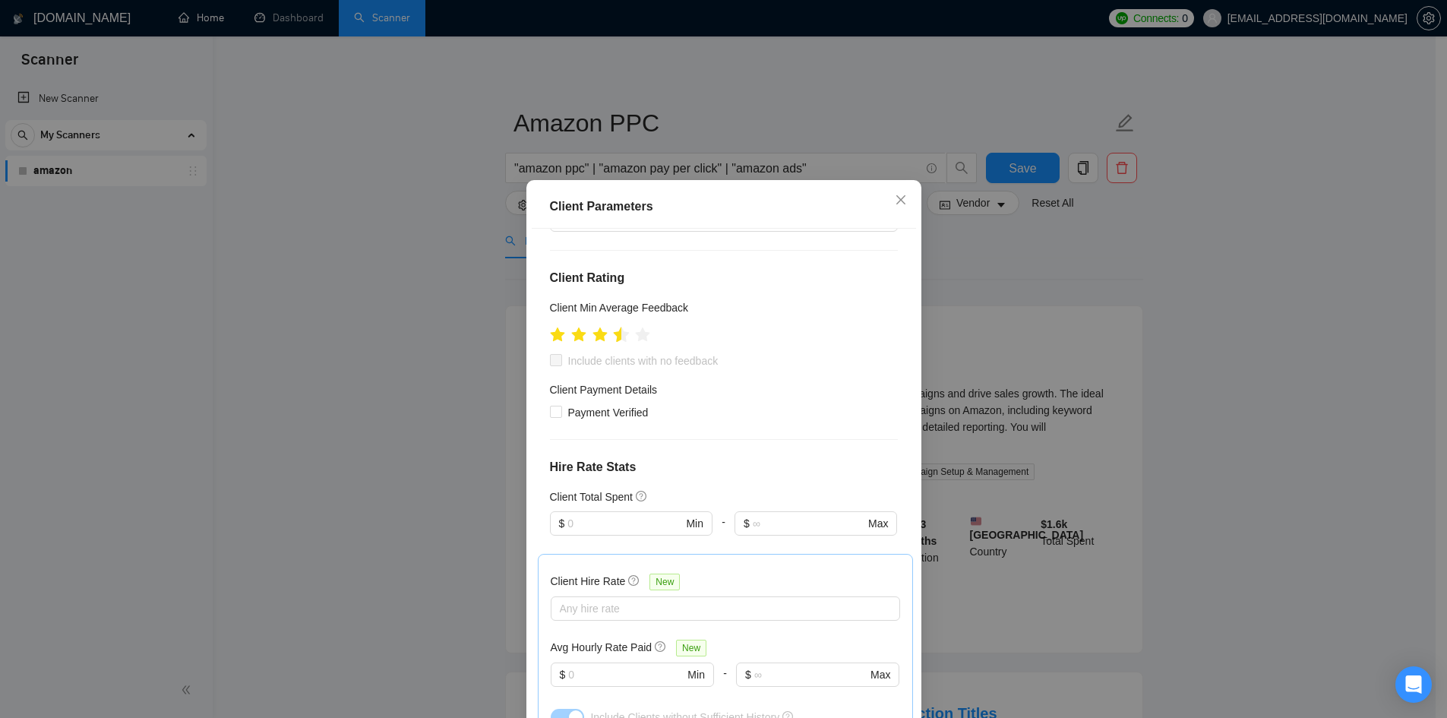
click at [613, 340] on icon "star" at bounding box center [621, 334] width 16 height 15
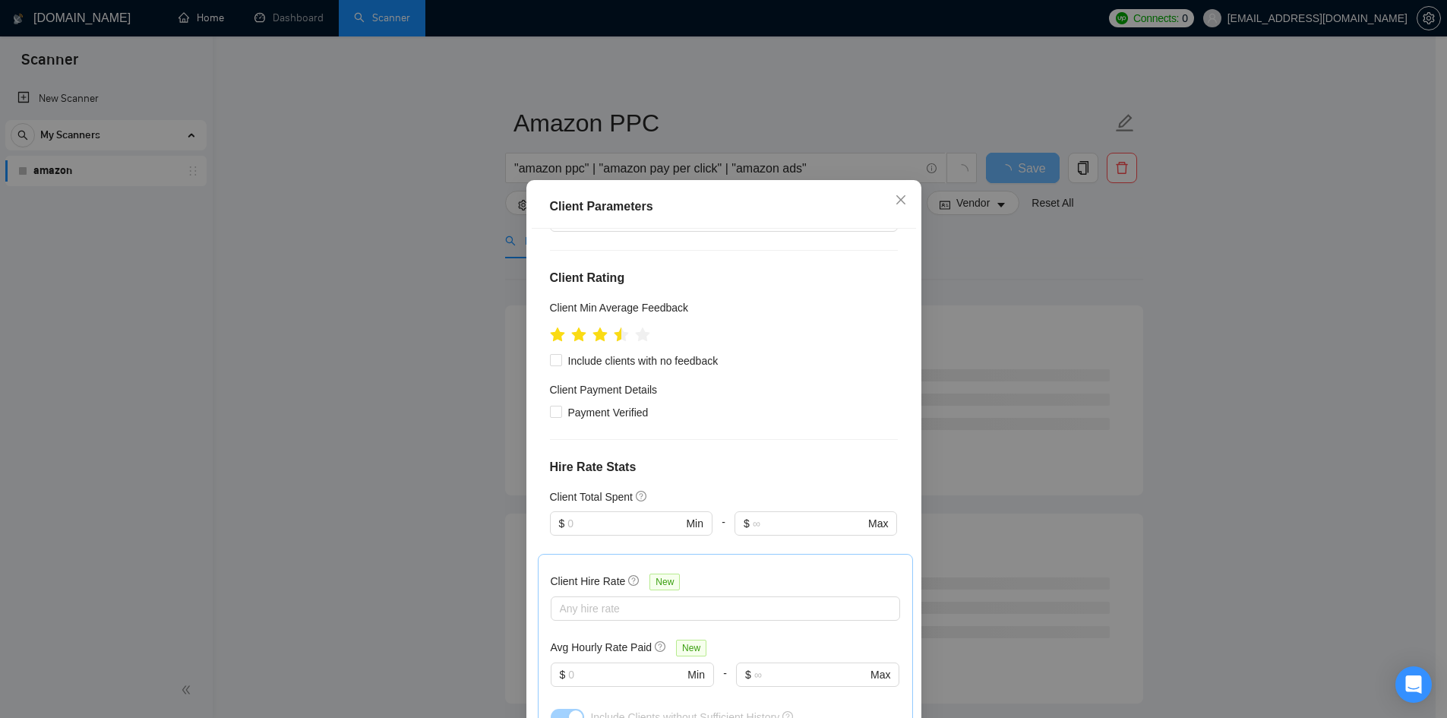
click at [1189, 394] on div "Client Parameters Client Location Include Client Countries Select Exclude Clien…" at bounding box center [723, 359] width 1447 height 718
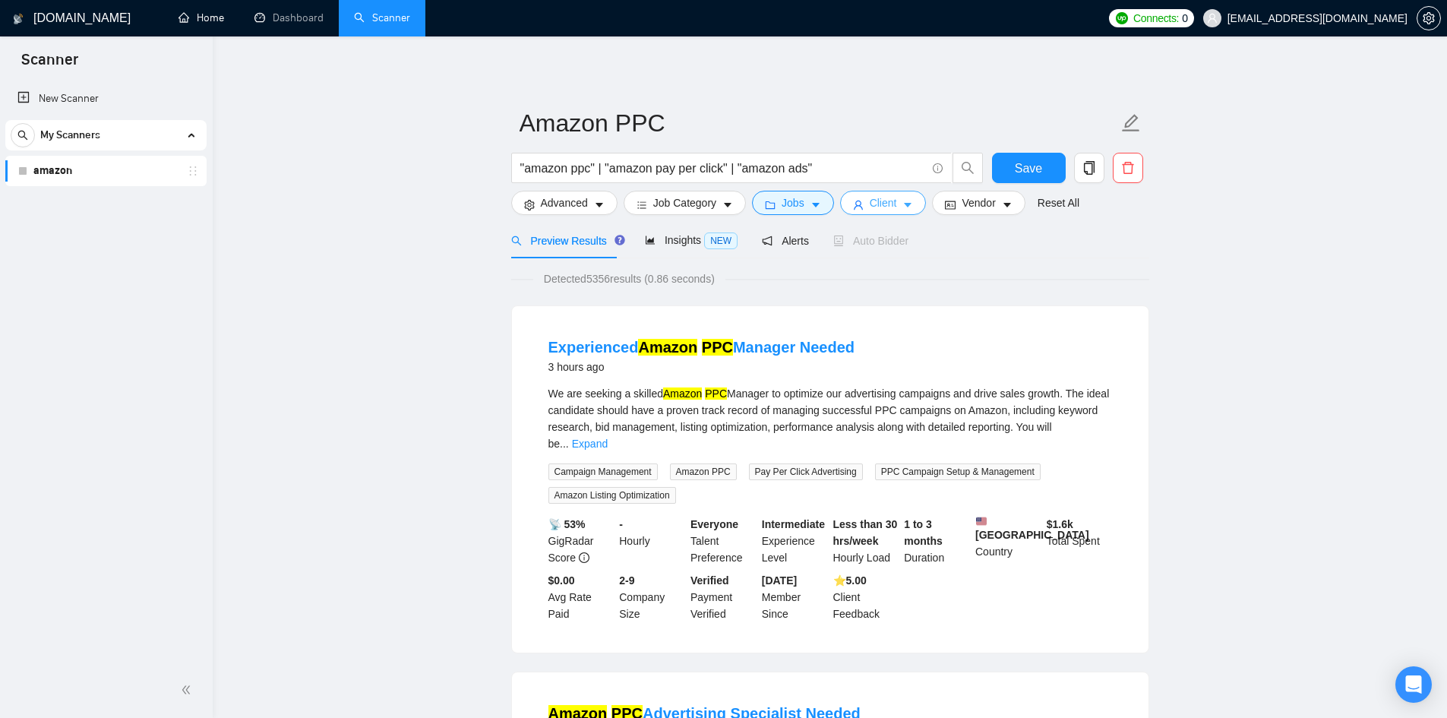
click at [903, 208] on icon "caret-down" at bounding box center [908, 205] width 11 height 11
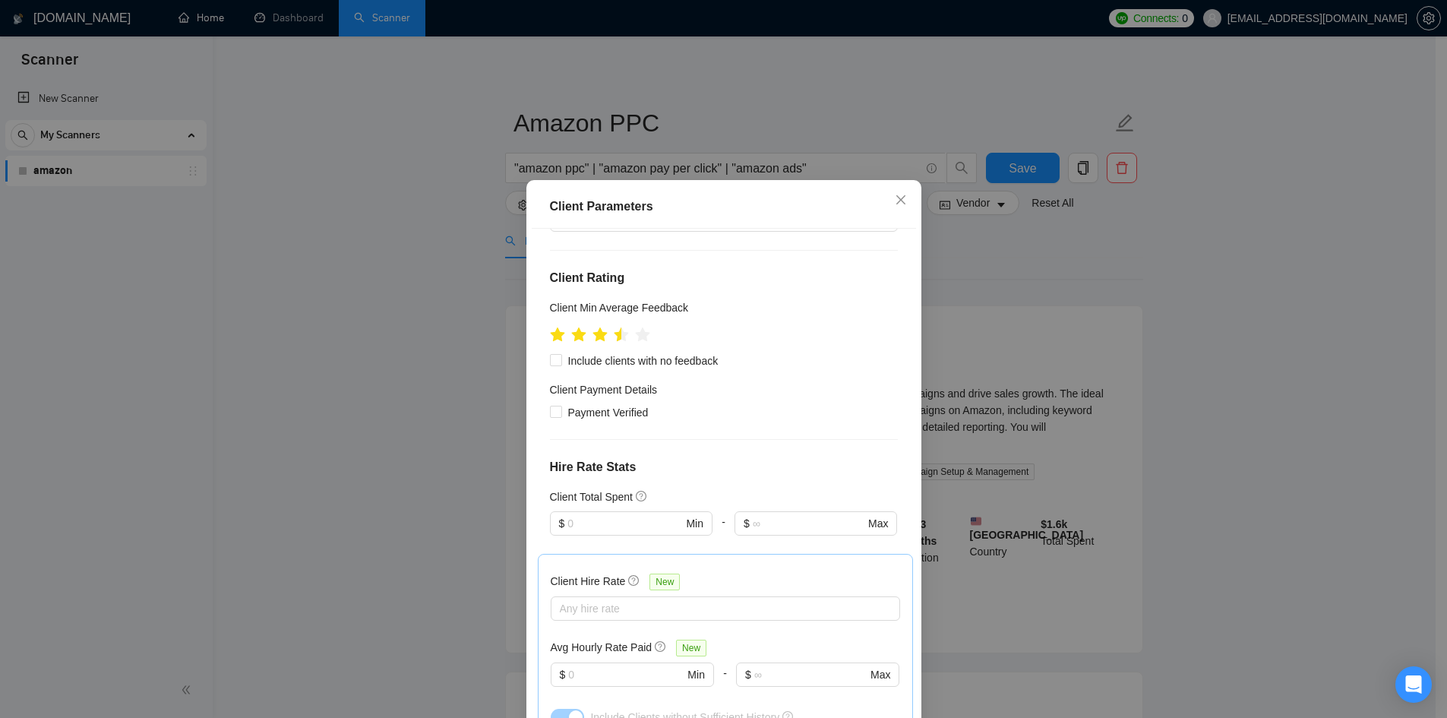
click at [1004, 296] on div "Client Parameters Client Location Include Client Countries Select Exclude Clien…" at bounding box center [723, 359] width 1447 height 718
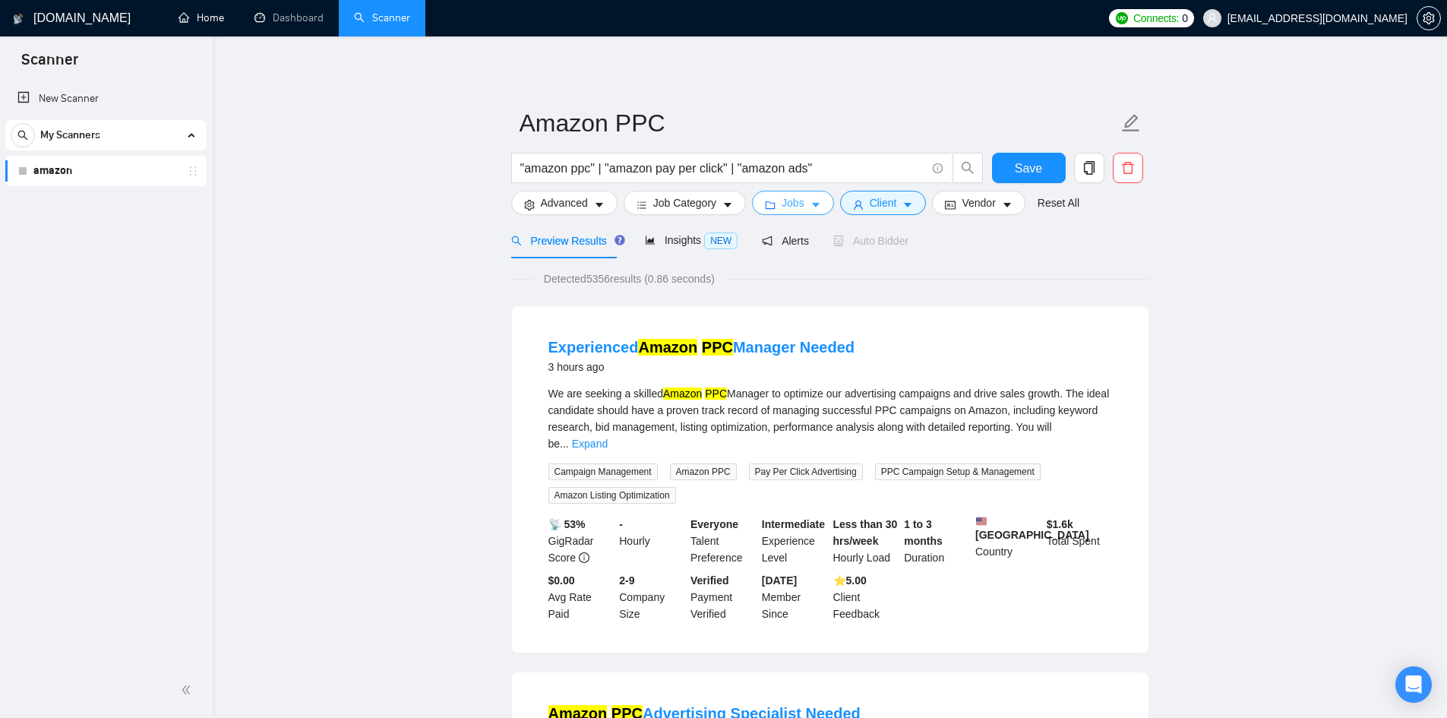
click at [811, 208] on icon "caret-down" at bounding box center [816, 205] width 11 height 11
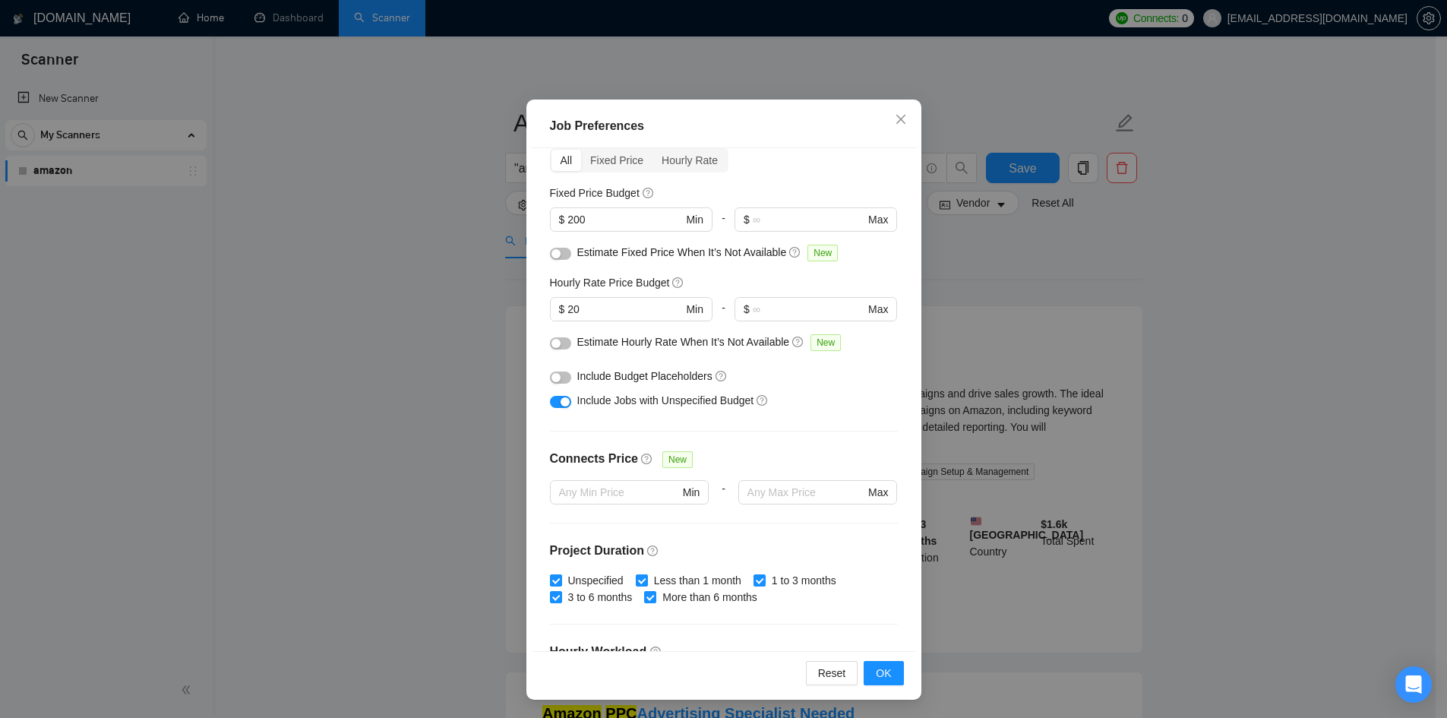
scroll to position [0, 0]
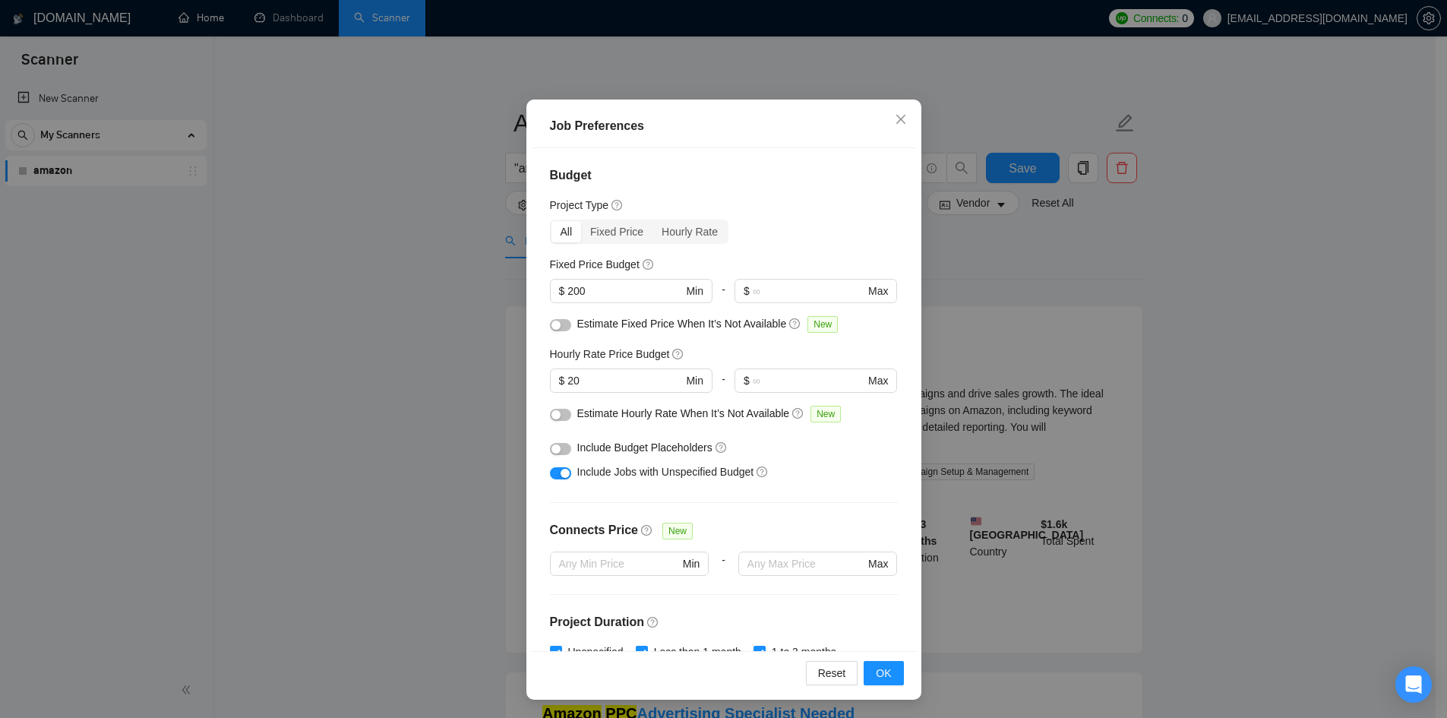
drag, startPoint x: 1193, startPoint y: 366, endPoint x: 1166, endPoint y: 357, distance: 28.1
click at [1194, 366] on div "Job Preferences Budget Project Type All Fixed Price Hourly Rate Fixed Price Bud…" at bounding box center [723, 359] width 1447 height 718
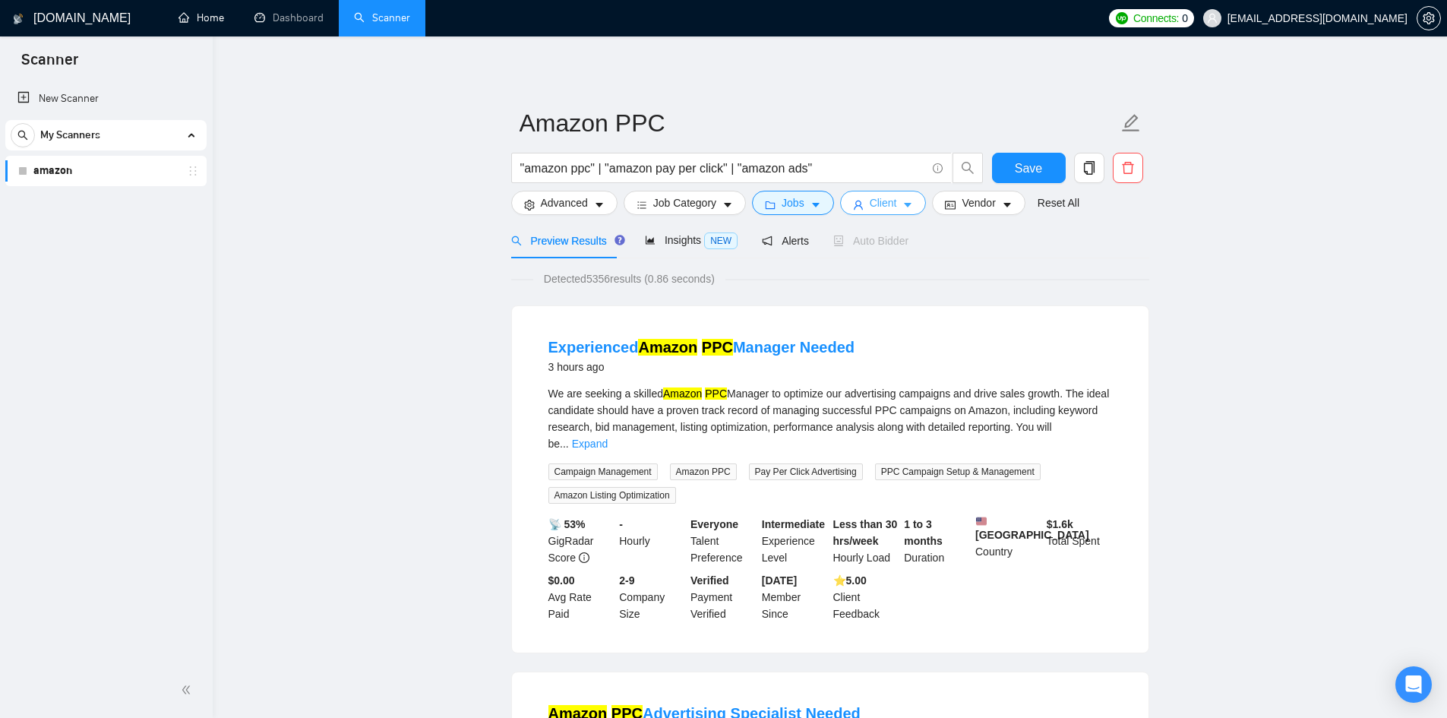
click at [906, 207] on icon "caret-down" at bounding box center [908, 205] width 11 height 11
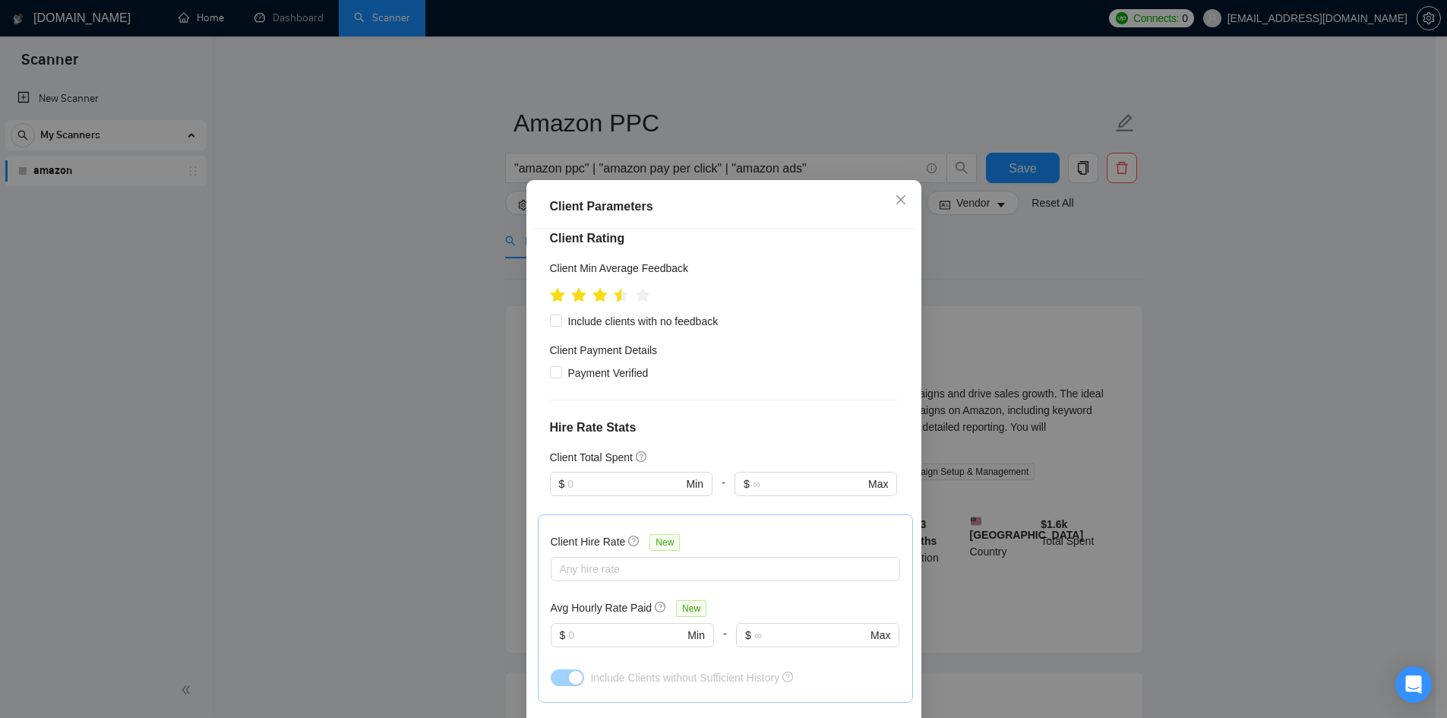
scroll to position [304, 0]
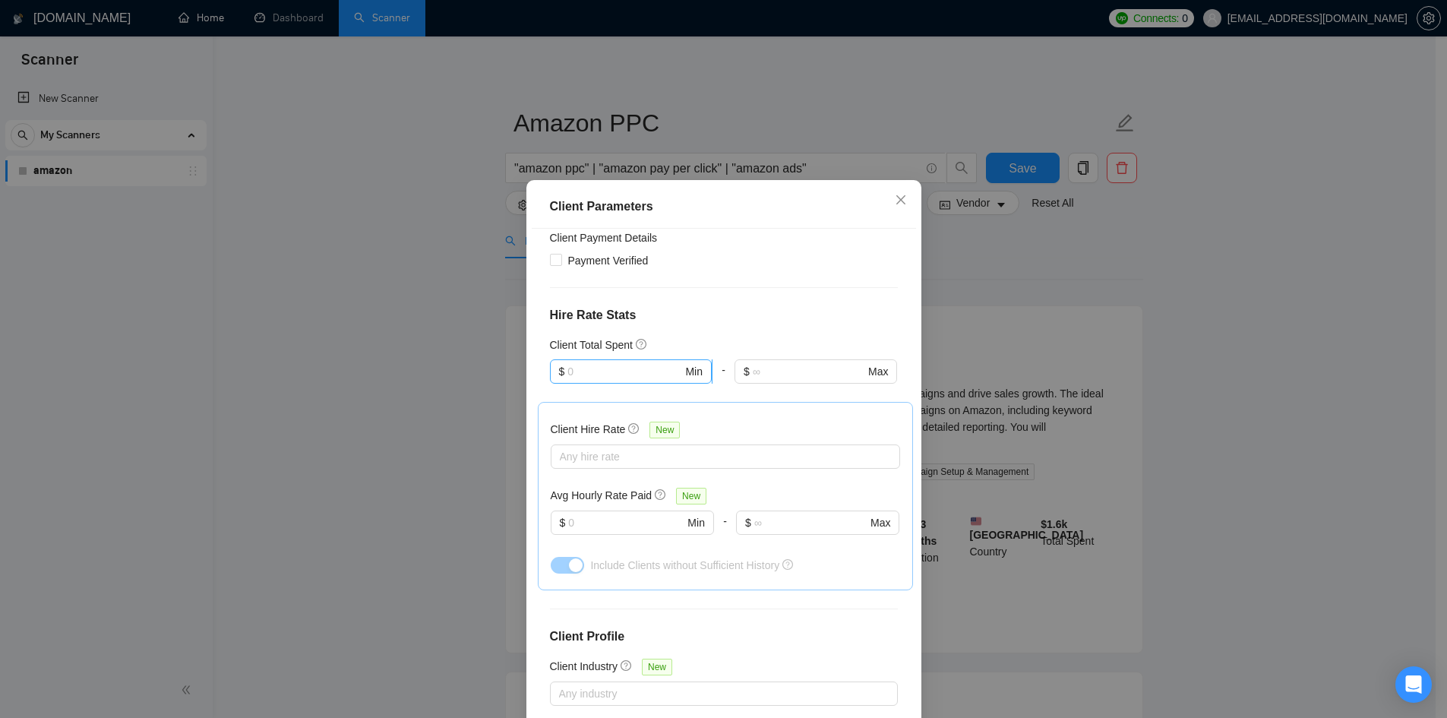
click at [637, 375] on input "text" at bounding box center [625, 371] width 115 height 17
click at [595, 442] on div "$1,000" at bounding box center [623, 449] width 141 height 17
type input "1000"
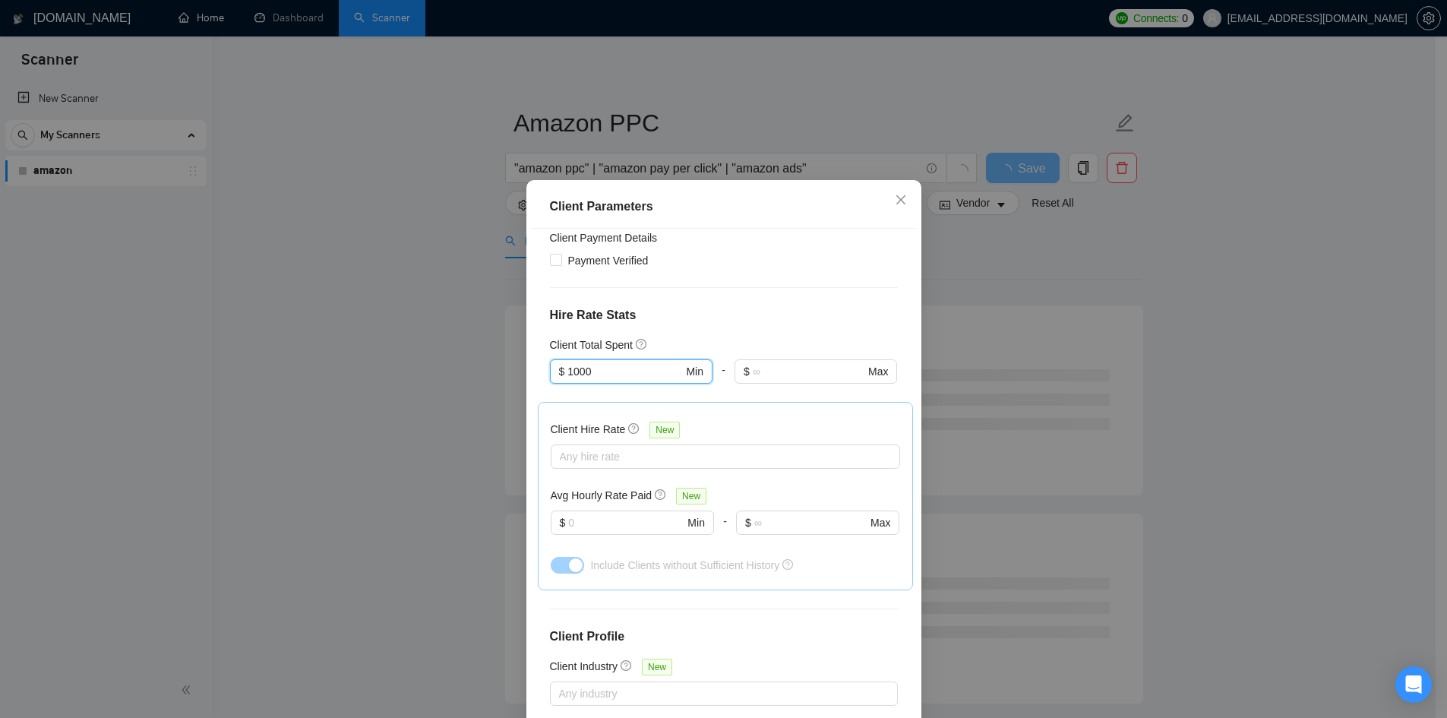
click at [1192, 322] on div "Client Parameters Client Location Include Client Countries Select Exclude Clien…" at bounding box center [723, 359] width 1447 height 718
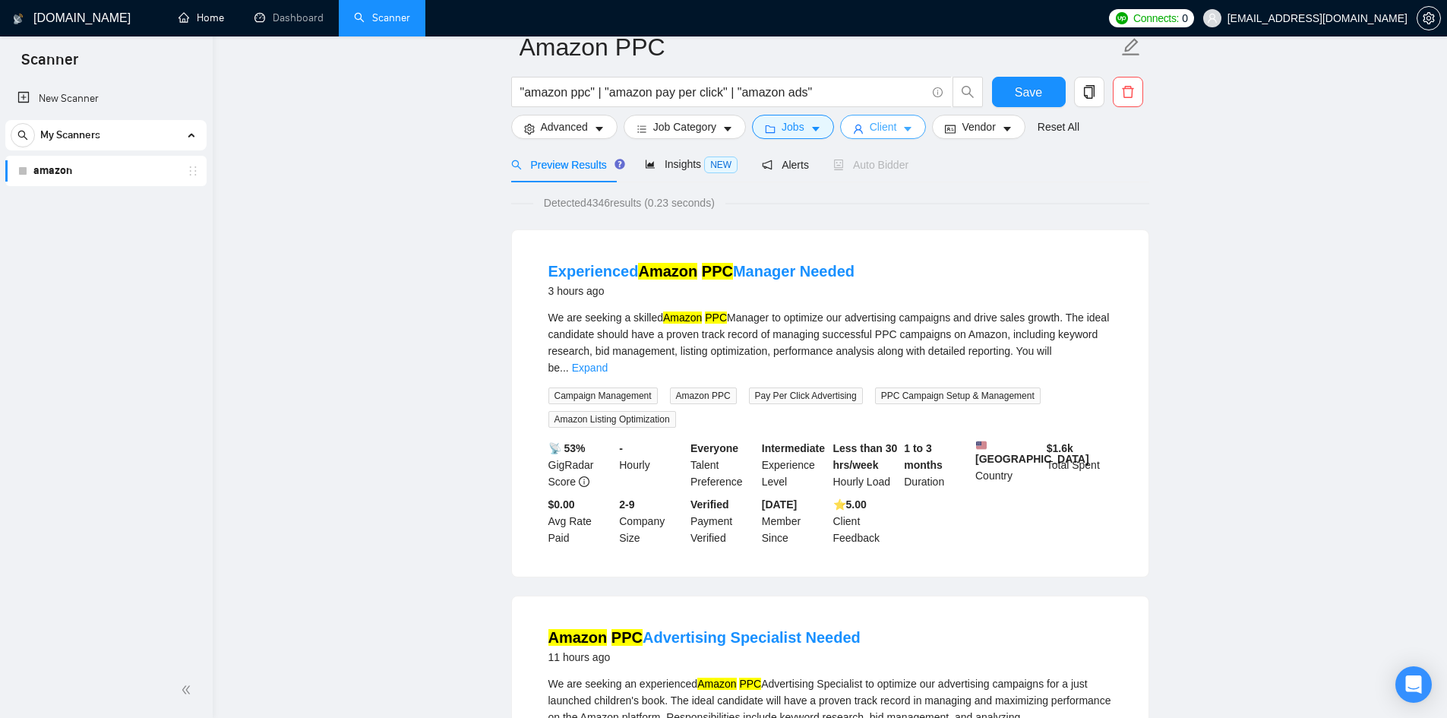
scroll to position [0, 0]
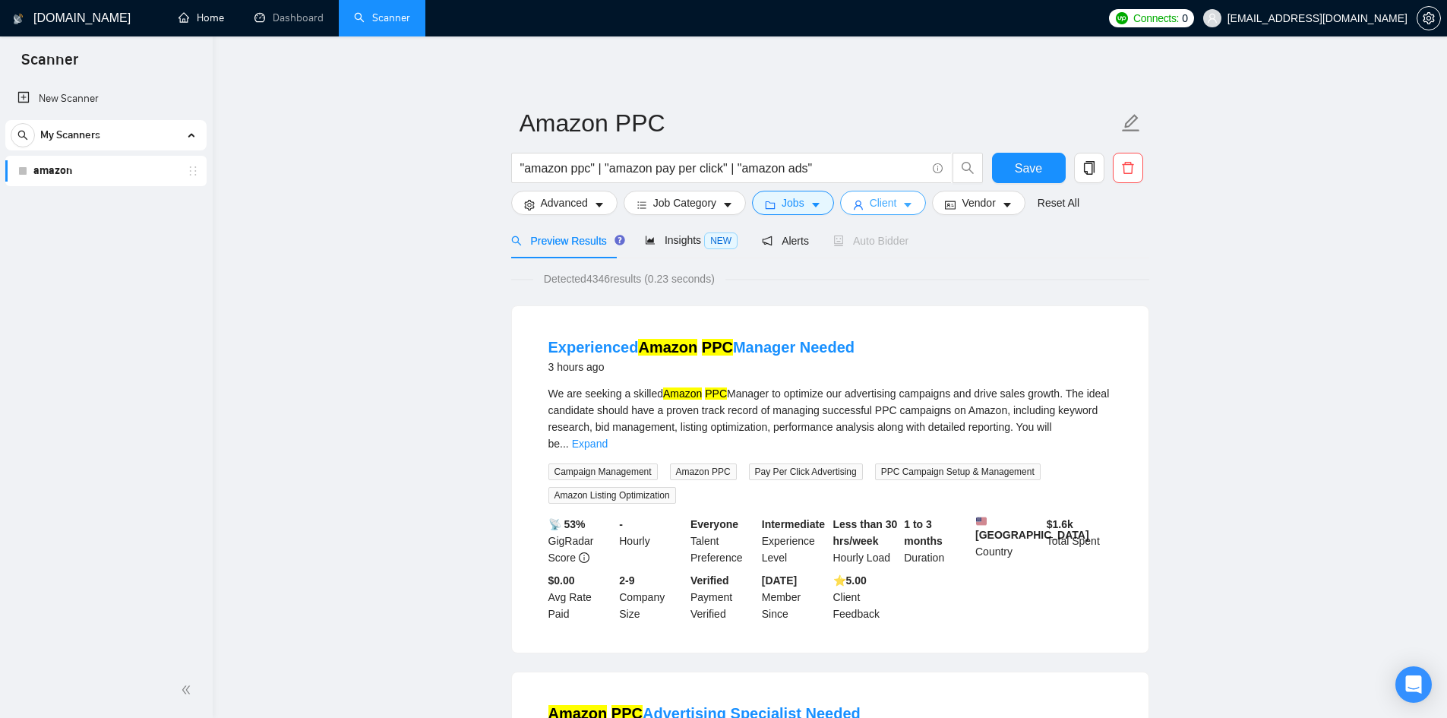
click at [905, 205] on icon "caret-down" at bounding box center [909, 206] width 8 height 5
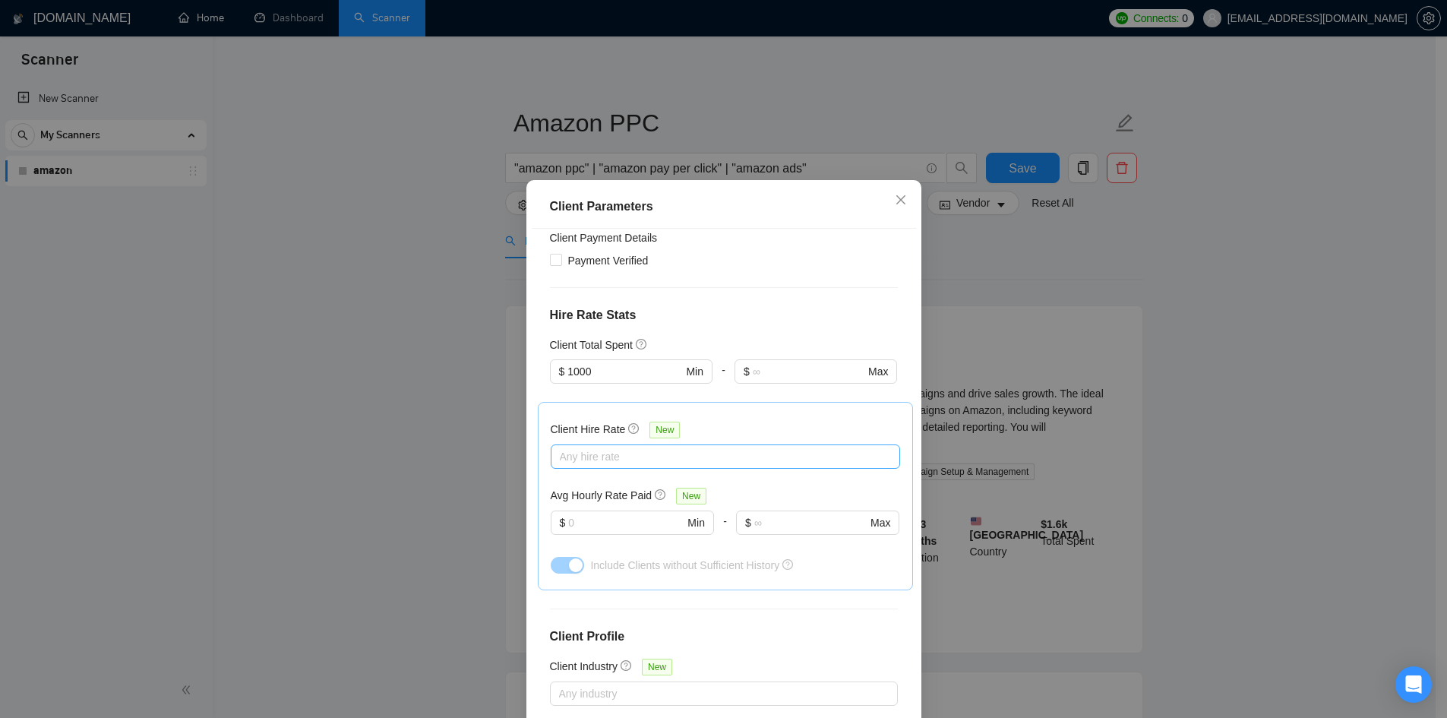
checkbox input "false"
click at [726, 460] on div at bounding box center [718, 457] width 327 height 18
click at [658, 529] on div "High Rates" at bounding box center [719, 534] width 331 height 17
checkbox input "true"
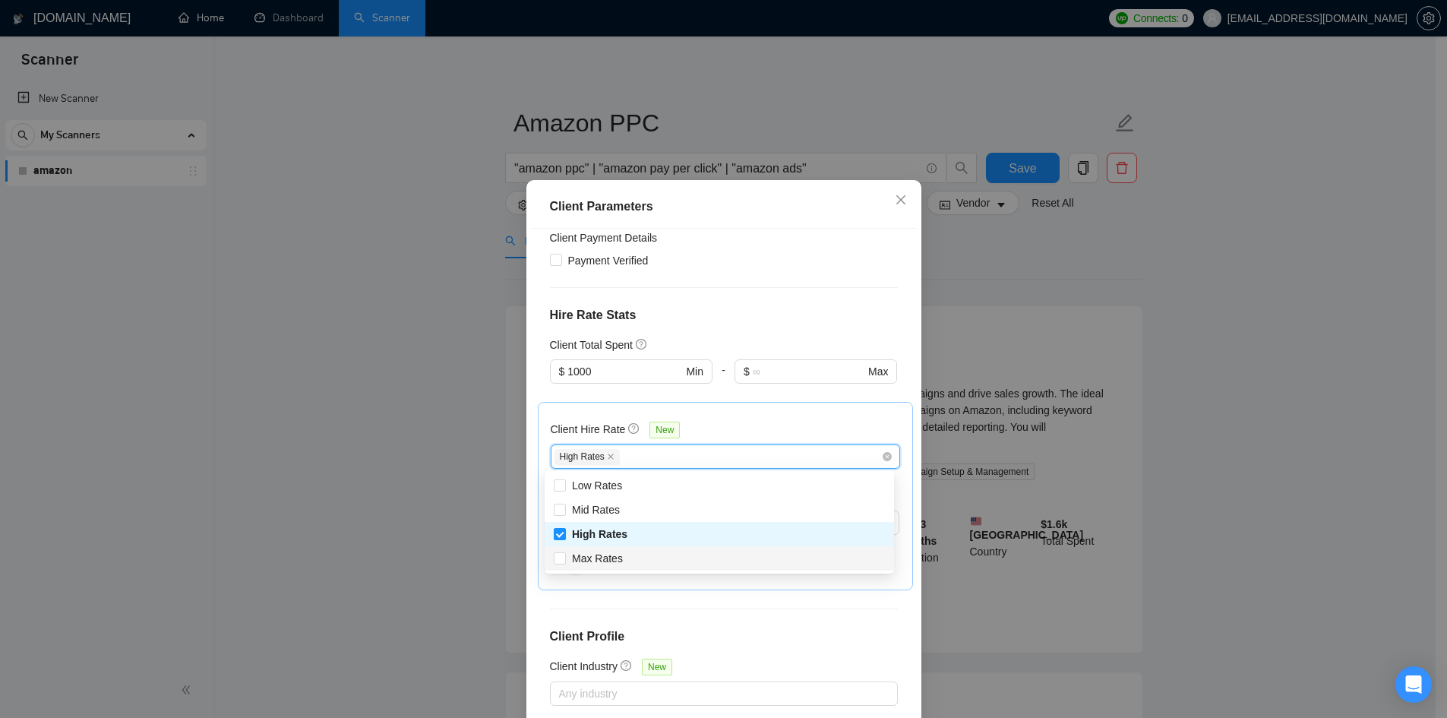
click at [653, 557] on div "Max Rates" at bounding box center [719, 558] width 331 height 17
checkbox input "true"
click at [1169, 437] on div "Client Parameters Client Location Include Client Countries Select Exclude Clien…" at bounding box center [723, 359] width 1447 height 718
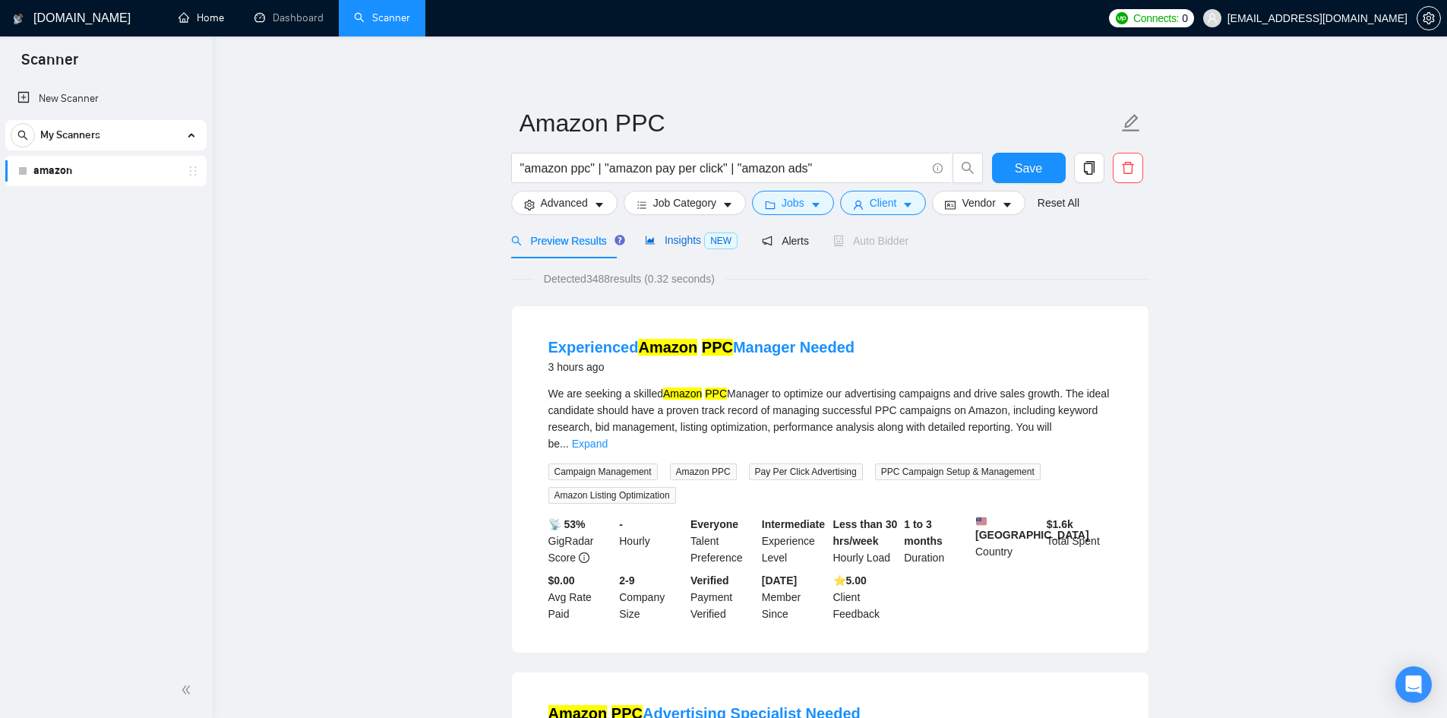
click at [675, 240] on span "Insights NEW" at bounding box center [691, 240] width 93 height 12
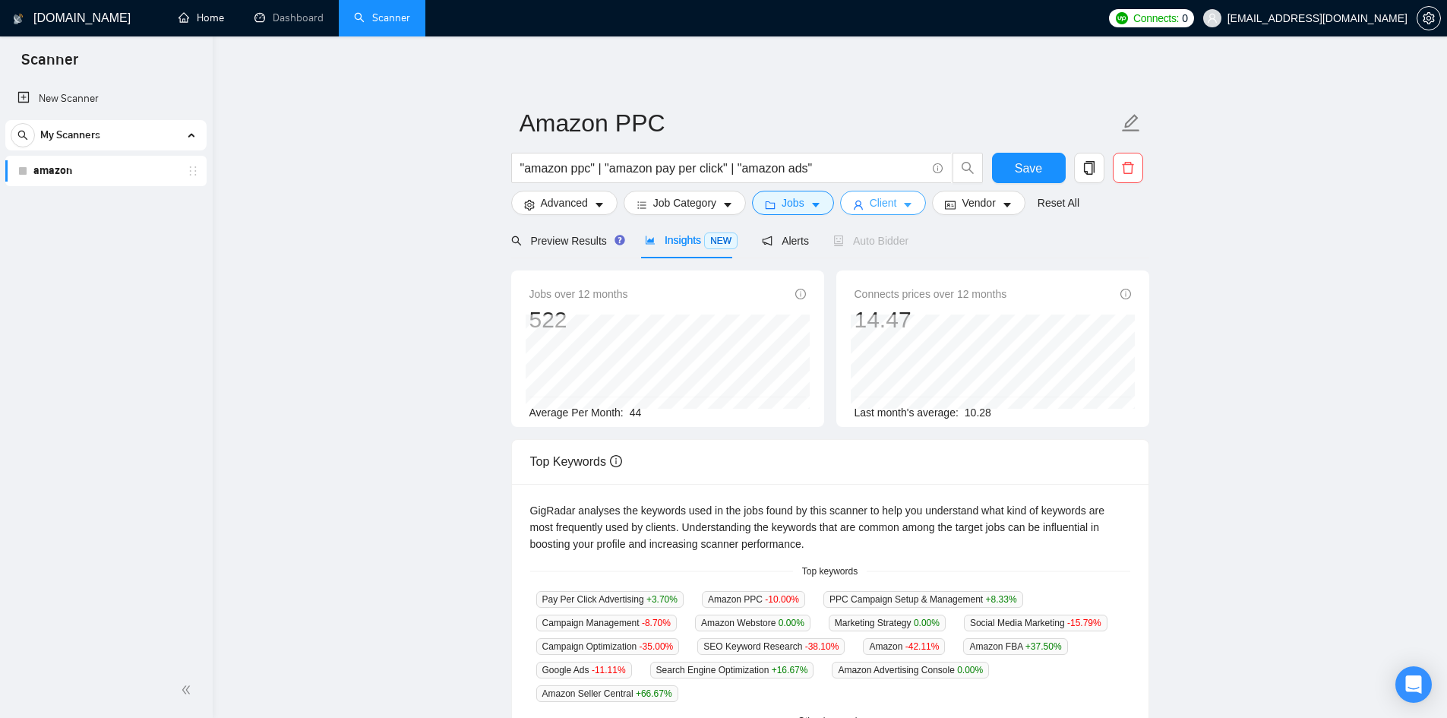
click at [903, 210] on icon "caret-down" at bounding box center [908, 205] width 11 height 11
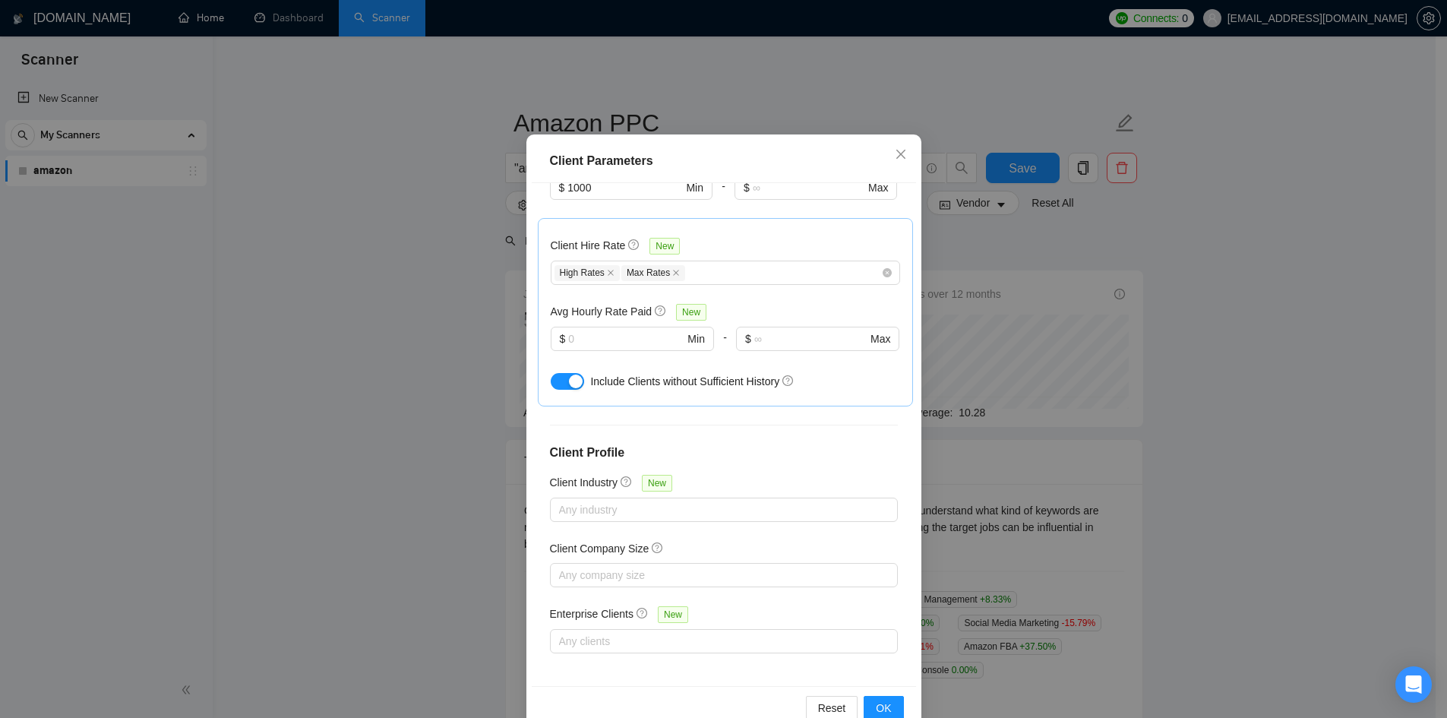
scroll to position [81, 0]
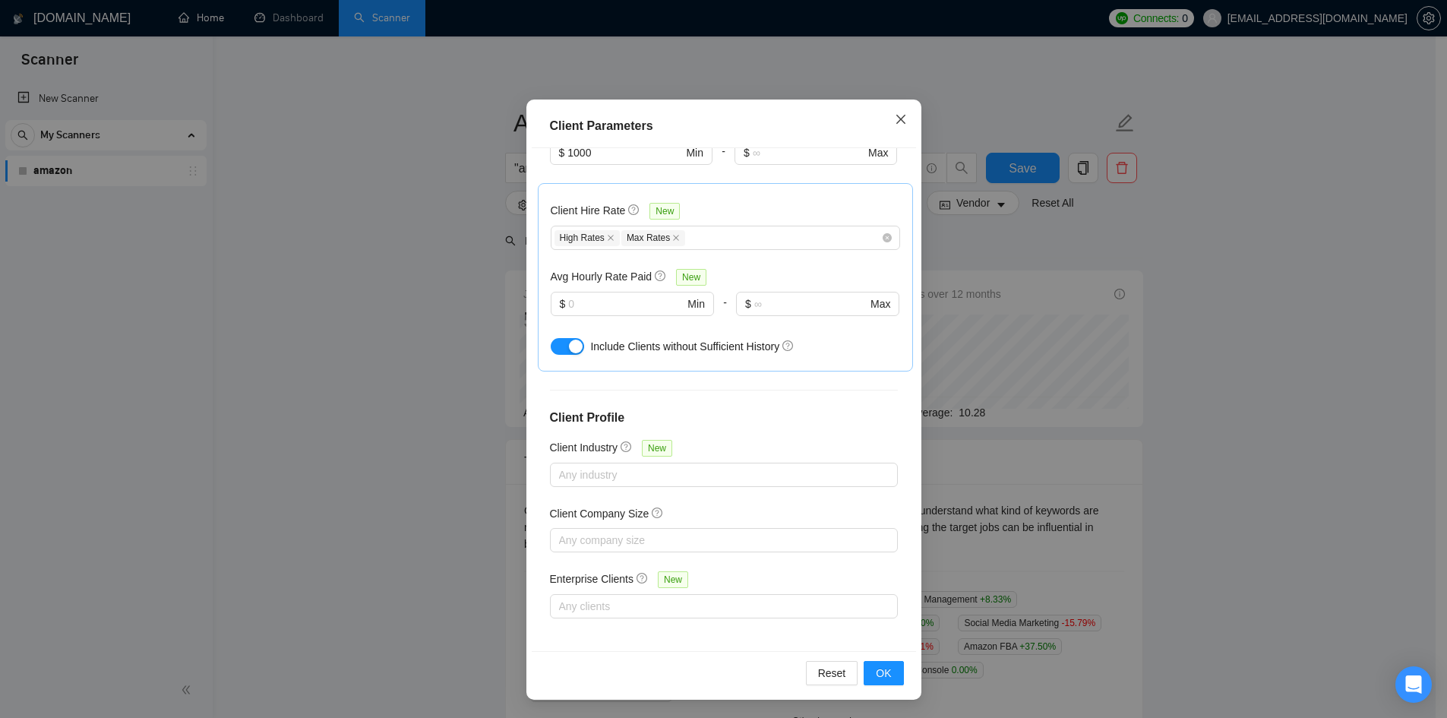
click at [897, 115] on icon "close" at bounding box center [901, 119] width 12 height 12
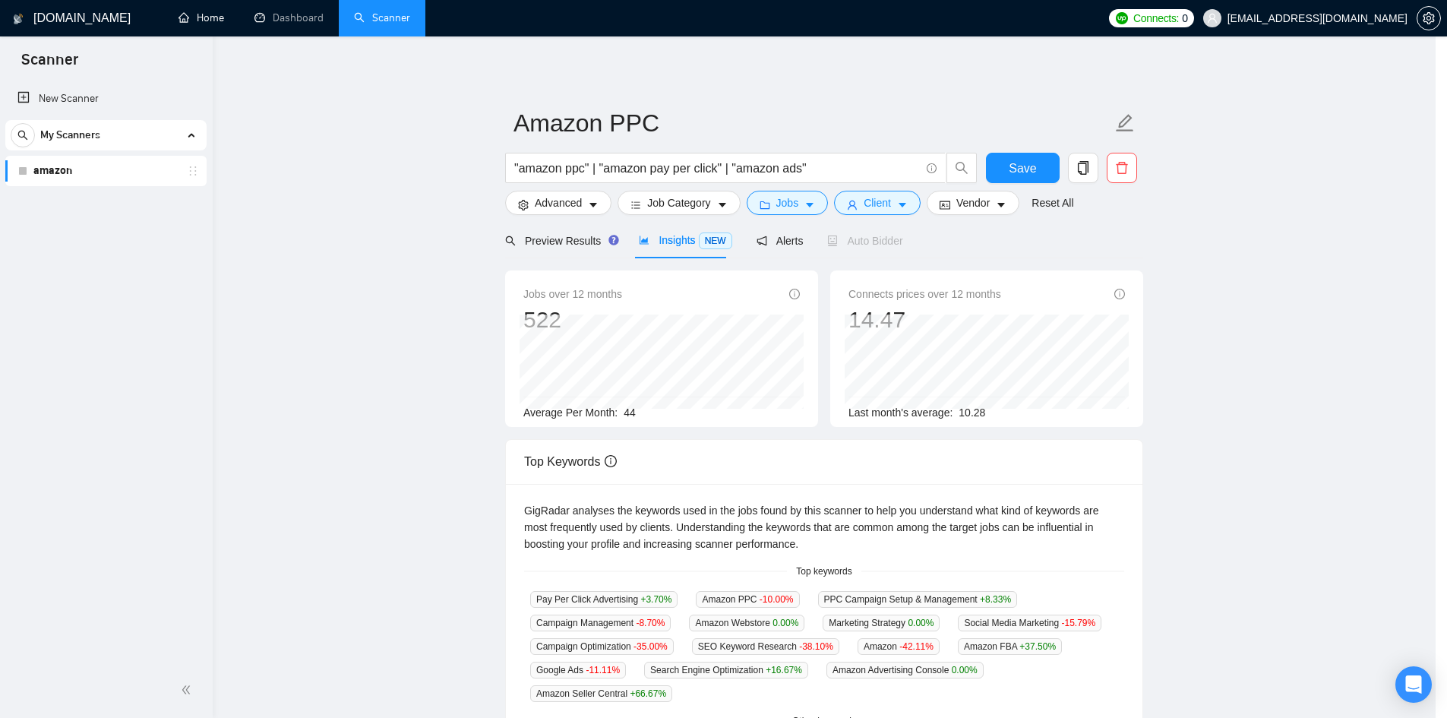
scroll to position [0, 0]
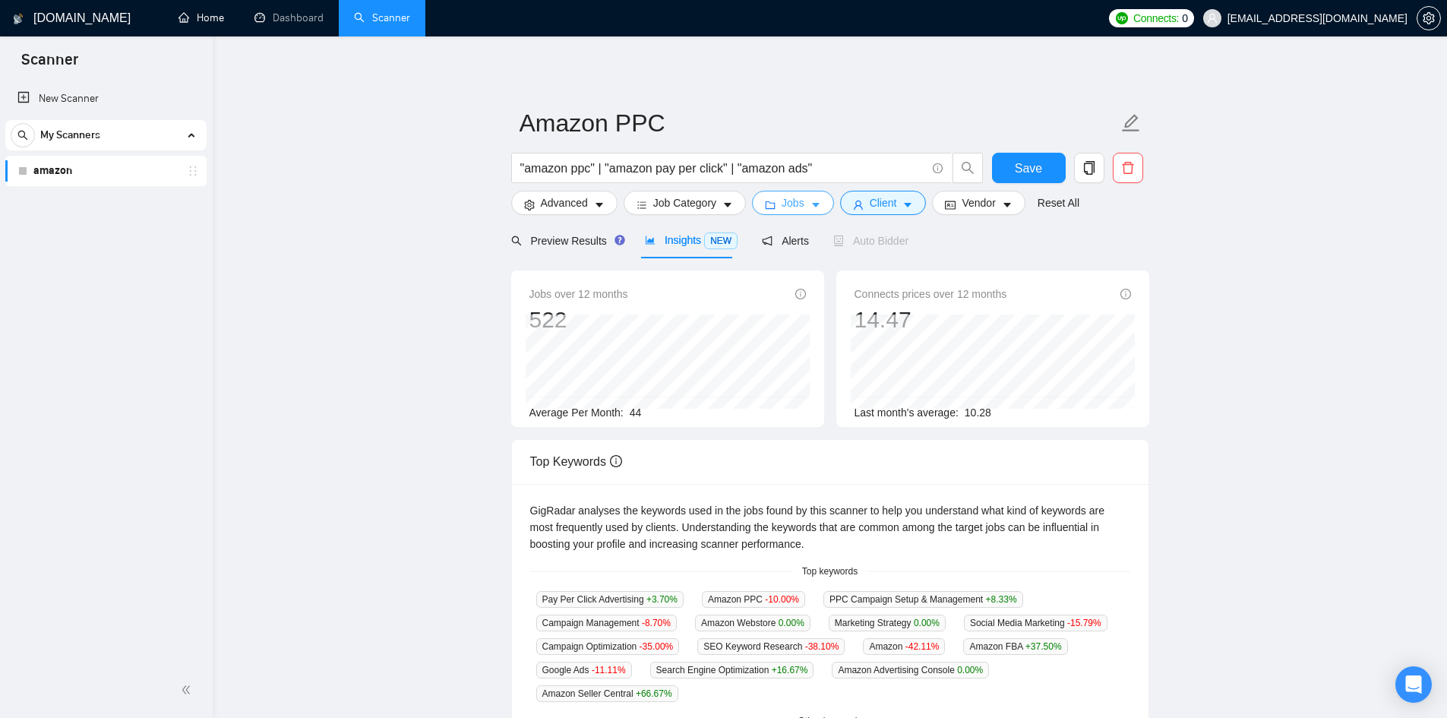
click at [816, 204] on icon "caret-down" at bounding box center [816, 205] width 11 height 11
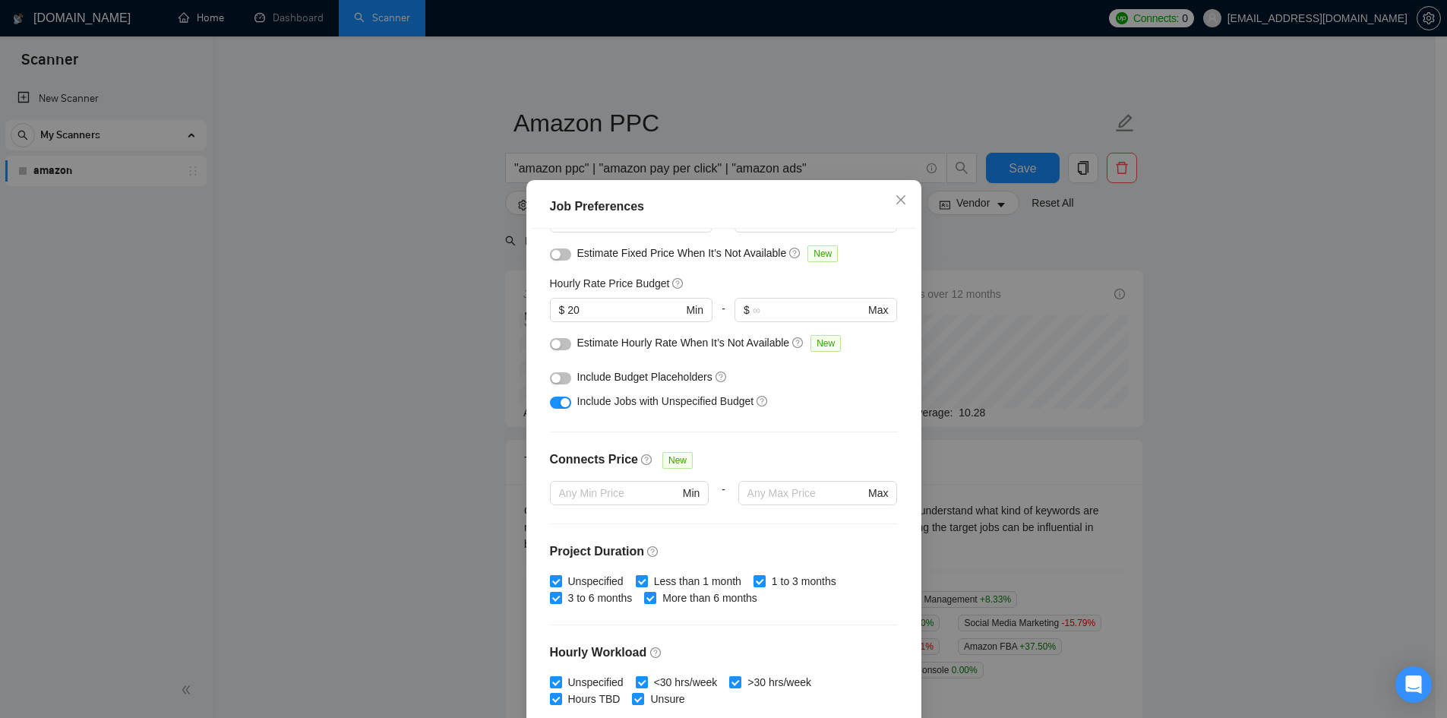
scroll to position [152, 0]
click at [779, 492] on input "text" at bounding box center [806, 492] width 117 height 17
click at [833, 529] on div "Budget Project Type All Fixed Price Hourly Rate Fixed Price Budget $ 200 Min - …" at bounding box center [724, 480] width 384 height 503
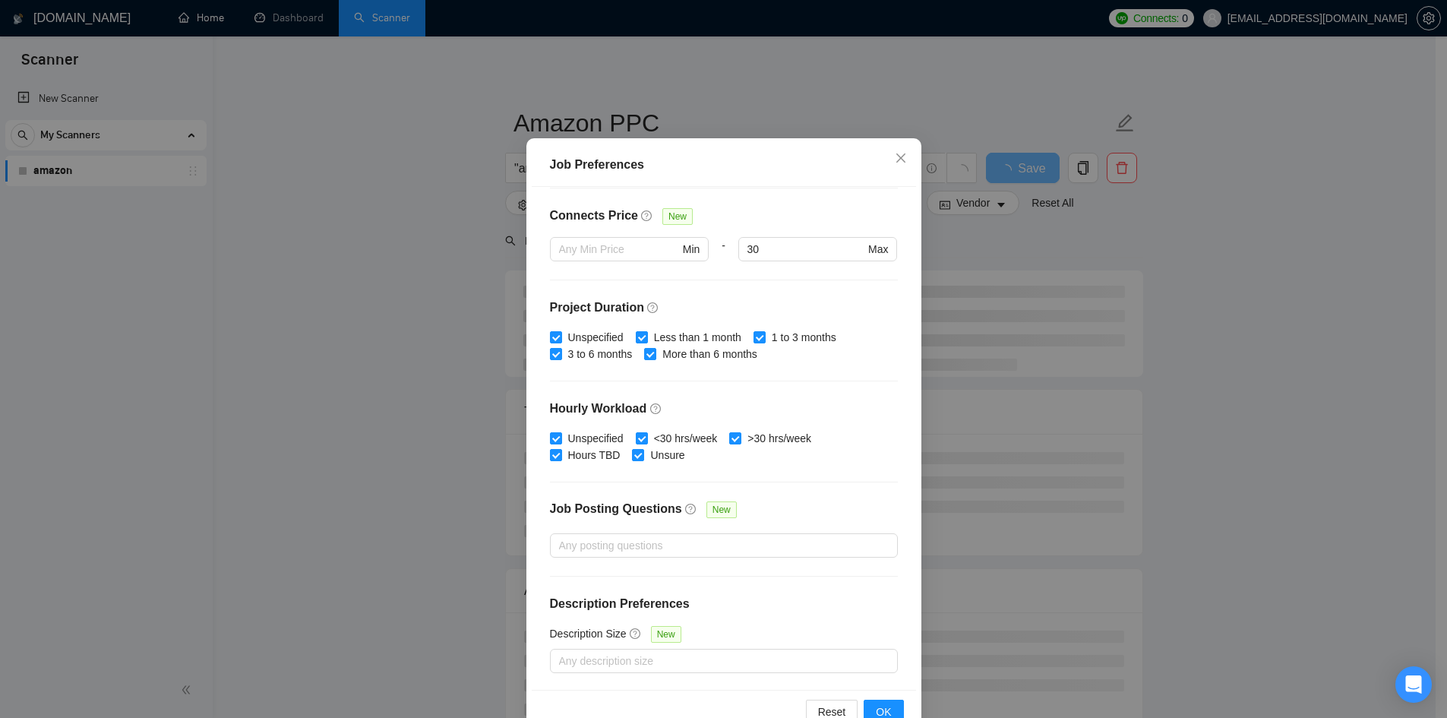
scroll to position [81, 0]
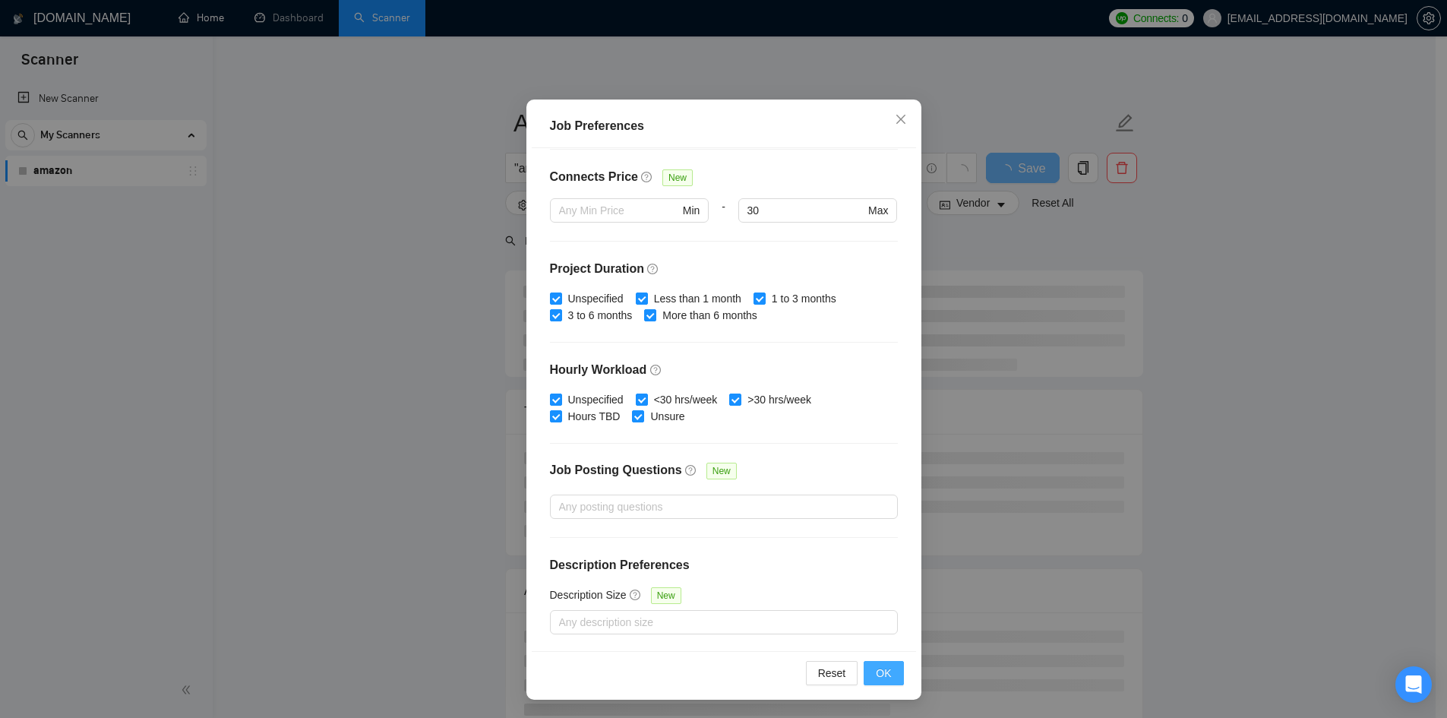
click at [881, 672] on span "OK" at bounding box center [883, 673] width 15 height 17
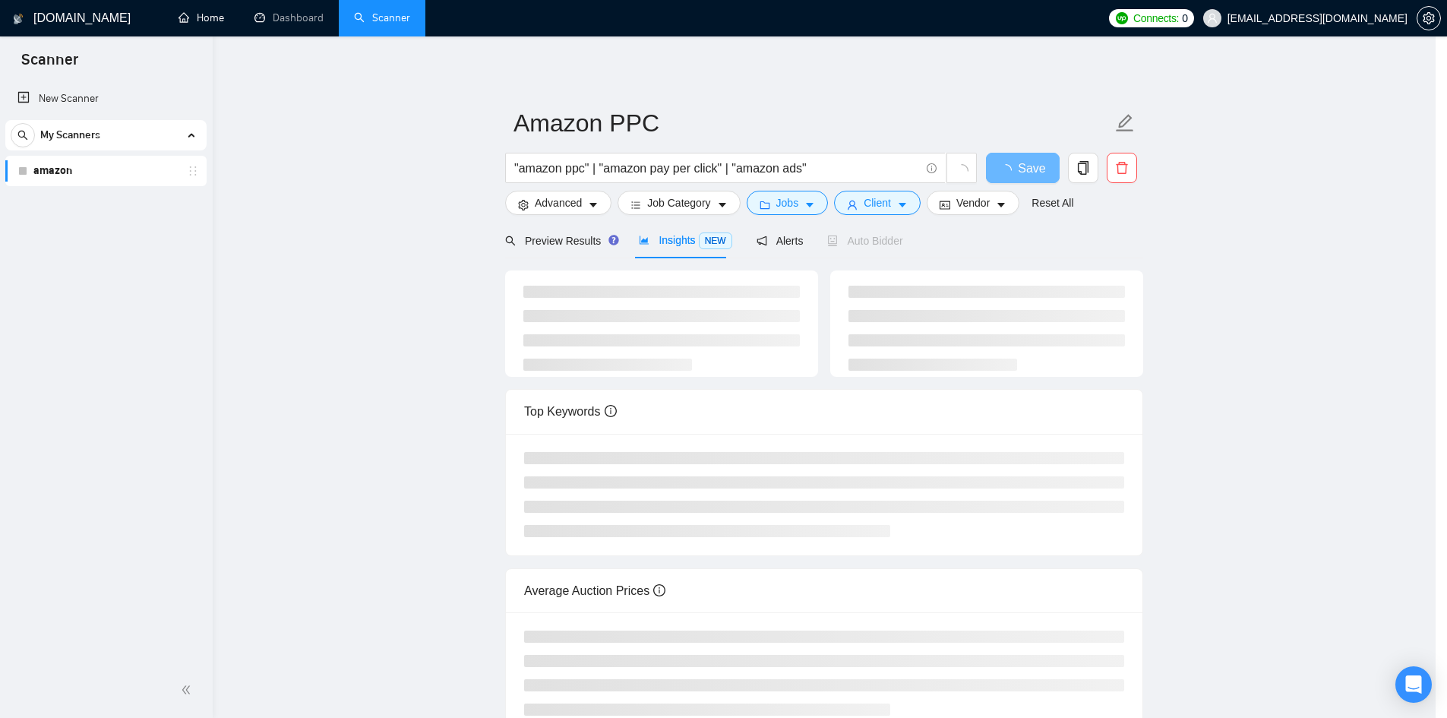
scroll to position [0, 0]
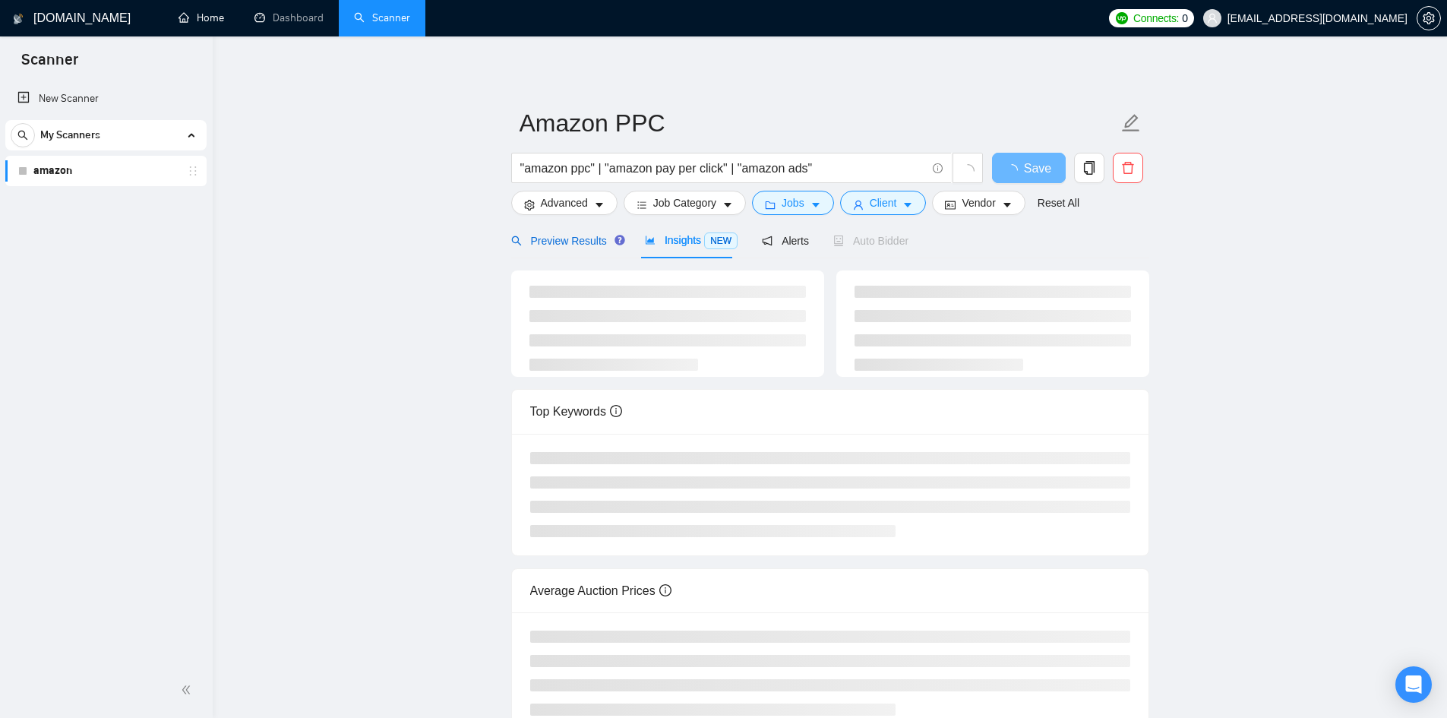
click at [565, 244] on span "Preview Results" at bounding box center [565, 241] width 109 height 12
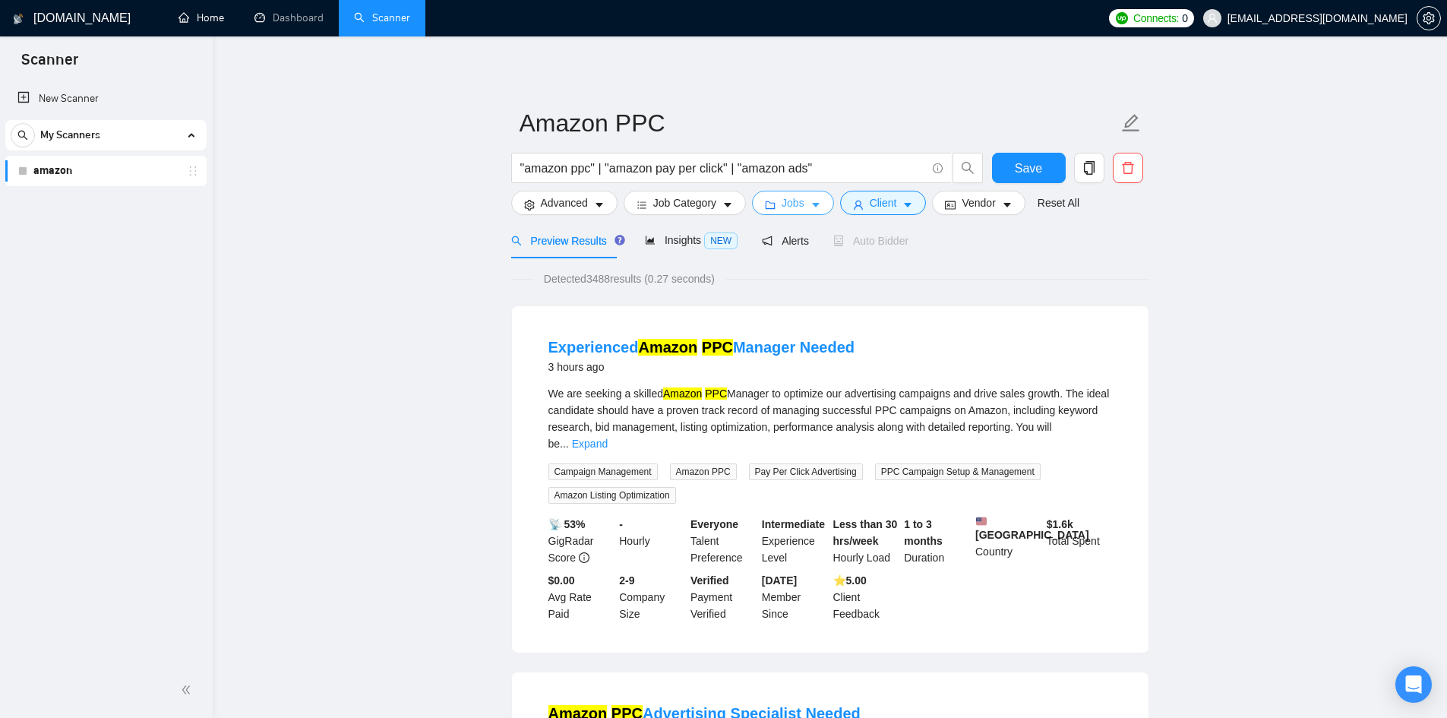
click at [811, 208] on icon "caret-down" at bounding box center [816, 205] width 11 height 11
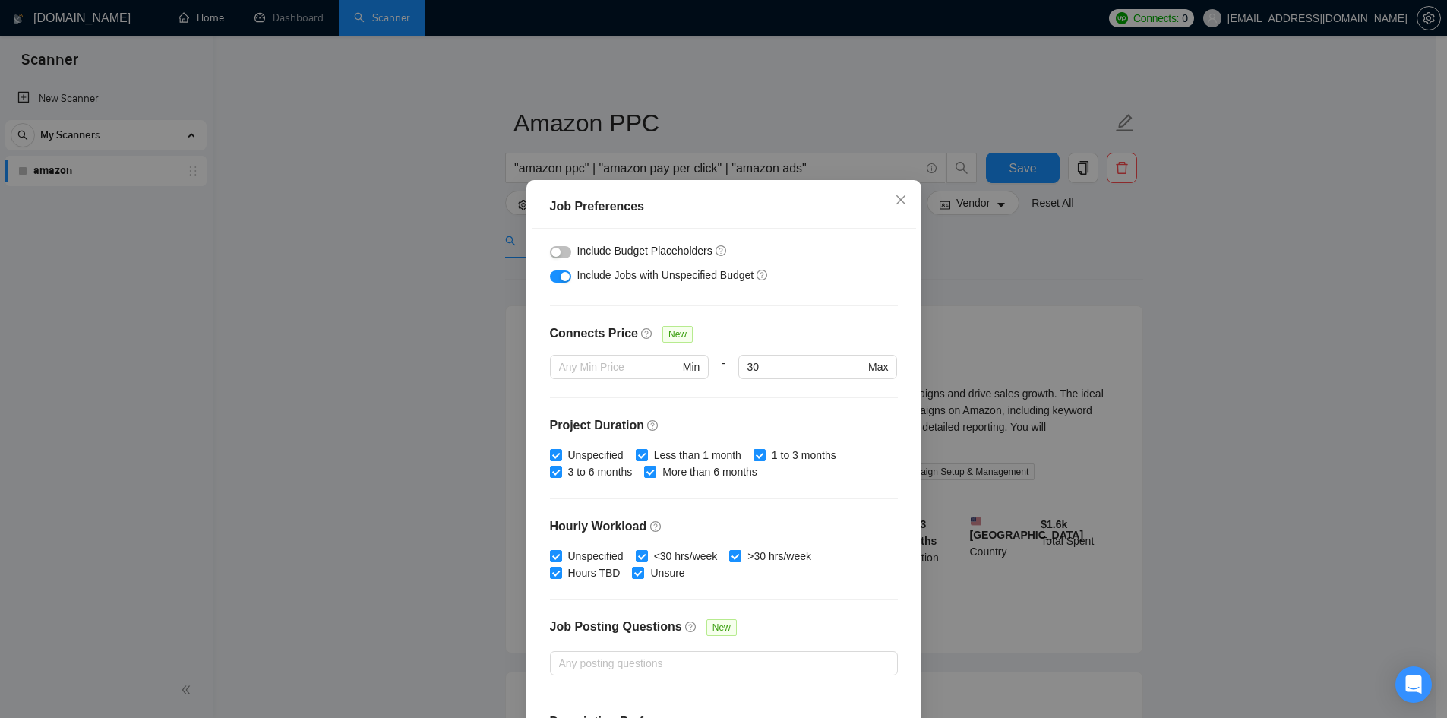
scroll to position [201, 0]
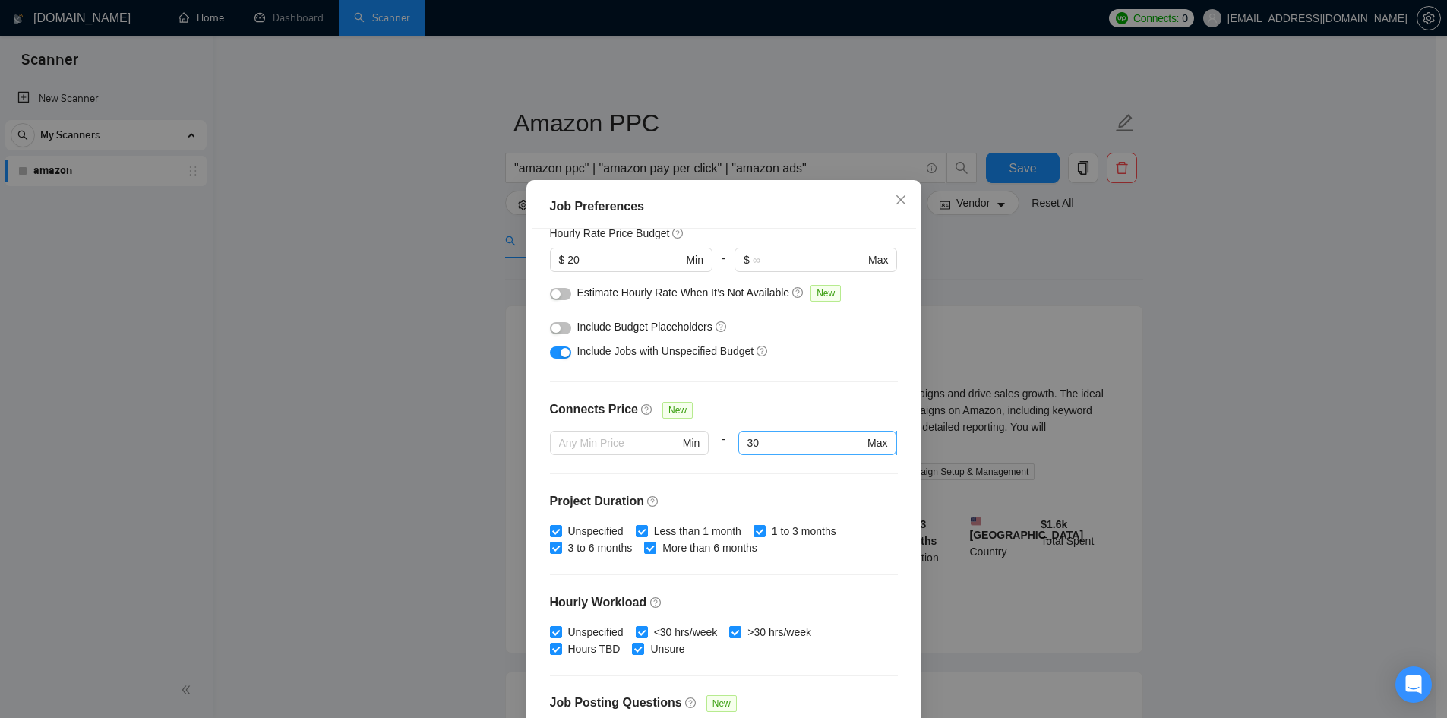
click at [748, 439] on input "30" at bounding box center [806, 443] width 117 height 17
drag, startPoint x: 761, startPoint y: 444, endPoint x: 713, endPoint y: 437, distance: 49.2
click at [713, 437] on div "Min - 30 30 Max" at bounding box center [724, 452] width 348 height 43
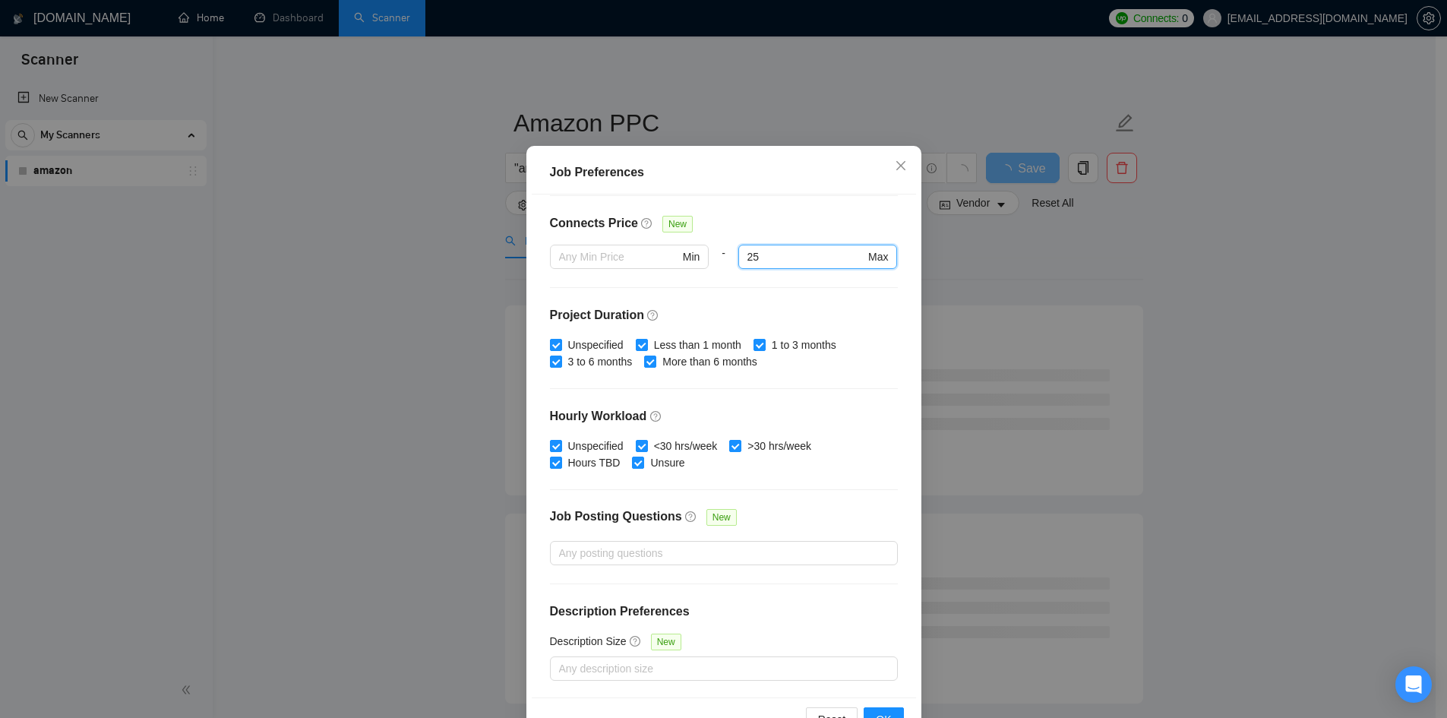
scroll to position [81, 0]
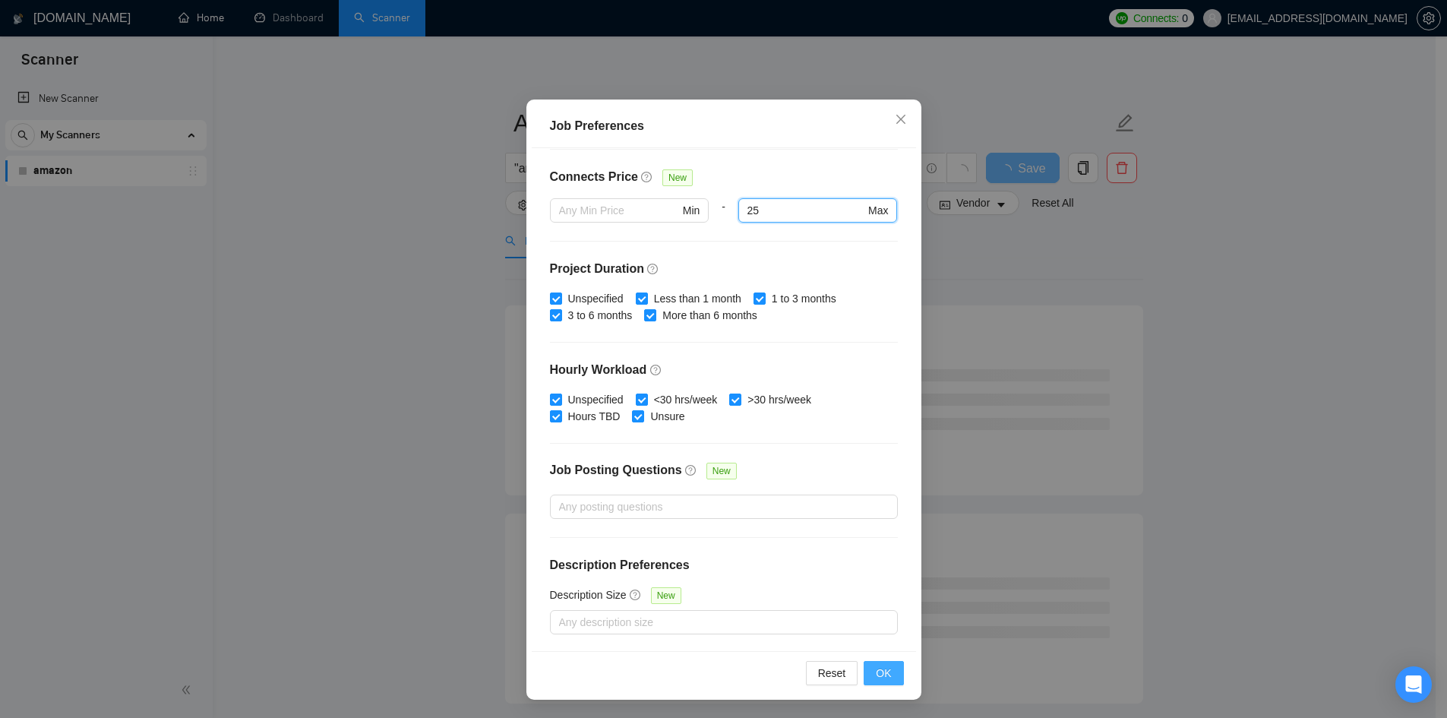
type input "25"
drag, startPoint x: 875, startPoint y: 669, endPoint x: 871, endPoint y: 650, distance: 19.2
click at [876, 669] on span "OK" at bounding box center [883, 673] width 15 height 17
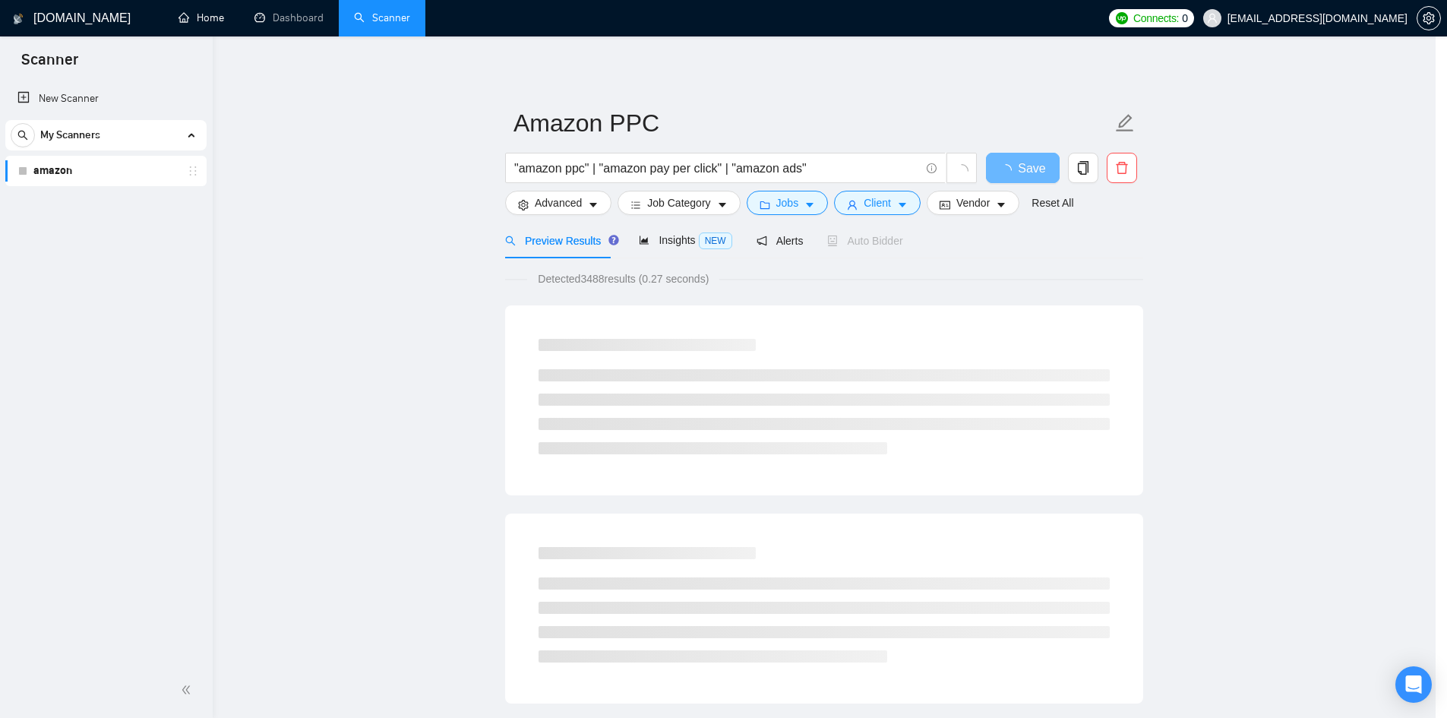
scroll to position [0, 0]
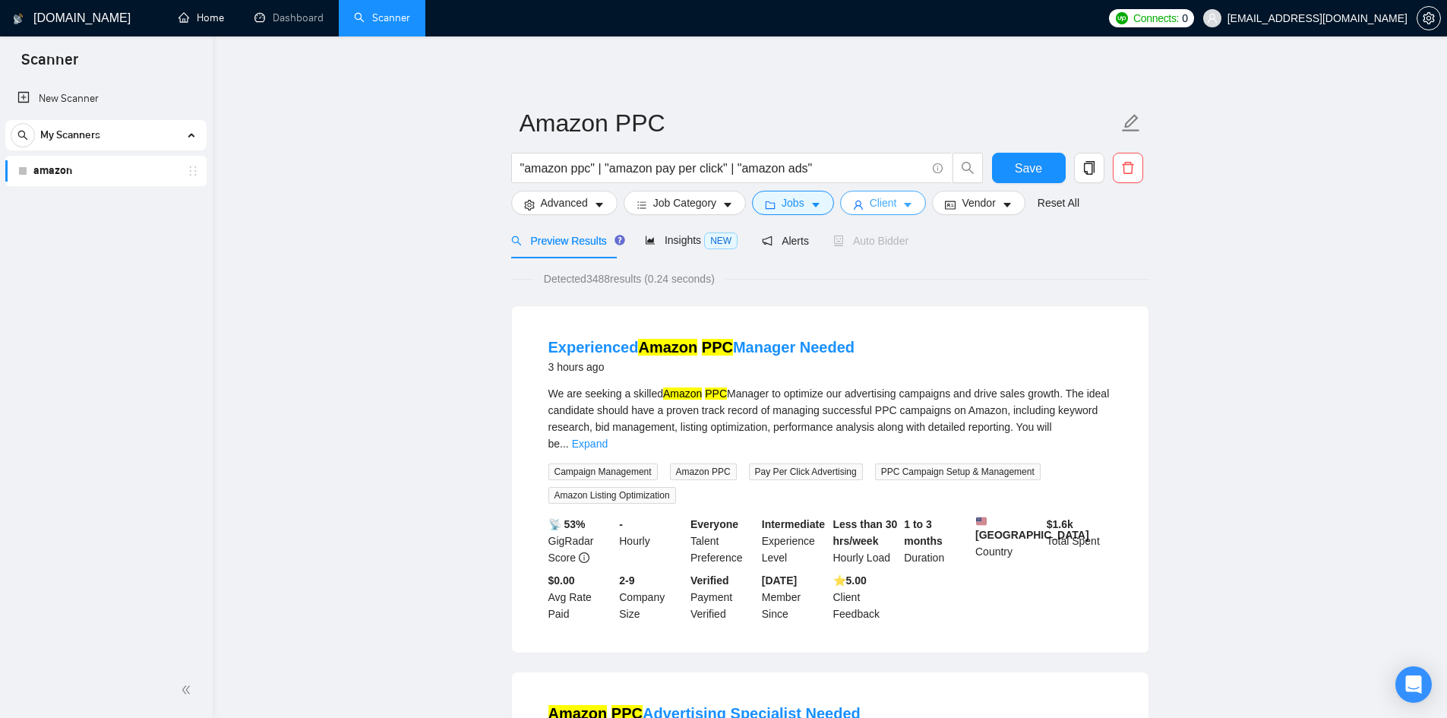
click at [903, 205] on icon "caret-down" at bounding box center [908, 205] width 11 height 11
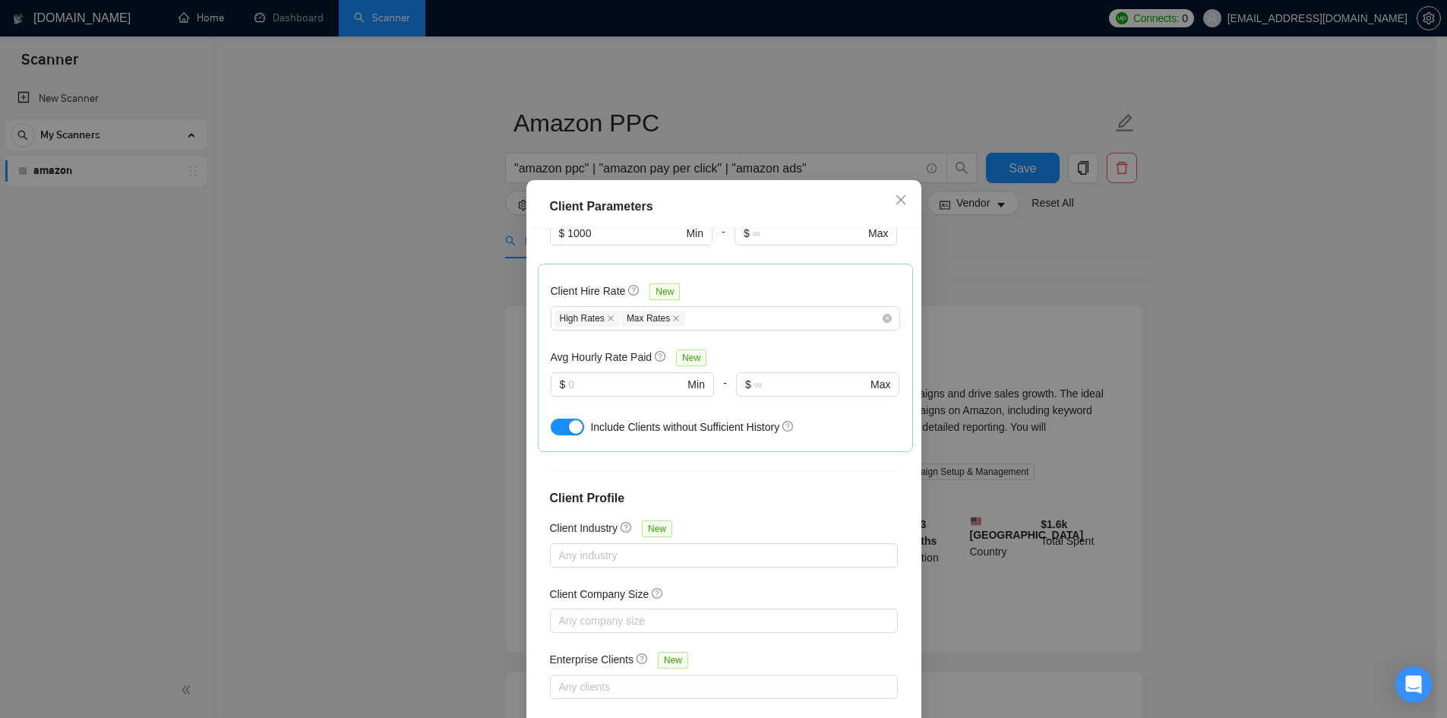
drag, startPoint x: 1140, startPoint y: 351, endPoint x: 1104, endPoint y: 331, distance: 41.2
click at [1140, 351] on div "Client Parameters Client Location Include Client Countries Select Exclude Clien…" at bounding box center [723, 359] width 1447 height 718
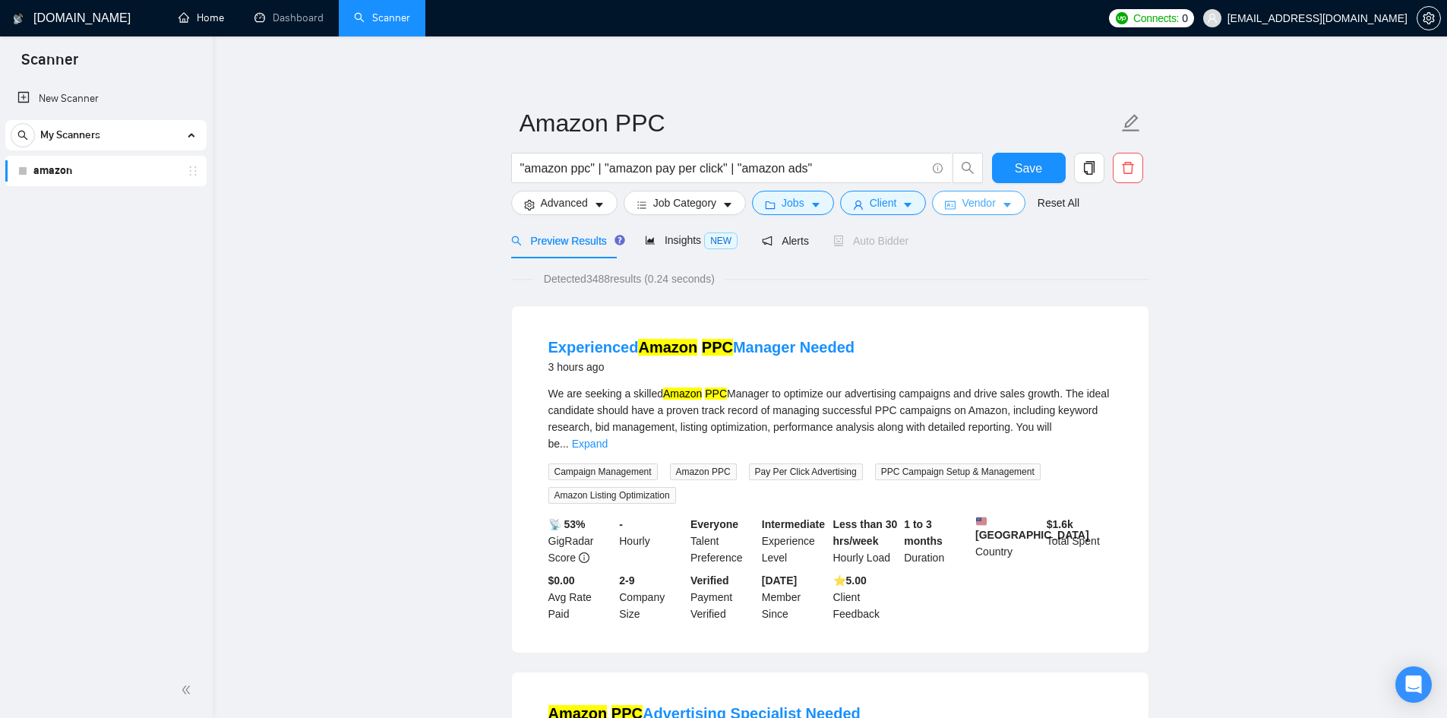
click at [994, 201] on button "Vendor" at bounding box center [978, 203] width 93 height 24
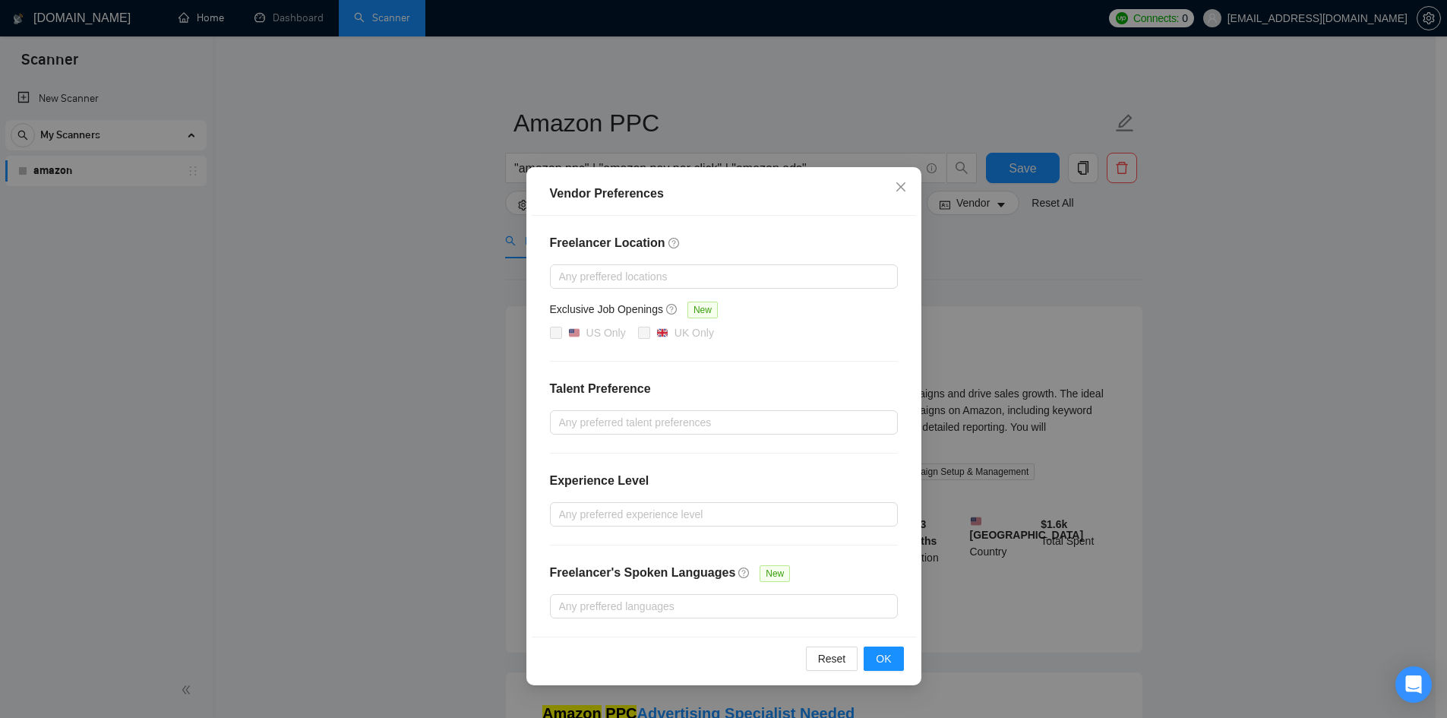
click at [1062, 280] on div "Vendor Preferences Freelancer Location Any preffered locations Exclusive Job Op…" at bounding box center [723, 359] width 1447 height 718
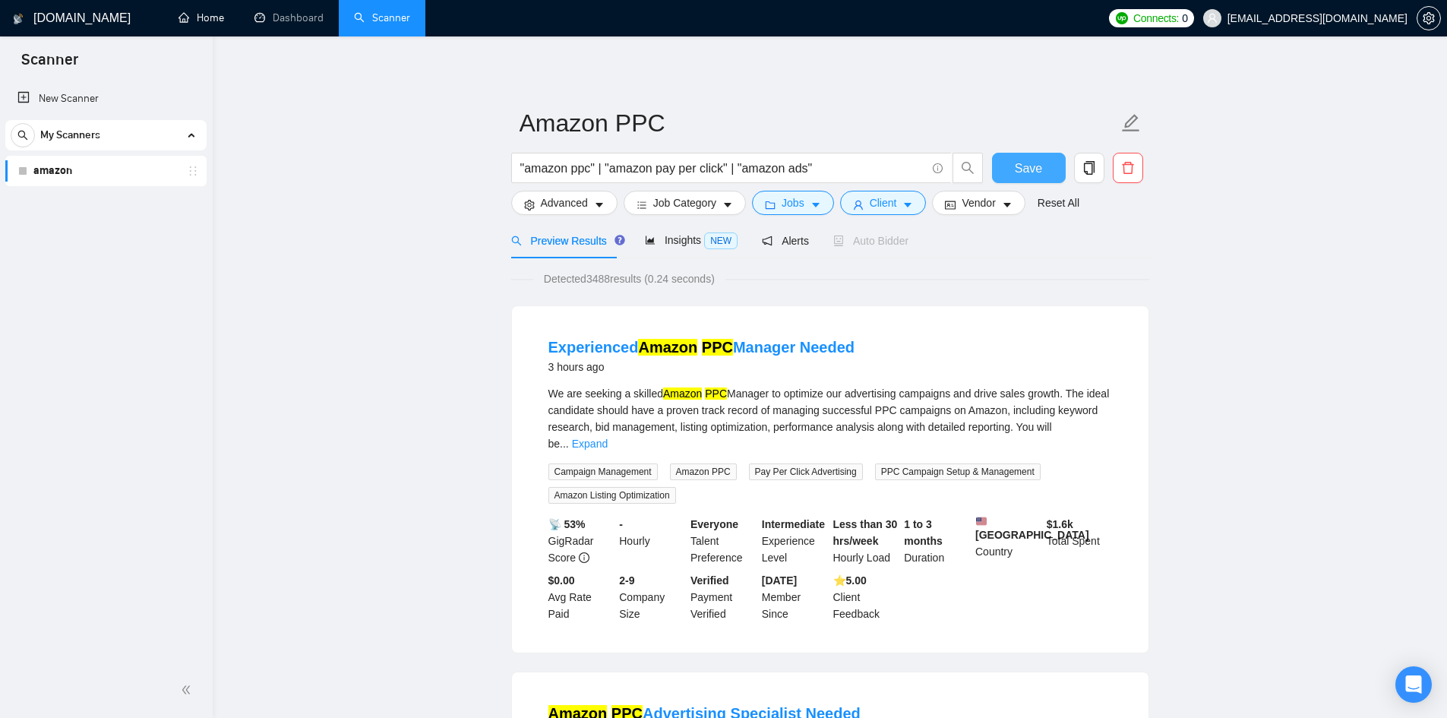
click at [1029, 169] on span "Save" at bounding box center [1028, 168] width 27 height 19
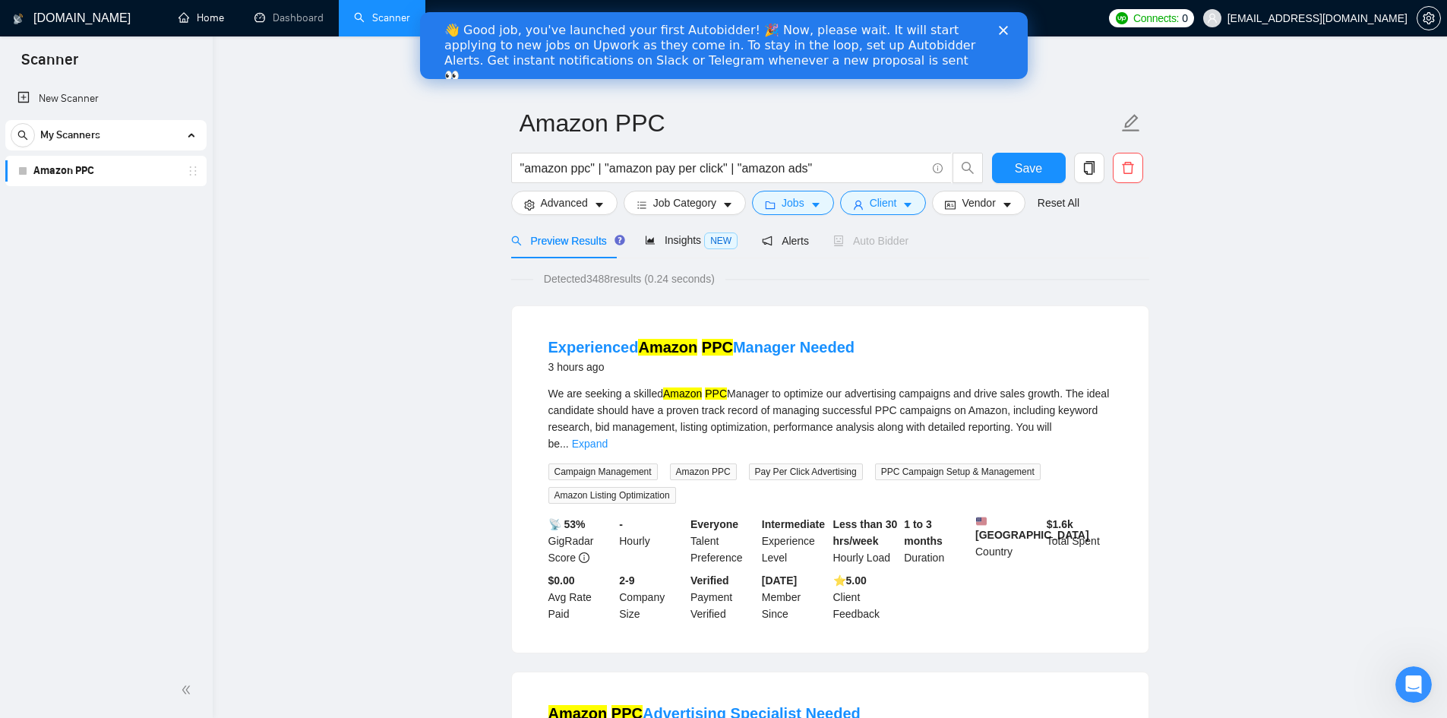
click at [1004, 25] on div "👋 Good job, you've launched your first Autobidder! 🎉 Now, please wait. It will …" at bounding box center [723, 53] width 608 height 70
click at [1089, 170] on icon "copy" at bounding box center [1090, 168] width 14 height 14
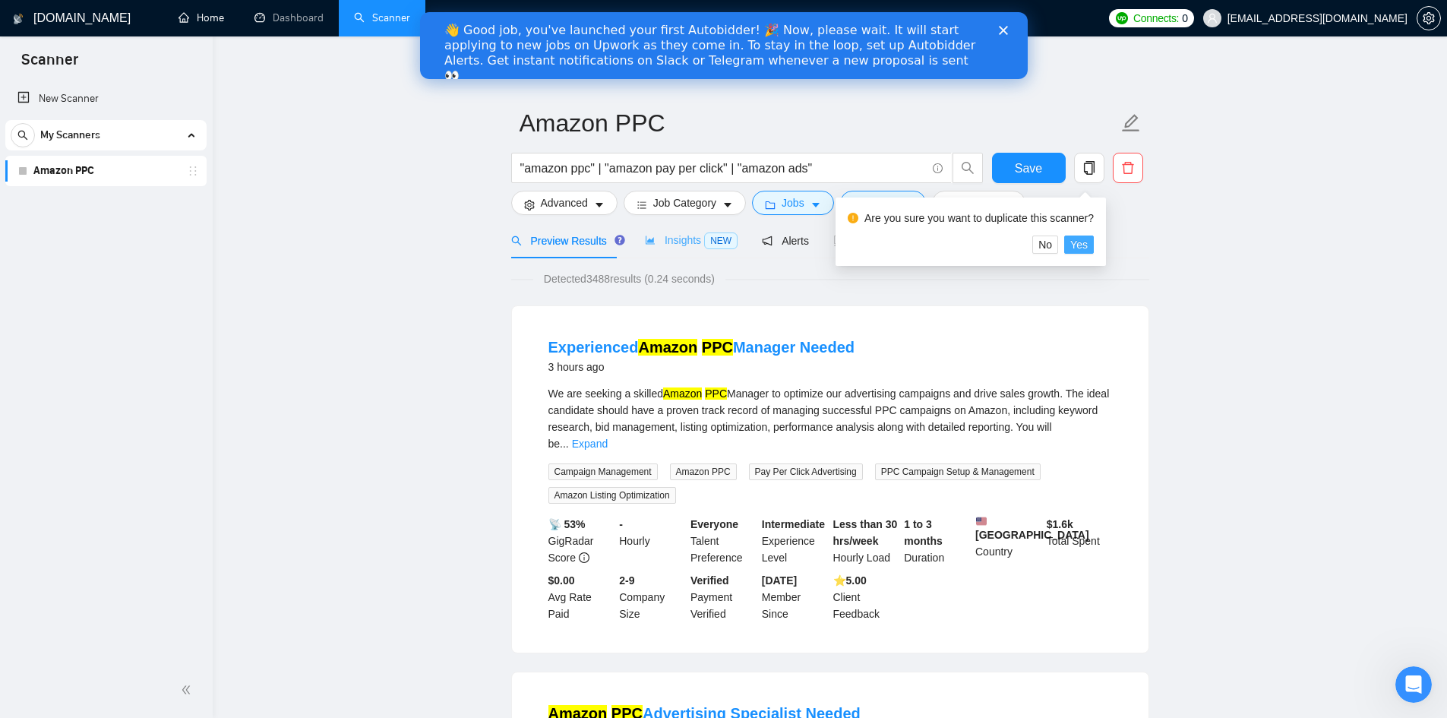
click at [1072, 241] on span "Yes" at bounding box center [1079, 244] width 17 height 17
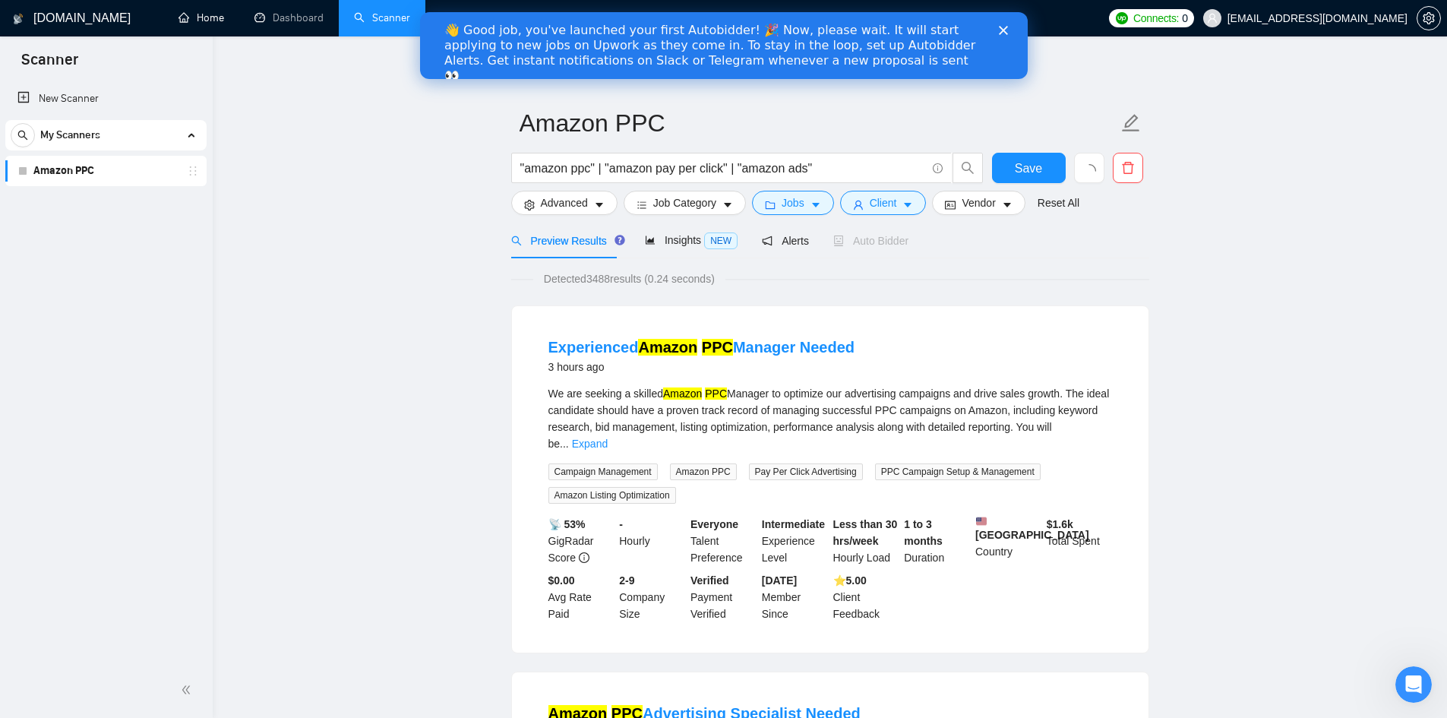
click at [1002, 28] on icon "Close" at bounding box center [1002, 30] width 9 height 9
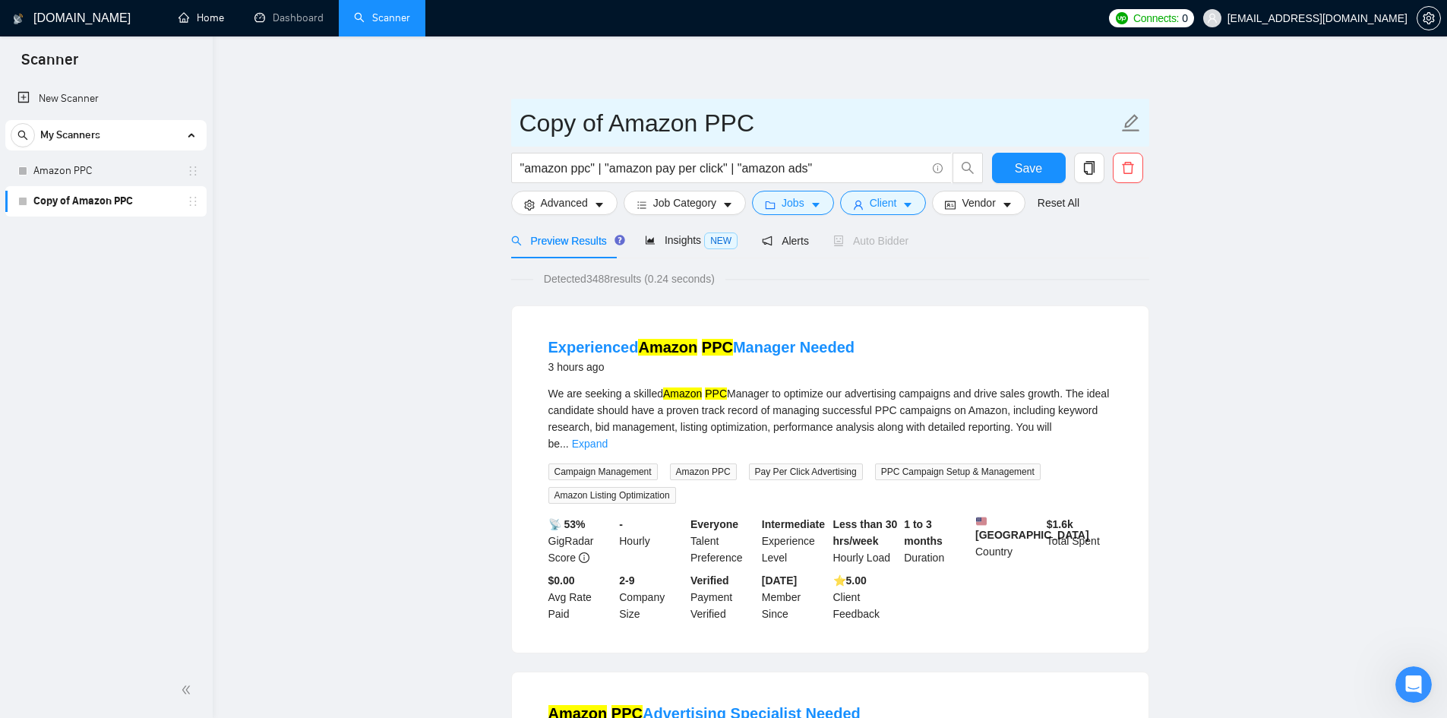
click at [1128, 119] on icon "edit" at bounding box center [1131, 123] width 20 height 20
drag, startPoint x: 617, startPoint y: 117, endPoint x: 520, endPoint y: 115, distance: 97.3
click at [520, 115] on input "Copy of Amazon PPC" at bounding box center [819, 123] width 599 height 38
type input "Amazon Listing Optim."
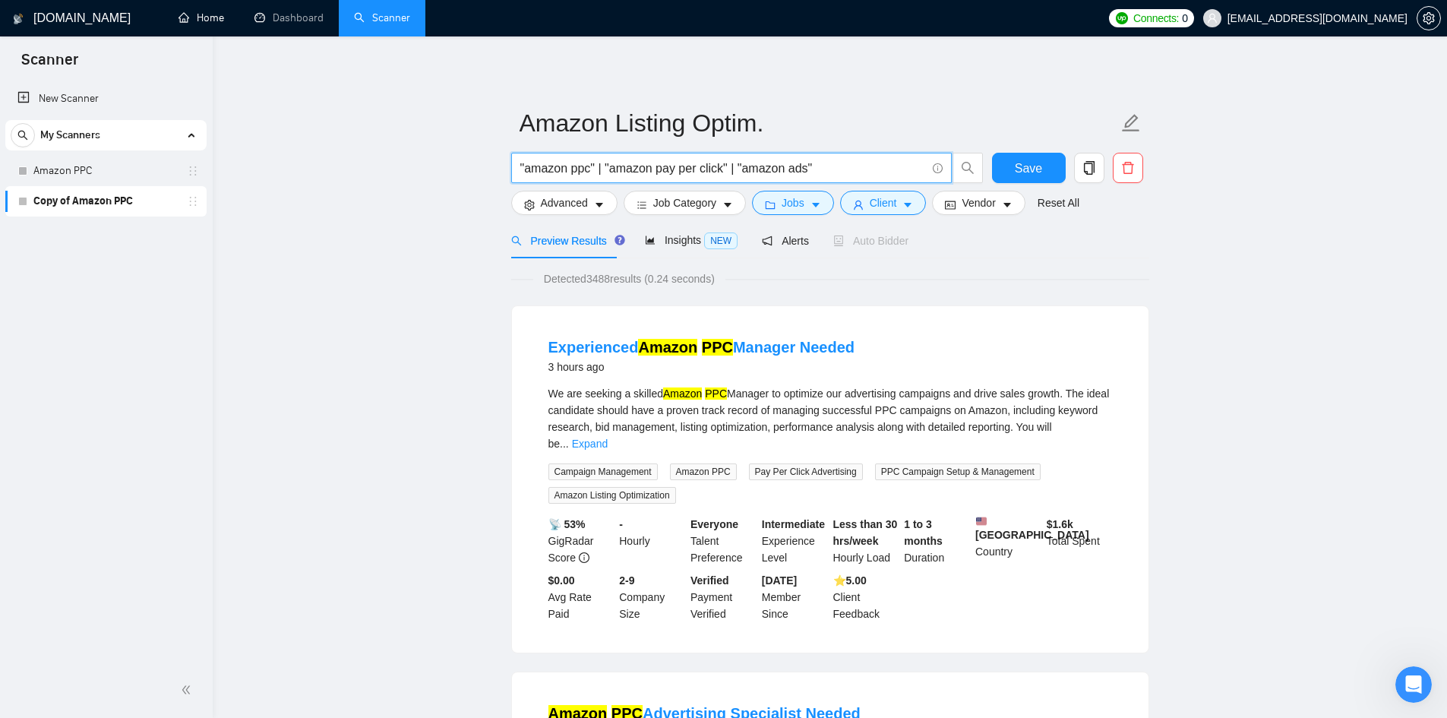
click at [570, 166] on input ""amazon ppc" | "amazon pay per click" | "amazon ads"" at bounding box center [723, 168] width 406 height 19
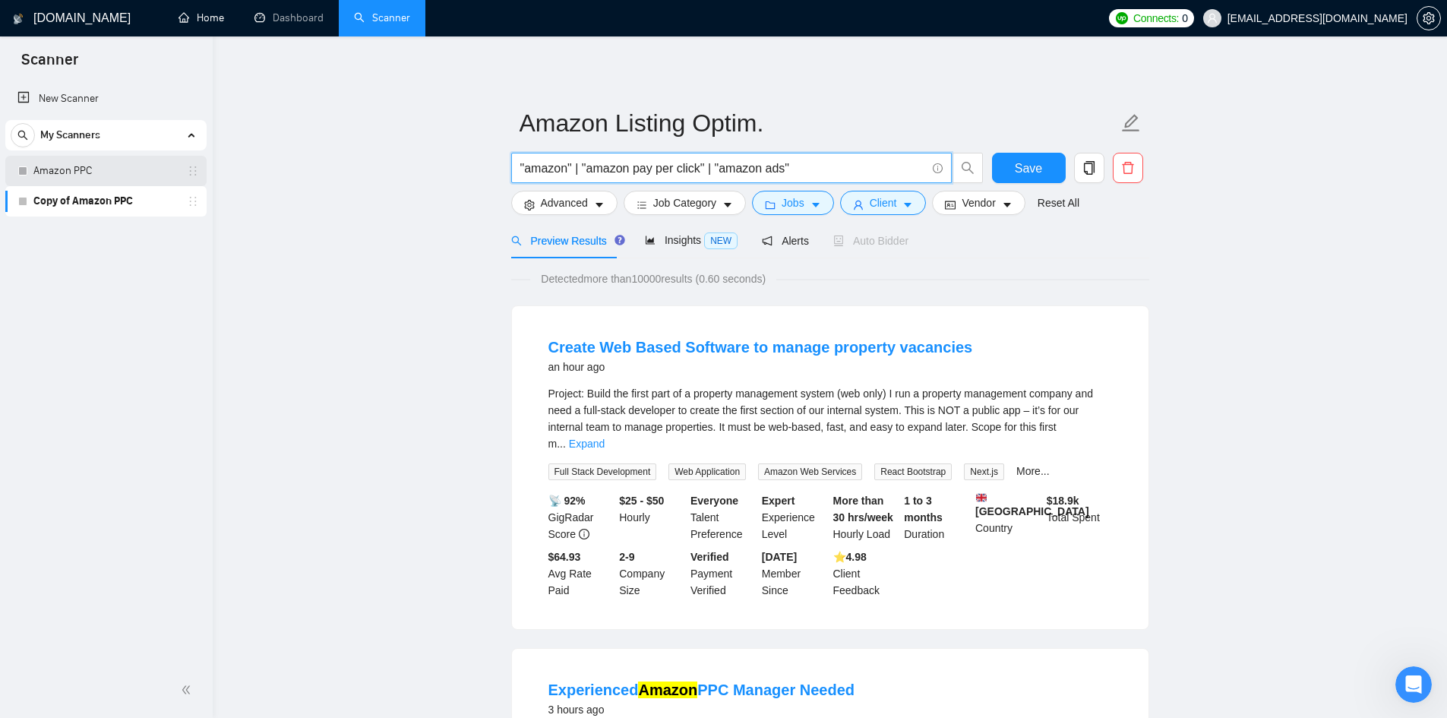
click at [100, 166] on link "Amazon PPC" at bounding box center [105, 171] width 144 height 30
click at [589, 167] on input ""amazon" | "amazon pay per click" | "amazon ads"" at bounding box center [723, 168] width 406 height 19
click at [582, 168] on input ""amazon" | "amazon pay per click" | "amazon ads"" at bounding box center [723, 168] width 406 height 19
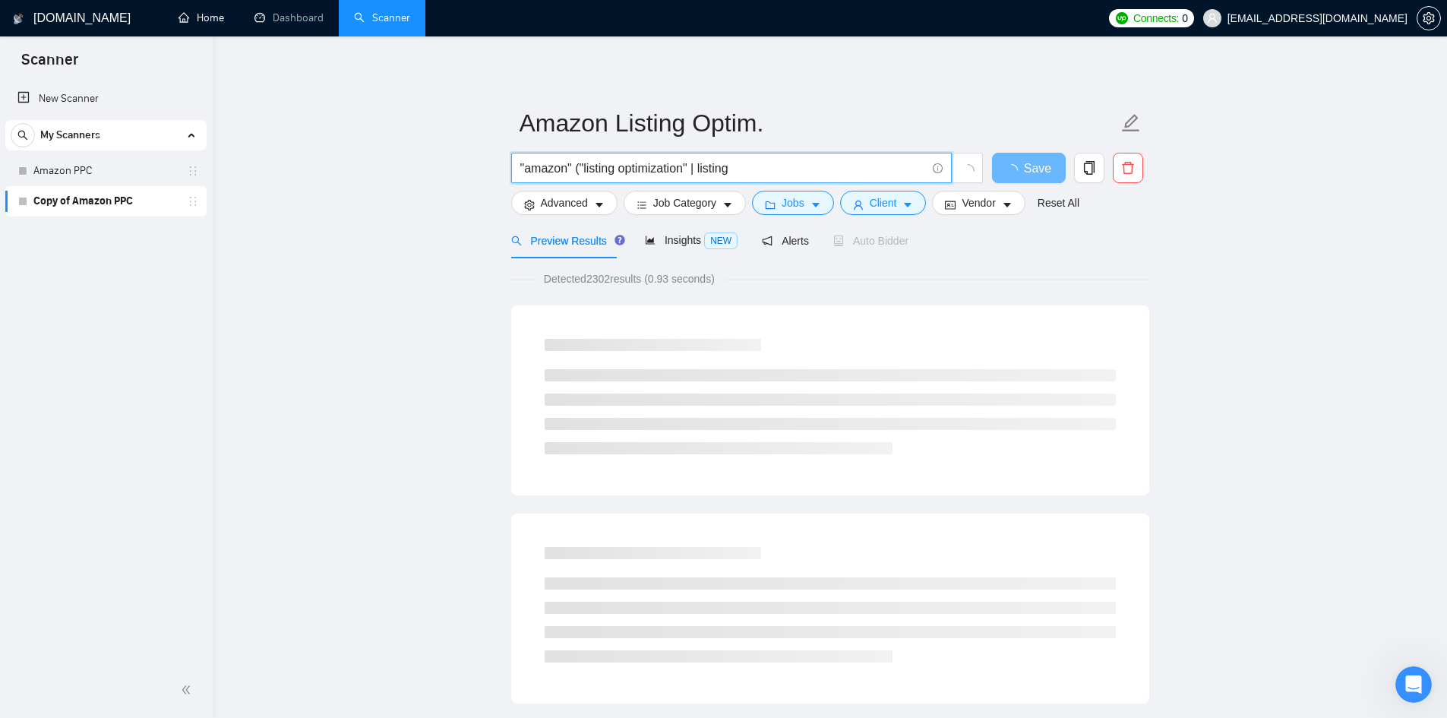
paste input "|"
type input ""amazon" ("listing optimization" | listing | s | b | s )"
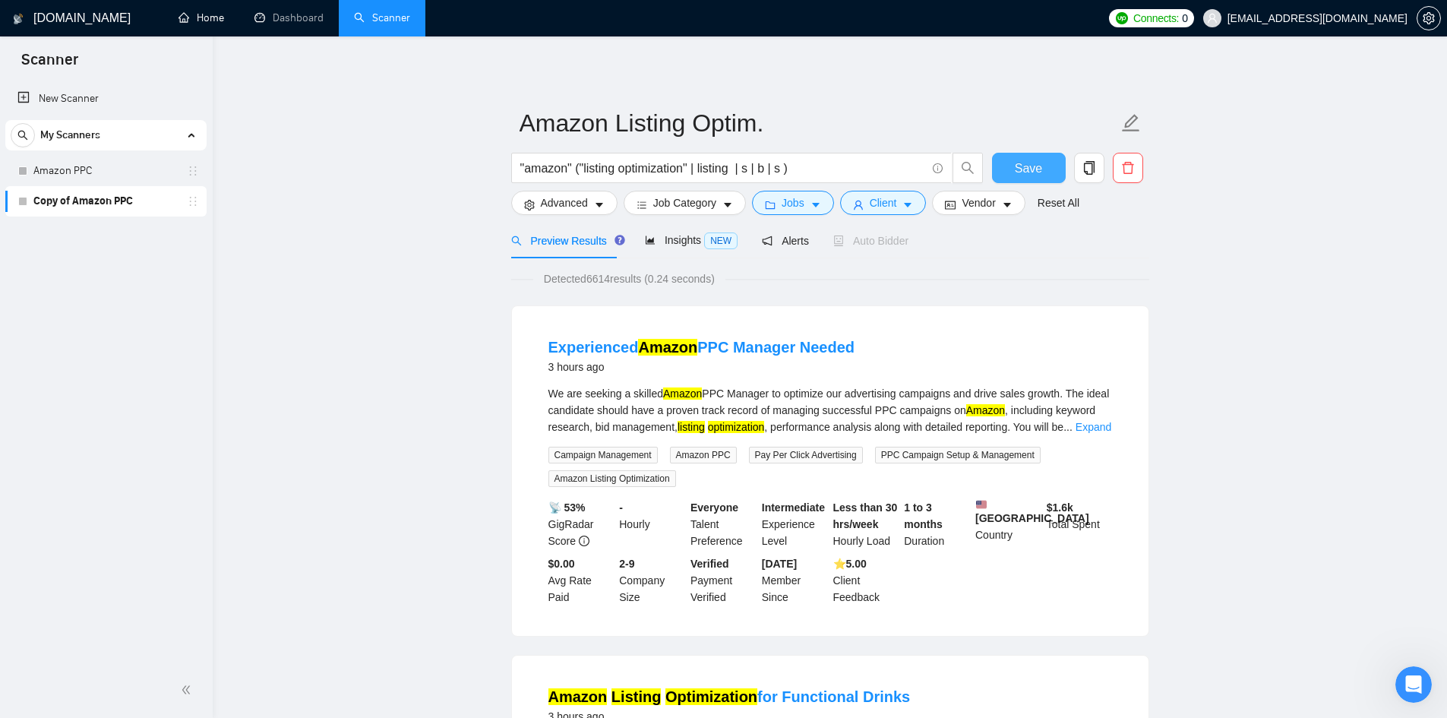
drag, startPoint x: 1024, startPoint y: 169, endPoint x: 985, endPoint y: 188, distance: 43.8
click at [1024, 169] on span "Save" at bounding box center [1028, 168] width 27 height 19
click at [1042, 168] on button "Save" at bounding box center [1029, 168] width 74 height 30
click at [1090, 172] on icon "copy" at bounding box center [1090, 168] width 14 height 14
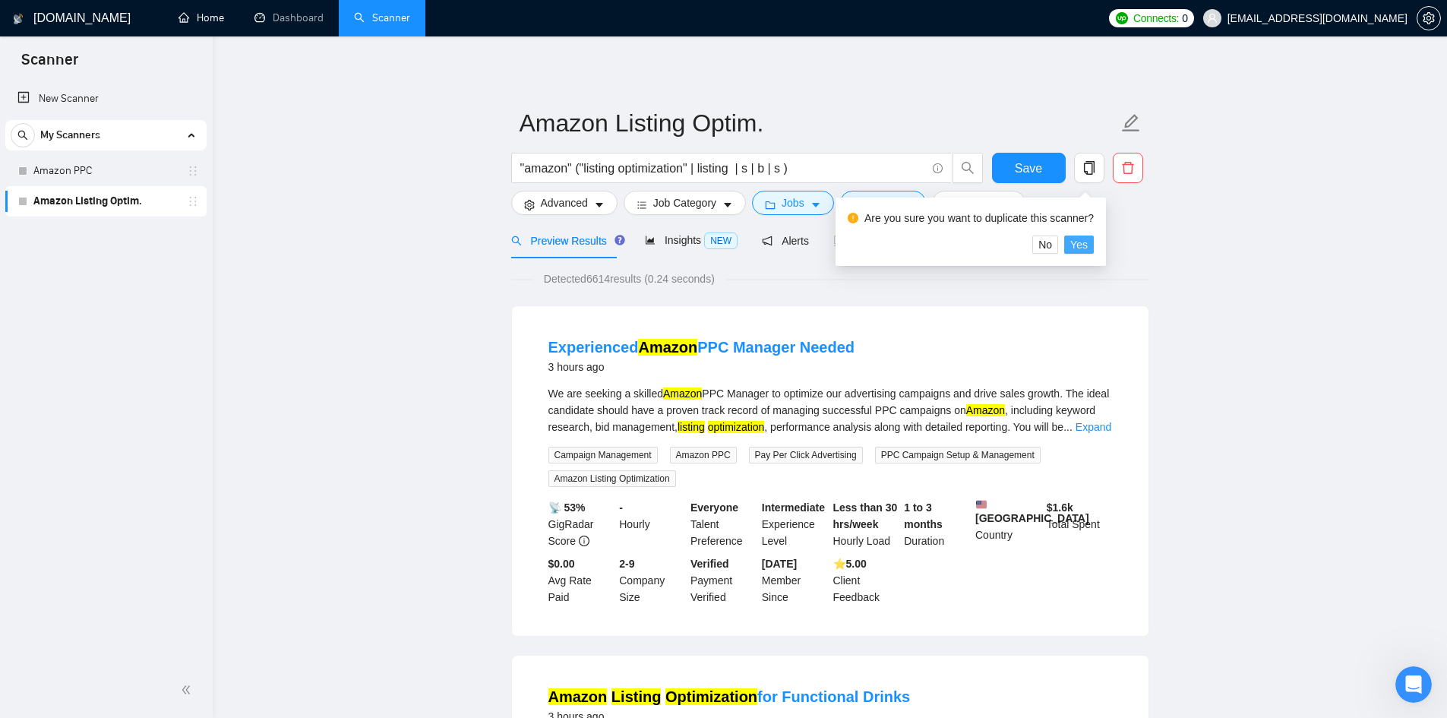
click at [1085, 245] on span "Yes" at bounding box center [1079, 244] width 17 height 17
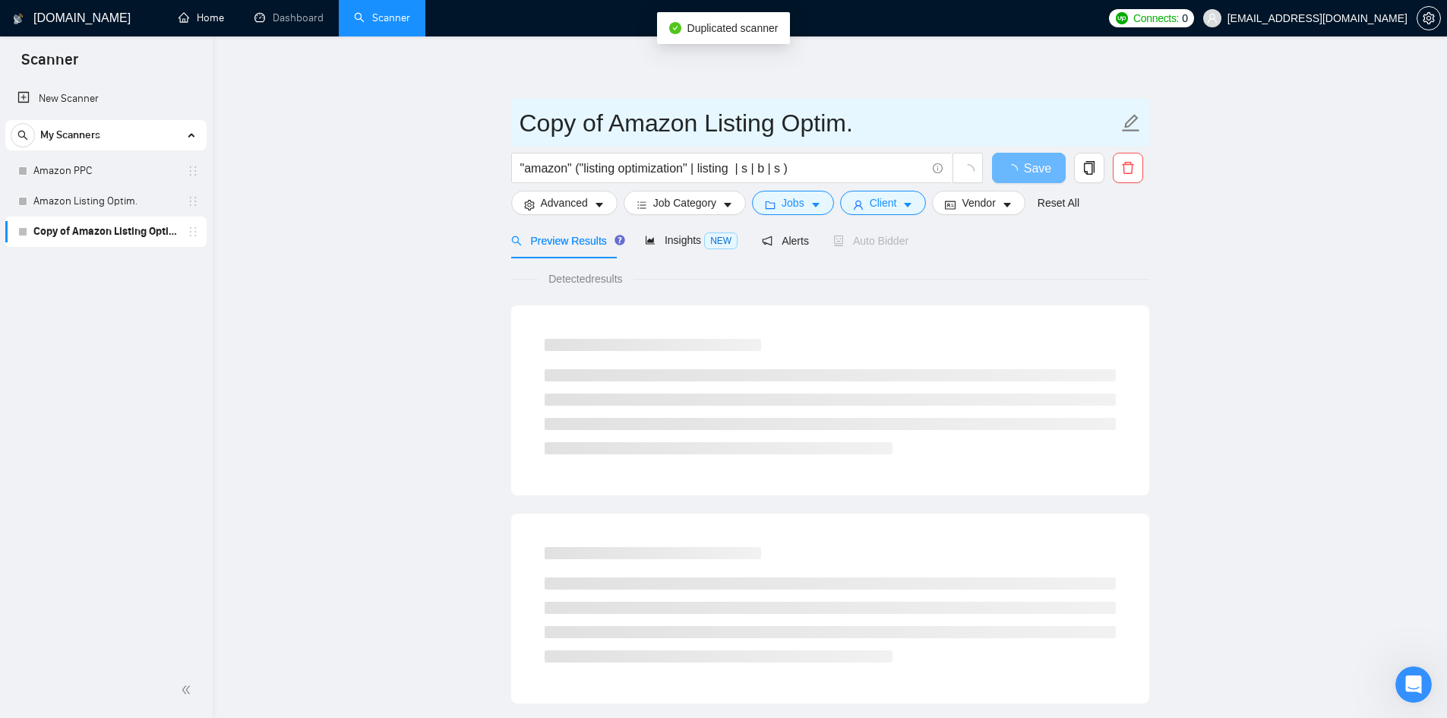
click at [1135, 123] on icon "edit" at bounding box center [1131, 123] width 20 height 20
click at [813, 127] on input "Copy of Amazon Listing Optim." at bounding box center [819, 123] width 599 height 38
type input "Amazon Internationalization"
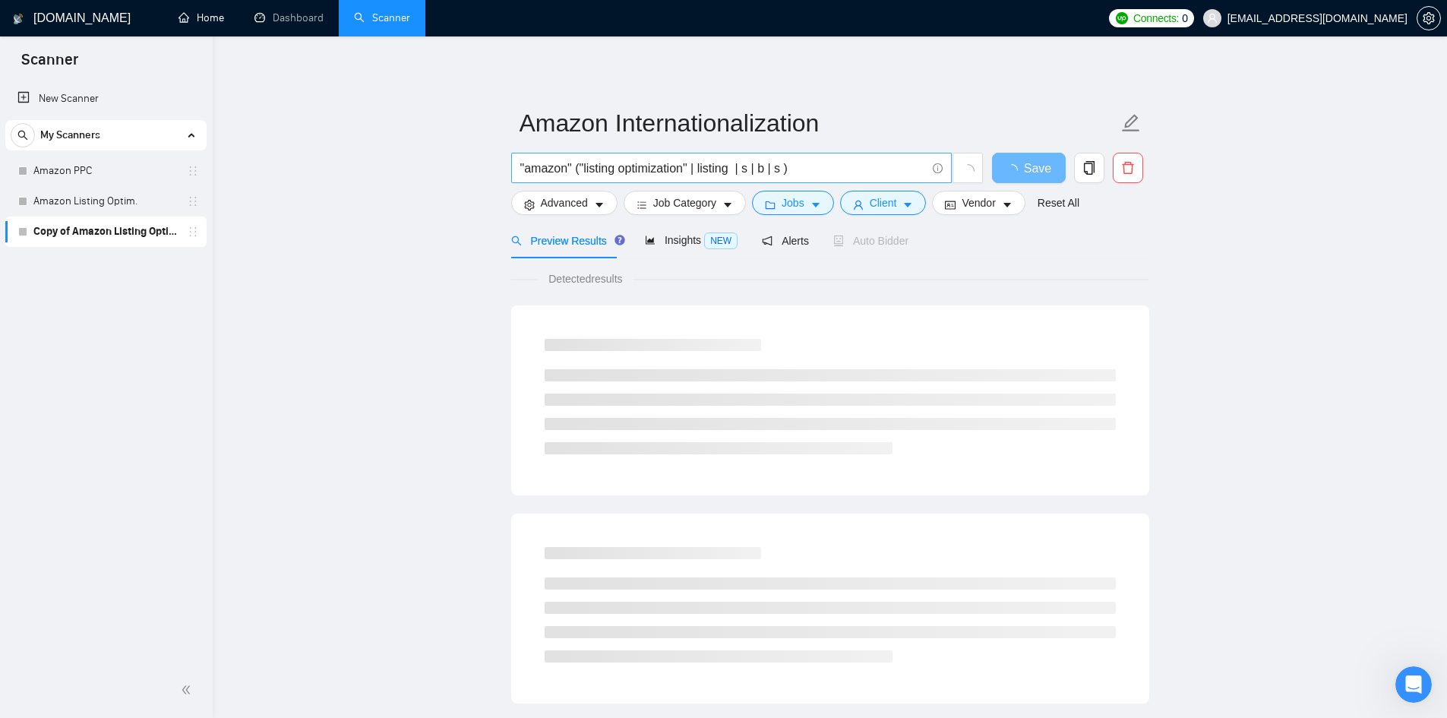
click at [586, 172] on input ""amazon" ("listing optimization" | listing | s | b | s )" at bounding box center [723, 168] width 406 height 19
click at [583, 163] on input ""amazon" ("listing optimization" | listing | s | b | s )" at bounding box center [723, 168] width 406 height 19
drag, startPoint x: 867, startPoint y: 165, endPoint x: 570, endPoint y: 156, distance: 297.2
click at [570, 156] on span ""amazon" ("listing listing optimization" | listing | s | b | s )" at bounding box center [731, 168] width 441 height 30
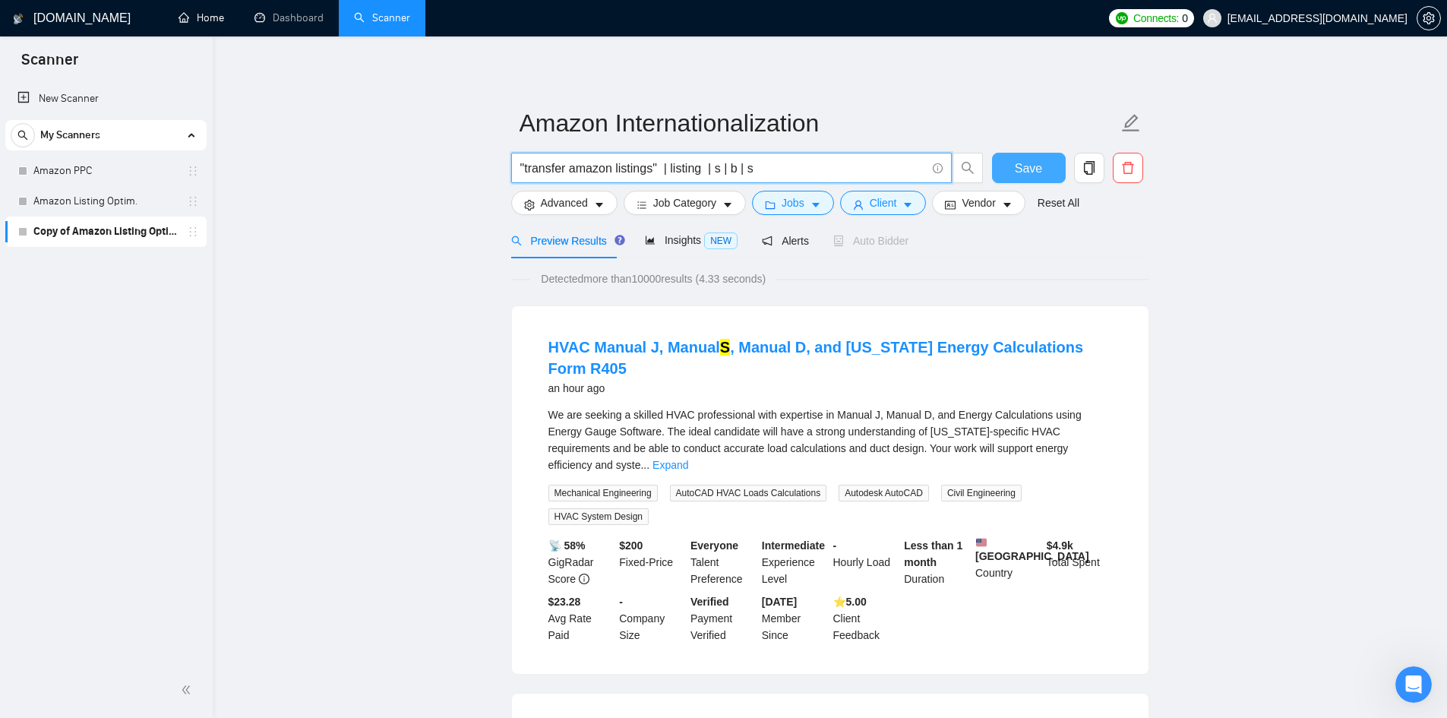
type input ""transfer amazon listings" | listing | s | b | s"
click at [1039, 172] on span "Save" at bounding box center [1028, 168] width 27 height 19
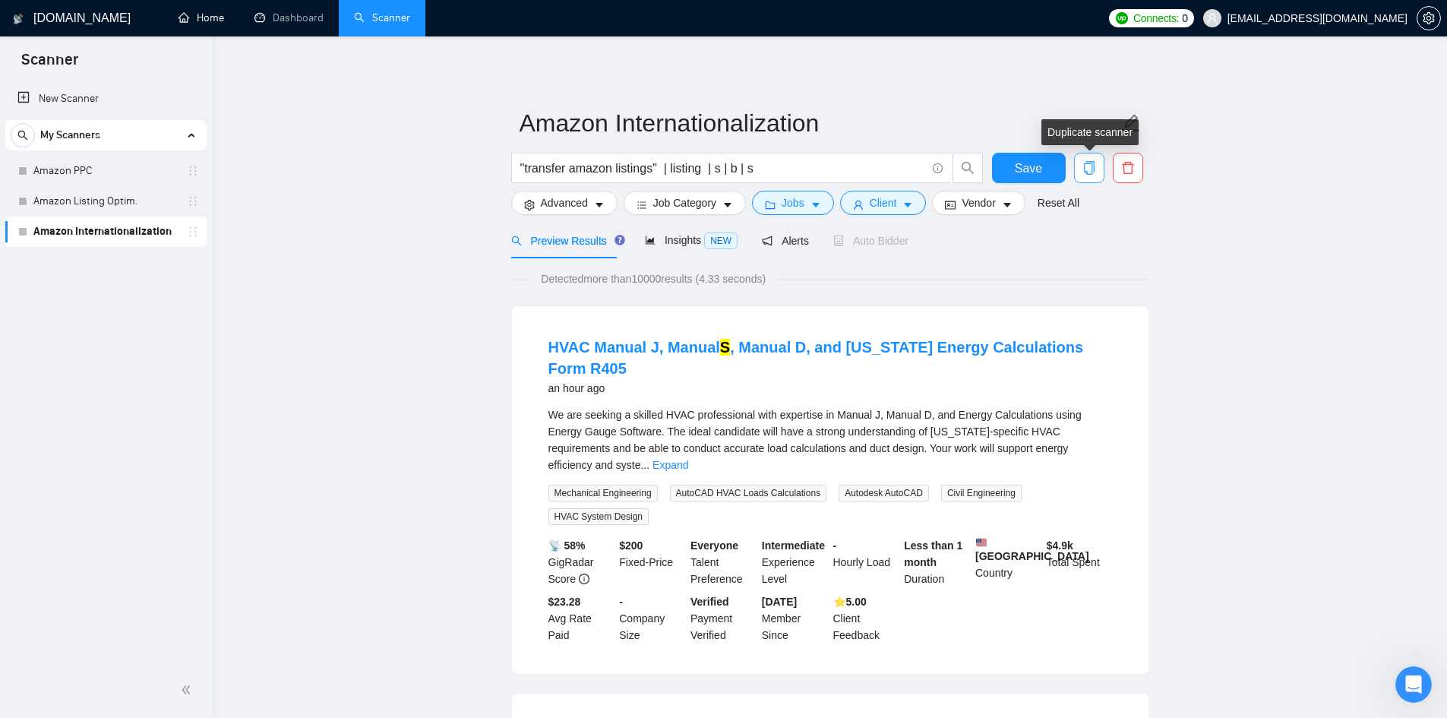
click at [1086, 172] on icon "copy" at bounding box center [1088, 168] width 11 height 14
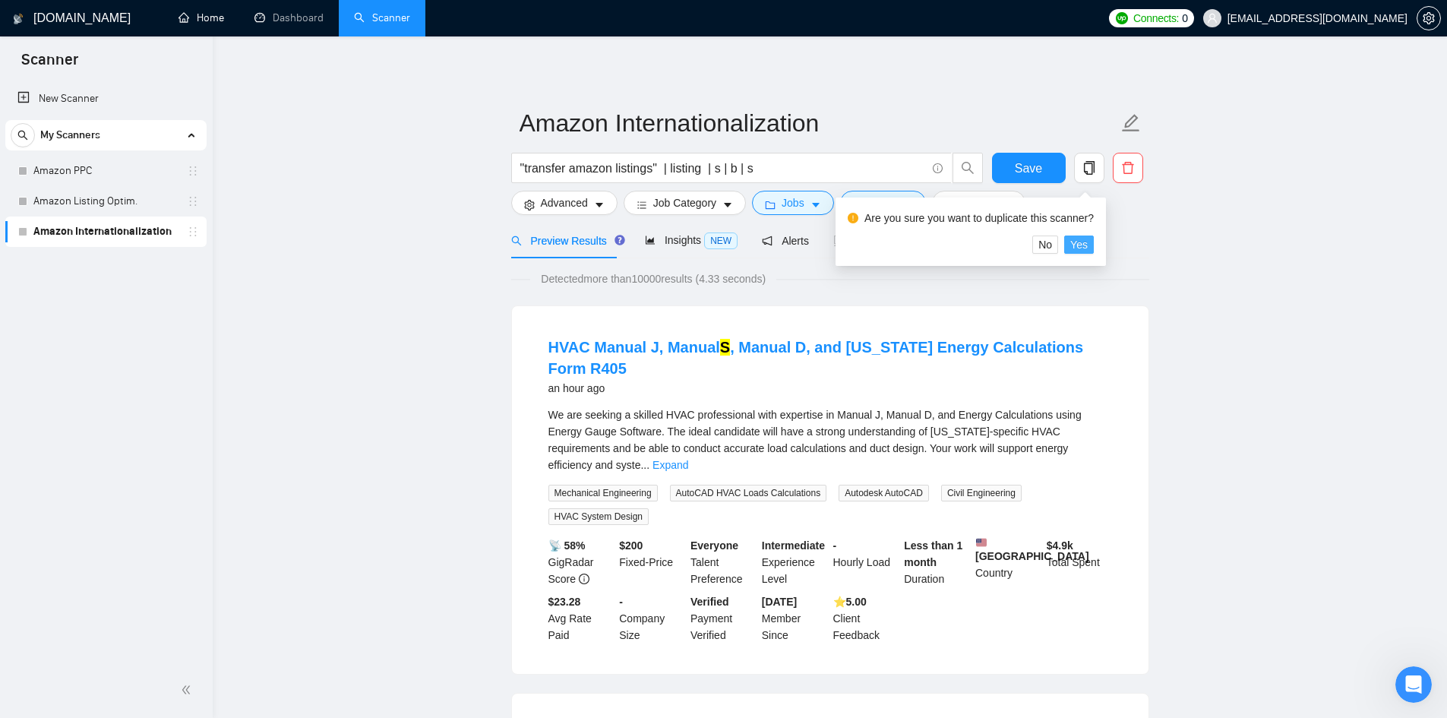
click at [1084, 244] on span "Yes" at bounding box center [1079, 244] width 17 height 17
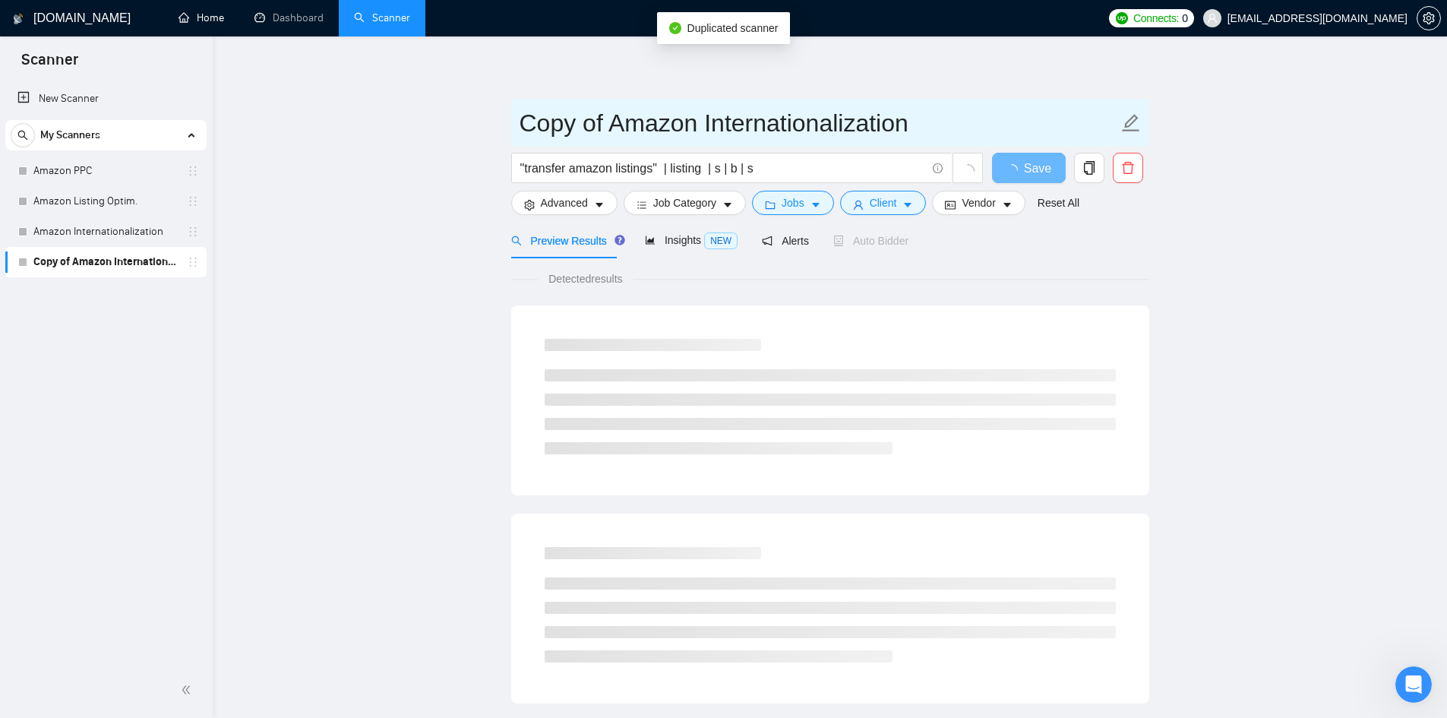
click at [1135, 125] on icon "edit" at bounding box center [1131, 123] width 20 height 20
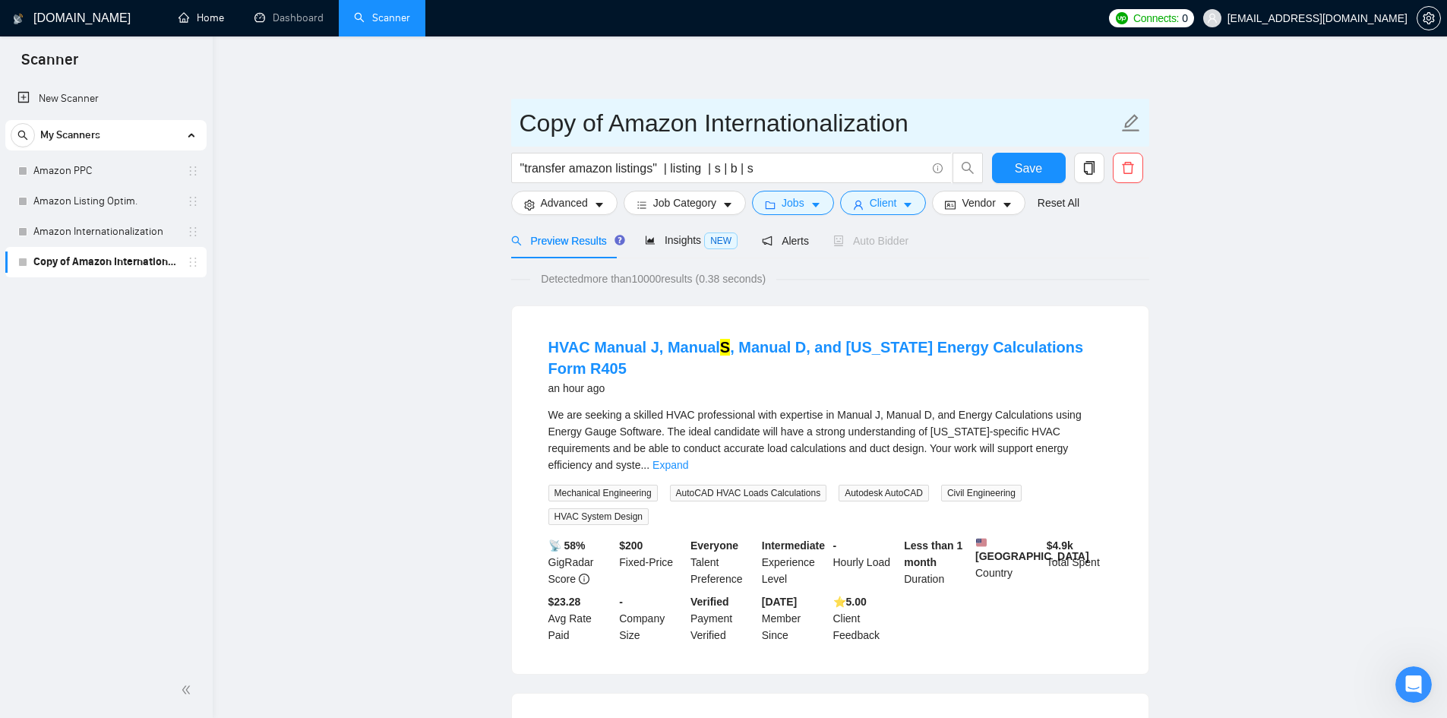
drag, startPoint x: 616, startPoint y: 118, endPoint x: 506, endPoint y: 100, distance: 111.5
type input "Amazon Account Setup"
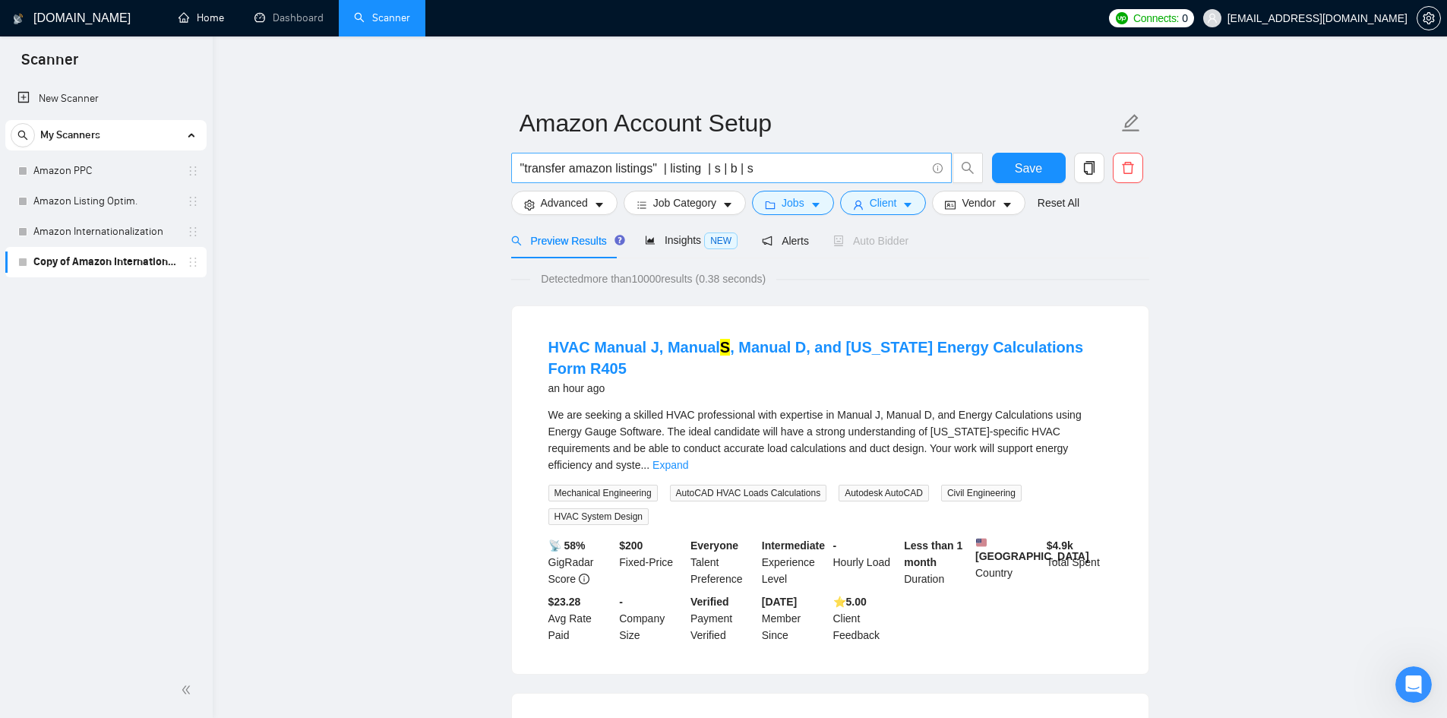
drag, startPoint x: 656, startPoint y: 166, endPoint x: 645, endPoint y: 173, distance: 13.7
click at [656, 166] on input ""transfer amazon listings" | listing | s | b | s" at bounding box center [723, 168] width 406 height 19
drag, startPoint x: 651, startPoint y: 168, endPoint x: 523, endPoint y: 172, distance: 127.7
click at [523, 172] on input ""transfer amazon listings" | listing | s | b | s" at bounding box center [723, 168] width 406 height 19
paste input "Amazon Seller Central Setup"
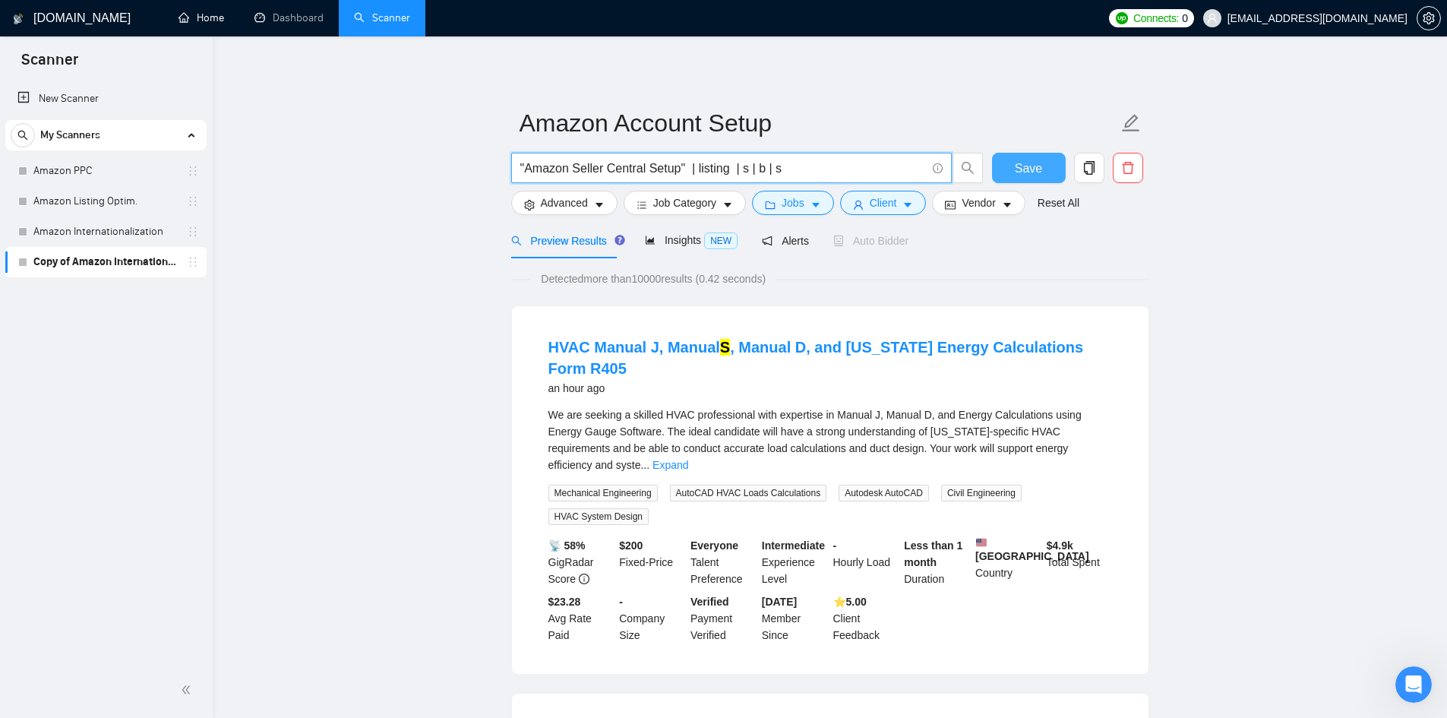
type input ""Amazon Seller Central Setup" | listing | s | b | s"
click at [1038, 165] on span "Save" at bounding box center [1028, 168] width 27 height 19
click at [59, 162] on link "Amazon PPC" at bounding box center [105, 171] width 144 height 30
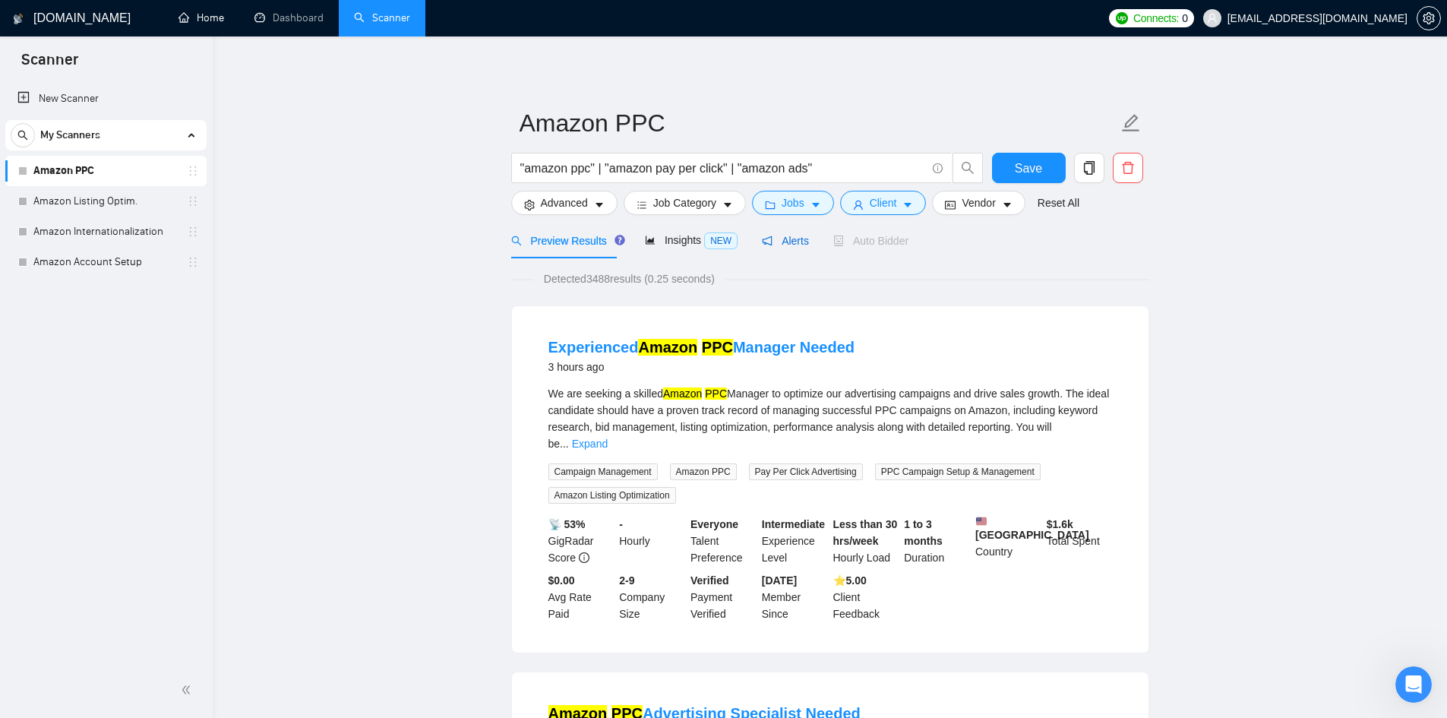
click at [793, 239] on span "Alerts" at bounding box center [785, 241] width 47 height 12
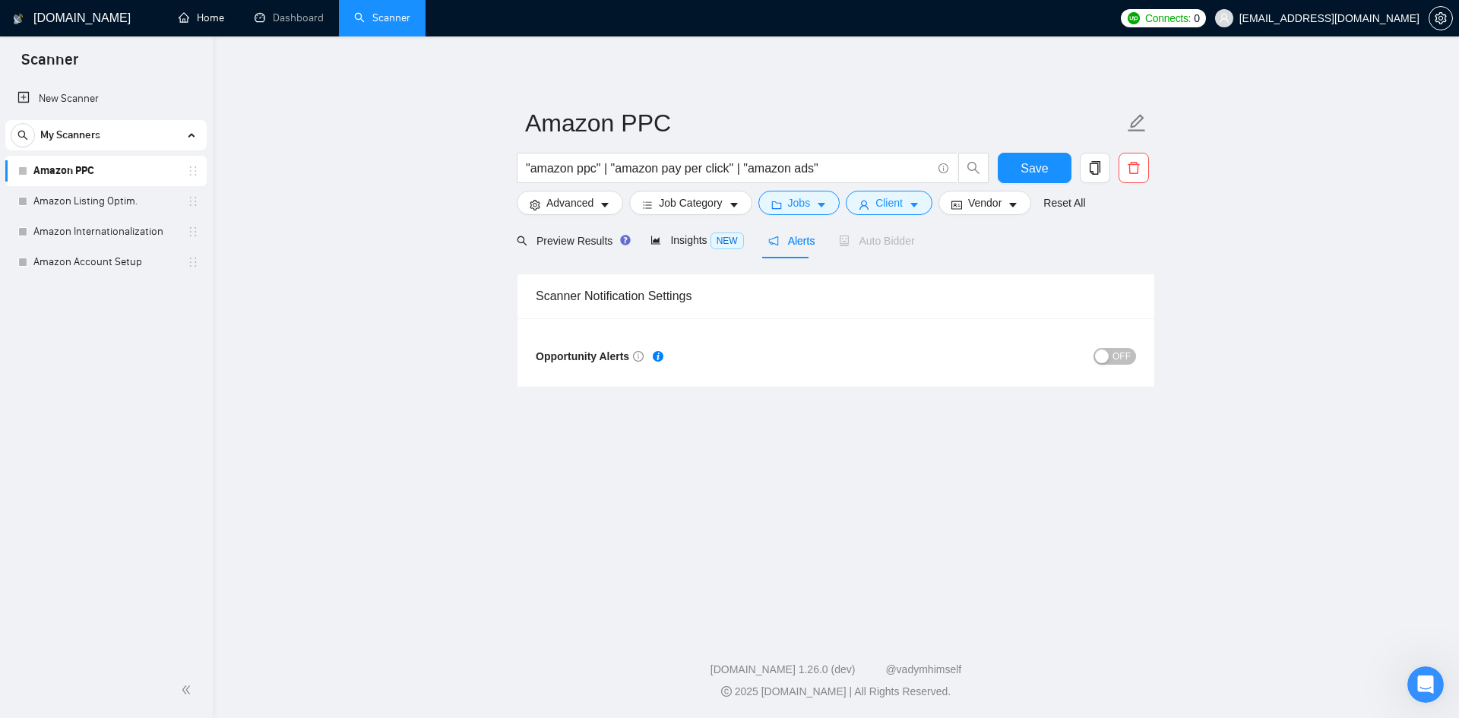
click at [1116, 356] on span "OFF" at bounding box center [1121, 356] width 18 height 17
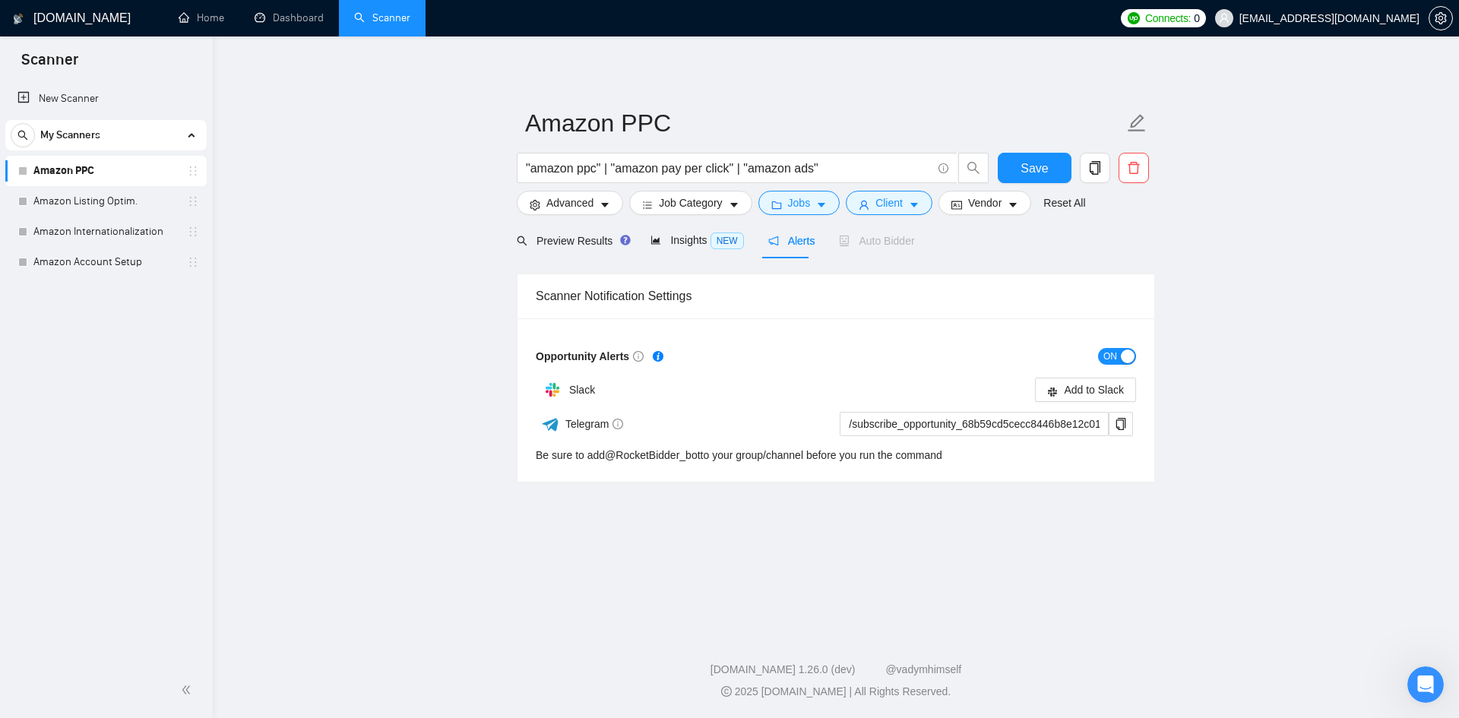
click at [112, 169] on link "Amazon PPC" at bounding box center [105, 171] width 144 height 30
click at [783, 236] on span "Alerts" at bounding box center [791, 241] width 47 height 12
click at [796, 243] on span "Alerts" at bounding box center [791, 241] width 47 height 12
click at [859, 248] on div "Auto Bidder" at bounding box center [876, 240] width 75 height 17
drag, startPoint x: 216, startPoint y: 11, endPoint x: 213, endPoint y: 27, distance: 16.1
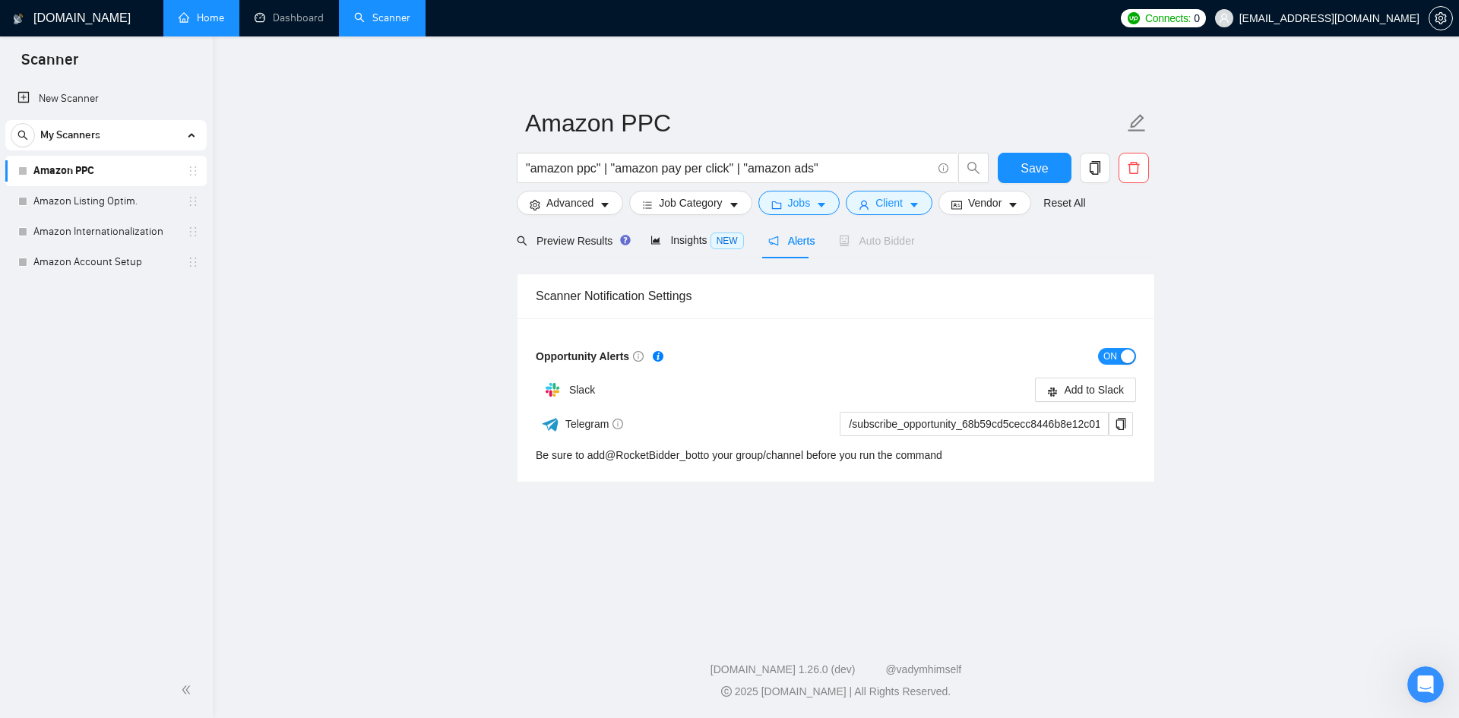
click at [216, 11] on link "Home" at bounding box center [202, 17] width 46 height 13
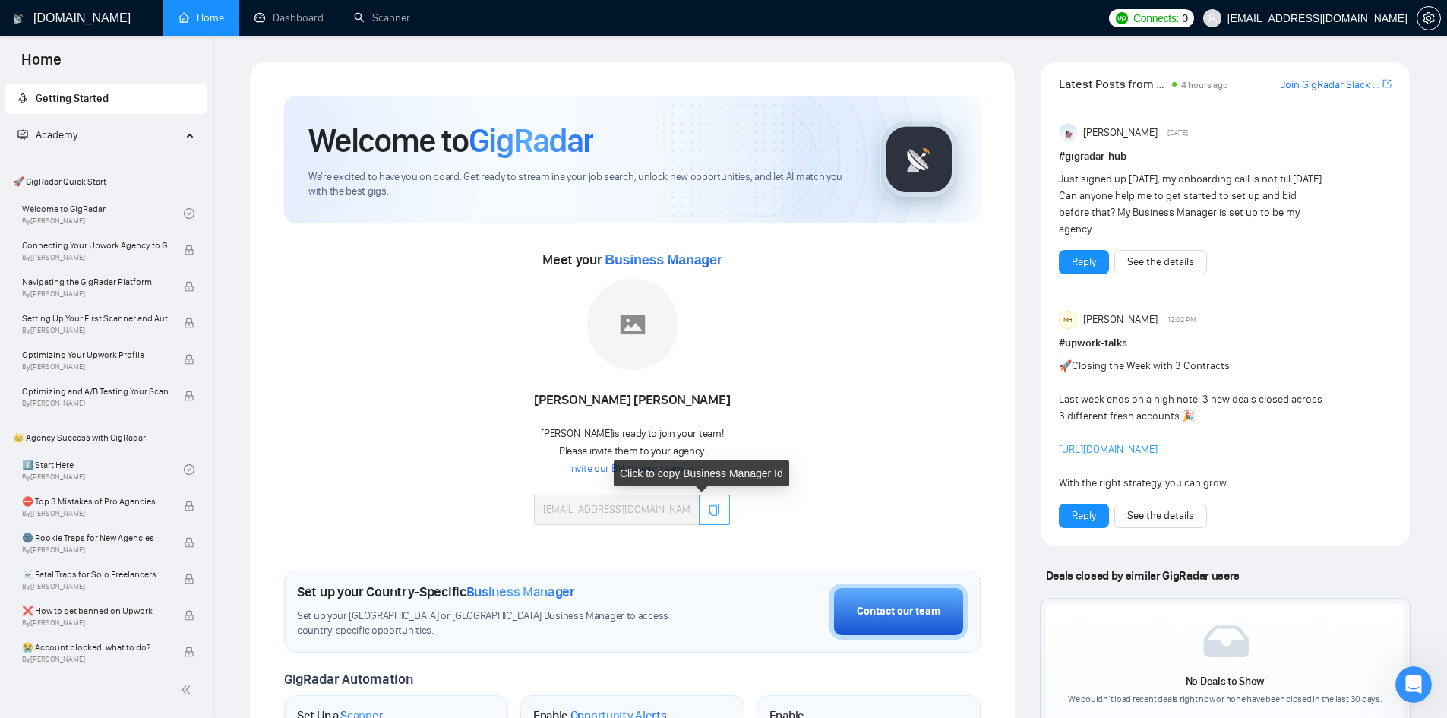
click at [710, 511] on icon "copy" at bounding box center [715, 510] width 10 height 12
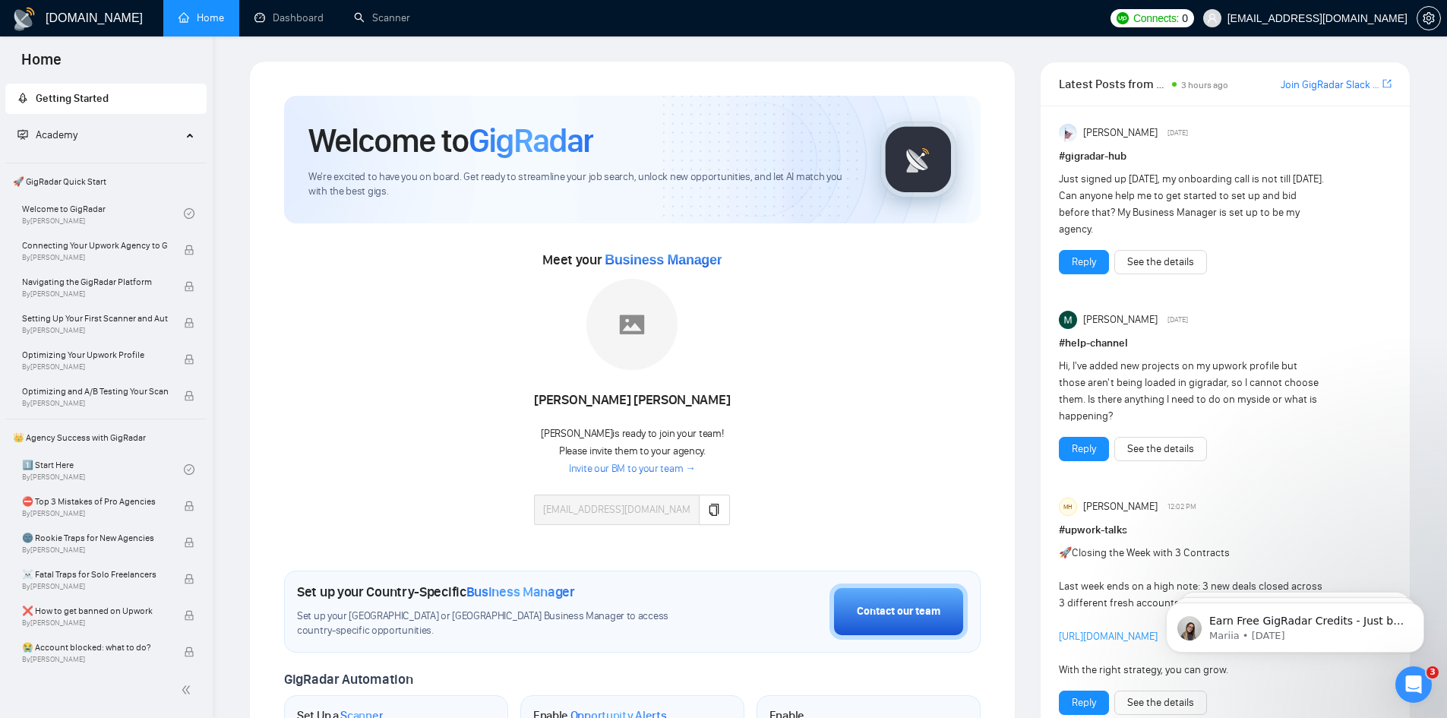
click at [110, 182] on span "🚀 GigRadar Quick Start" at bounding box center [106, 181] width 198 height 30
click at [79, 206] on link "Welcome to GigRadar By Vlad Timinsky" at bounding box center [103, 213] width 162 height 33
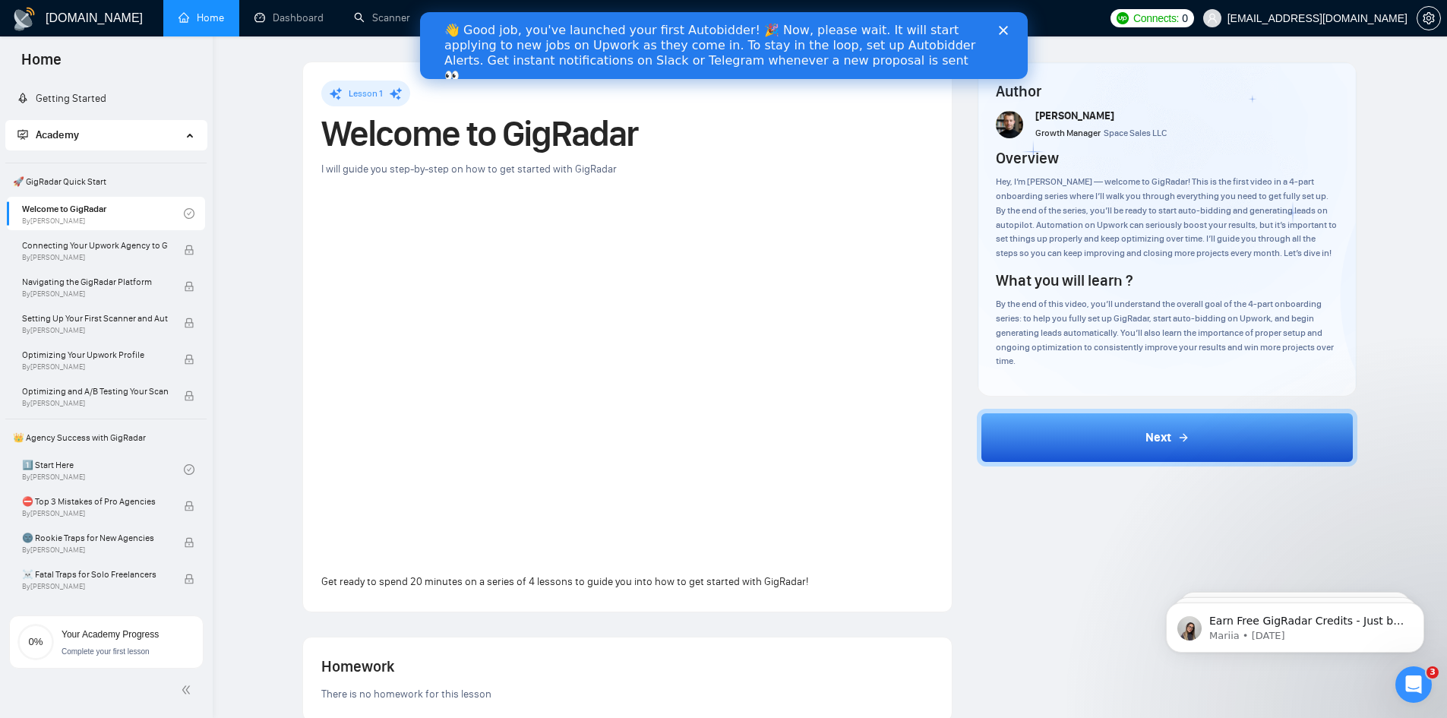
click at [257, 93] on div "Lesson 1 Welcome to GigRadar I will guide you step-by-step on how to get starte…" at bounding box center [830, 590] width 1186 height 1058
click at [1006, 29] on icon "Close" at bounding box center [1002, 30] width 9 height 9
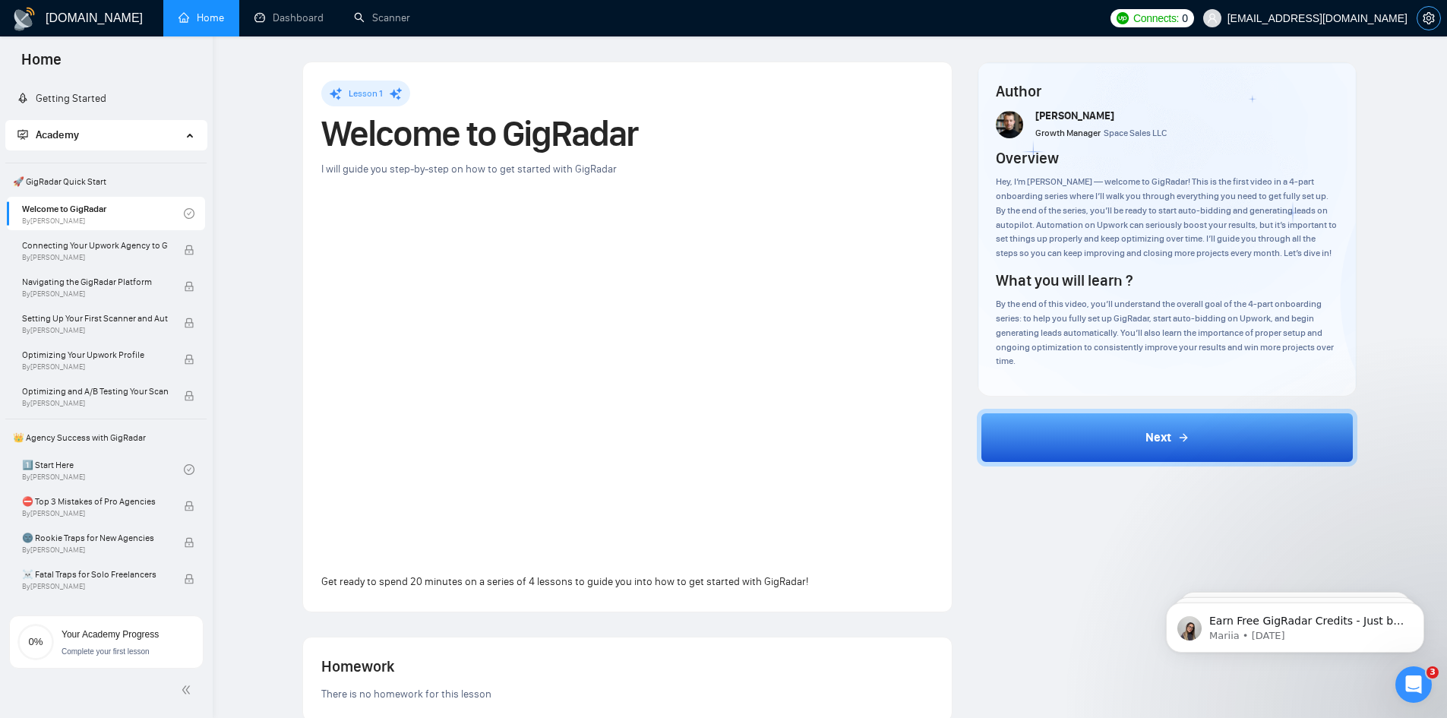
click at [1433, 25] on button "button" at bounding box center [1429, 18] width 24 height 24
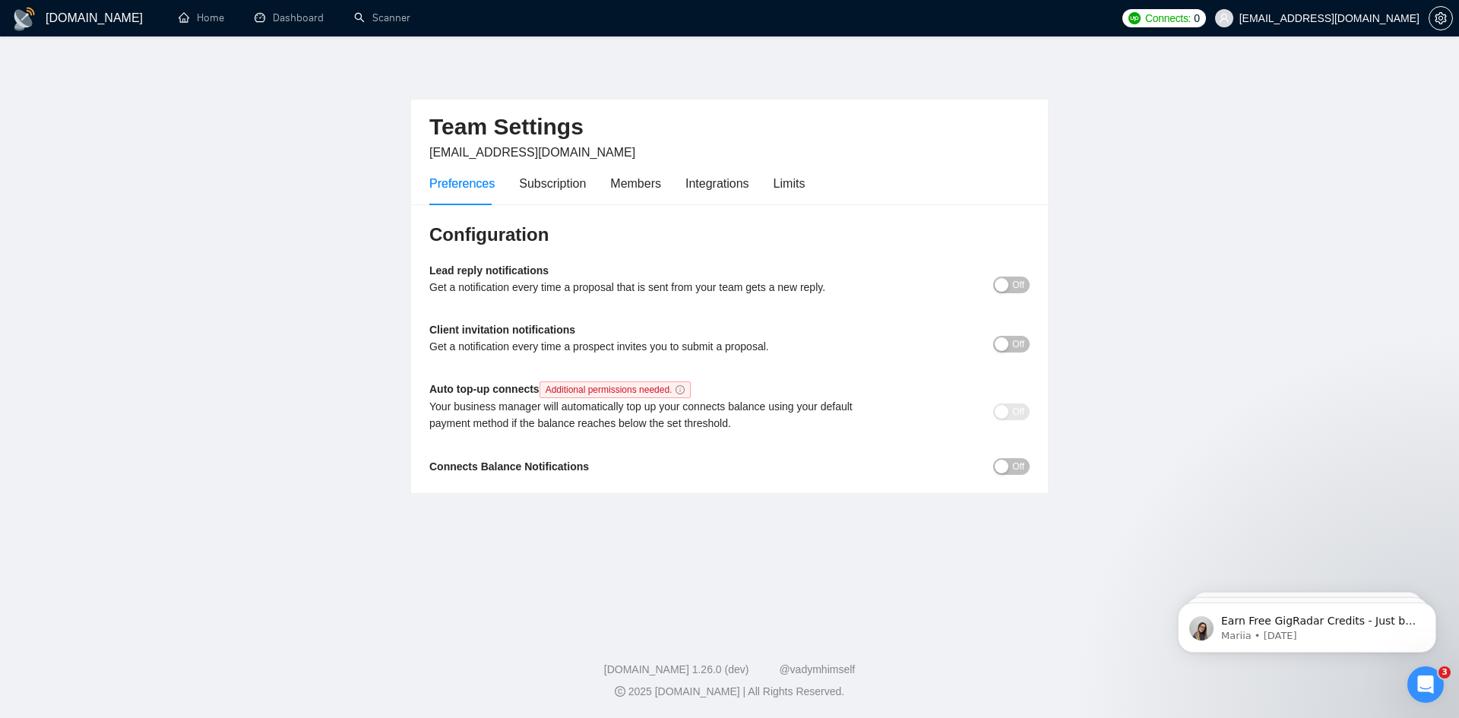
click at [1028, 276] on div "Off" at bounding box center [955, 284] width 150 height 17
click at [1014, 283] on span "Off" at bounding box center [1018, 285] width 12 height 17
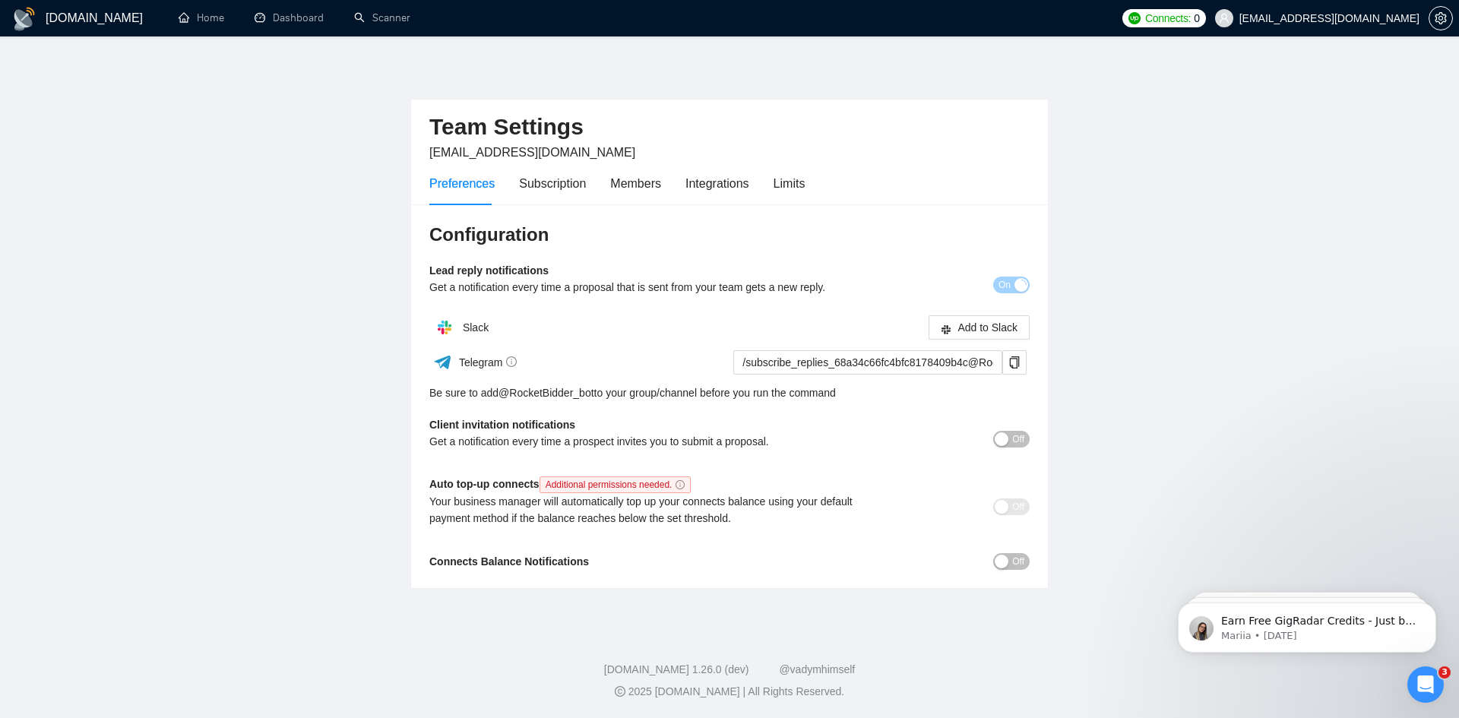
click at [1009, 435] on button "Off" at bounding box center [1011, 439] width 36 height 17
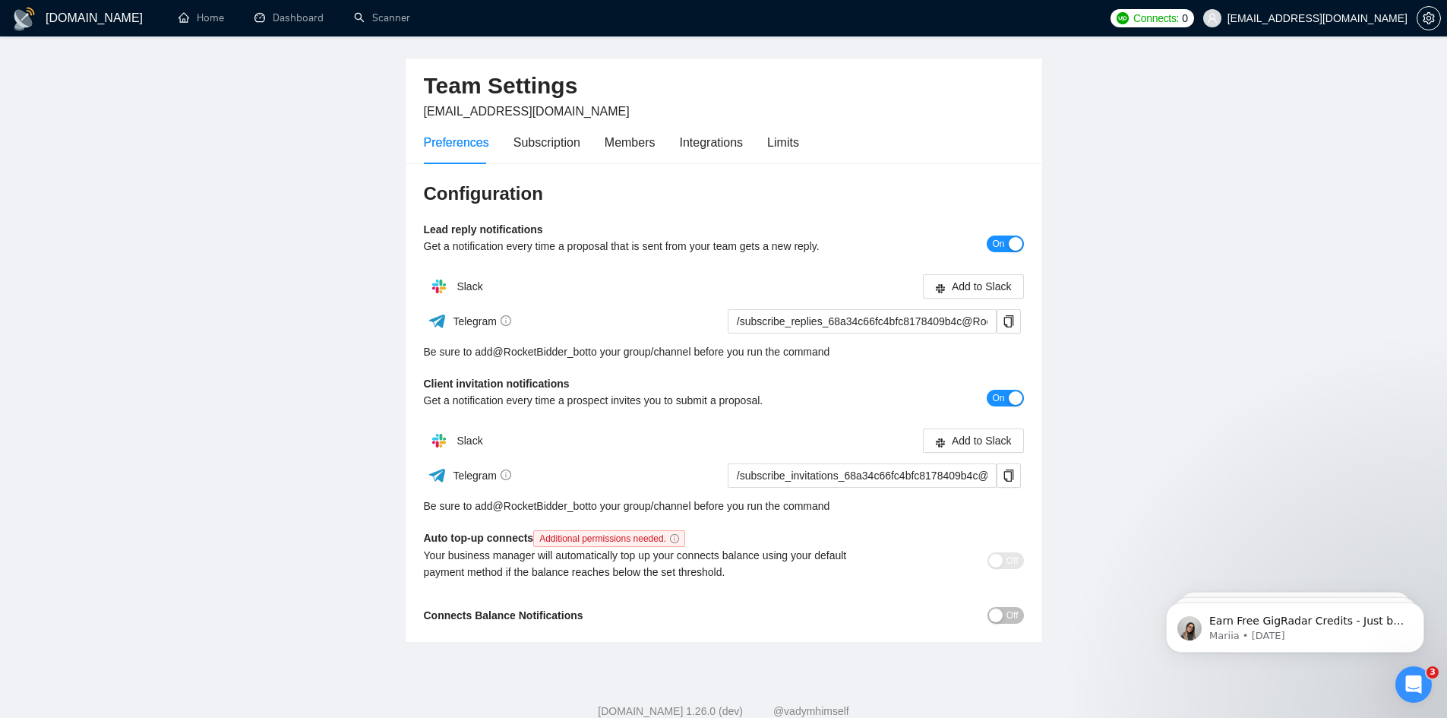
scroll to position [76, 0]
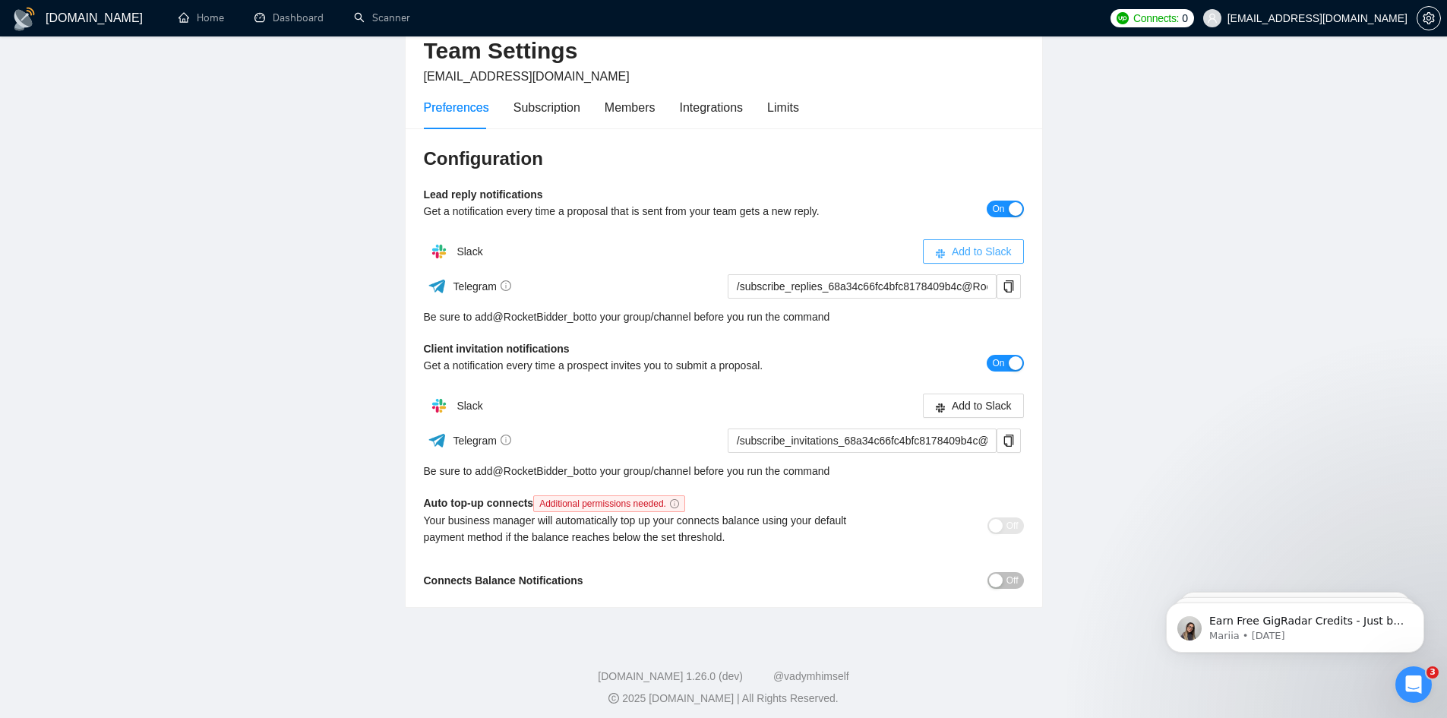
click at [1001, 248] on span "Add to Slack" at bounding box center [982, 251] width 60 height 17
click at [975, 250] on span "Add to Slack" at bounding box center [982, 251] width 60 height 17
click at [996, 411] on span "Add to Slack" at bounding box center [982, 405] width 60 height 17
click at [1010, 580] on span "Off" at bounding box center [1013, 580] width 12 height 17
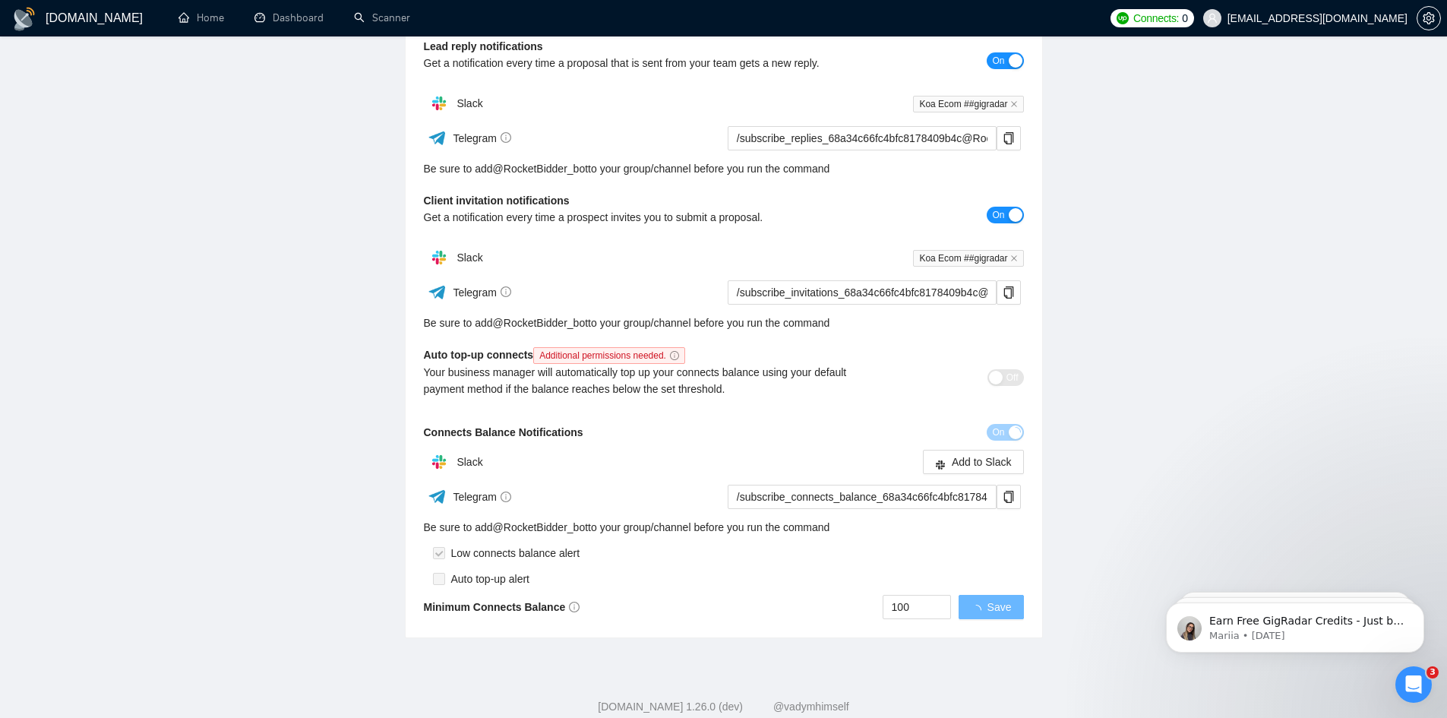
scroll to position [228, 0]
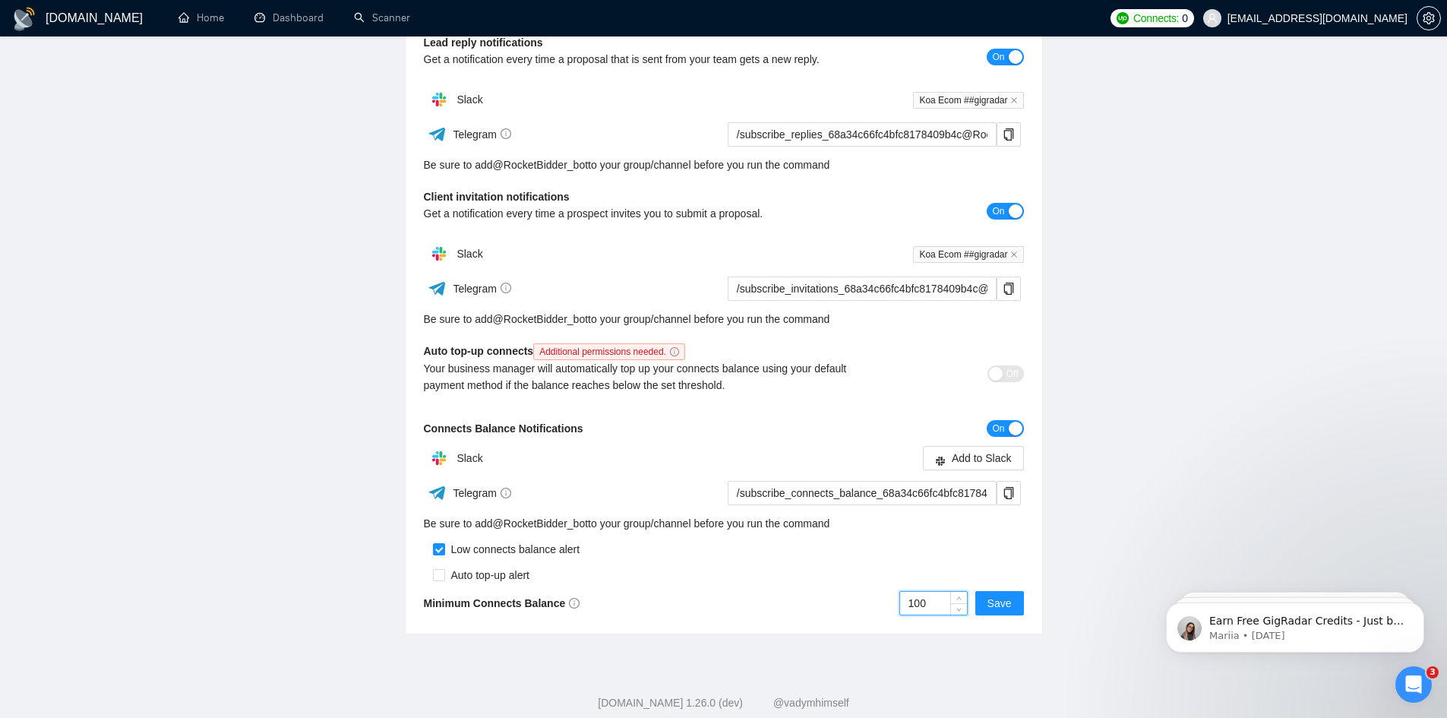
click at [940, 606] on input "100" at bounding box center [933, 603] width 67 height 23
type input "200"
click at [990, 610] on span "Save" at bounding box center [1000, 603] width 24 height 17
click at [973, 455] on span "Add to Slack" at bounding box center [982, 458] width 60 height 17
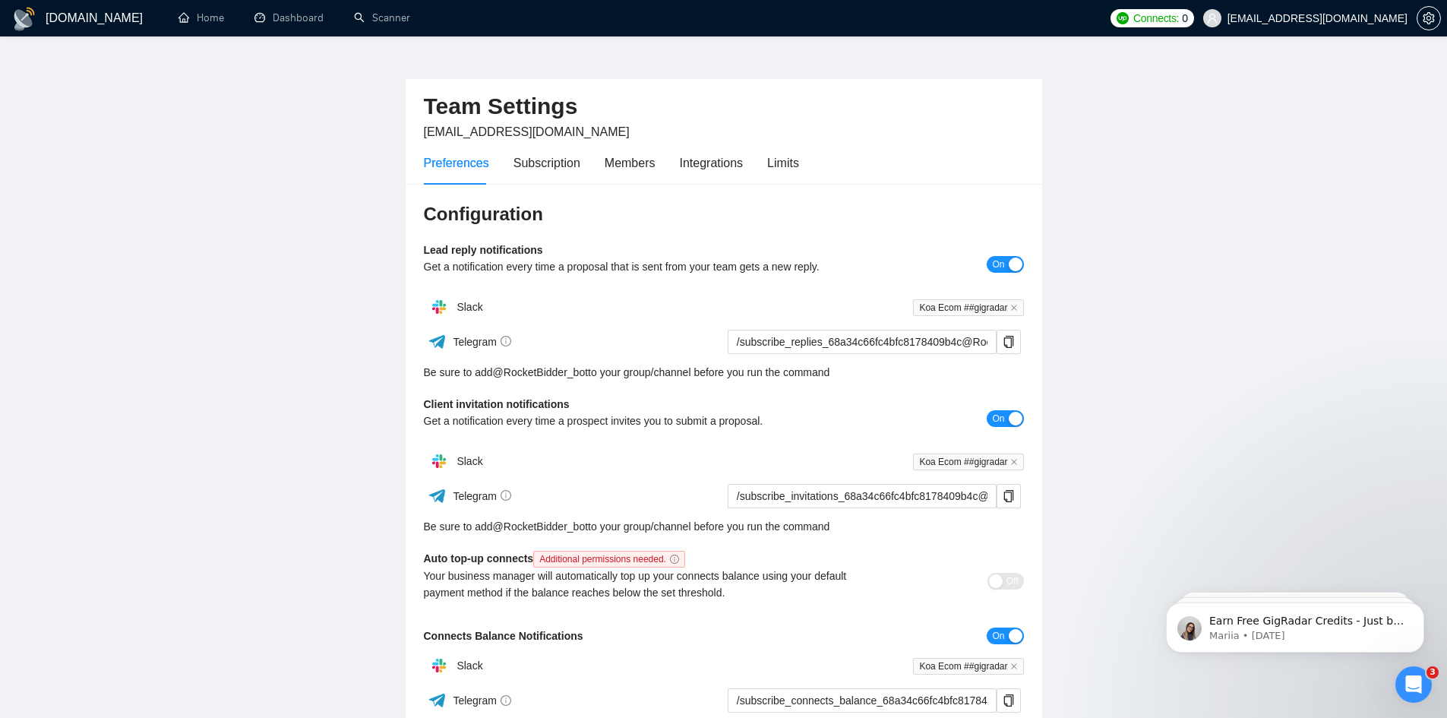
scroll to position [0, 0]
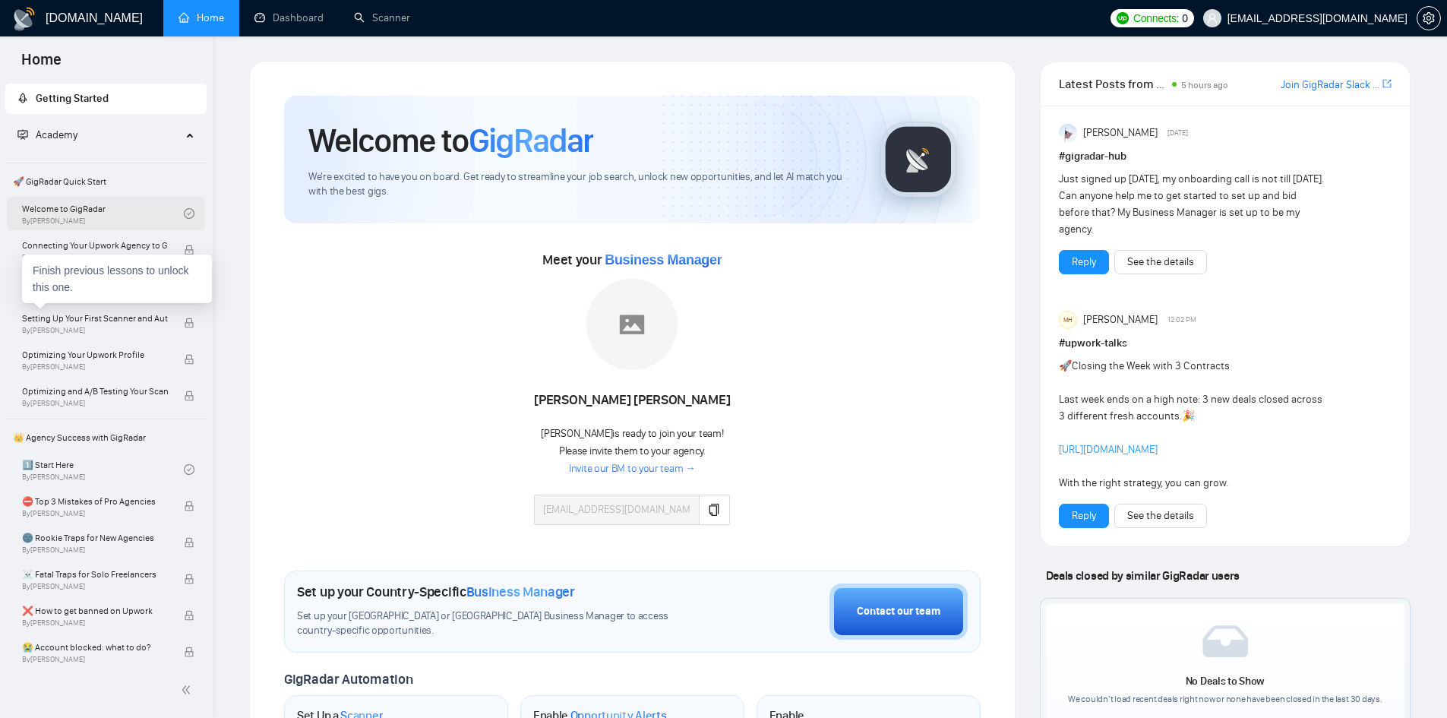
click at [106, 210] on link "Welcome to GigRadar By [PERSON_NAME]" at bounding box center [103, 213] width 162 height 33
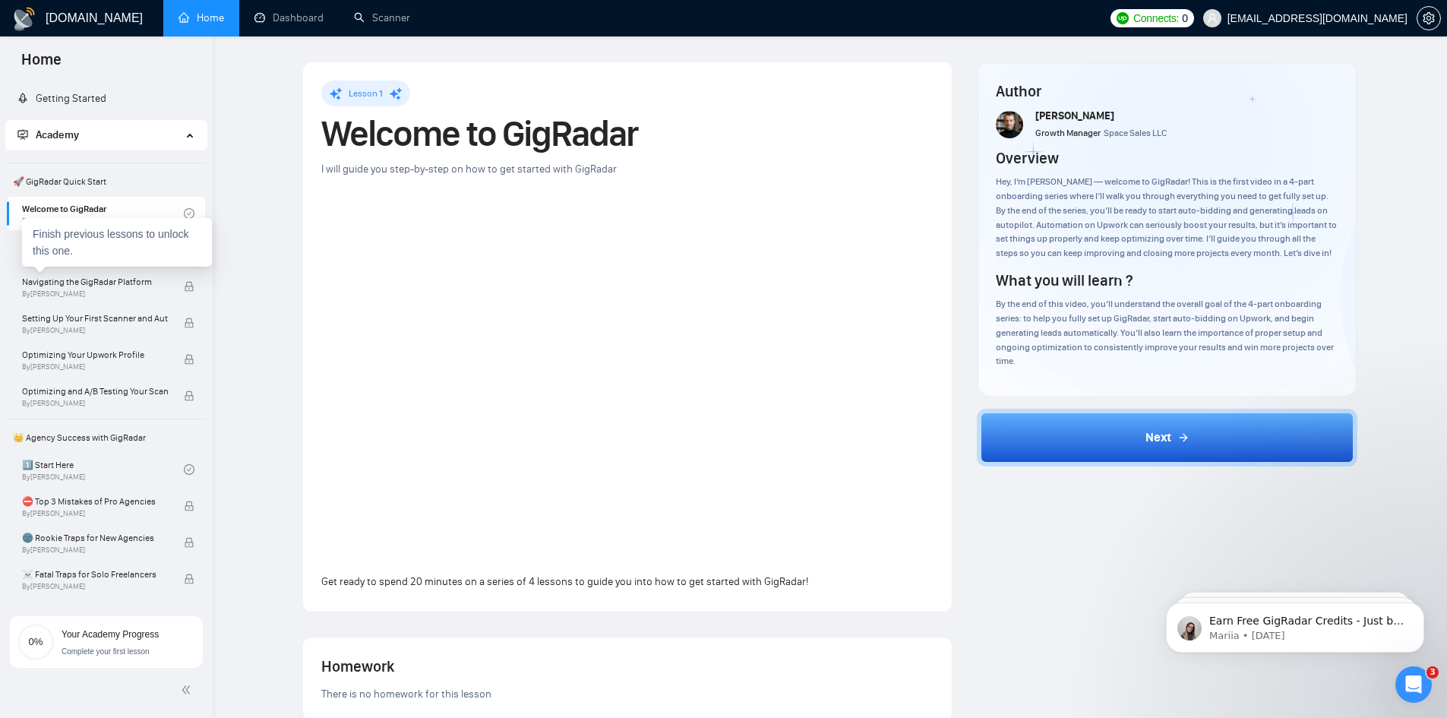
click at [133, 255] on div "Finish previous lessons to unlock this one." at bounding box center [117, 242] width 190 height 49
click at [132, 256] on span "By [PERSON_NAME]" at bounding box center [95, 257] width 146 height 9
click at [125, 245] on span "Connecting Your Upwork Agency to GigRadar" at bounding box center [95, 245] width 146 height 15
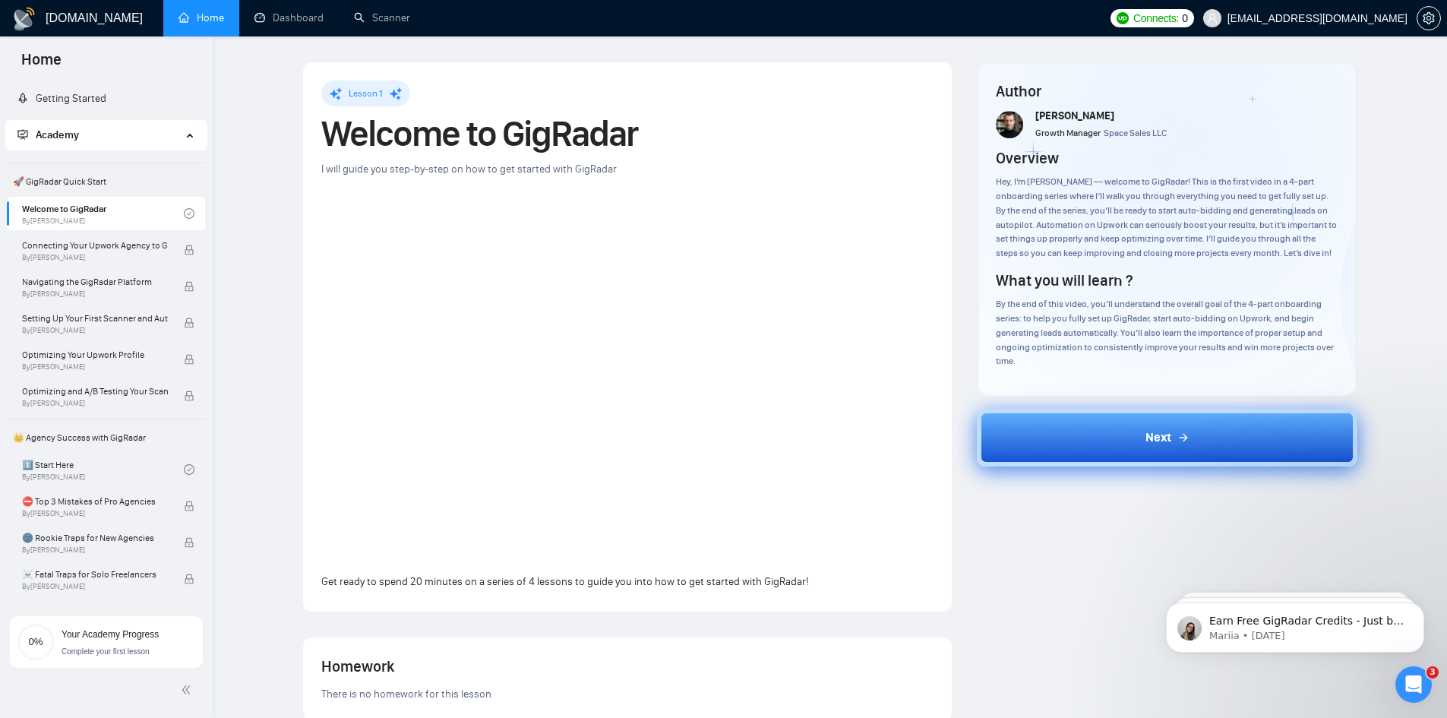
click at [1172, 432] on div "Next" at bounding box center [1168, 438] width 44 height 18
